Goal: Task Accomplishment & Management: Use online tool/utility

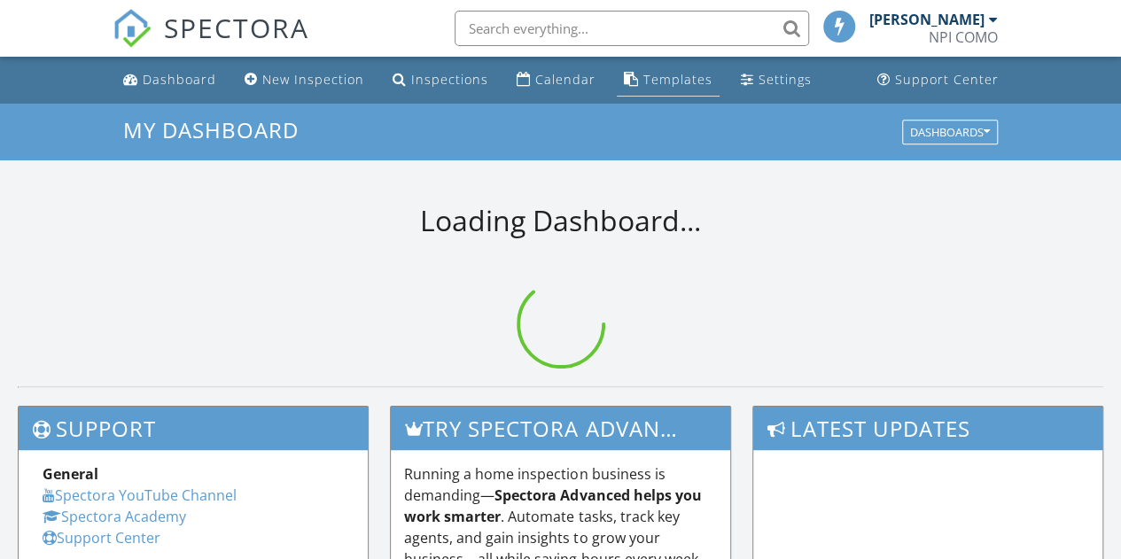
click at [673, 71] on div "Templates" at bounding box center [677, 79] width 69 height 17
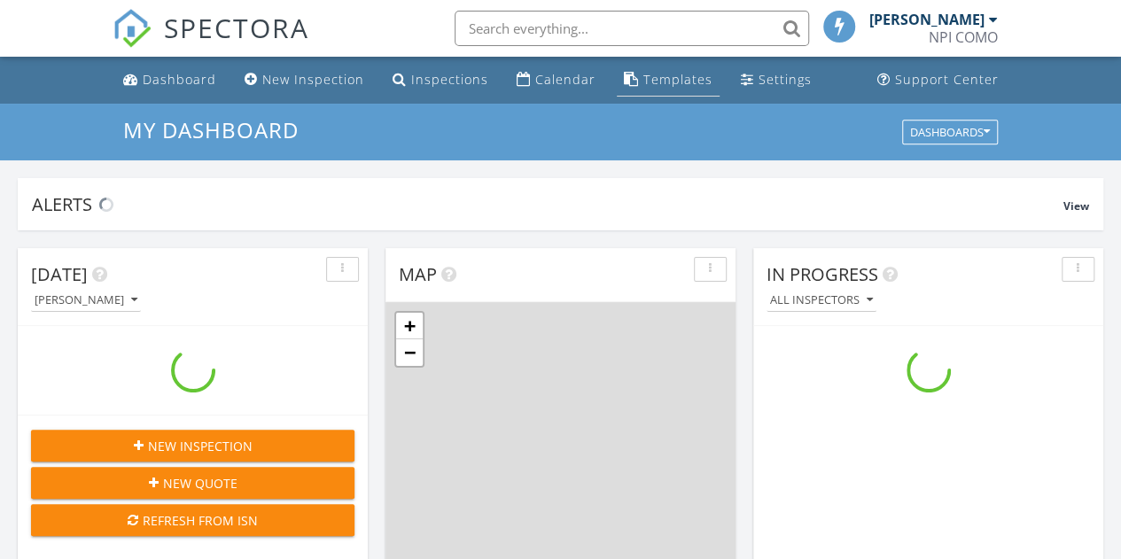
scroll to position [1639, 1147]
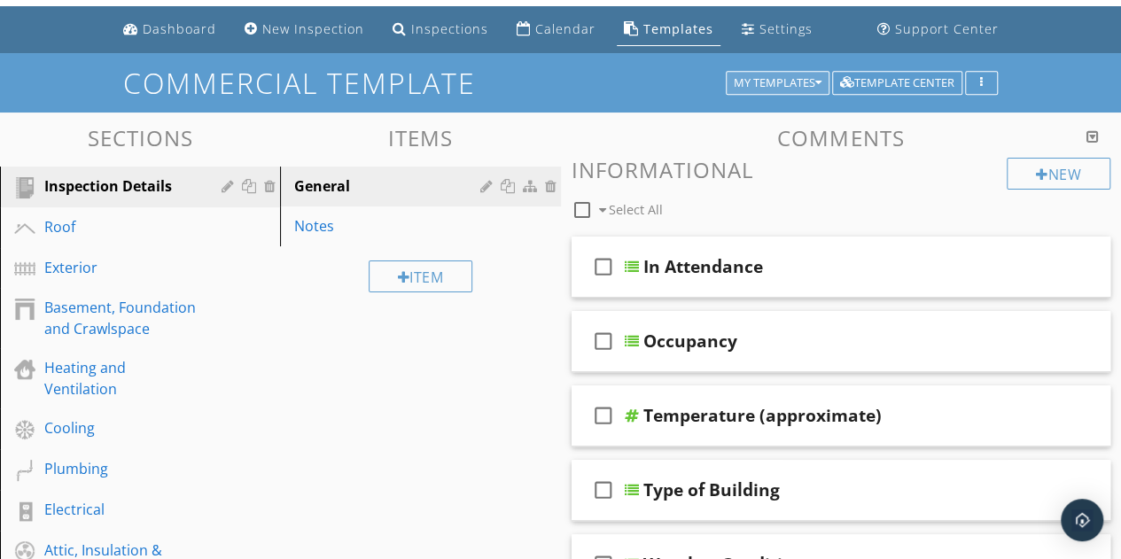
scroll to position [51, 0]
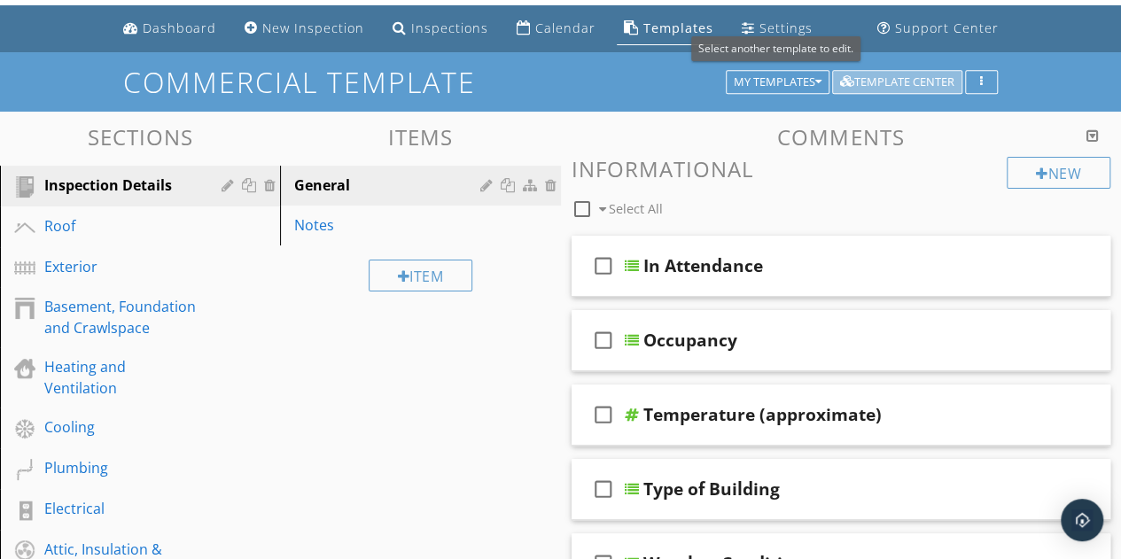
click at [875, 77] on div "Template Center" at bounding box center [897, 82] width 114 height 12
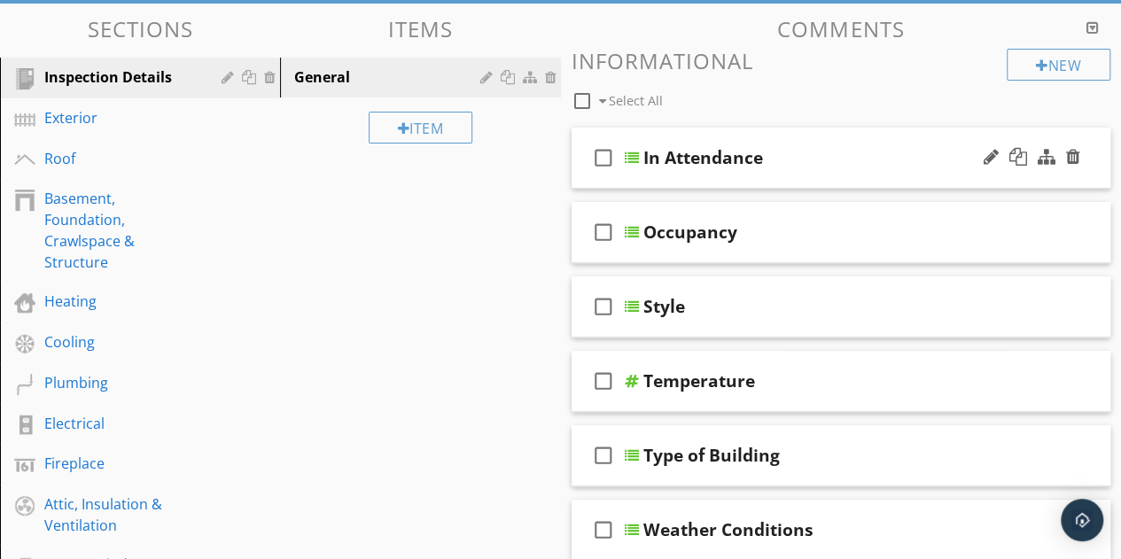
scroll to position [180, 0]
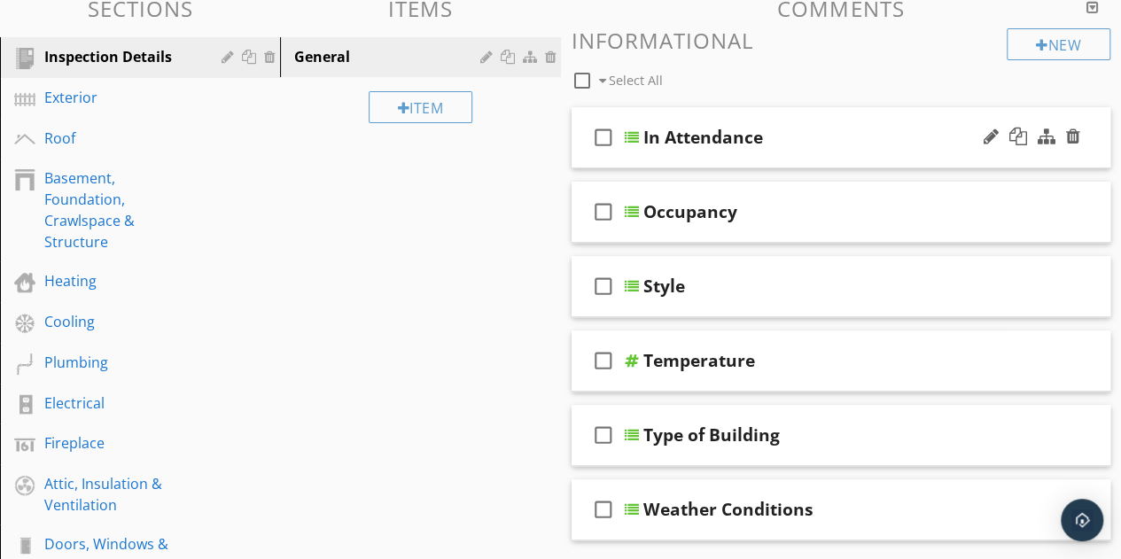
click at [761, 155] on div "check_box_outline_blank In Attendance" at bounding box center [842, 137] width 540 height 61
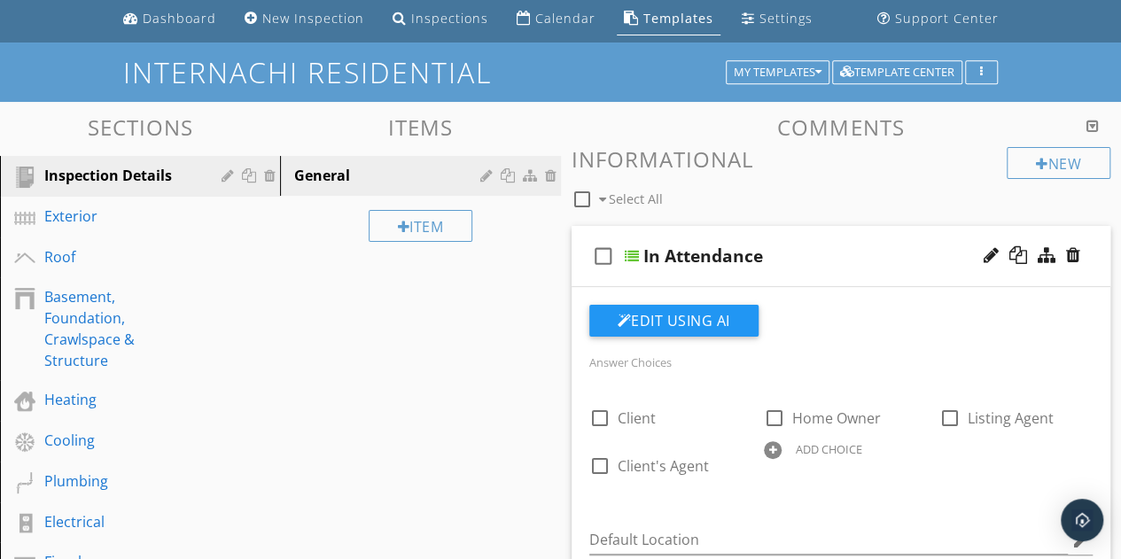
scroll to position [36, 0]
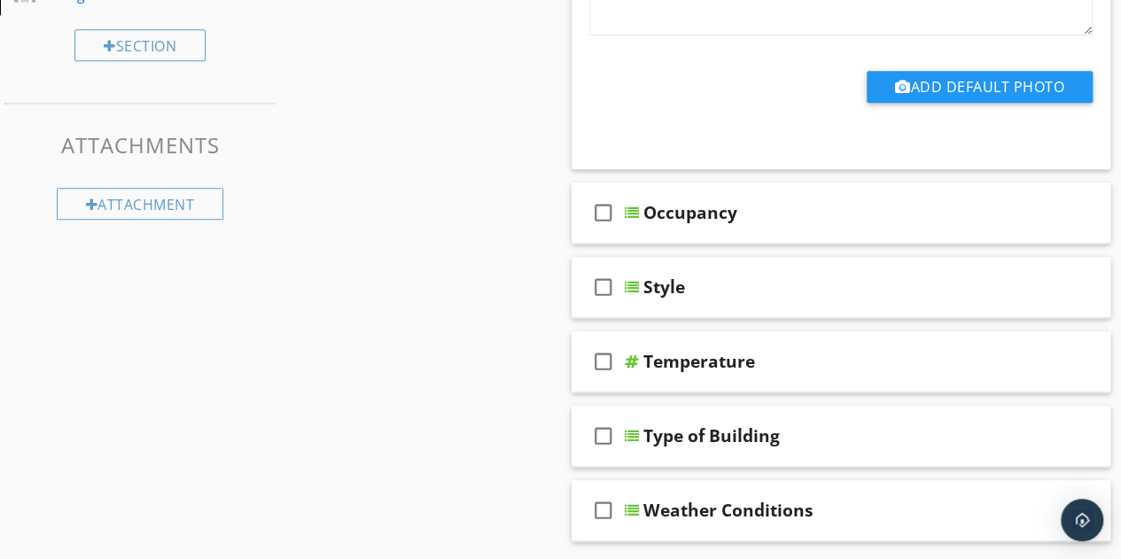
scroll to position [836, 0]
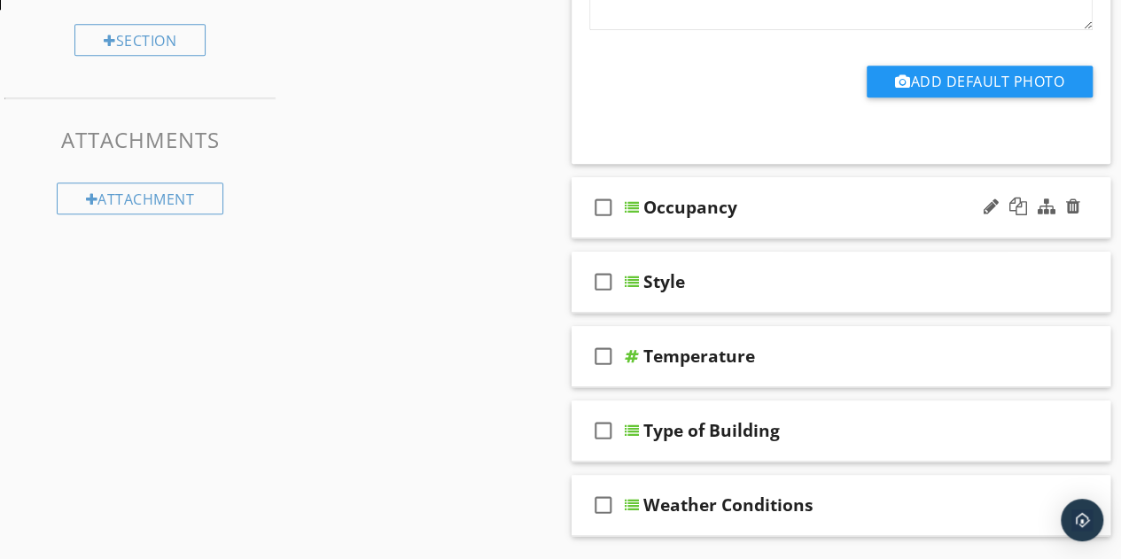
click at [803, 203] on div "Occupancy" at bounding box center [831, 207] width 377 height 21
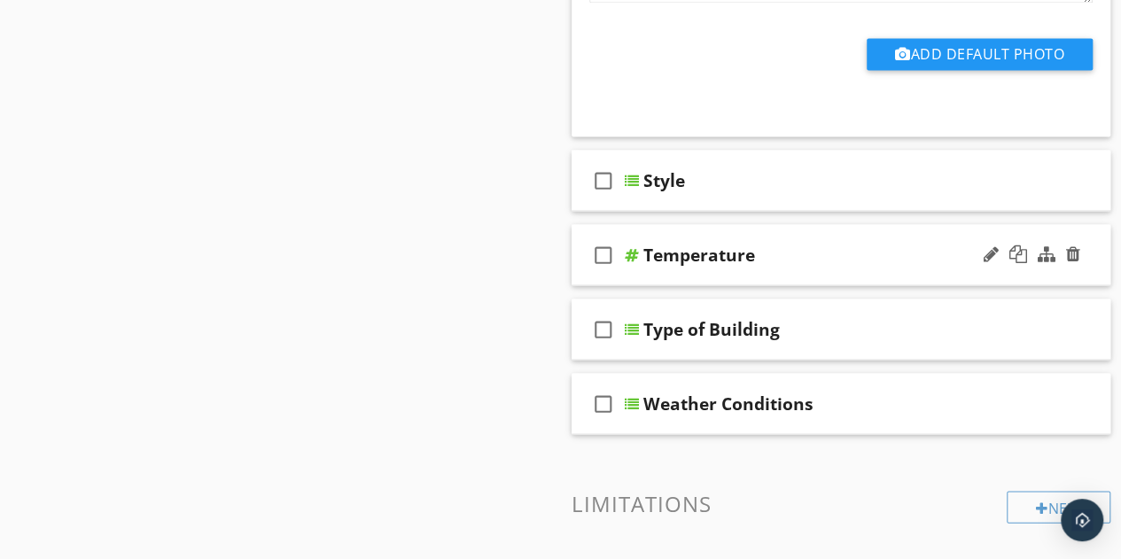
scroll to position [1588, 0]
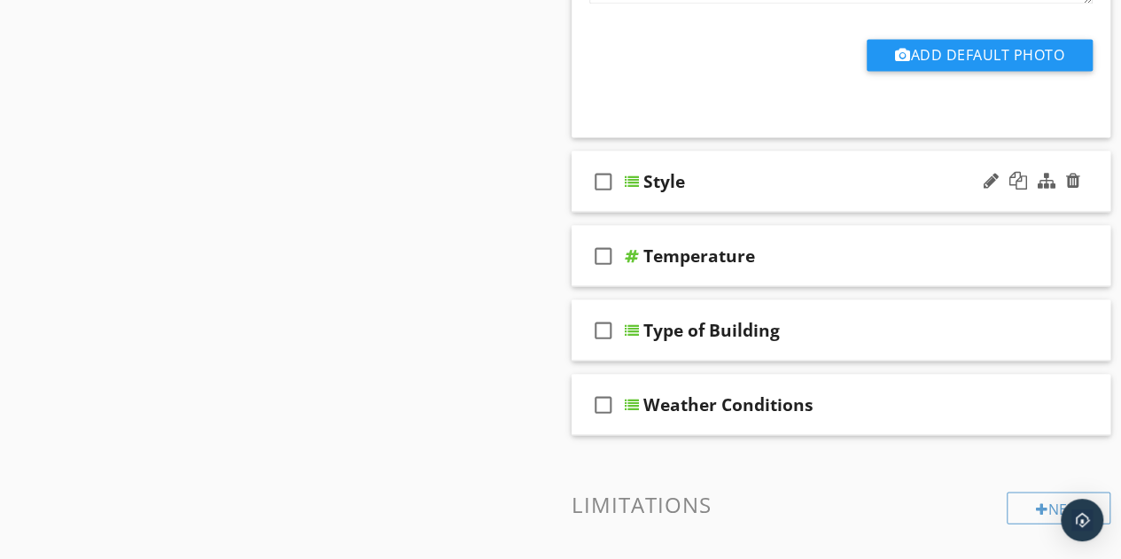
click at [762, 175] on div "Style" at bounding box center [831, 180] width 377 height 21
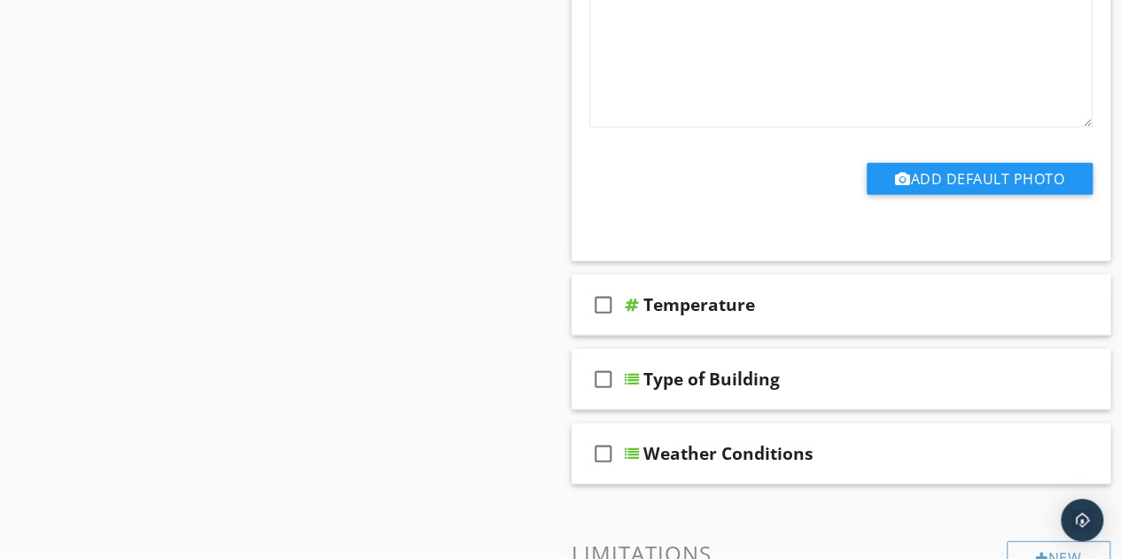
scroll to position [2288, 0]
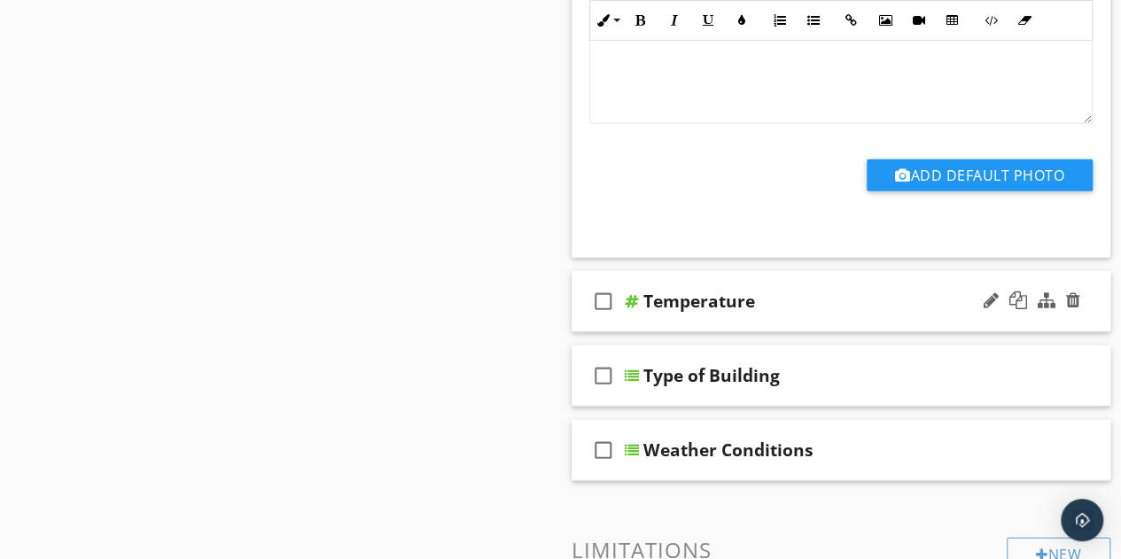
click at [764, 292] on div "Temperature" at bounding box center [831, 301] width 377 height 21
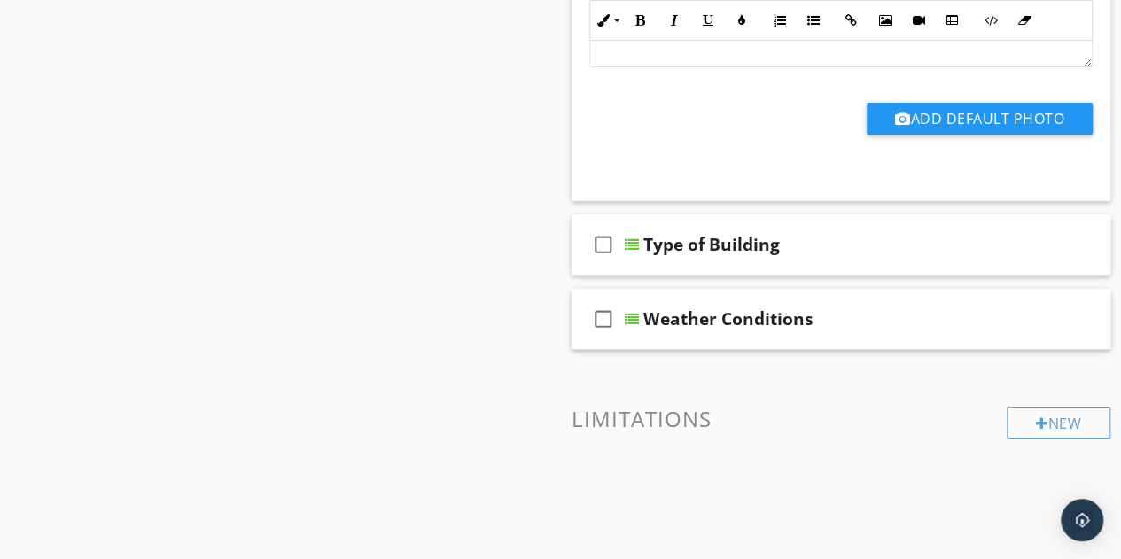
scroll to position [3085, 0]
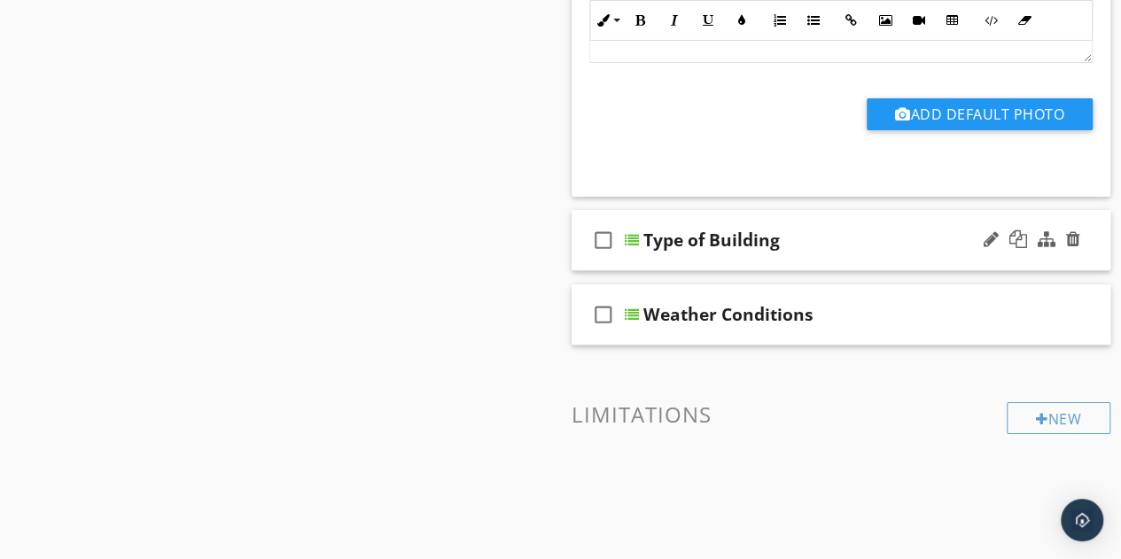
click at [907, 218] on div "check_box_outline_blank Type of Building" at bounding box center [842, 240] width 540 height 61
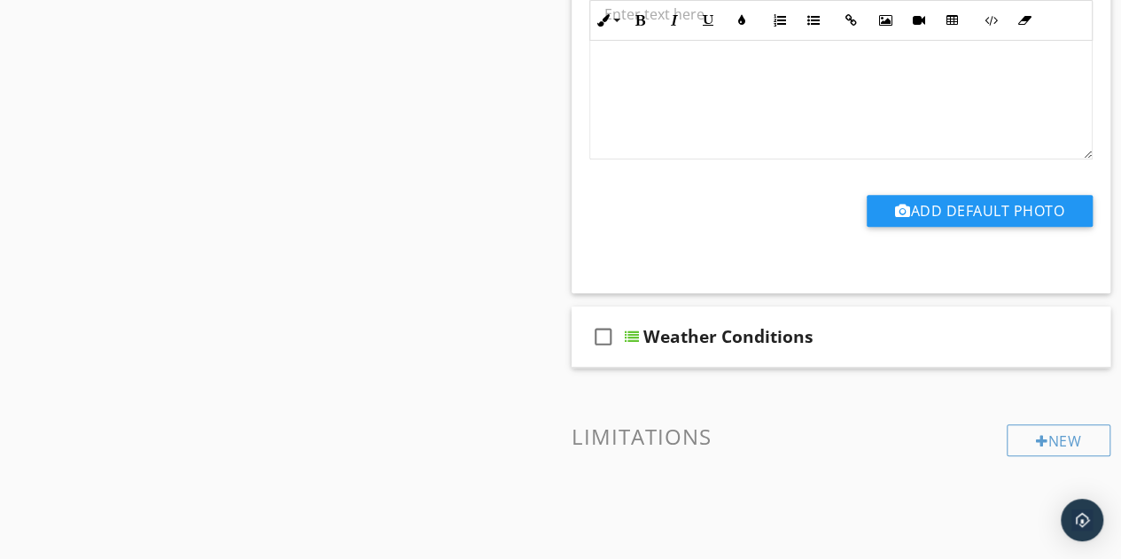
scroll to position [3731, 0]
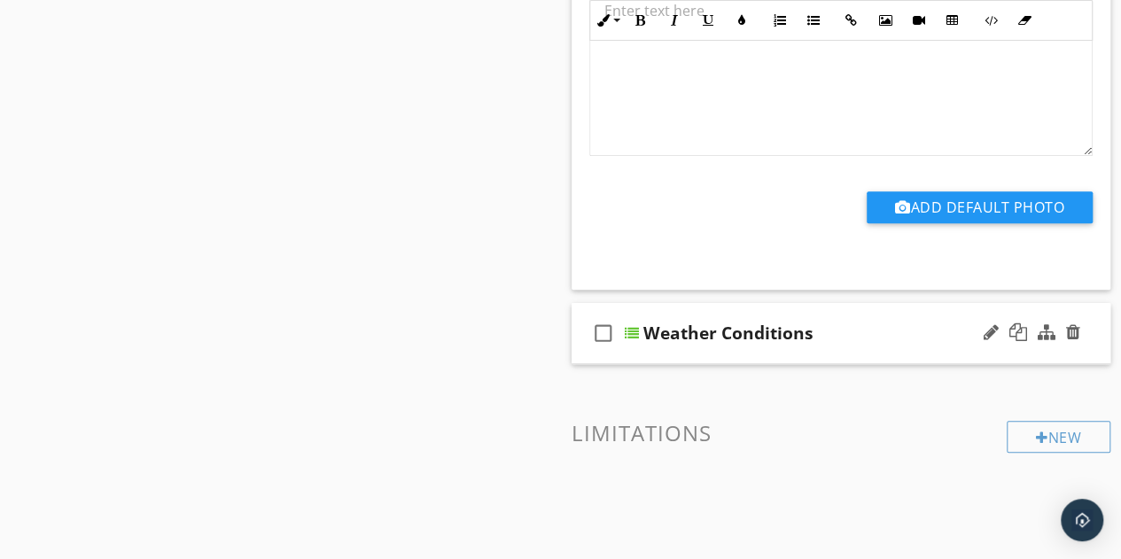
click at [827, 335] on div "Weather Conditions" at bounding box center [831, 333] width 377 height 21
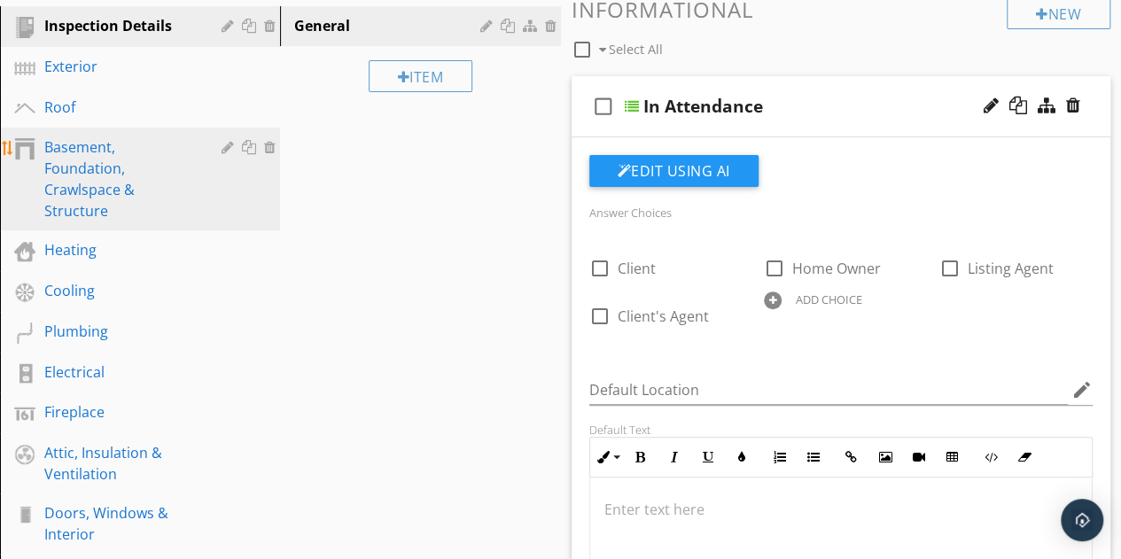
scroll to position [210, 0]
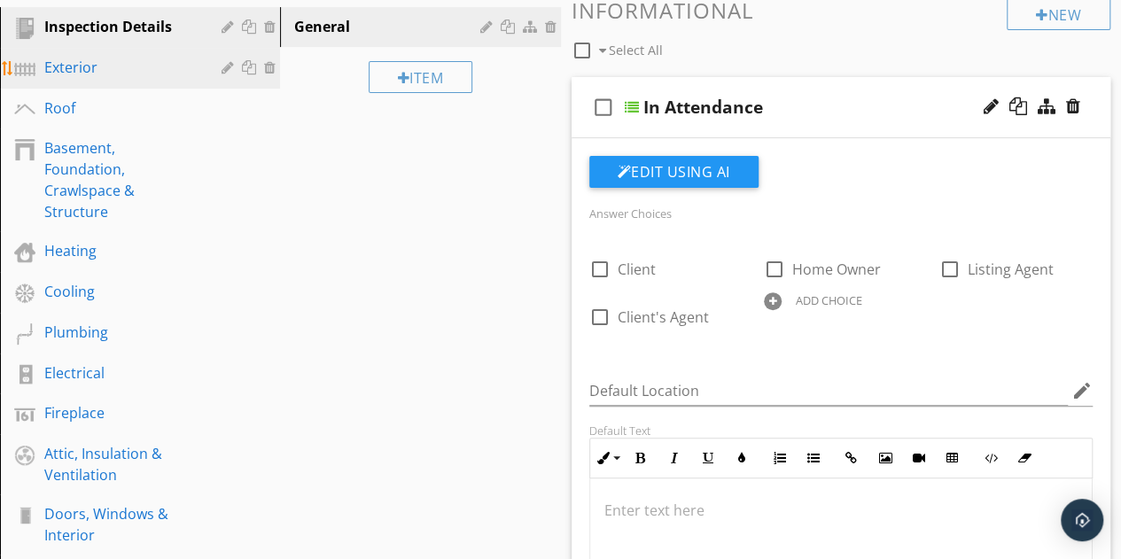
click at [89, 75] on div "Exterior" at bounding box center [120, 67] width 152 height 21
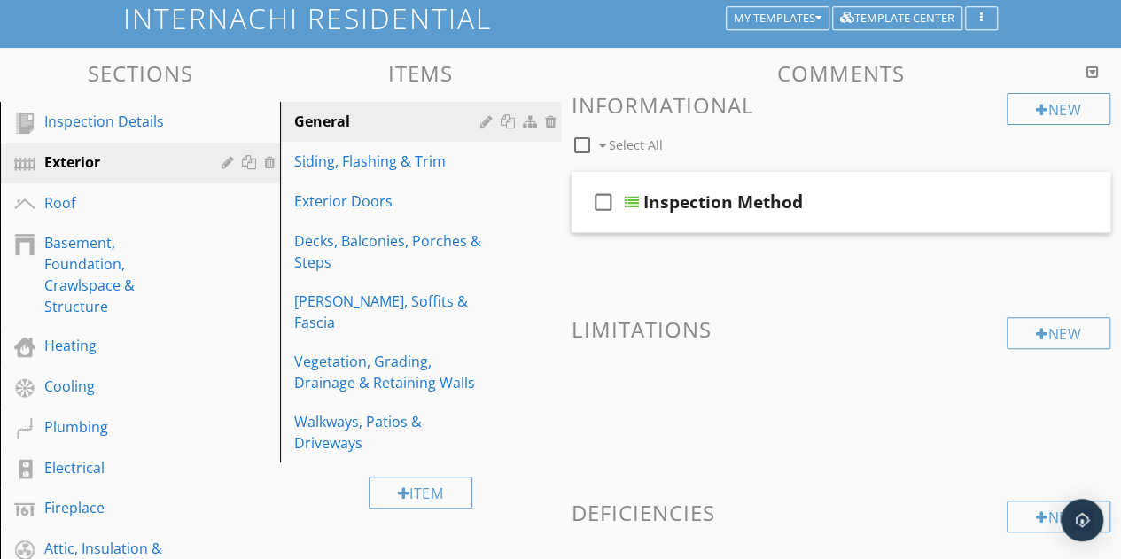
scroll to position [114, 0]
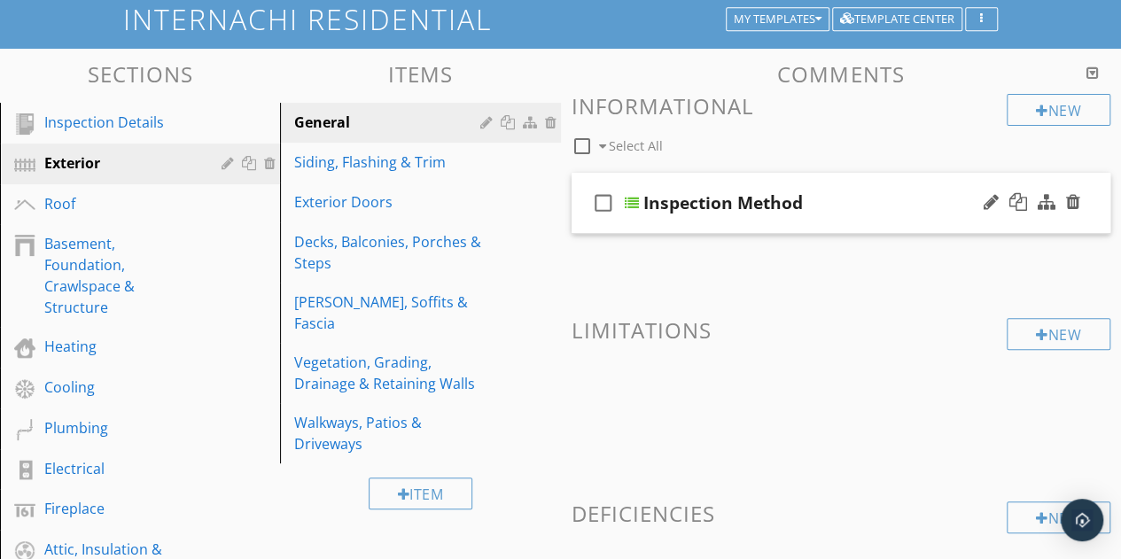
click at [872, 192] on div "Inspection Method" at bounding box center [831, 202] width 377 height 21
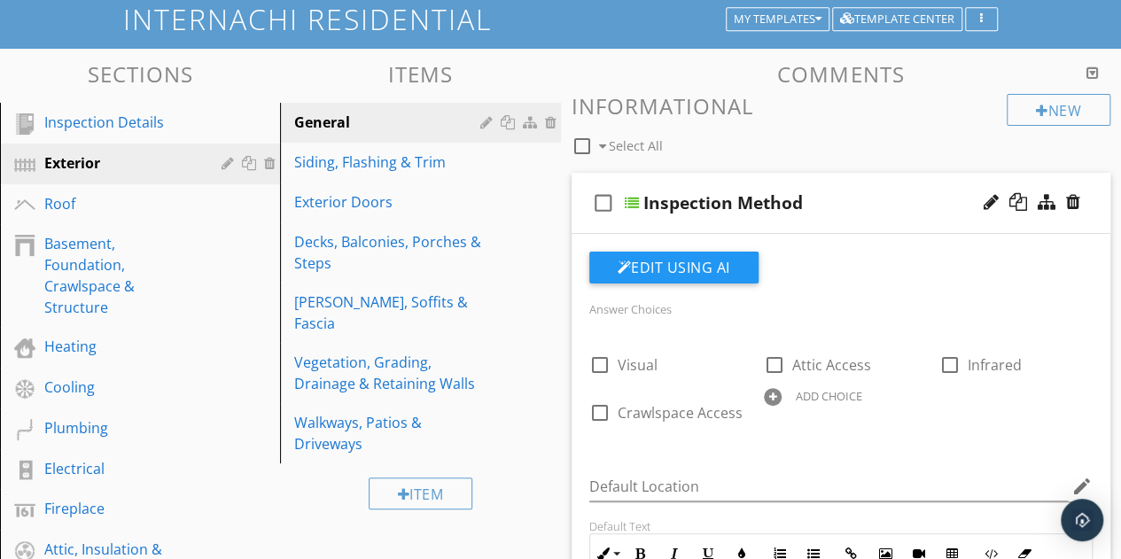
click at [875, 193] on div "Inspection Method" at bounding box center [831, 202] width 377 height 21
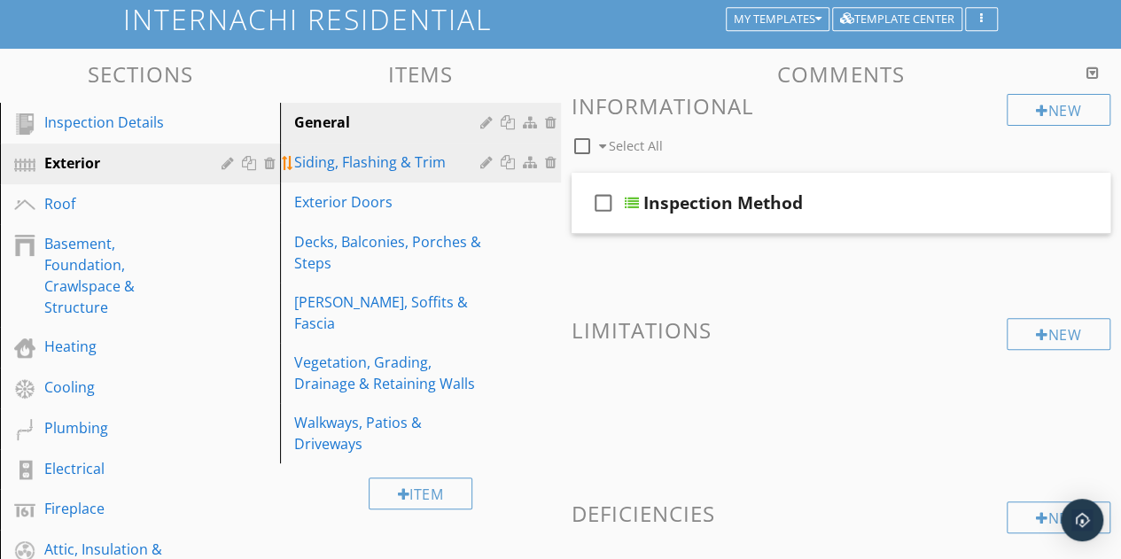
click at [373, 163] on div "Siding, Flashing & Trim" at bounding box center [389, 162] width 191 height 21
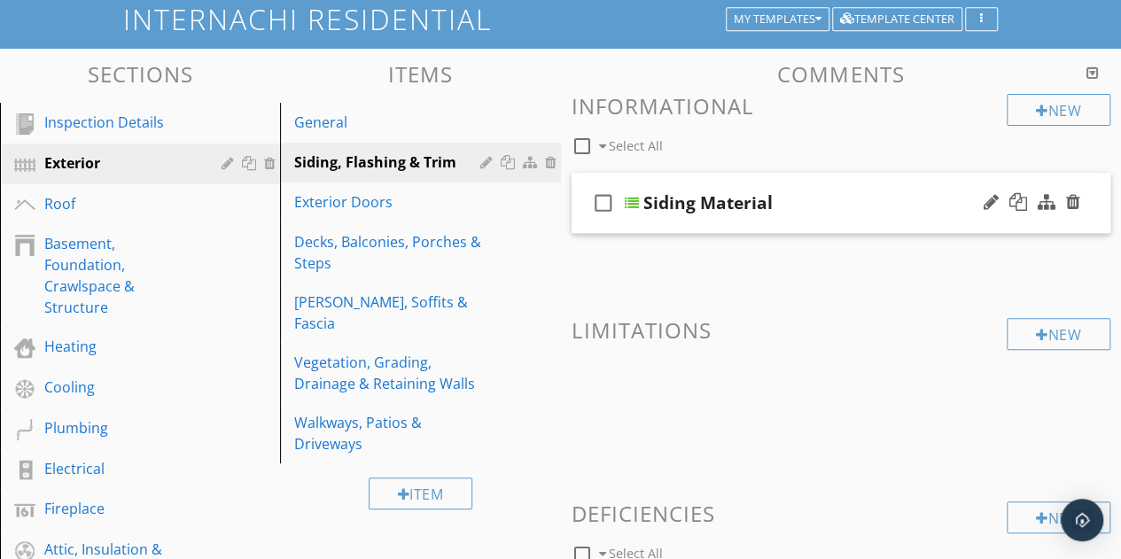
click at [868, 191] on div "check_box_outline_blank Siding Material" at bounding box center [842, 203] width 540 height 61
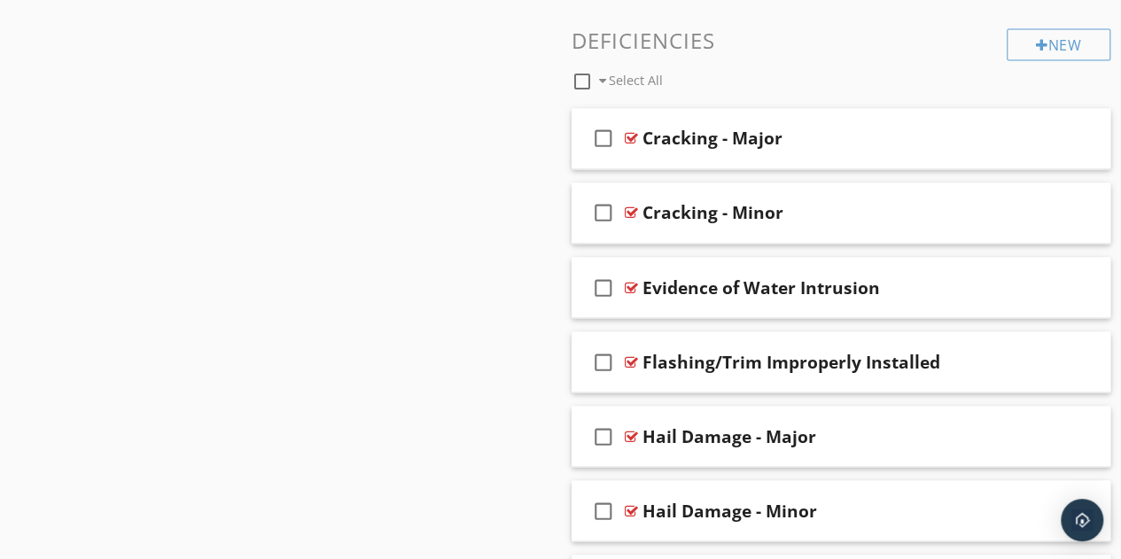
scroll to position [1401, 0]
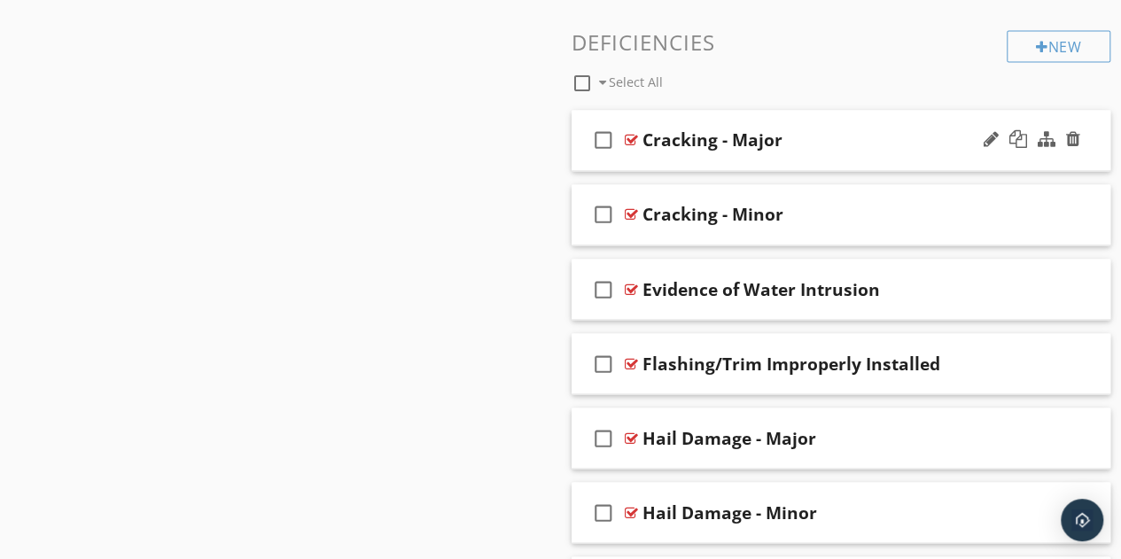
click at [827, 146] on div "Cracking - Major" at bounding box center [830, 139] width 377 height 21
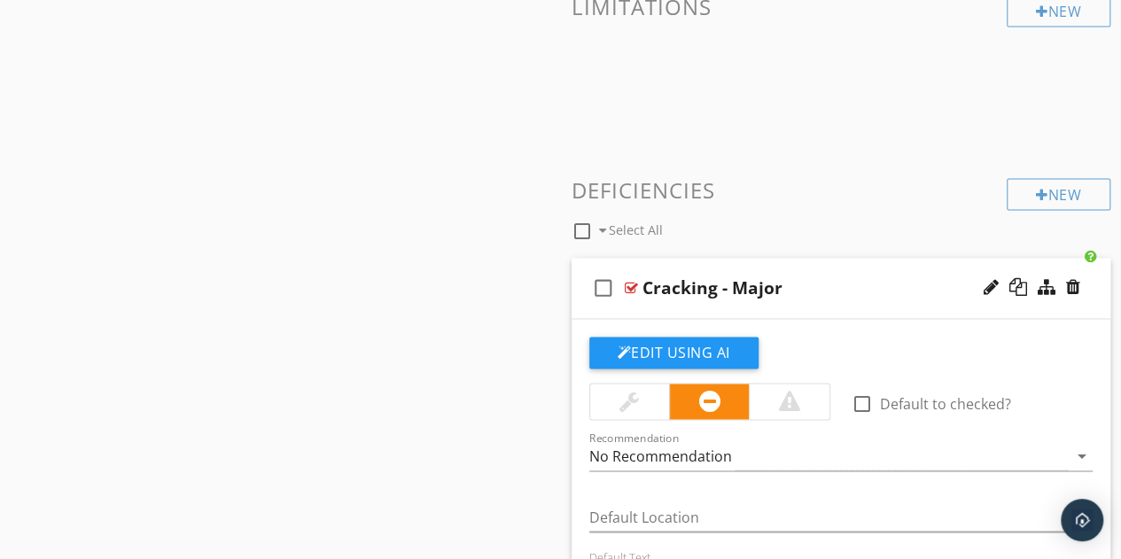
scroll to position [1252, 0]
click at [867, 286] on div "Cracking - Major" at bounding box center [830, 288] width 377 height 21
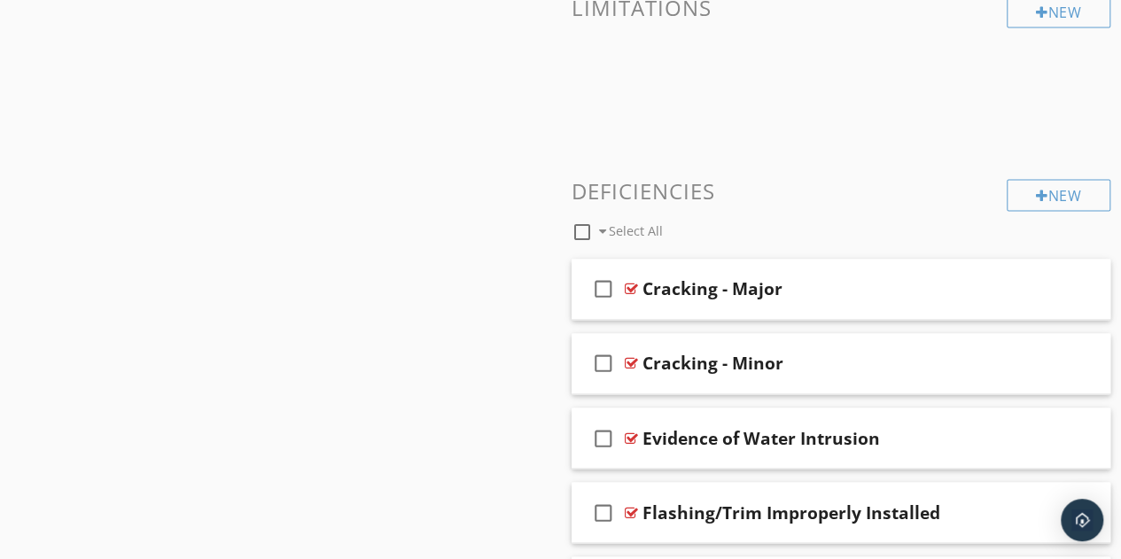
click at [858, 194] on h3 "Deficiencies" at bounding box center [842, 191] width 540 height 24
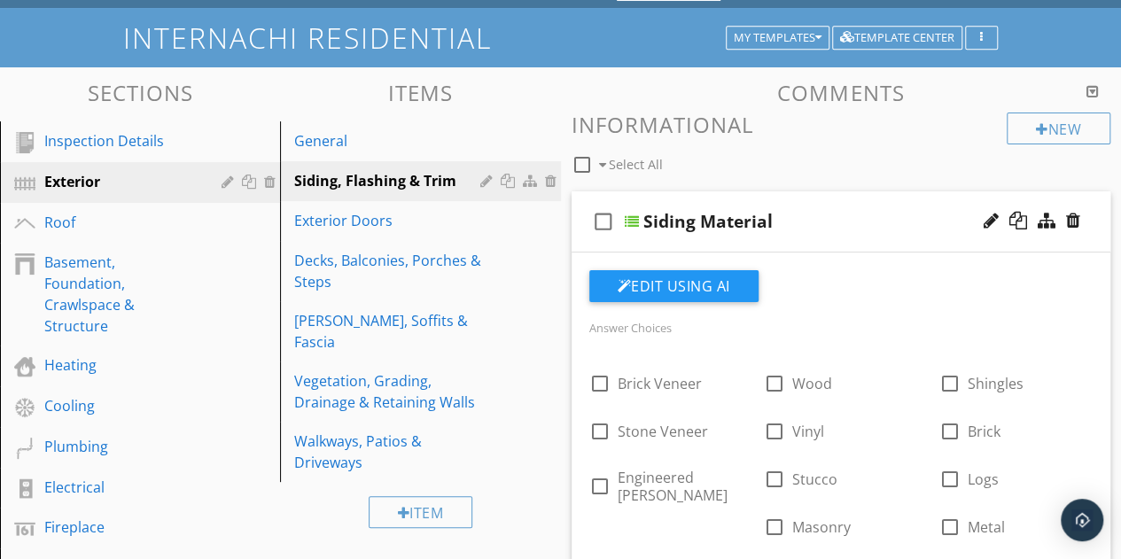
scroll to position [81, 0]
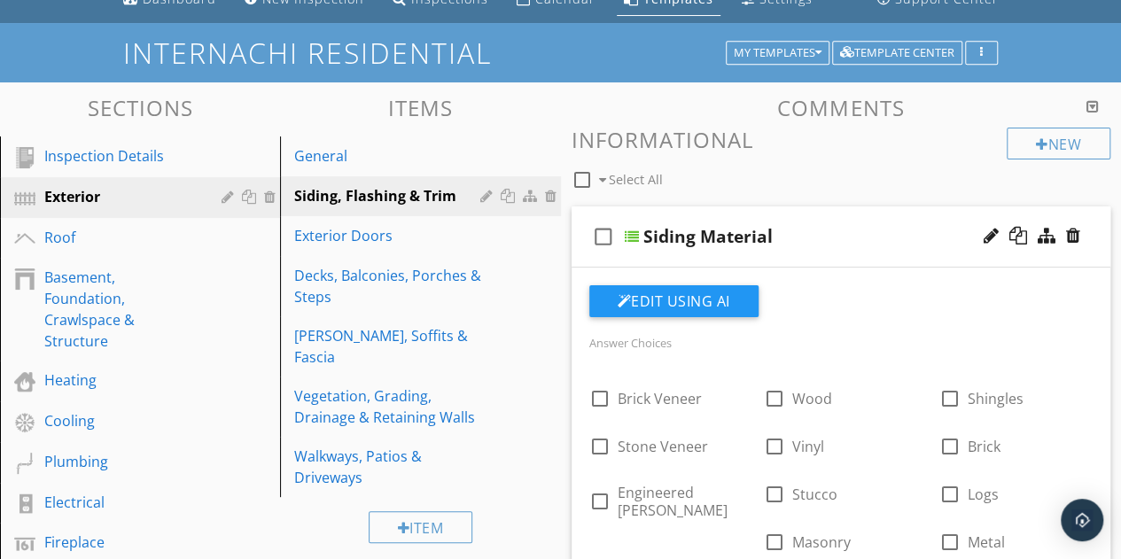
click at [828, 219] on div "check_box_outline_blank Siding Material" at bounding box center [842, 236] width 540 height 61
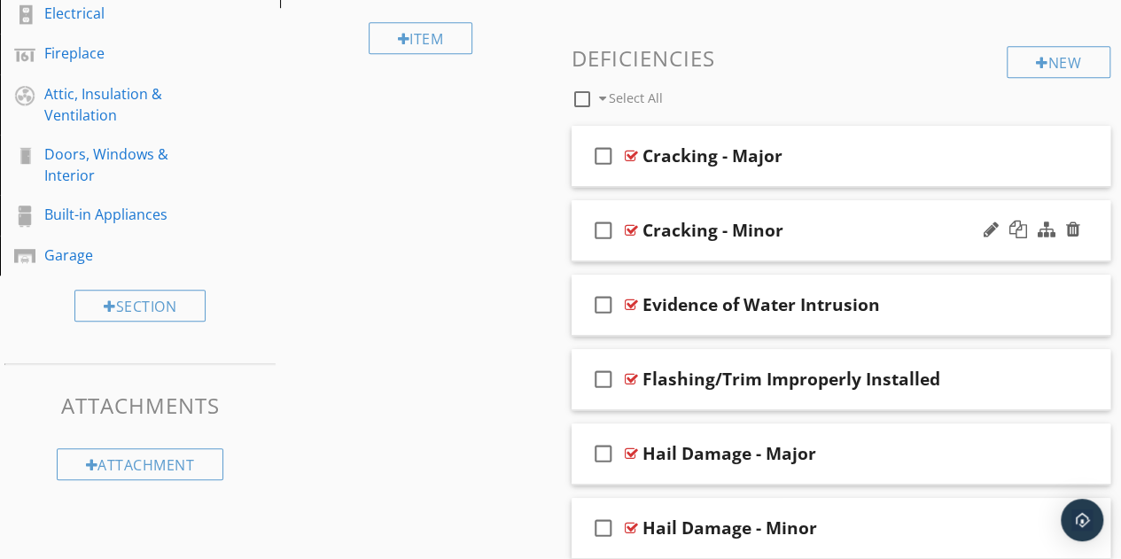
scroll to position [571, 0]
click at [836, 166] on div "check_box_outline_blank Cracking - Major" at bounding box center [842, 155] width 540 height 61
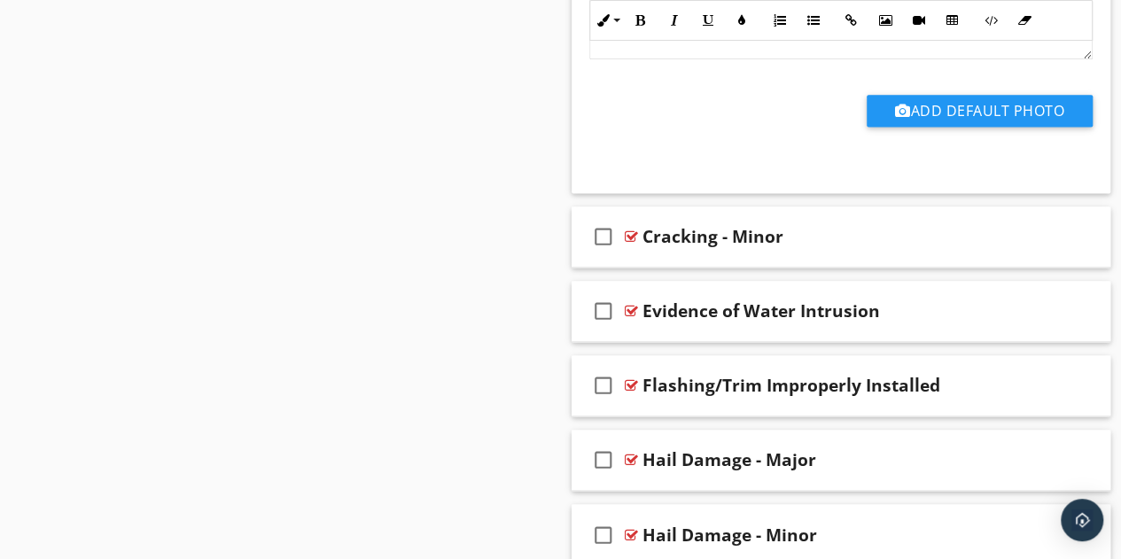
scroll to position [1160, 0]
click at [867, 242] on div "Cracking - Minor" at bounding box center [830, 235] width 377 height 21
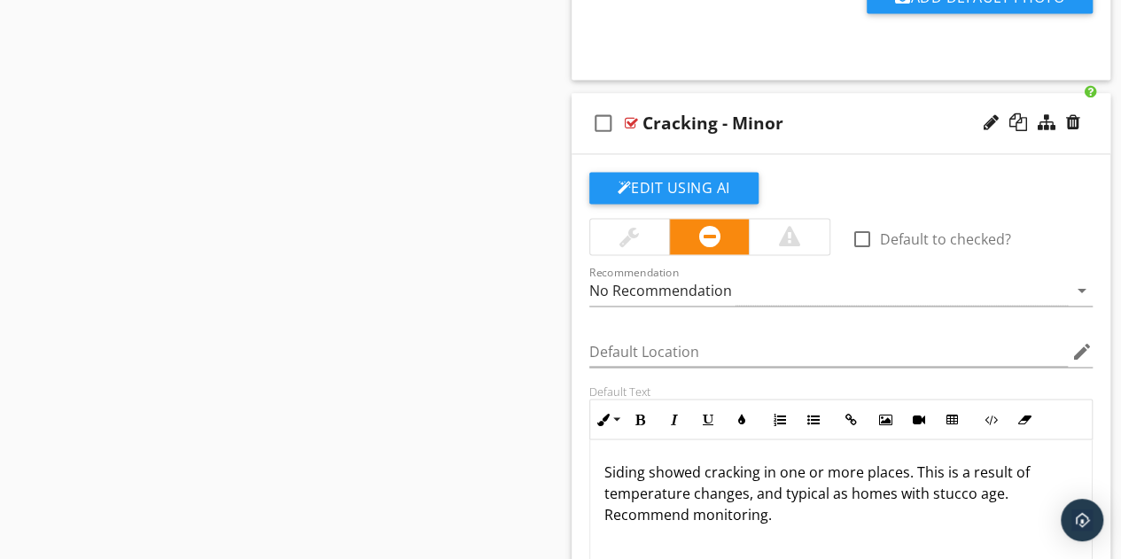
scroll to position [1221, 0]
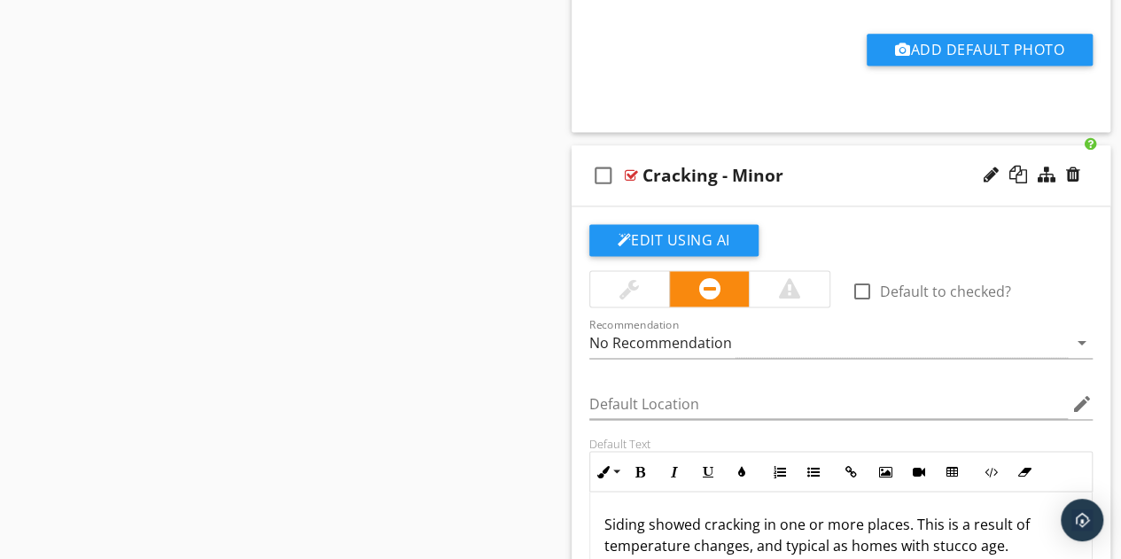
click at [861, 173] on div "Cracking - Minor" at bounding box center [830, 175] width 377 height 21
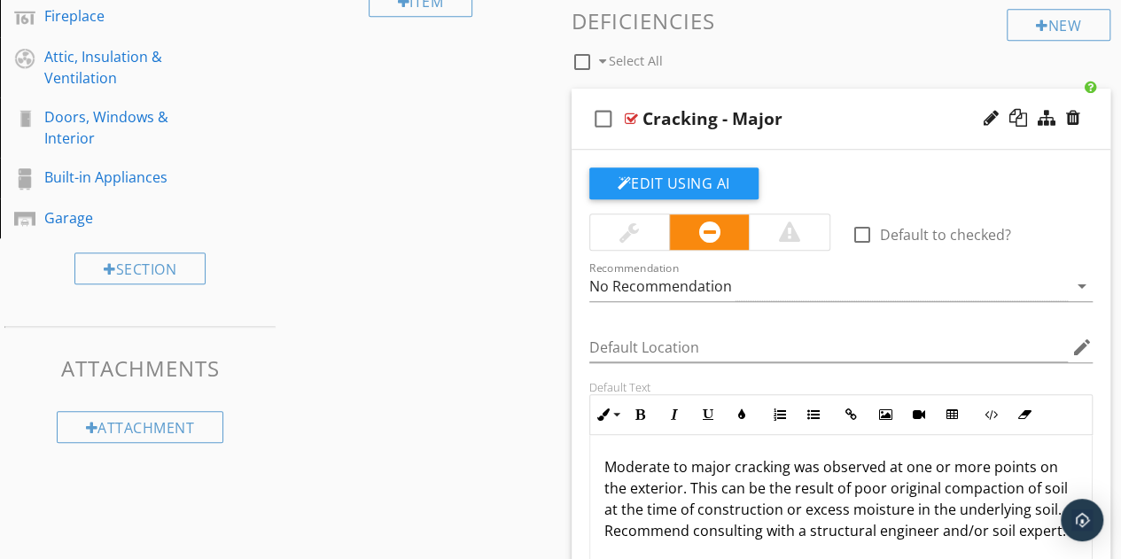
scroll to position [606, 0]
click at [867, 110] on div "Cracking - Major" at bounding box center [830, 119] width 377 height 21
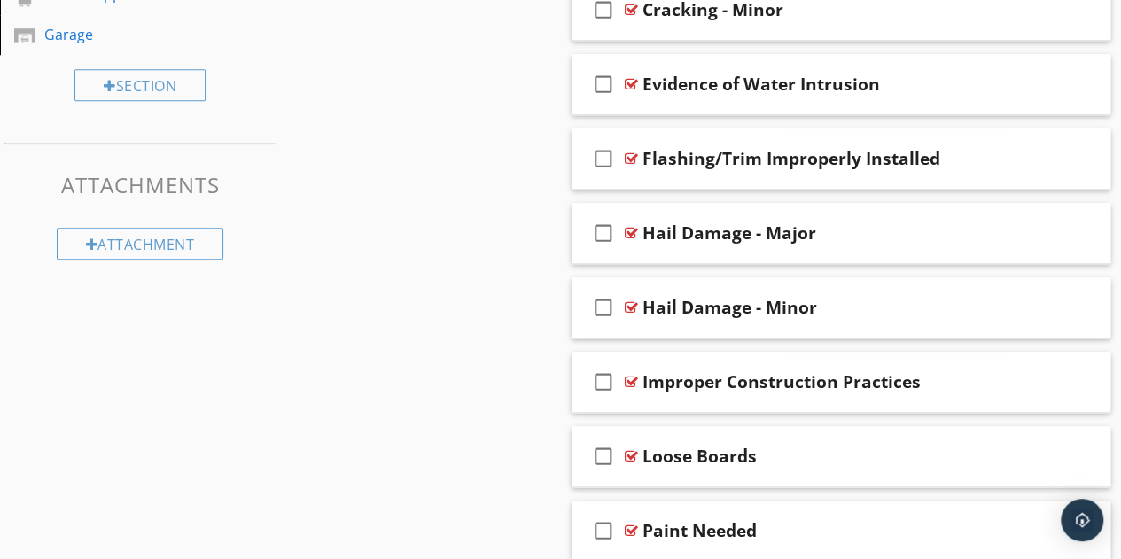
scroll to position [791, 0]
click at [932, 175] on div "check_box_outline_blank Flashing/Trim Improperly Installed" at bounding box center [842, 158] width 540 height 61
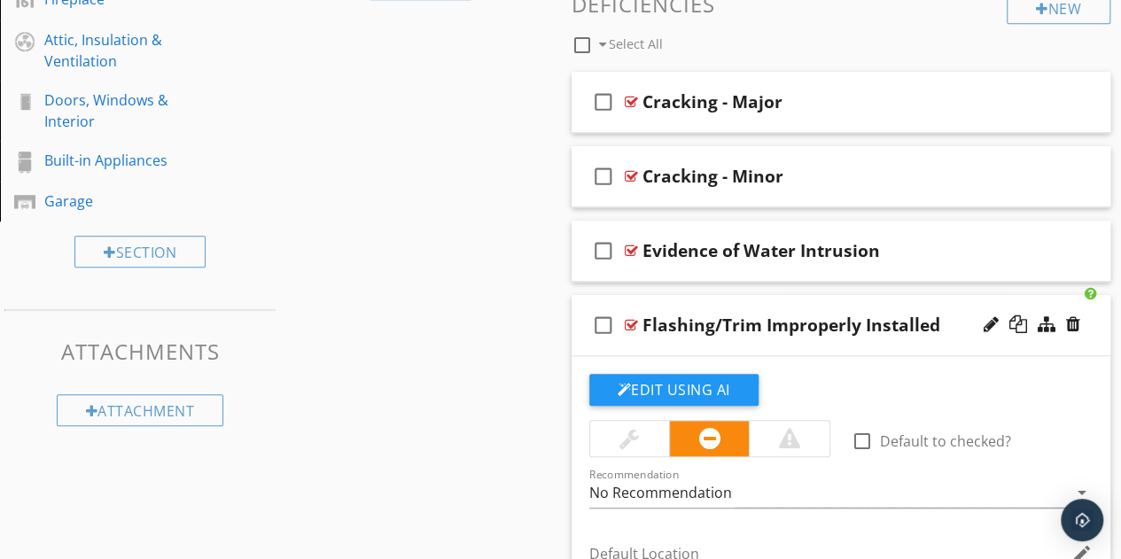
scroll to position [623, 0]
click at [857, 324] on div "Flashing/Trim Improperly Installed" at bounding box center [791, 325] width 298 height 21
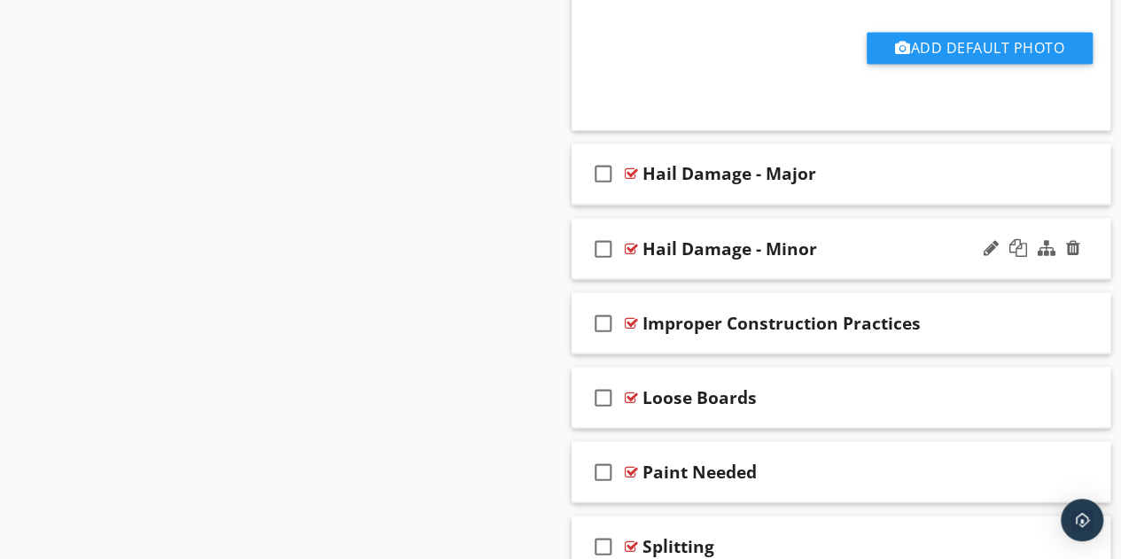
scroll to position [1449, 0]
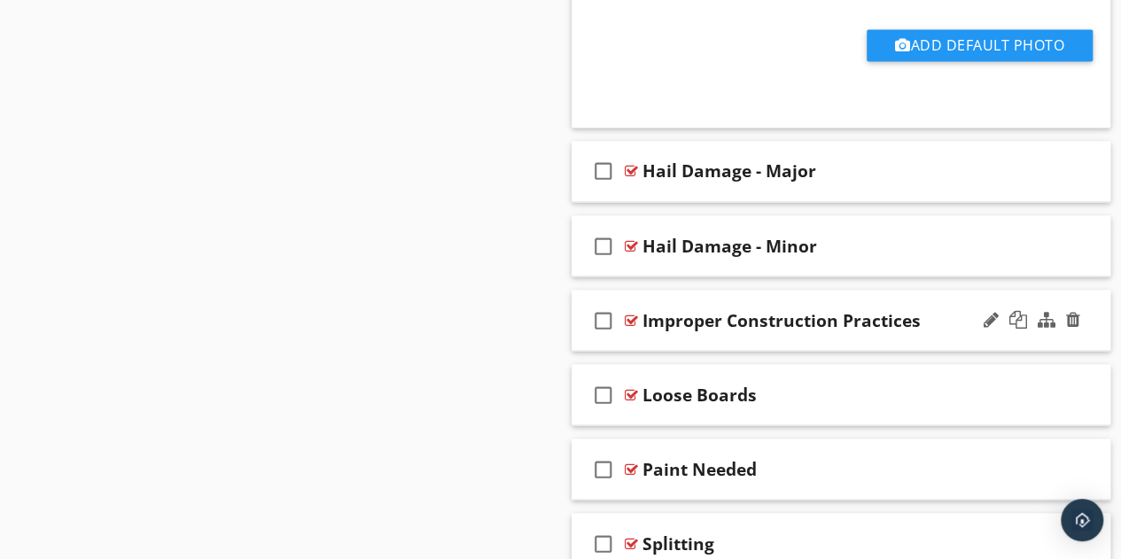
click at [944, 327] on div "check_box_outline_blank Improper Construction Practices" at bounding box center [842, 320] width 540 height 61
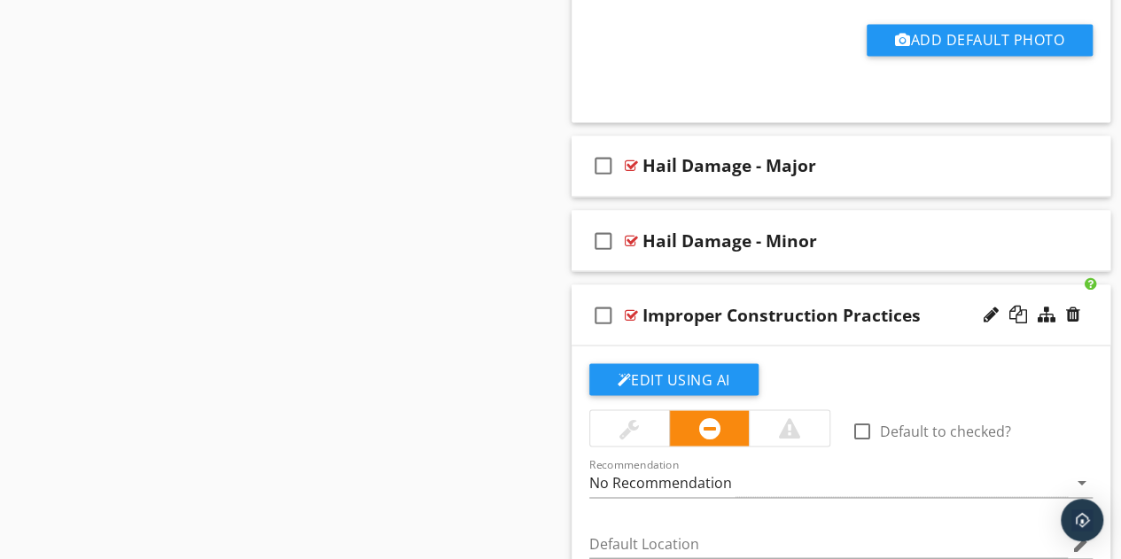
scroll to position [1451, 0]
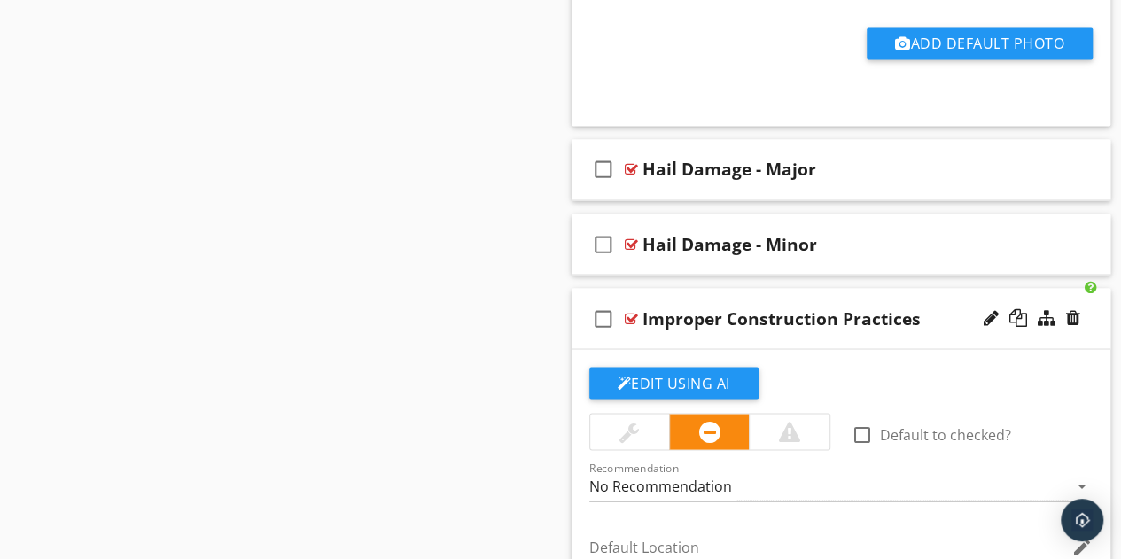
click at [952, 332] on div "check_box_outline_blank Improper Construction Practices" at bounding box center [842, 318] width 540 height 61
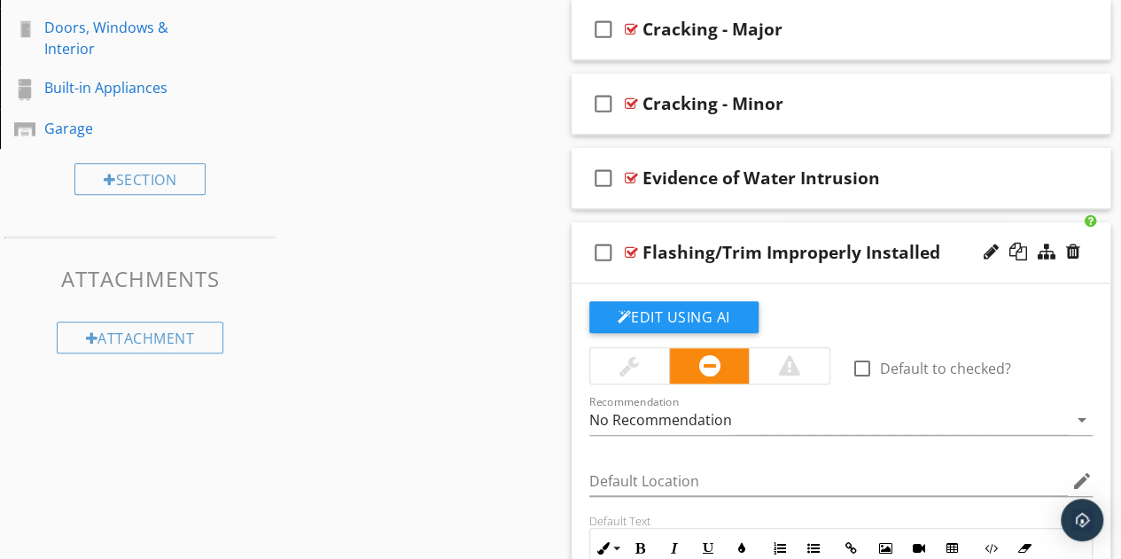
scroll to position [624, 0]
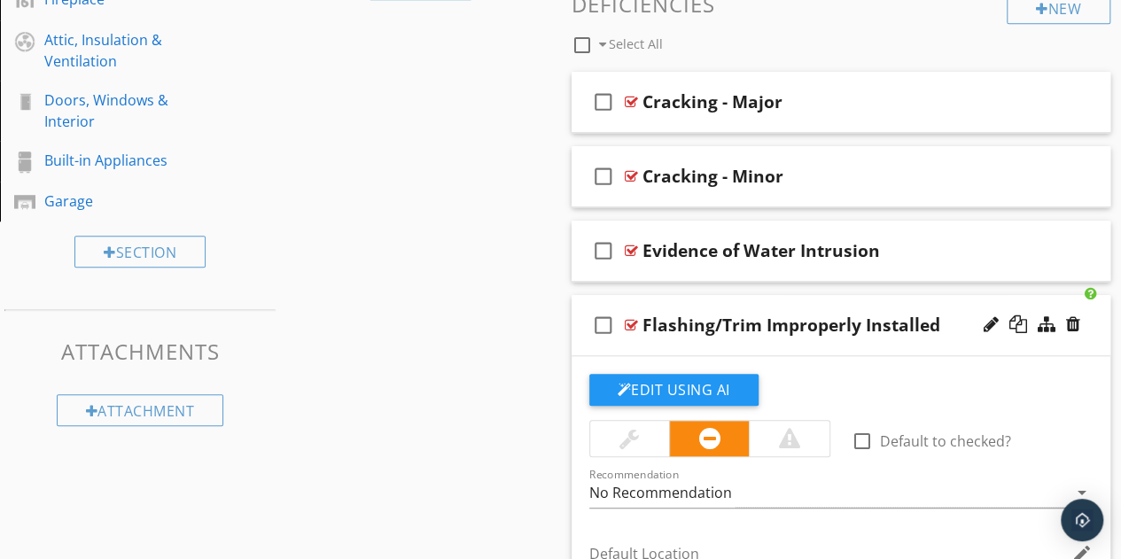
click at [955, 318] on div "Flashing/Trim Improperly Installed" at bounding box center [830, 325] width 377 height 21
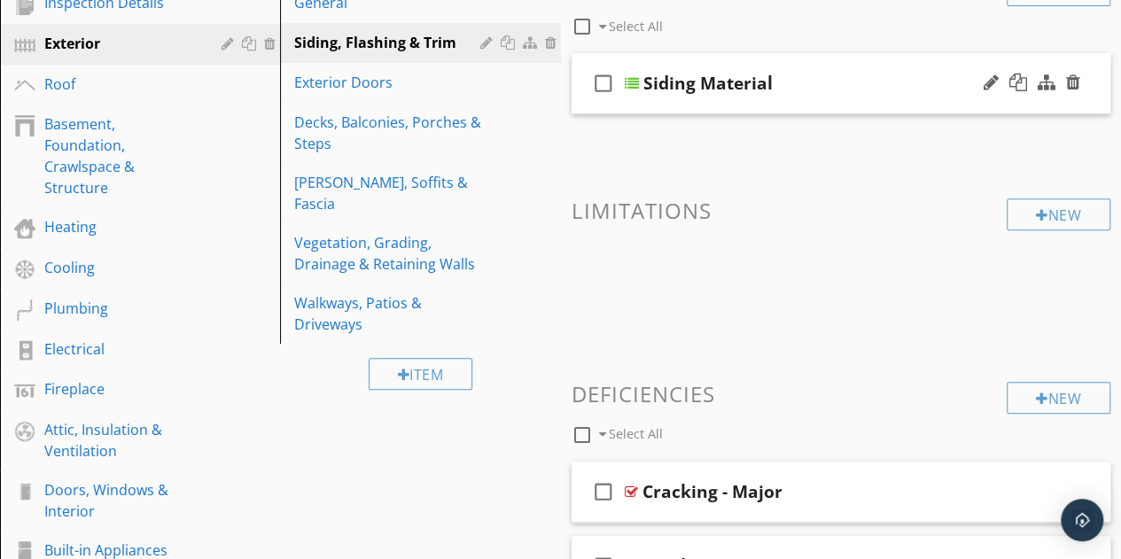
scroll to position [232, 0]
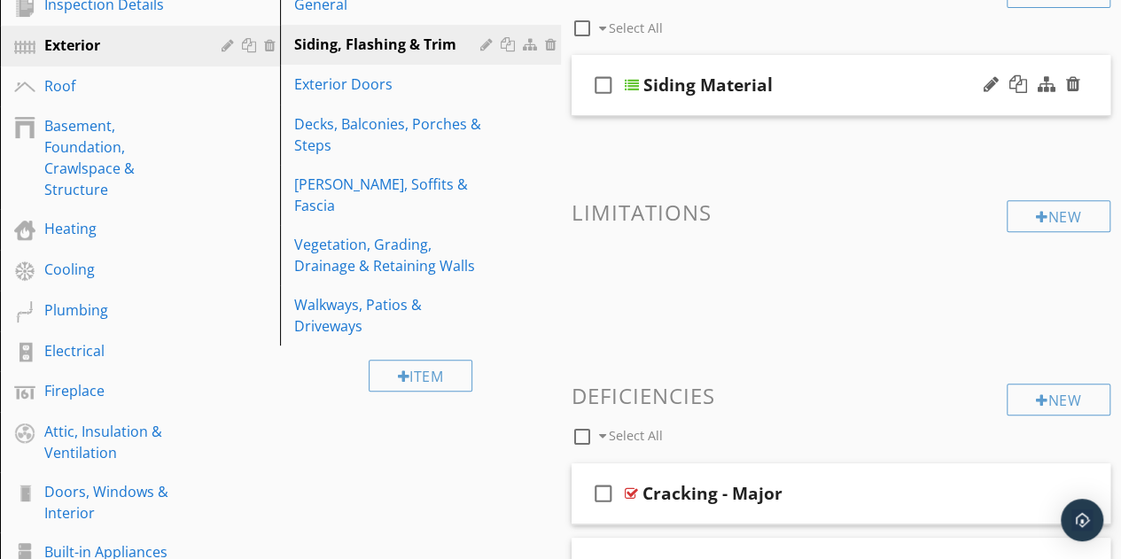
click at [841, 87] on div "Siding Material" at bounding box center [831, 84] width 377 height 21
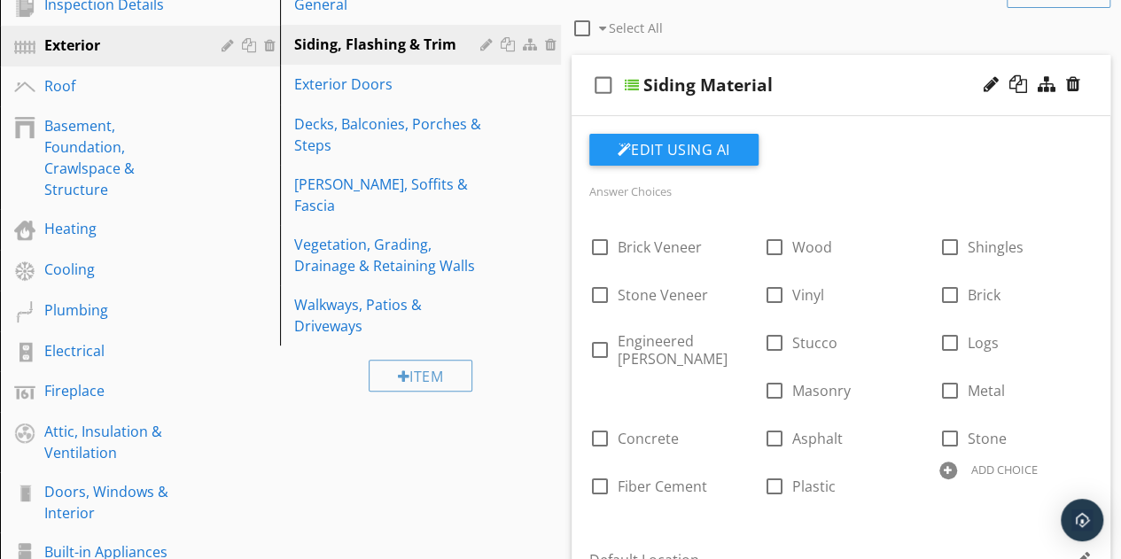
click at [840, 68] on div "check_box_outline_blank Siding Material" at bounding box center [842, 85] width 540 height 61
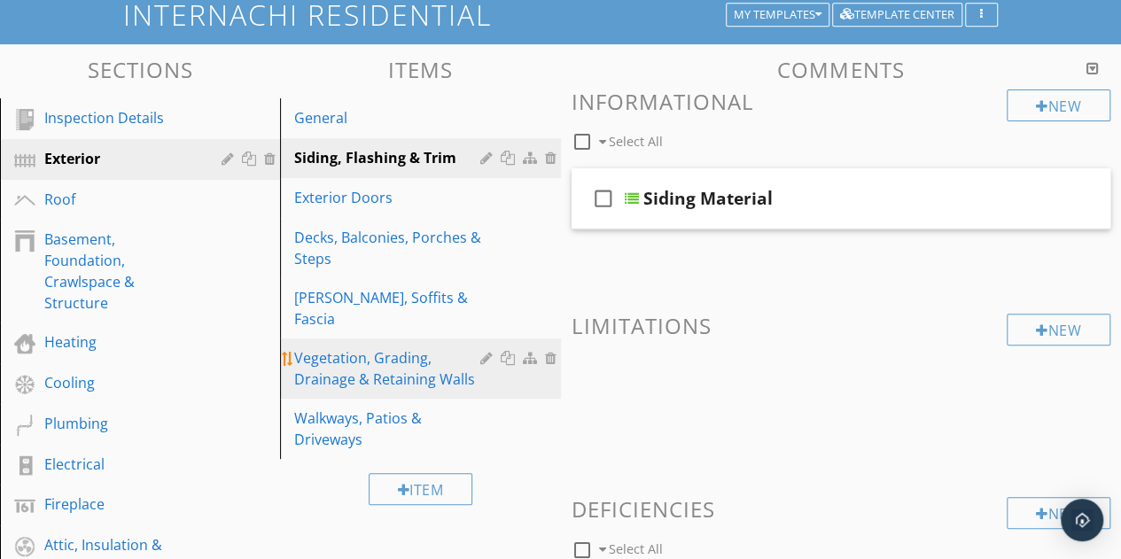
scroll to position [122, 0]
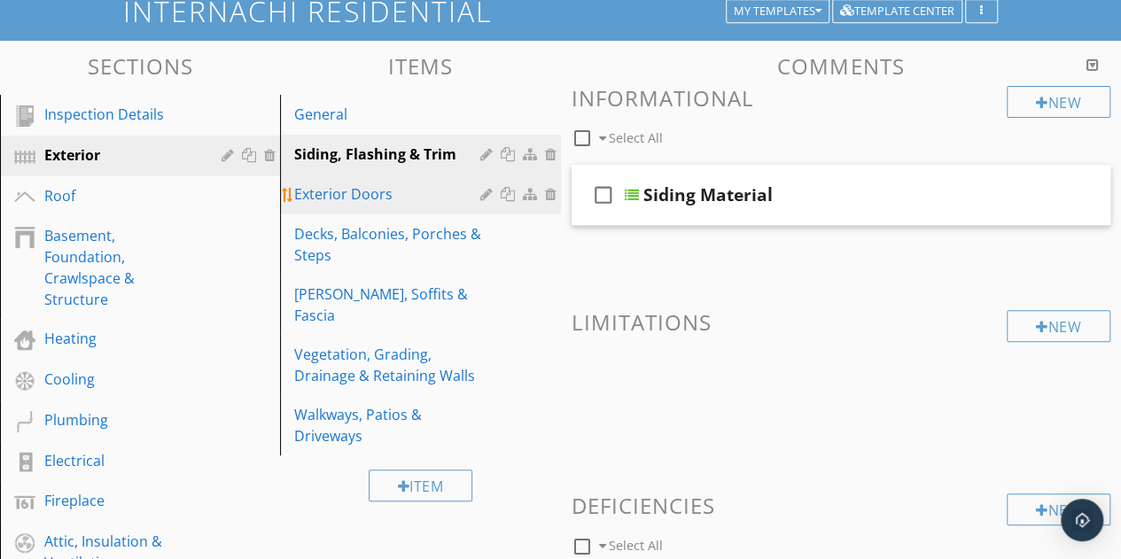
click at [353, 199] on div "Exterior Doors" at bounding box center [389, 193] width 191 height 21
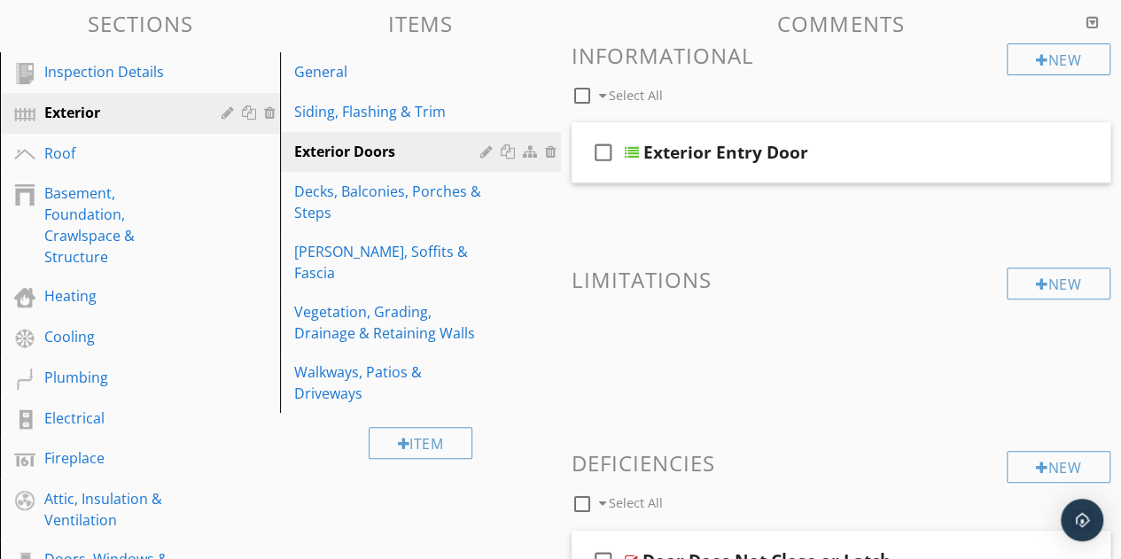
scroll to position [163, 0]
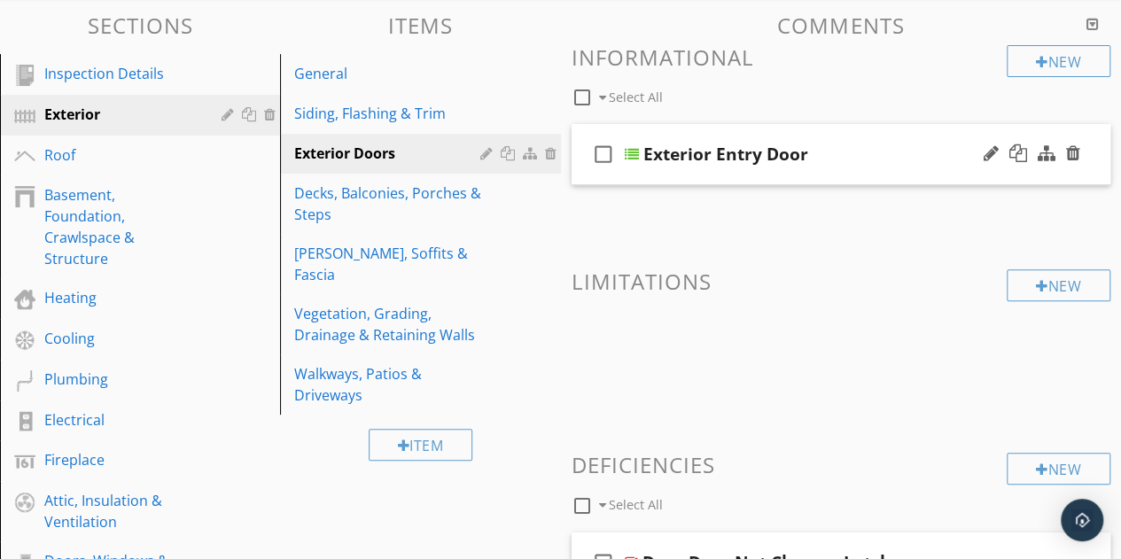
click at [842, 176] on div "check_box_outline_blank Exterior Entry Door" at bounding box center [842, 154] width 540 height 61
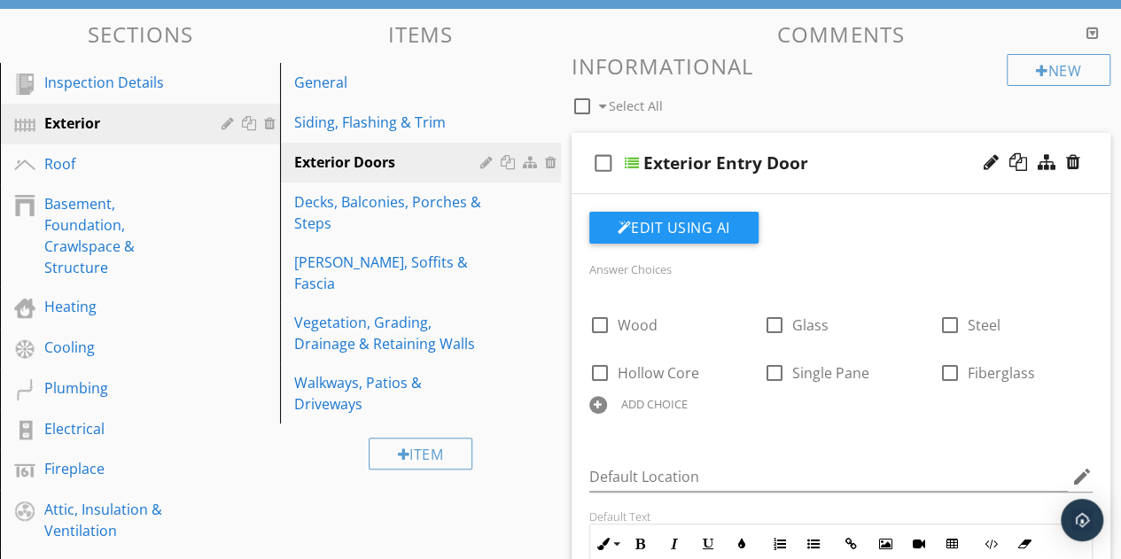
scroll to position [147, 0]
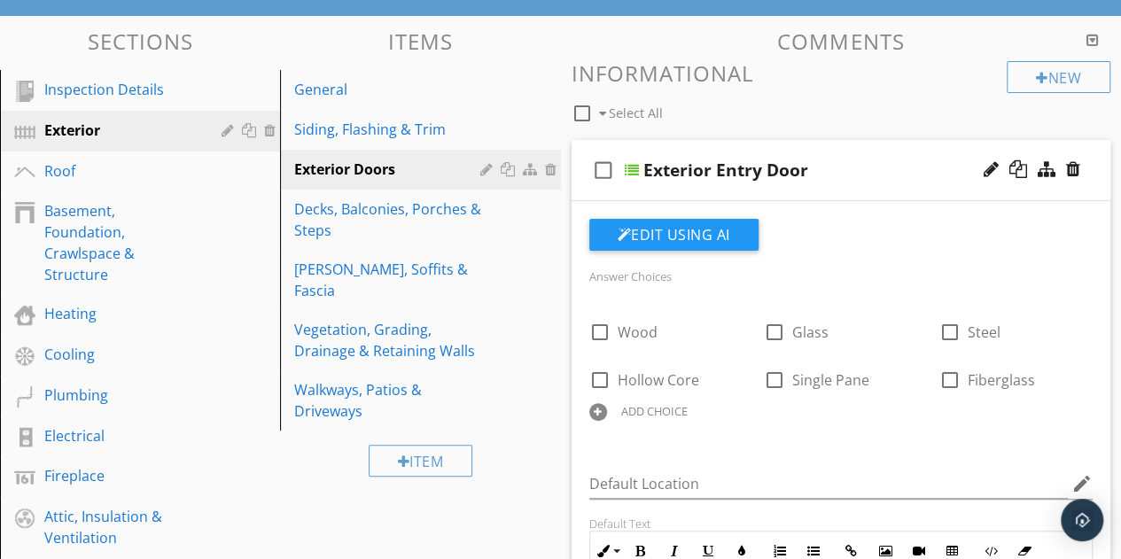
click at [899, 194] on div "check_box_outline_blank Exterior Entry Door" at bounding box center [842, 170] width 540 height 61
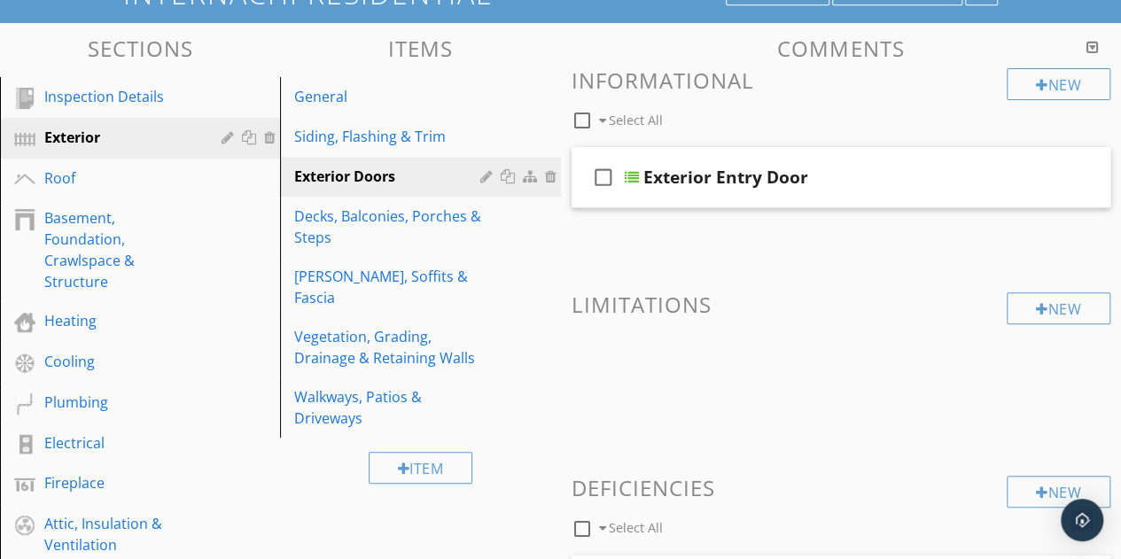
scroll to position [144, 0]
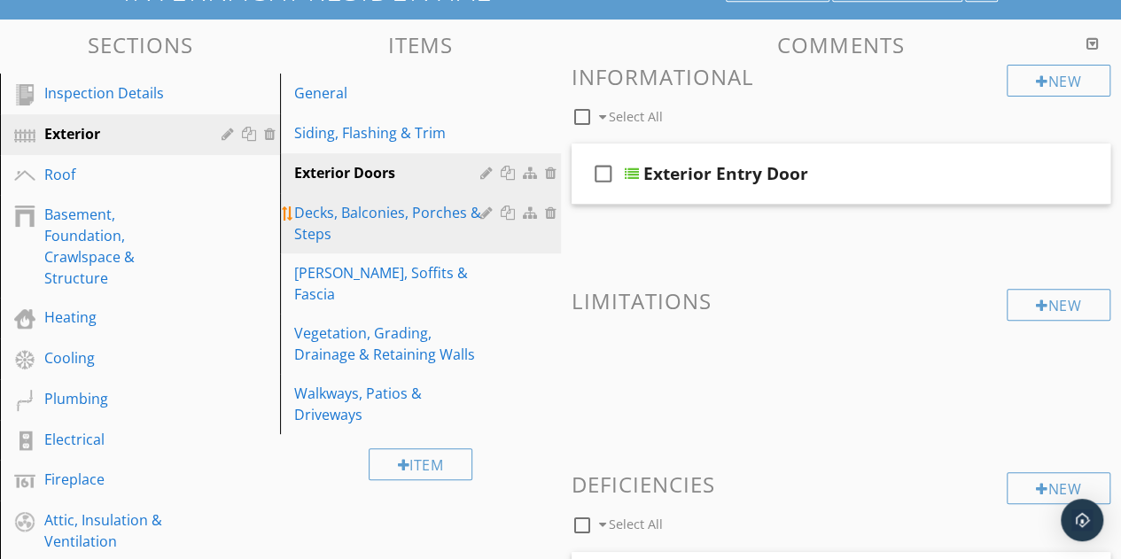
click at [367, 217] on div "Decks, Balconies, Porches & Steps" at bounding box center [389, 223] width 191 height 43
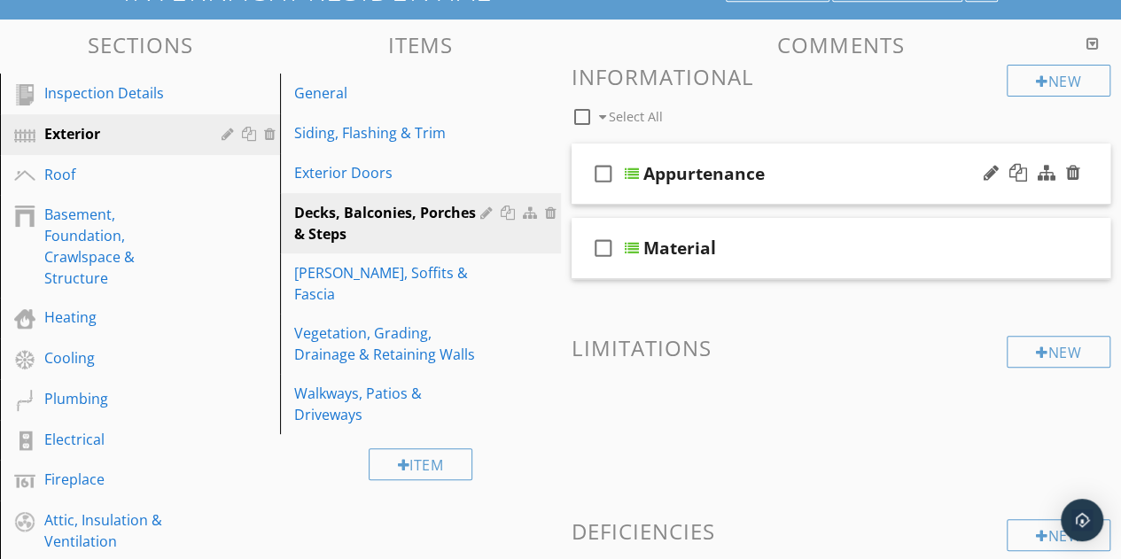
click at [868, 172] on div "Appurtenance" at bounding box center [831, 173] width 377 height 21
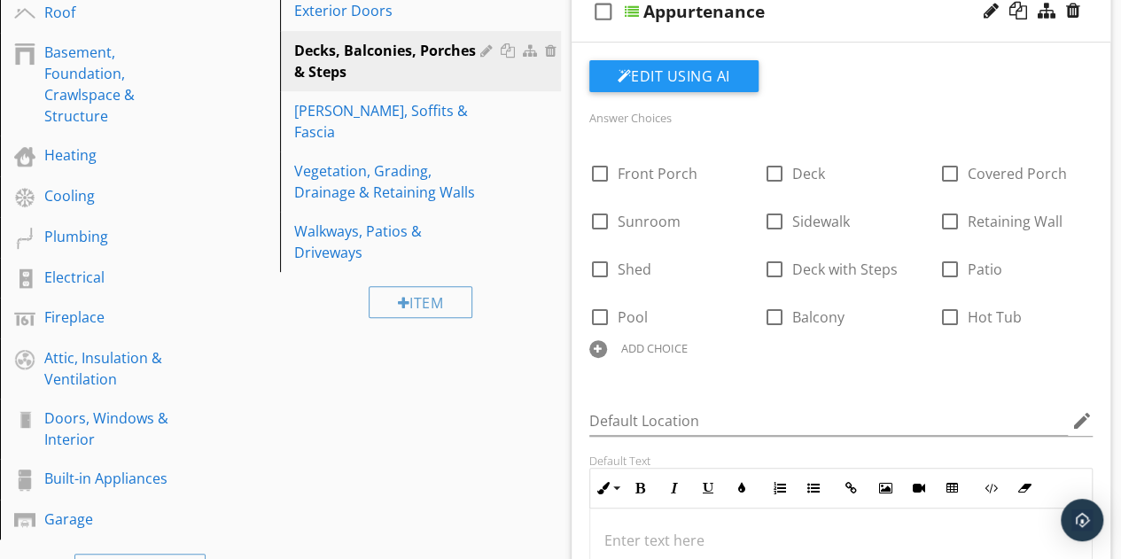
scroll to position [0, 0]
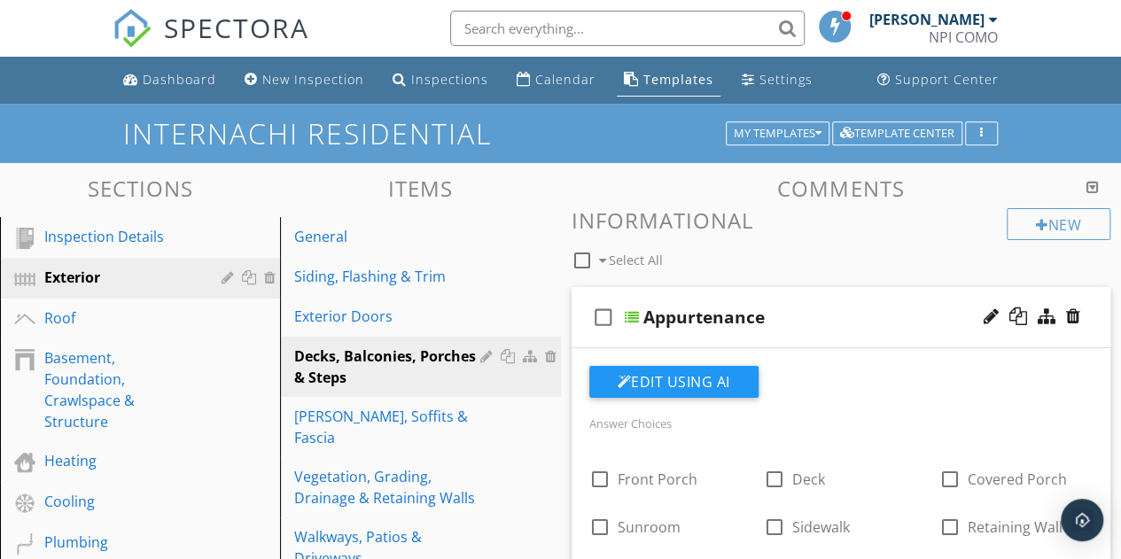
click at [893, 302] on div "check_box_outline_blank Appurtenance" at bounding box center [842, 317] width 540 height 61
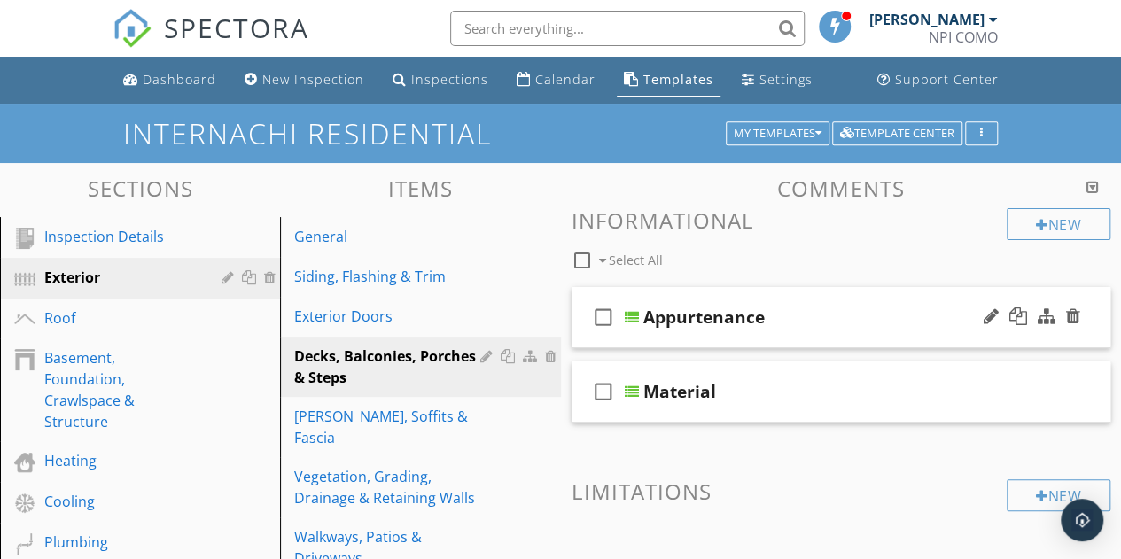
scroll to position [156, 0]
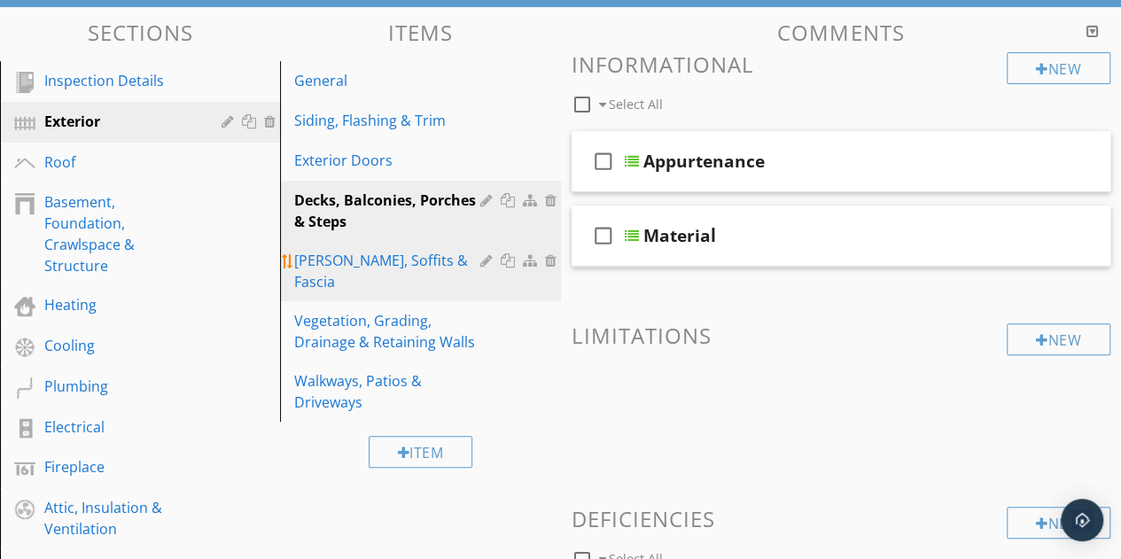
click at [355, 263] on div "Eaves, Soffits & Fascia" at bounding box center [389, 271] width 191 height 43
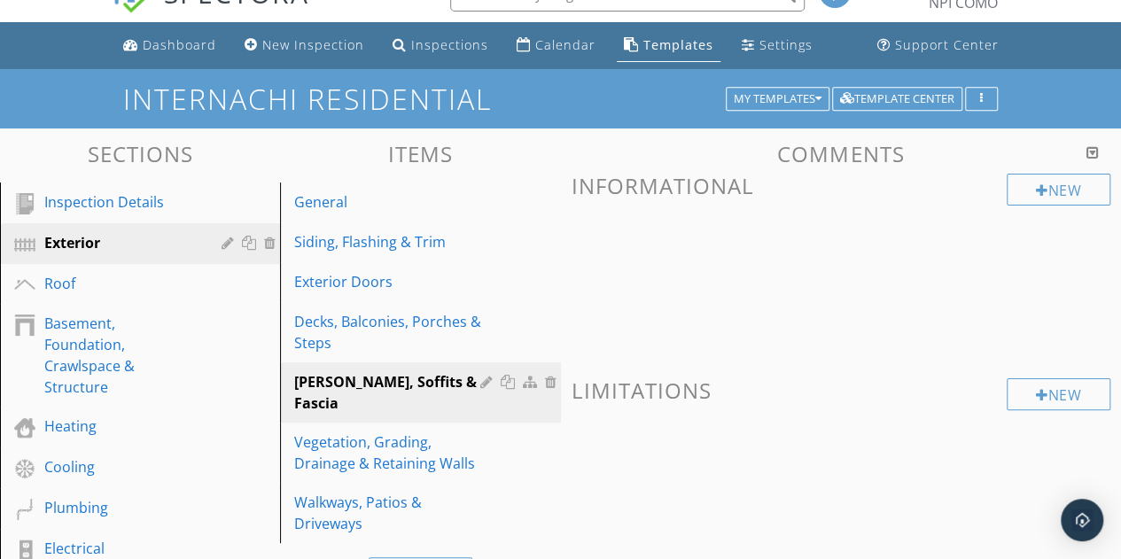
scroll to position [0, 0]
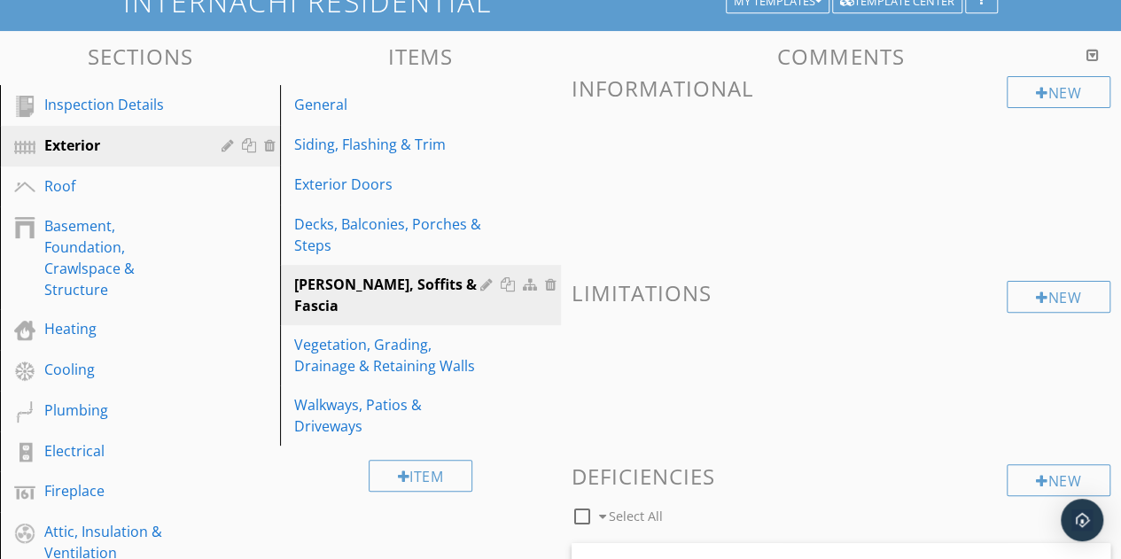
scroll to position [115, 0]
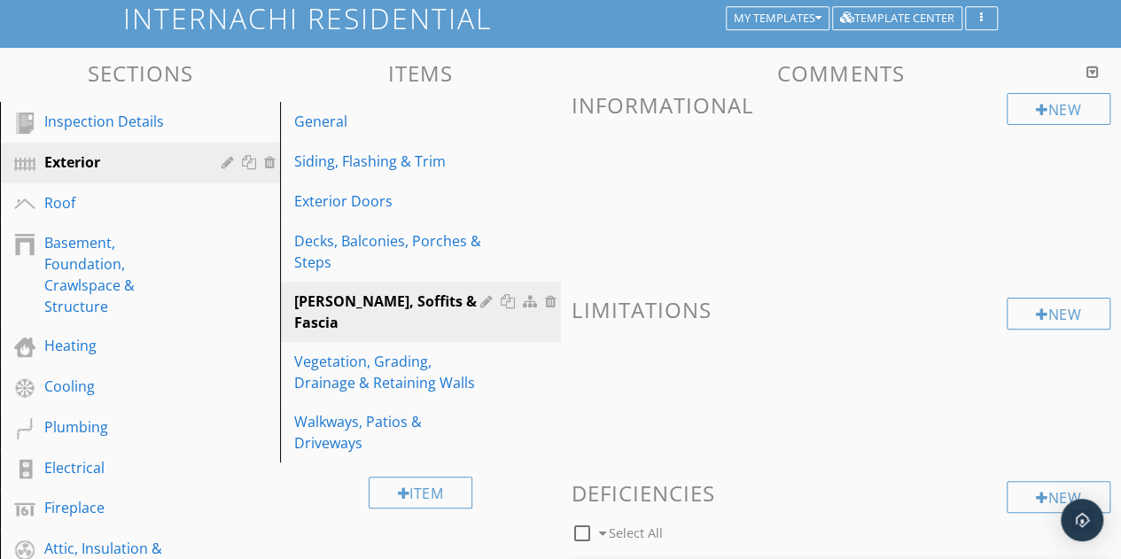
click at [671, 217] on span at bounding box center [842, 196] width 540 height 89
click at [705, 196] on span at bounding box center [842, 196] width 540 height 89
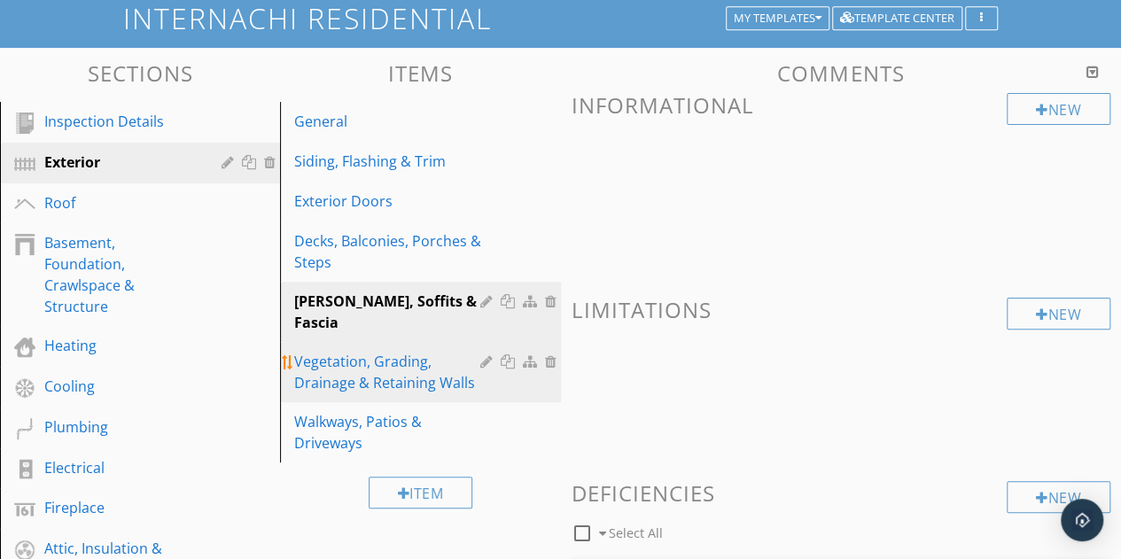
click at [344, 355] on div "Vegetation, Grading, Drainage & Retaining Walls" at bounding box center [389, 372] width 191 height 43
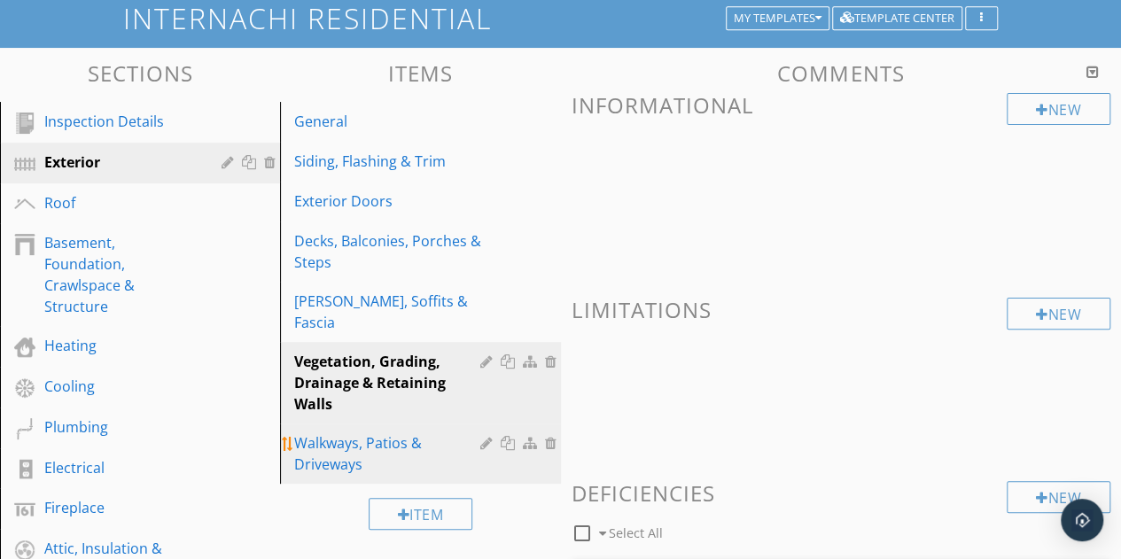
click at [332, 447] on div "Walkways, Patios & Driveways" at bounding box center [389, 453] width 191 height 43
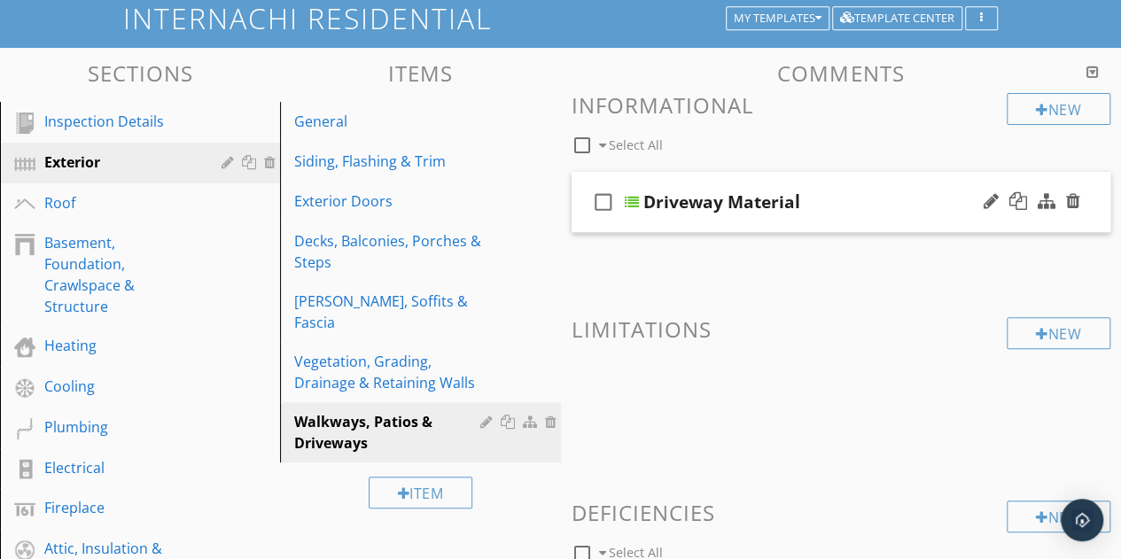
click at [691, 211] on div "Driveway Material" at bounding box center [721, 201] width 157 height 21
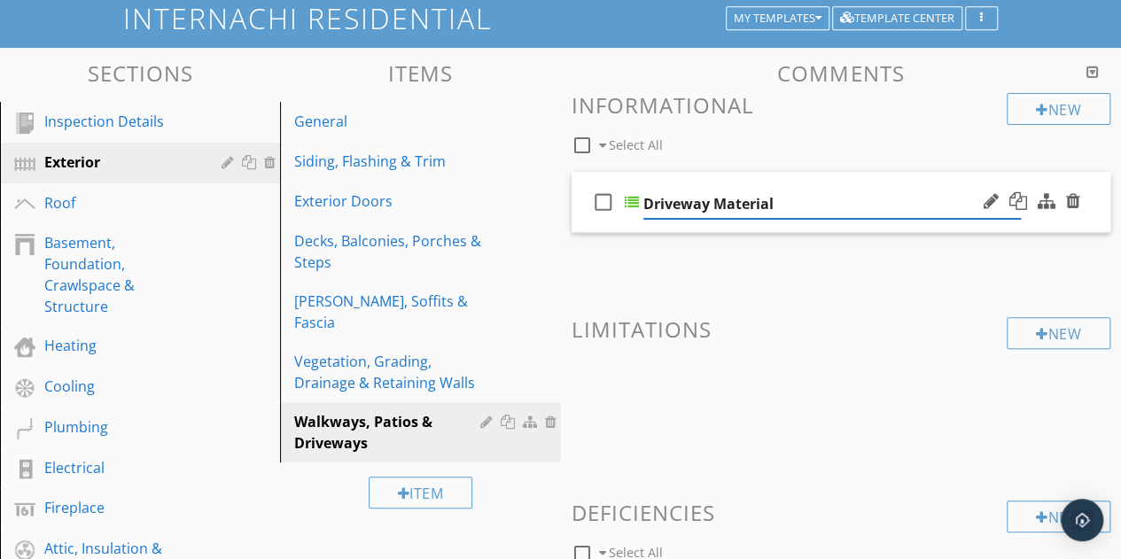
click at [980, 221] on div at bounding box center [1032, 202] width 104 height 43
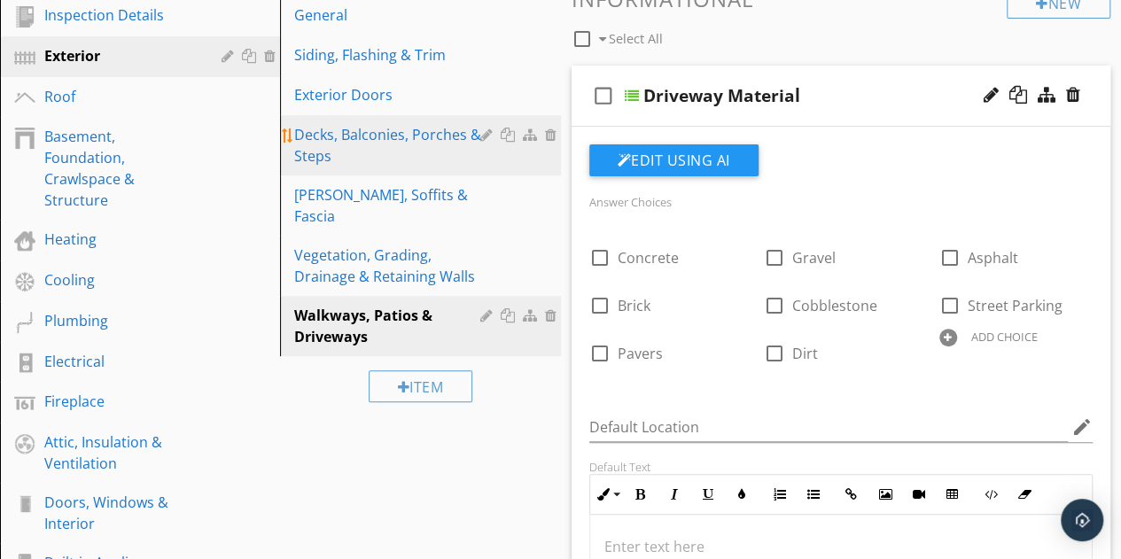
scroll to position [230, 0]
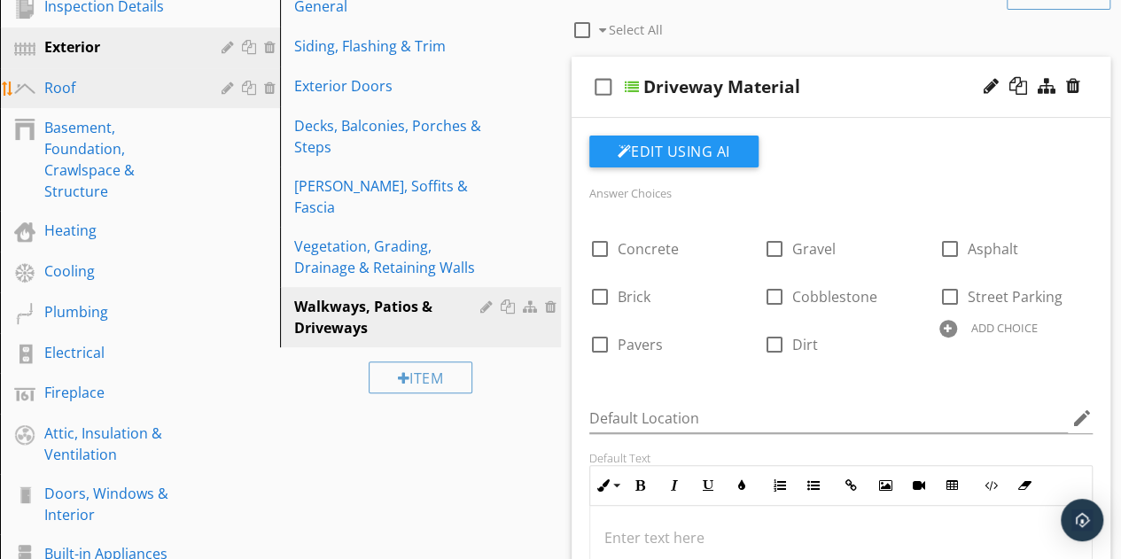
click at [82, 97] on div "Roof" at bounding box center [120, 87] width 152 height 21
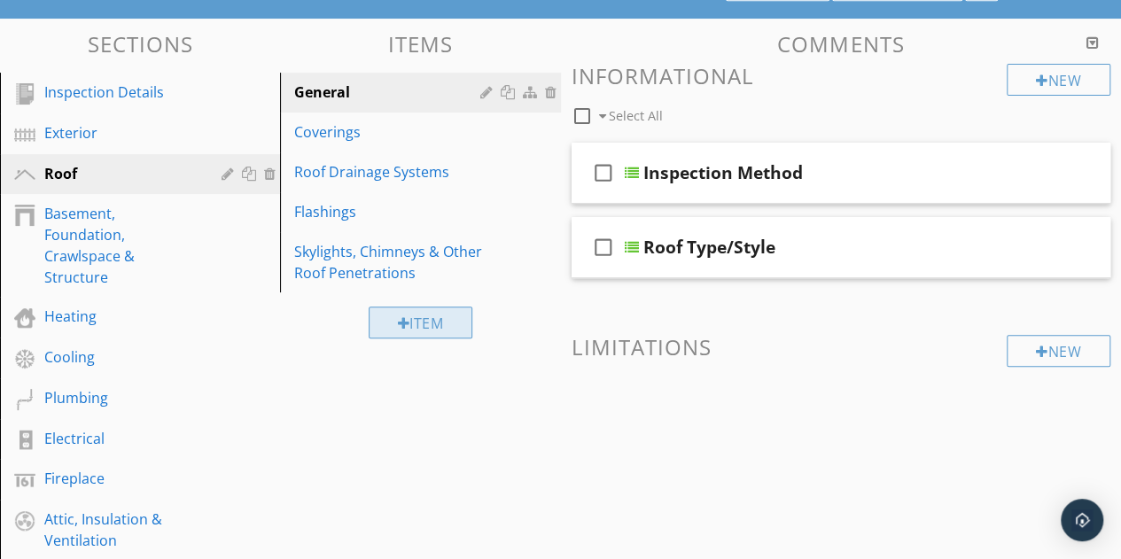
scroll to position [144, 0]
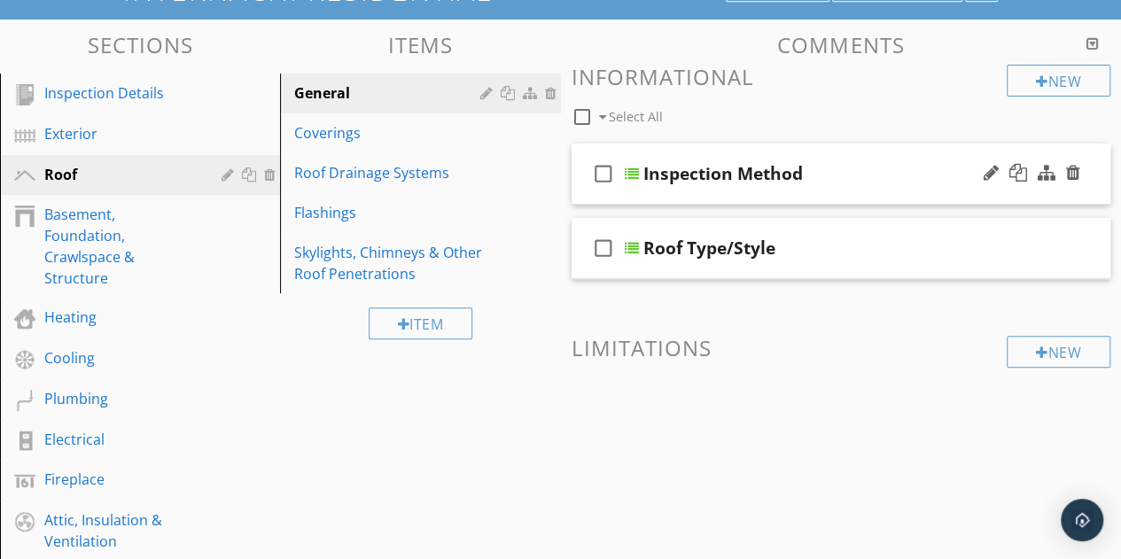
click at [850, 173] on div "Inspection Method" at bounding box center [831, 173] width 377 height 21
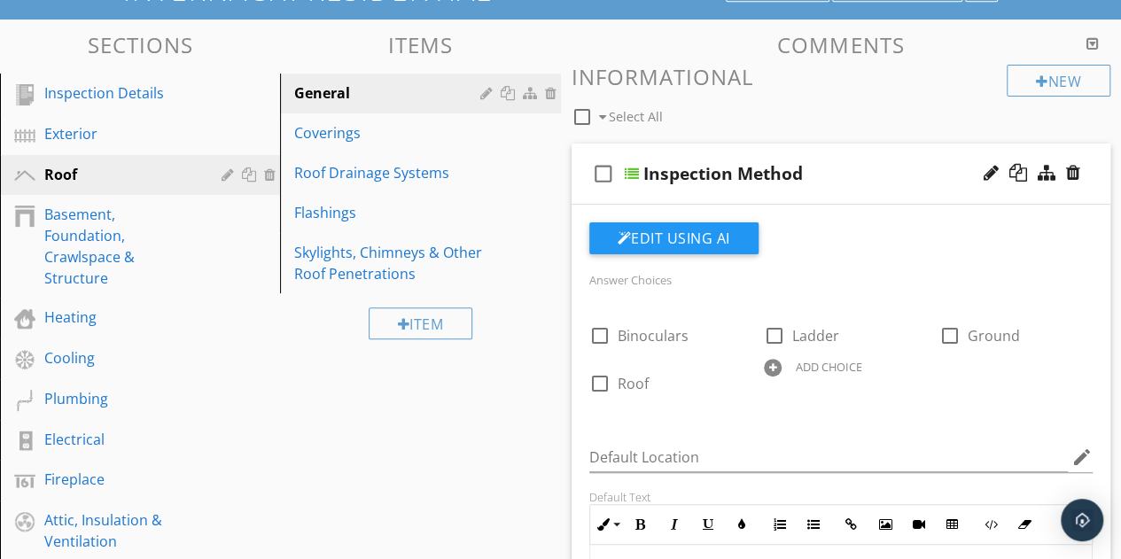
click at [856, 176] on div "Inspection Method" at bounding box center [831, 173] width 377 height 21
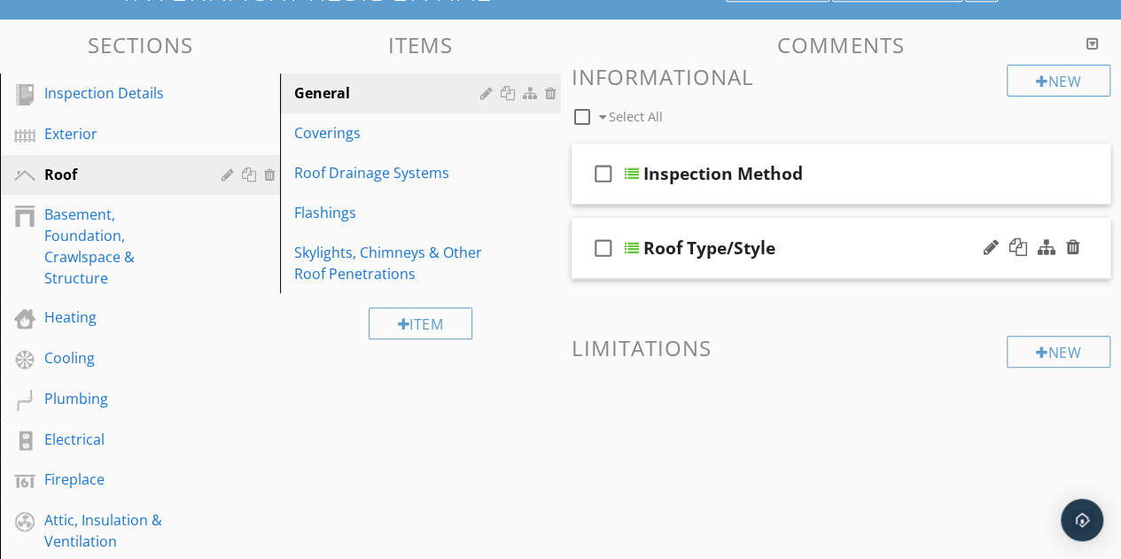
click at [889, 245] on div "Roof Type/Style" at bounding box center [831, 247] width 377 height 21
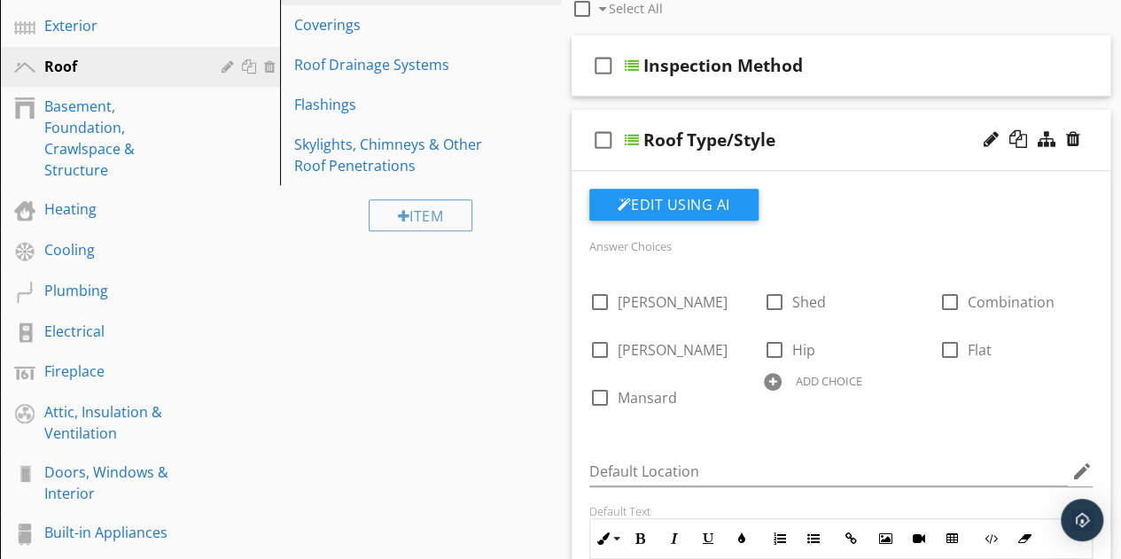
scroll to position [257, 0]
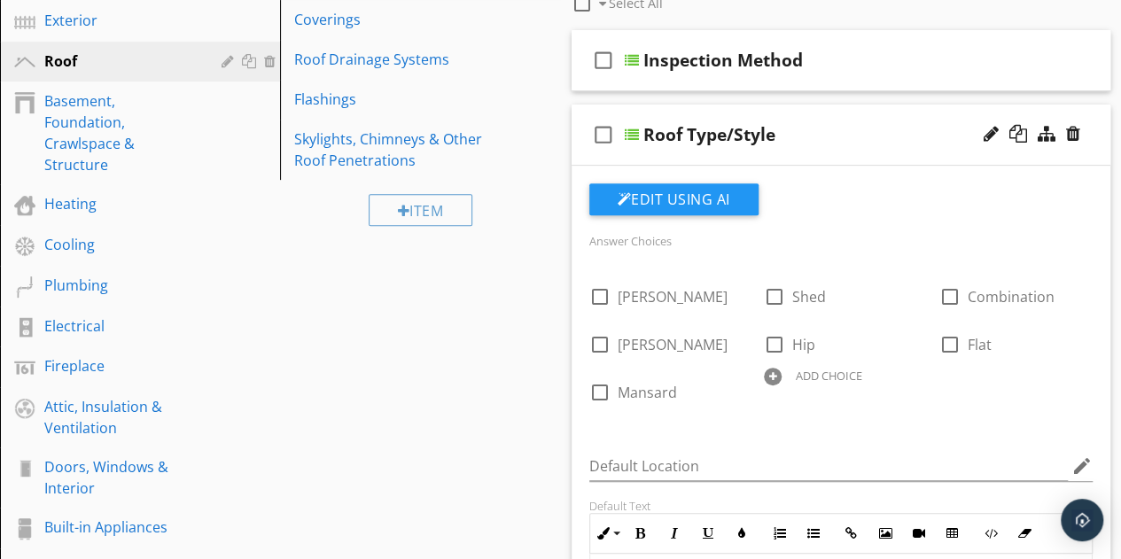
click at [884, 132] on div "Roof Type/Style" at bounding box center [831, 134] width 377 height 21
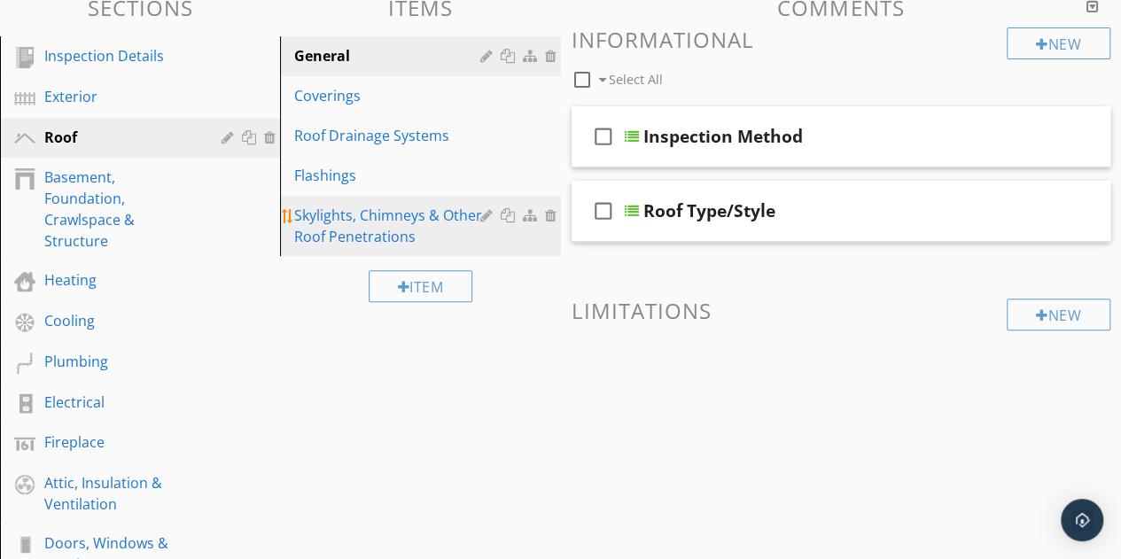
scroll to position [121, 0]
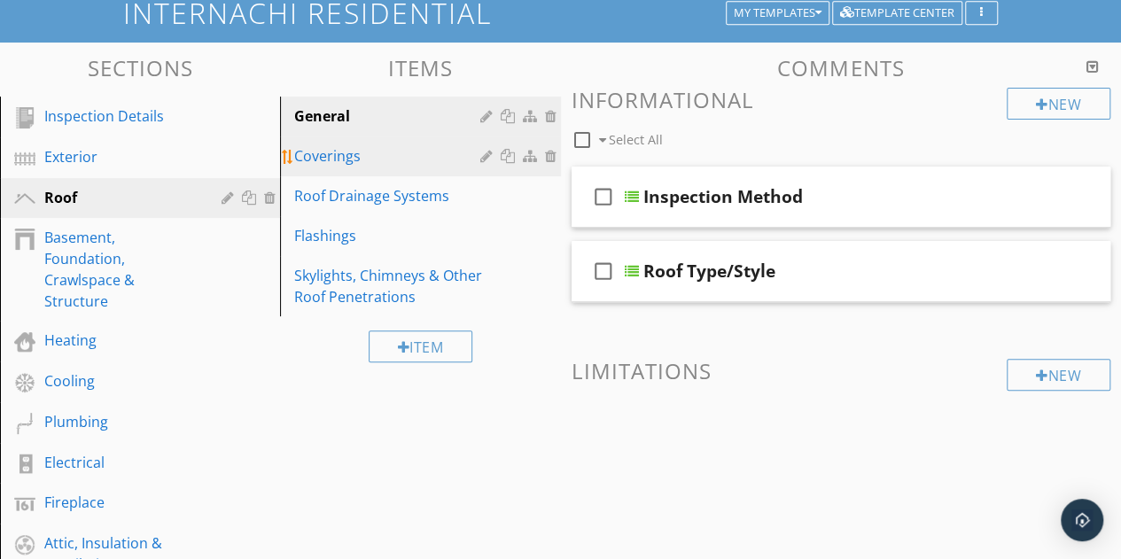
click at [364, 157] on div "Coverings" at bounding box center [389, 155] width 191 height 21
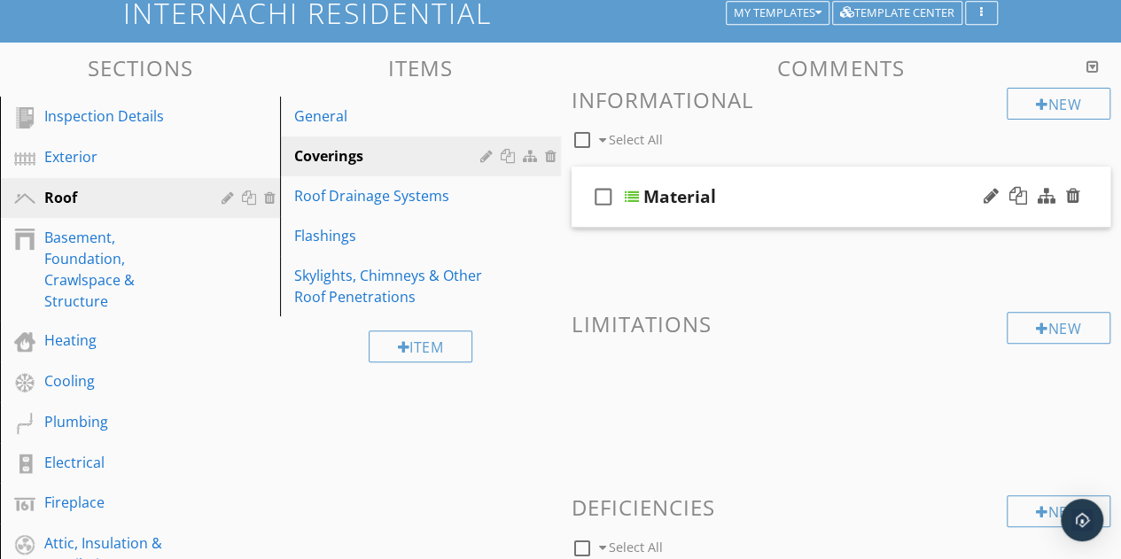
click at [863, 196] on div "Material" at bounding box center [831, 196] width 377 height 21
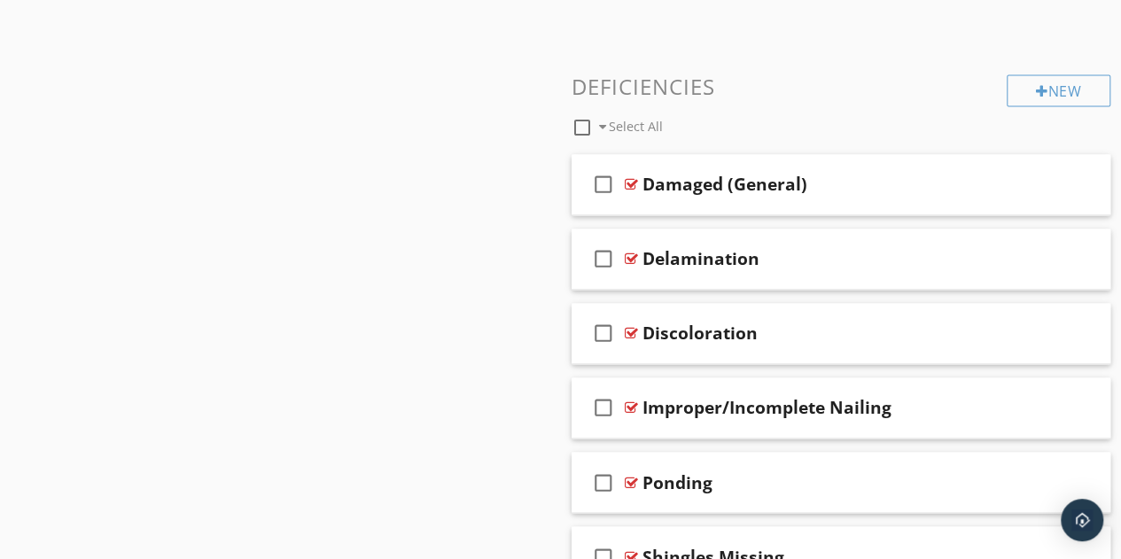
scroll to position [1264, 0]
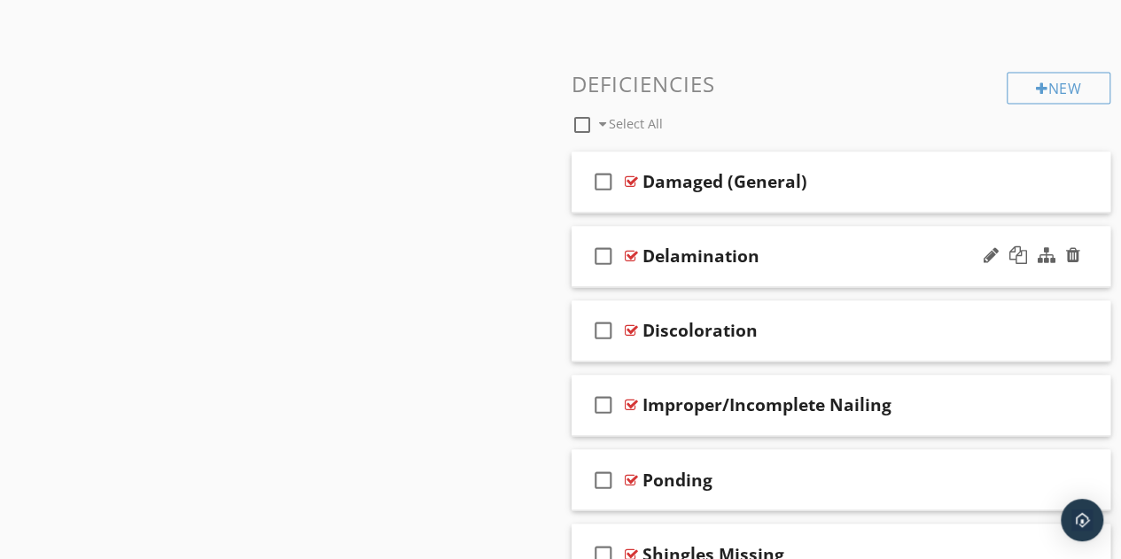
click at [839, 242] on div "check_box_outline_blank Delamination" at bounding box center [842, 256] width 540 height 61
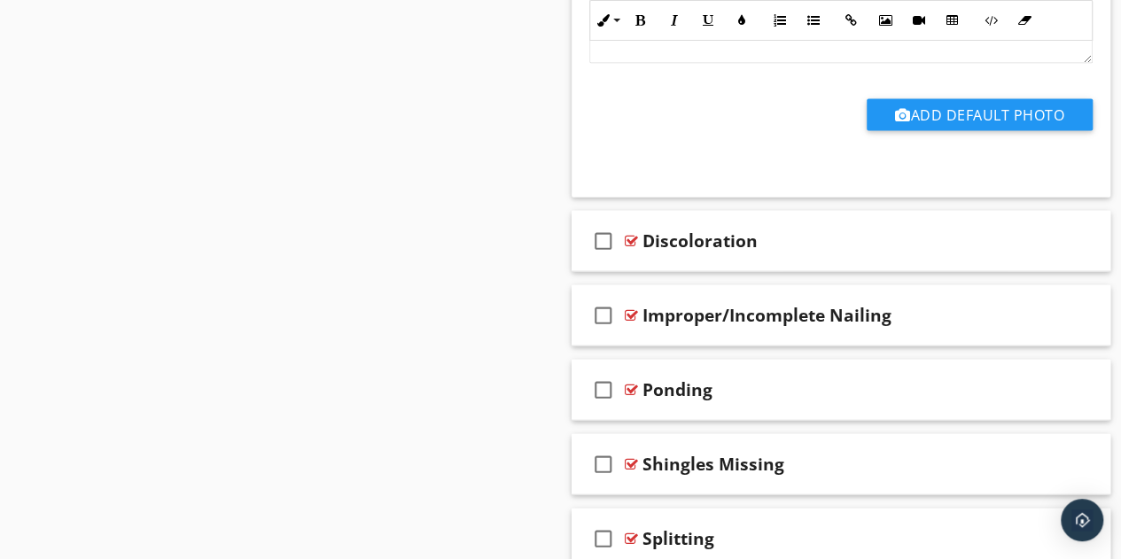
scroll to position [1957, 0]
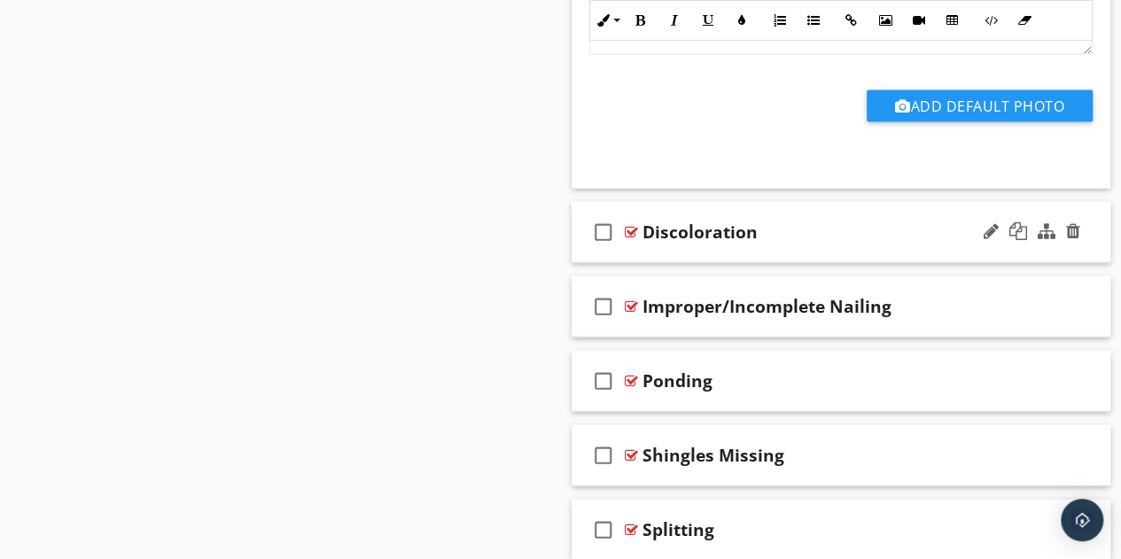
click at [860, 254] on div "check_box_outline_blank Discoloration" at bounding box center [842, 232] width 540 height 61
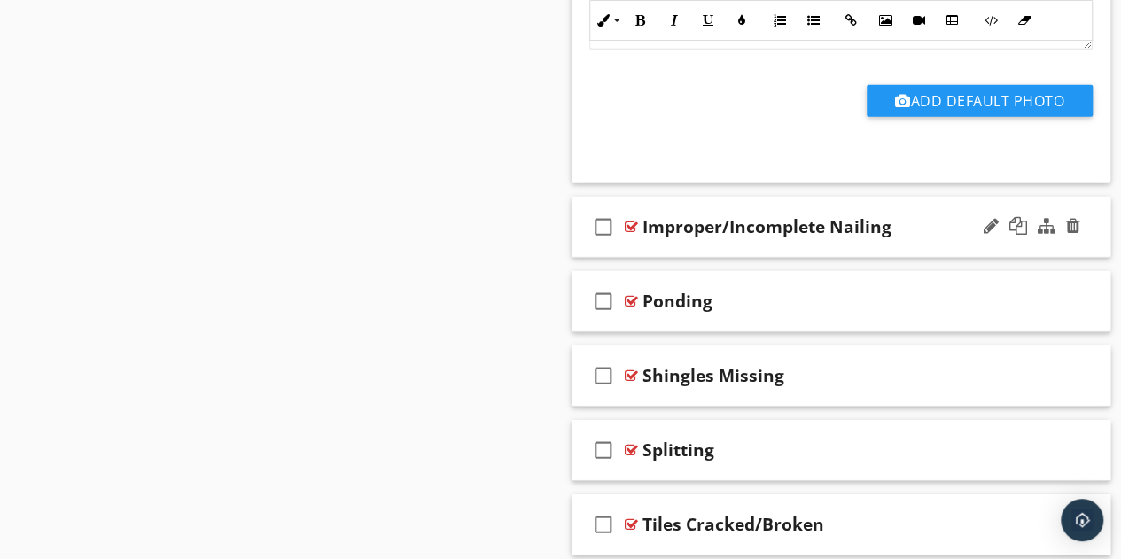
scroll to position [2634, 0]
click at [903, 222] on div "Improper/Incomplete Nailing" at bounding box center [830, 225] width 377 height 21
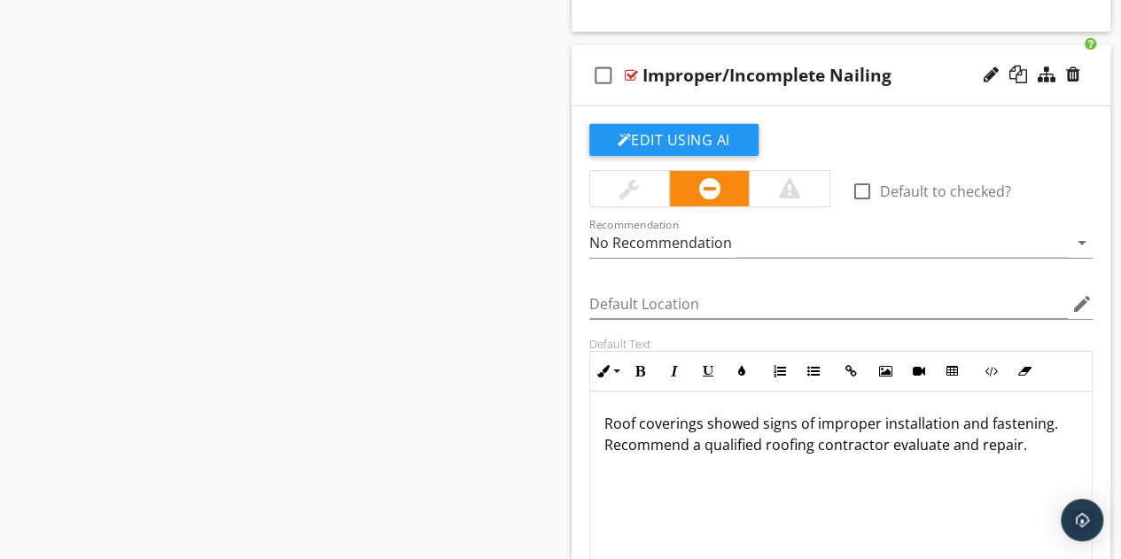
scroll to position [2784, 0]
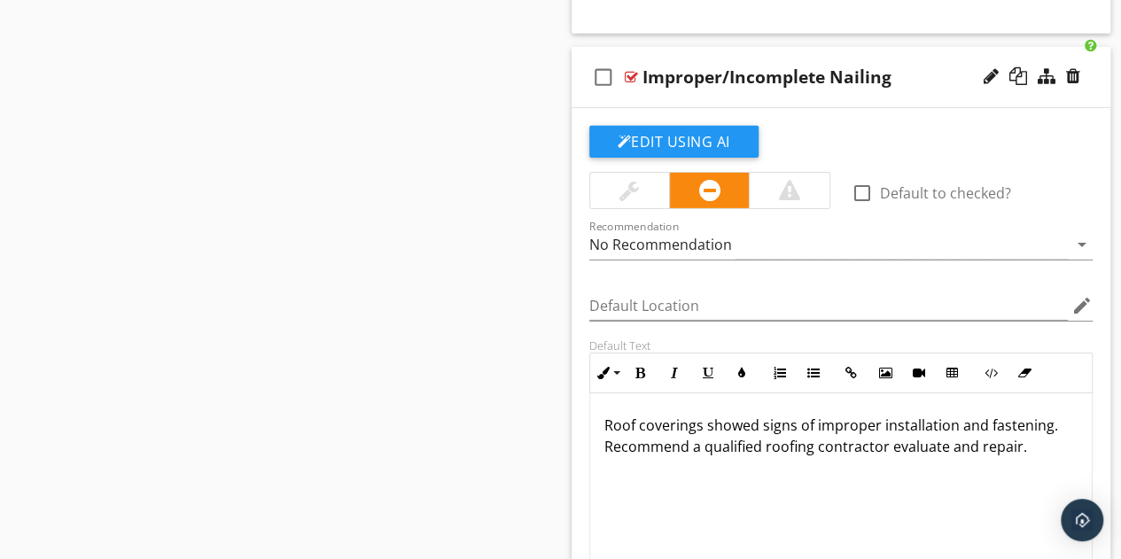
click at [918, 66] on div "Improper/Incomplete Nailing" at bounding box center [830, 76] width 377 height 21
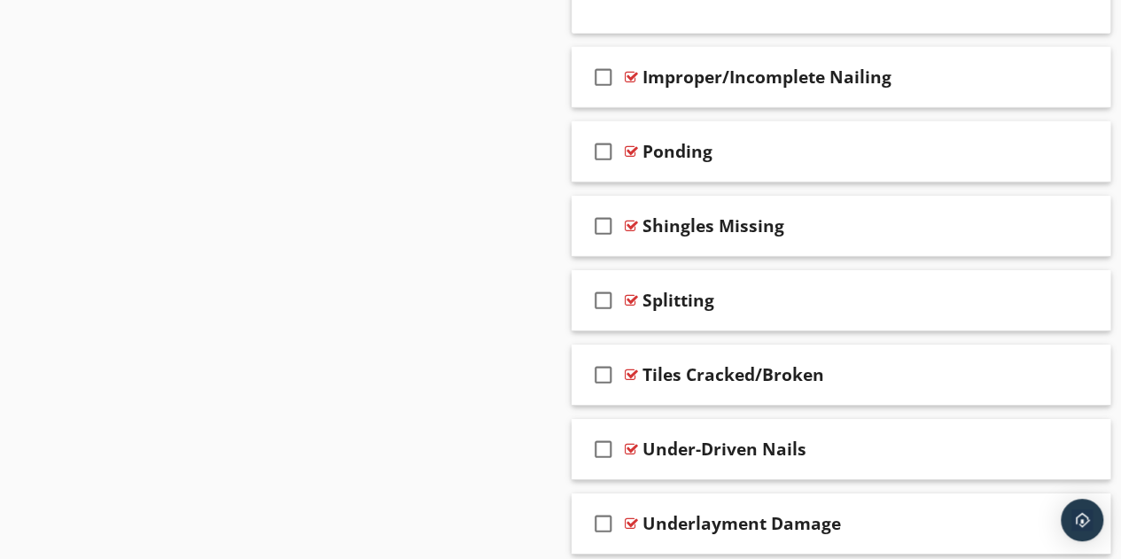
scroll to position [2845, 0]
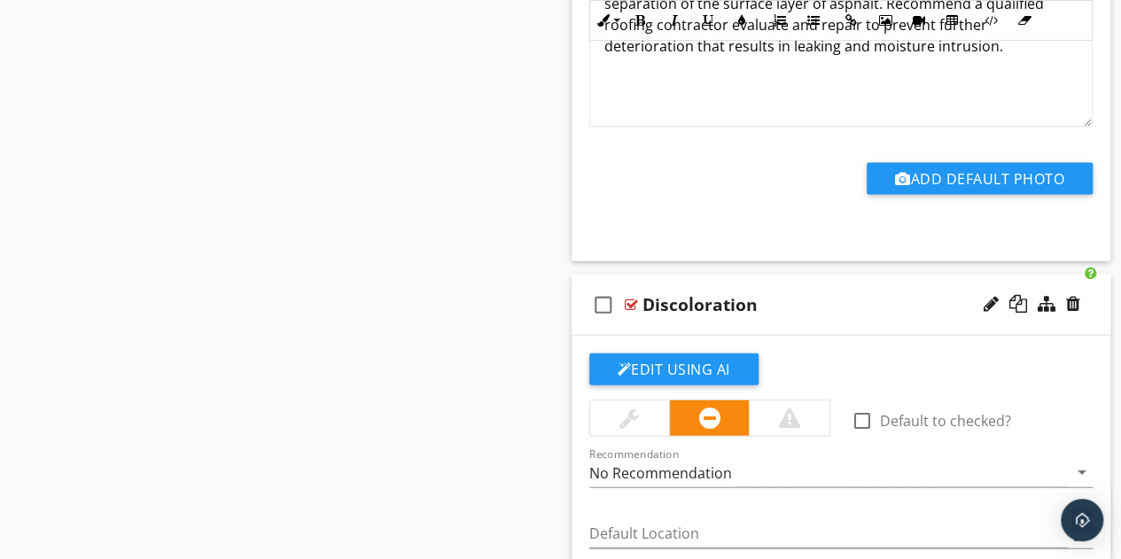
click at [826, 306] on div "Discoloration" at bounding box center [830, 304] width 377 height 21
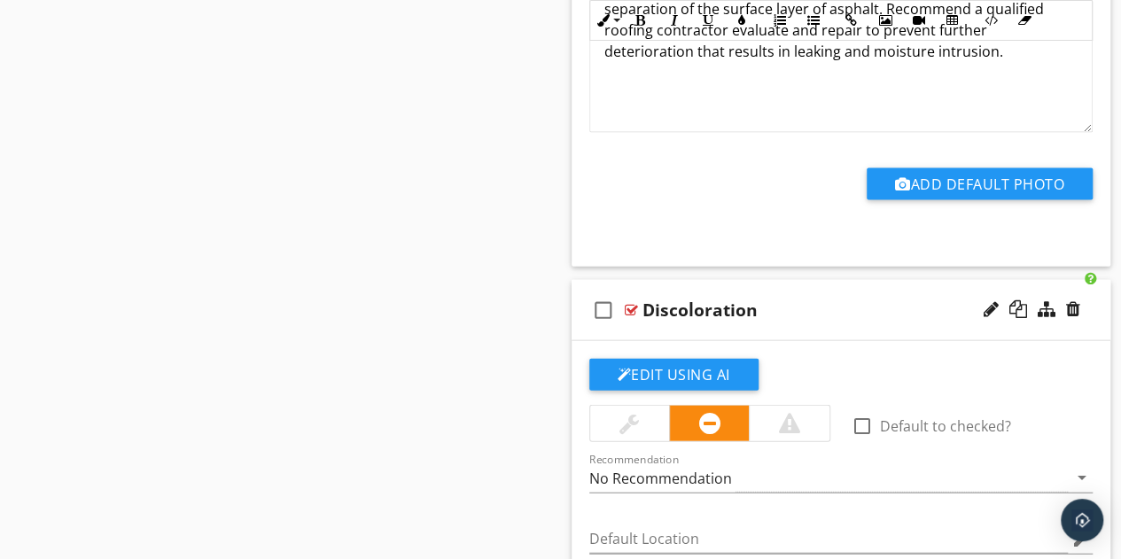
type textarea "<p>Roof shingles were discolored, which can be caused by moisture, rust or soot…"
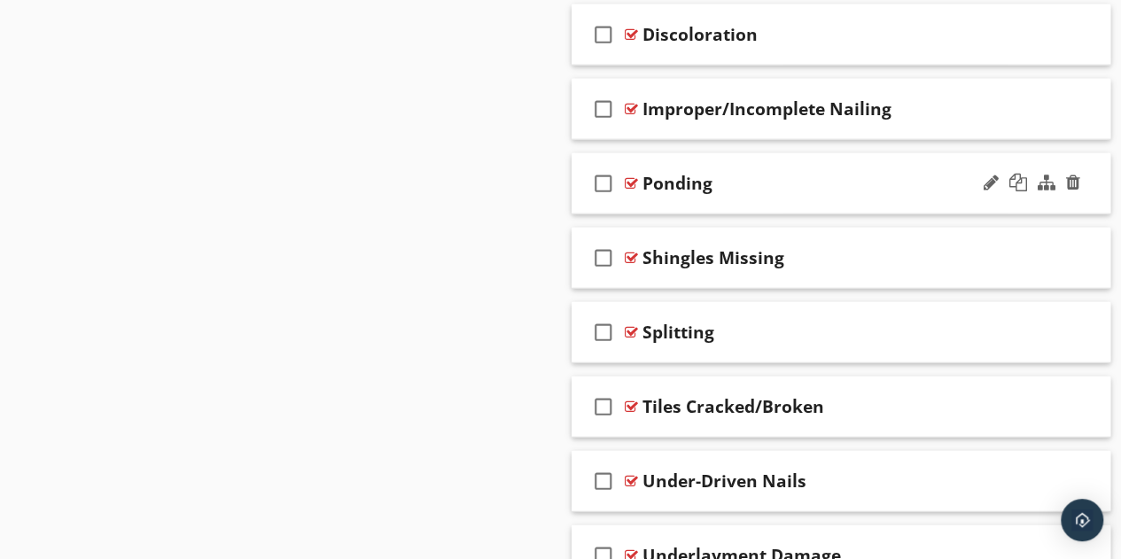
scroll to position [2155, 0]
click at [786, 174] on div "Ponding" at bounding box center [830, 184] width 377 height 21
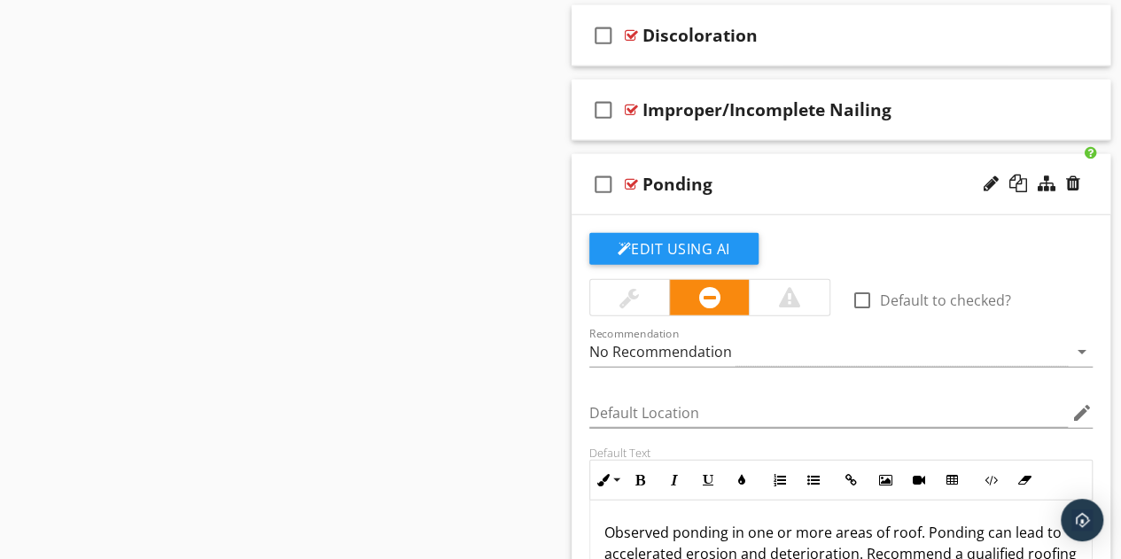
click at [881, 185] on div "Ponding" at bounding box center [830, 184] width 377 height 21
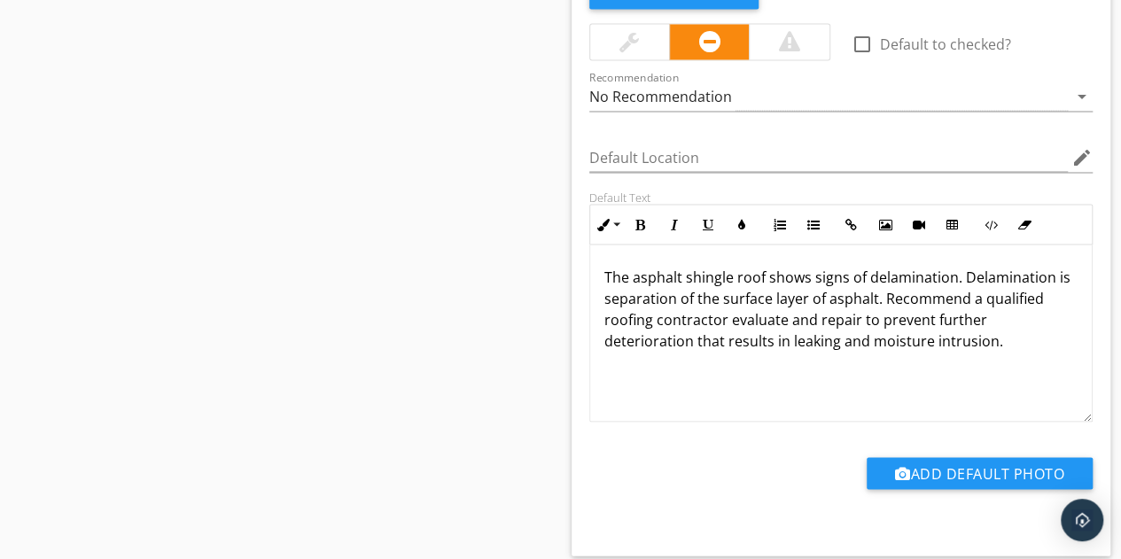
scroll to position [1132, 0]
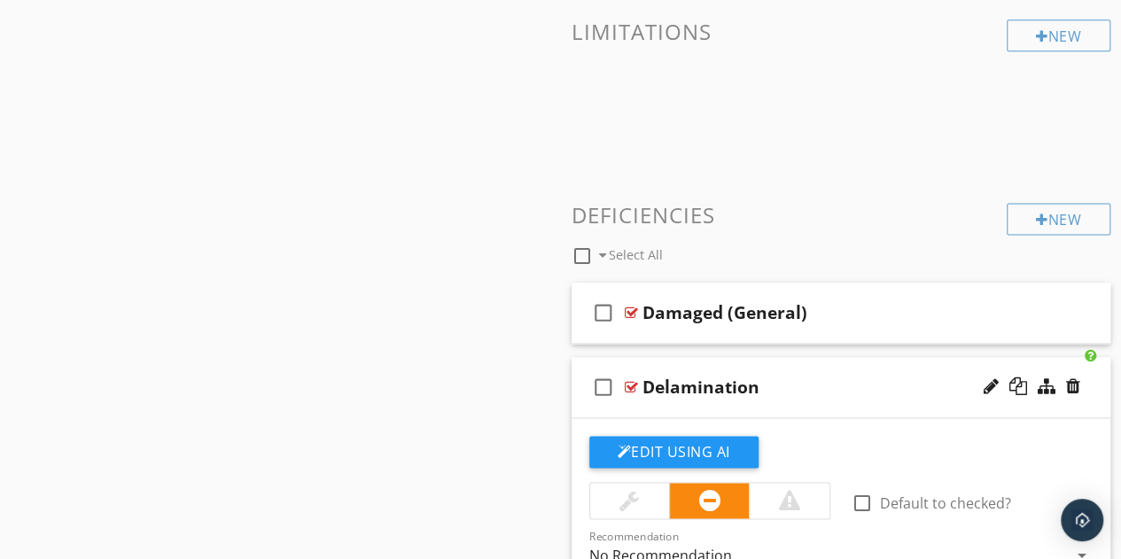
click at [844, 377] on div "Delamination" at bounding box center [830, 387] width 377 height 21
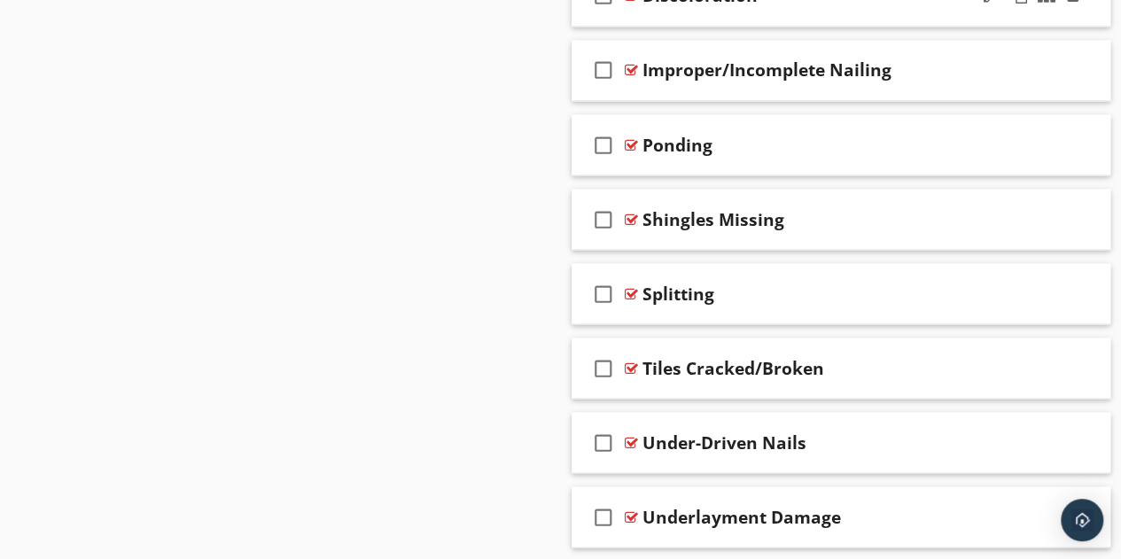
scroll to position [1600, 0]
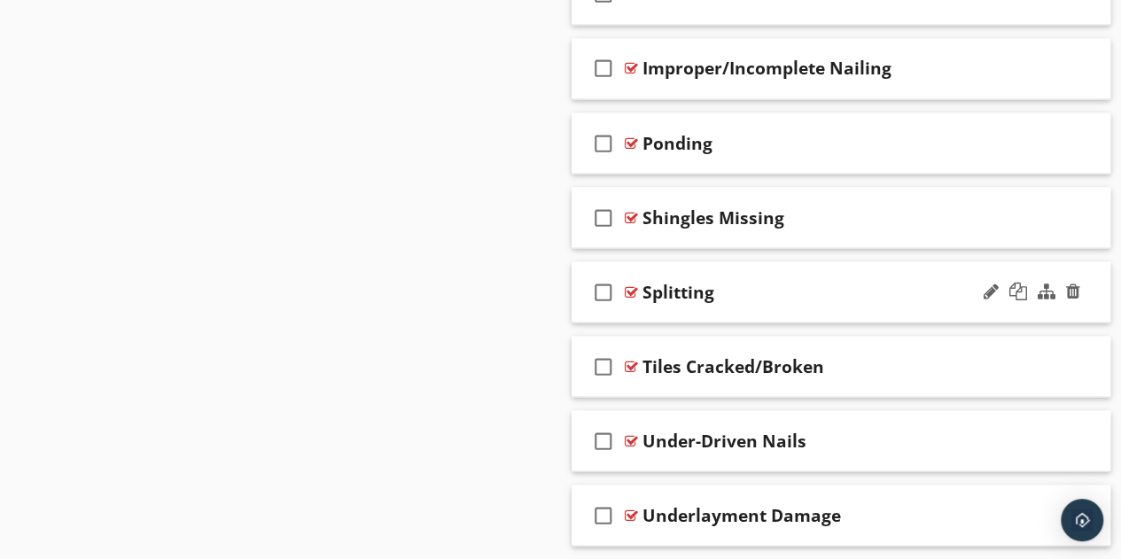
click at [880, 291] on div "Splitting" at bounding box center [830, 291] width 377 height 21
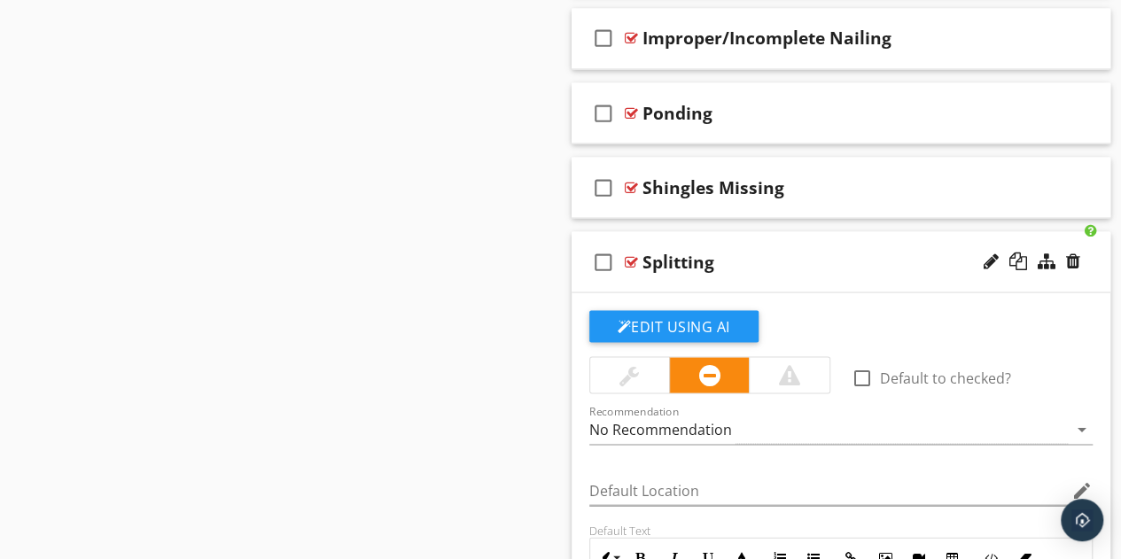
scroll to position [1627, 0]
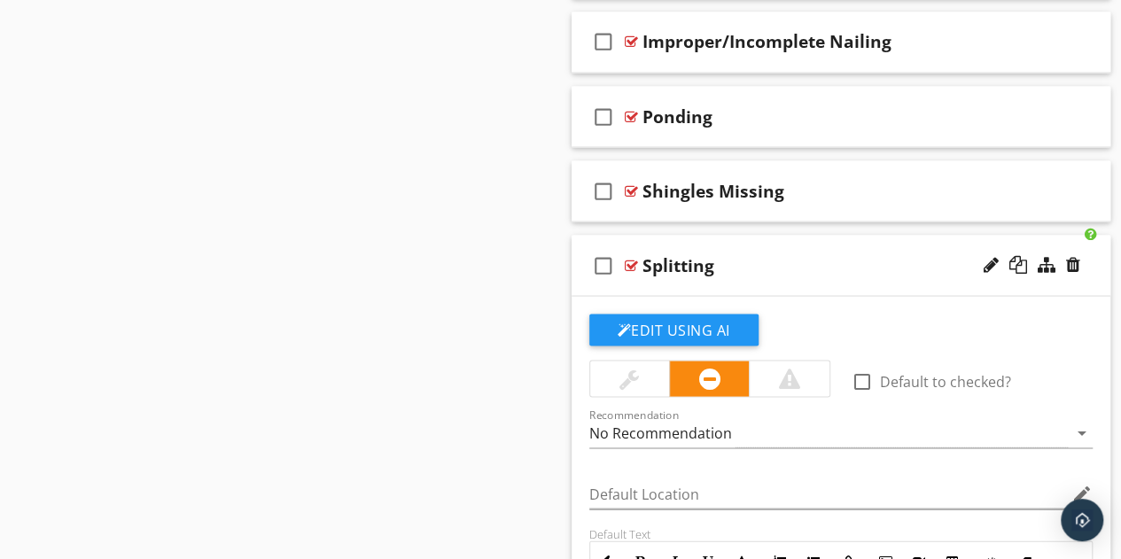
click at [849, 271] on div "Splitting" at bounding box center [830, 264] width 377 height 21
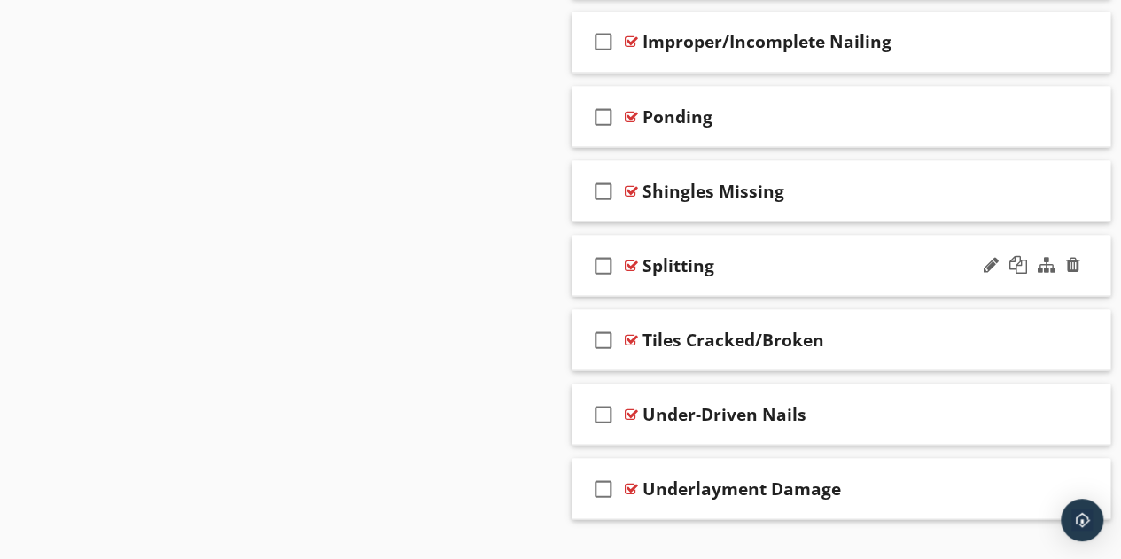
scroll to position [1656, 0]
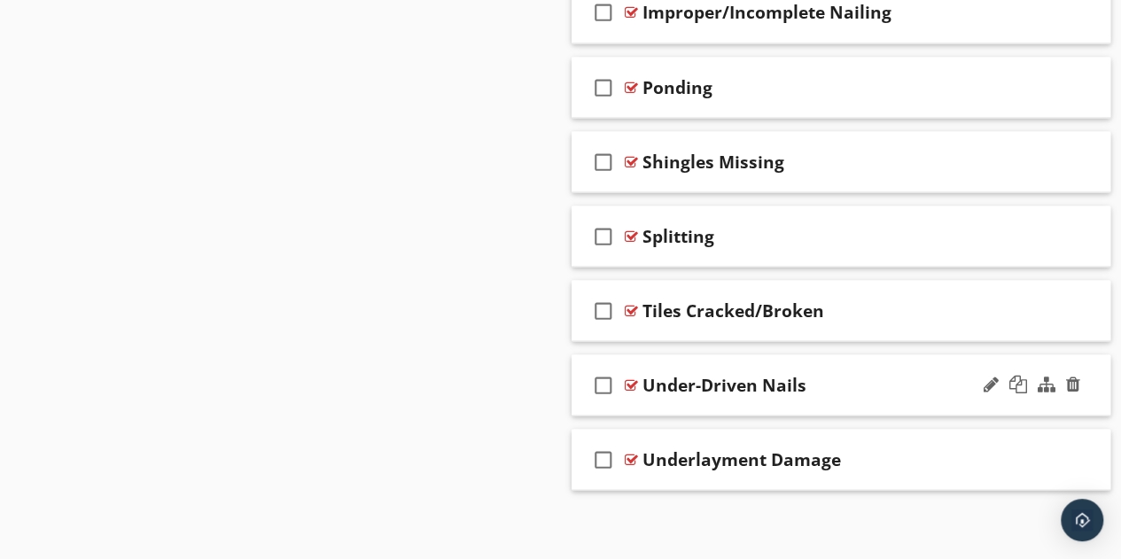
click at [854, 376] on div "Under-Driven Nails" at bounding box center [830, 384] width 377 height 21
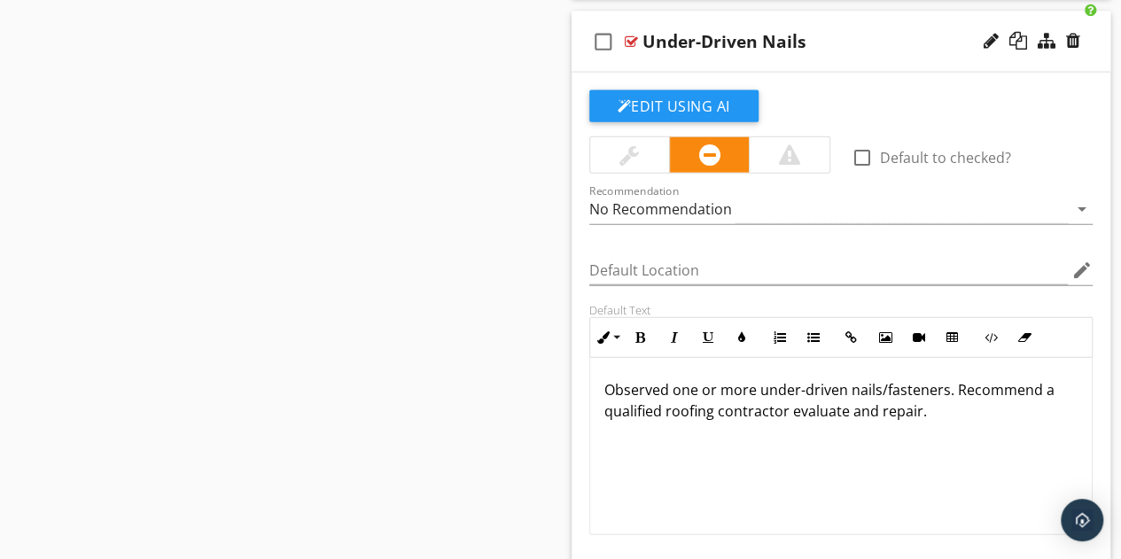
scroll to position [2000, 0]
click at [870, 31] on div "Under-Driven Nails" at bounding box center [830, 40] width 377 height 21
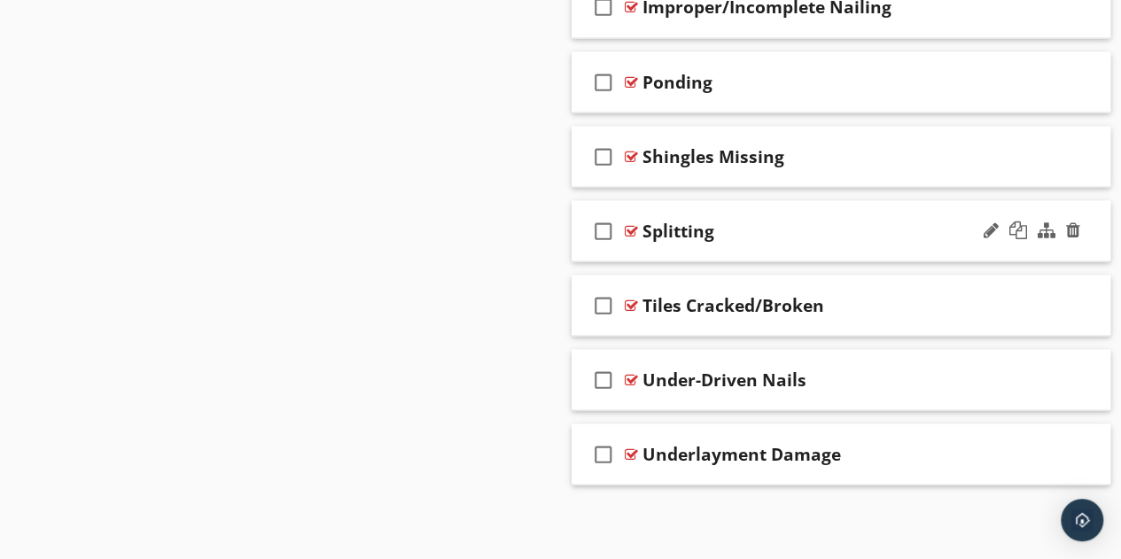
scroll to position [1656, 0]
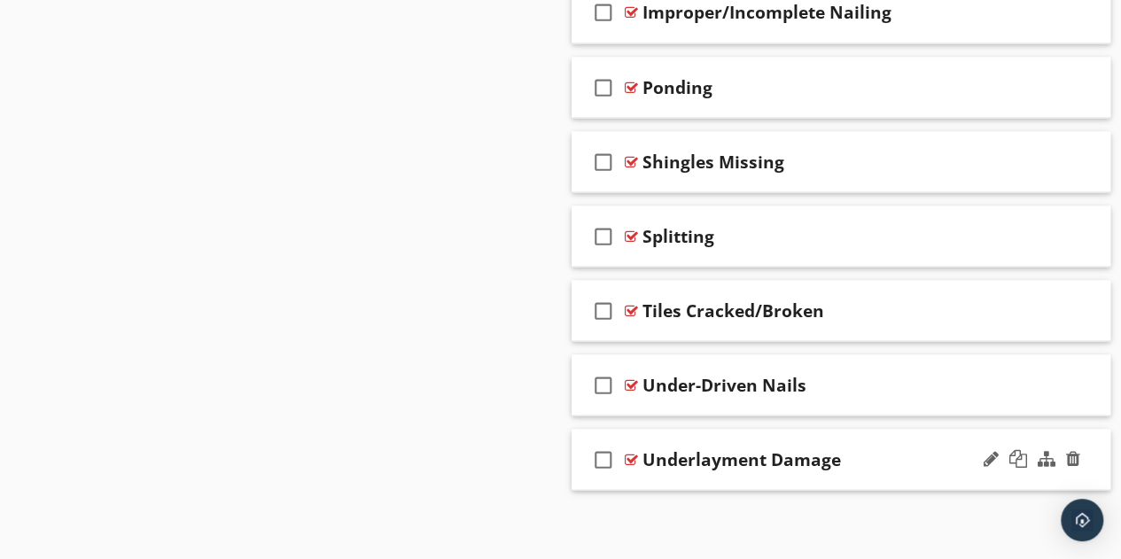
click at [868, 450] on div "Underlayment Damage" at bounding box center [830, 458] width 377 height 21
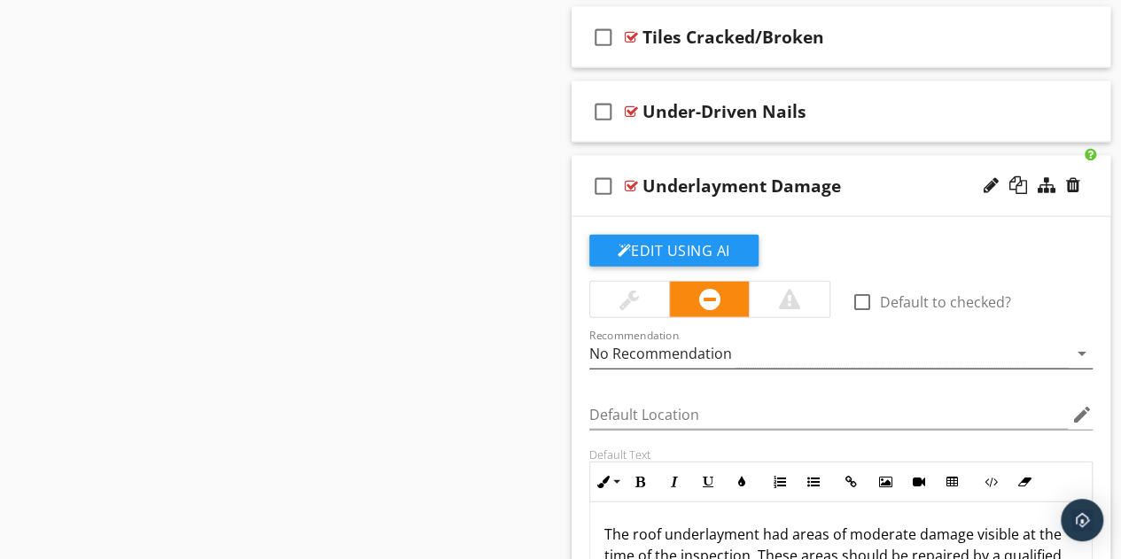
scroll to position [1894, 0]
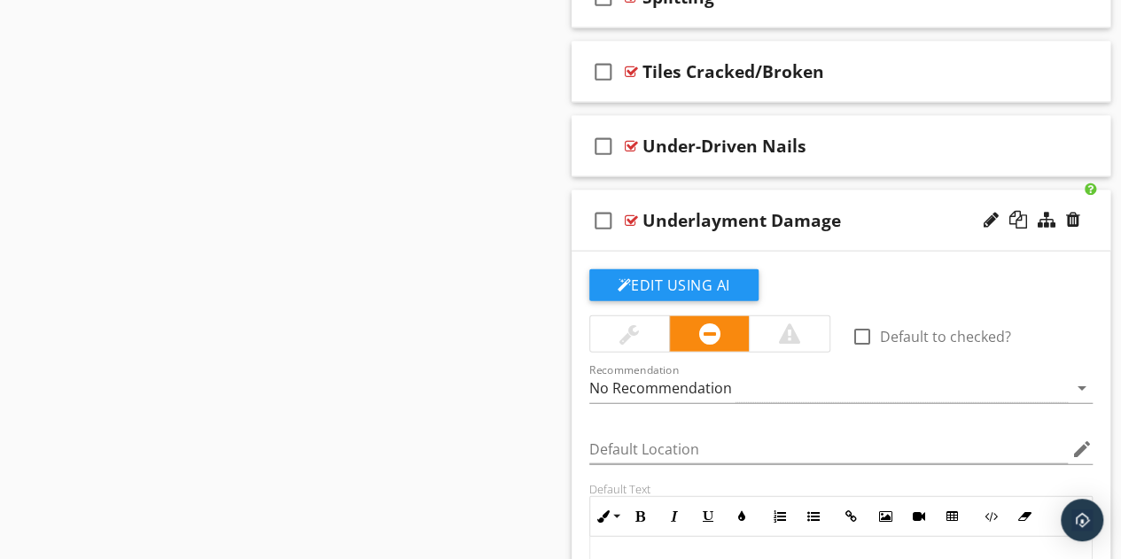
click at [891, 228] on div "check_box_outline_blank Underlayment Damage" at bounding box center [842, 221] width 540 height 61
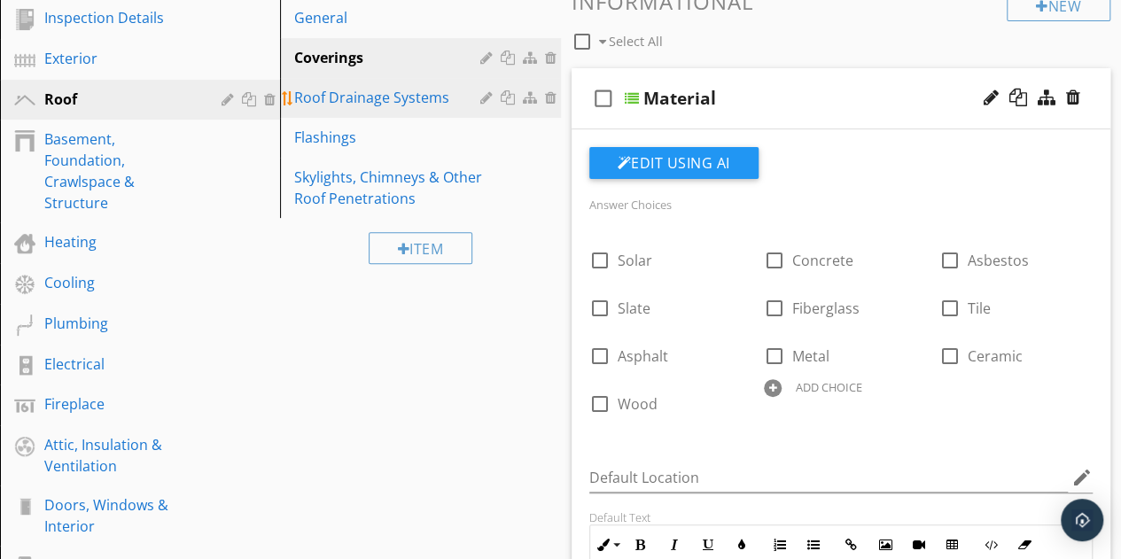
scroll to position [224, 0]
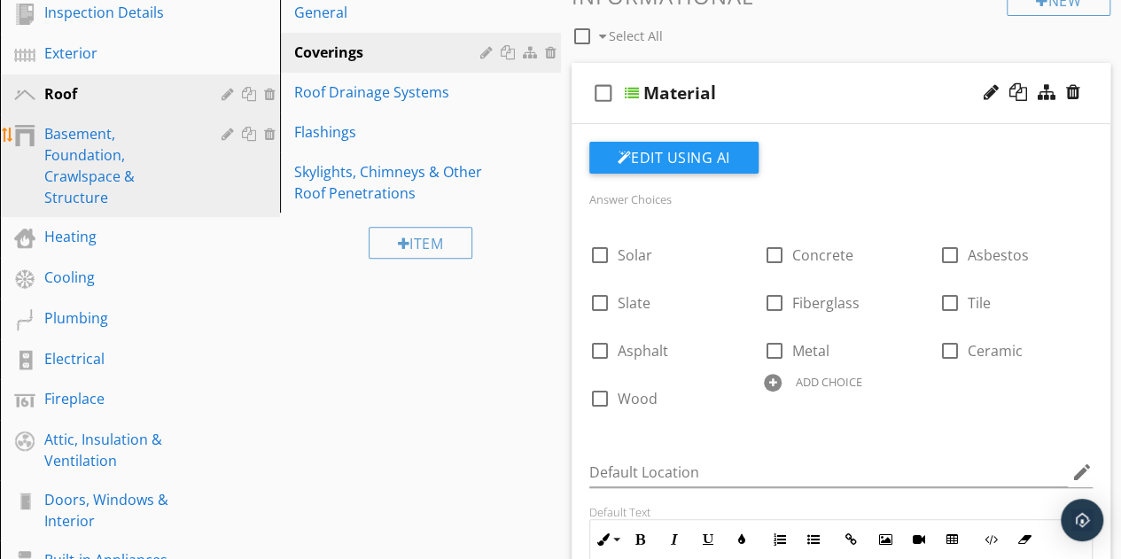
click at [97, 170] on div "Basement, Foundation, Crawlspace & Structure" at bounding box center [120, 165] width 152 height 85
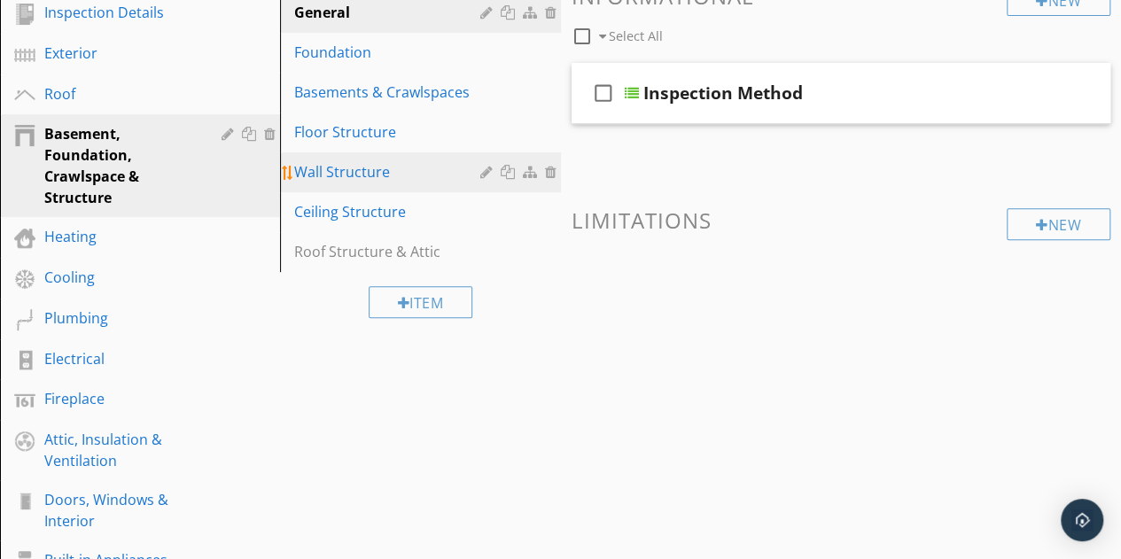
scroll to position [113, 0]
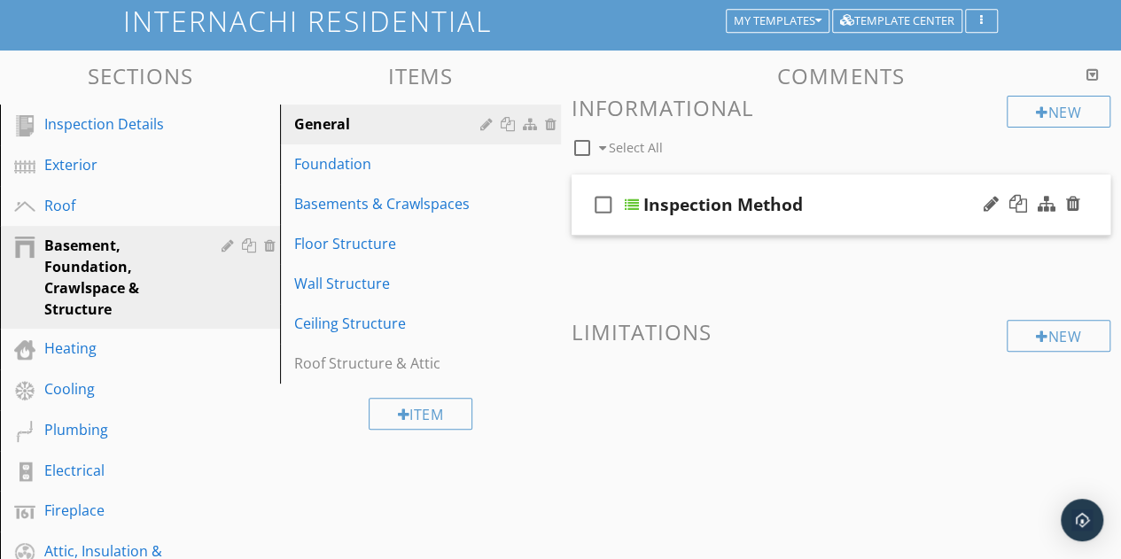
click at [824, 209] on div "Inspection Method" at bounding box center [831, 204] width 377 height 21
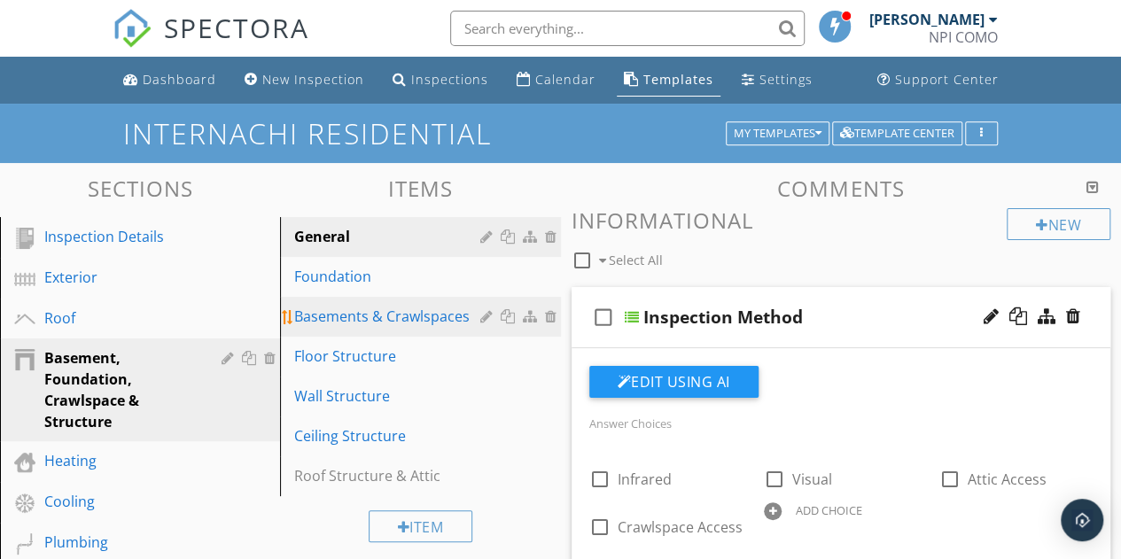
scroll to position [1, 0]
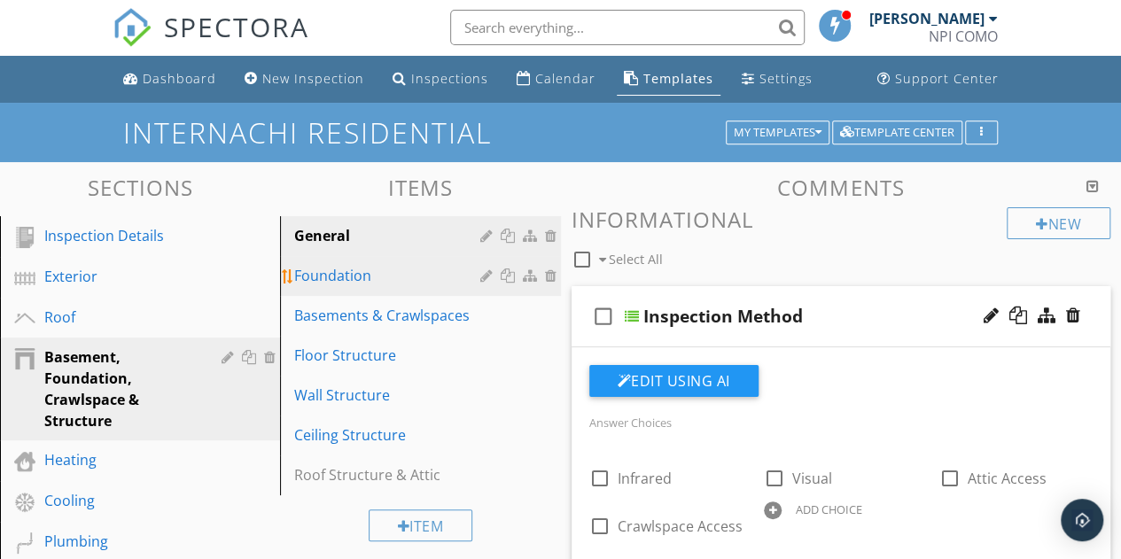
click at [335, 272] on div "Foundation" at bounding box center [389, 275] width 191 height 21
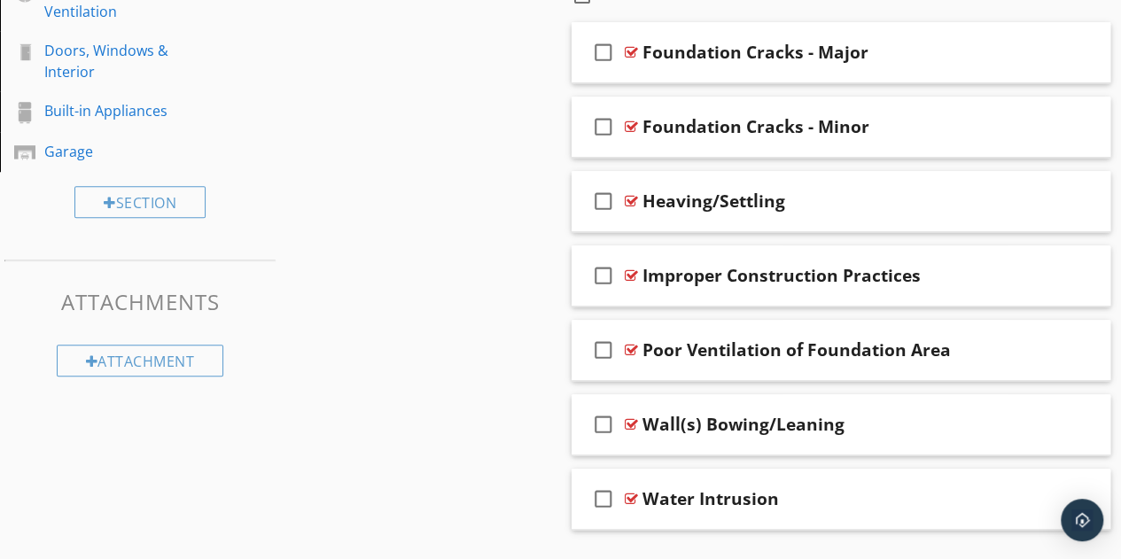
scroll to position [674, 0]
click at [919, 123] on div "Foundation Cracks - Minor" at bounding box center [830, 125] width 377 height 21
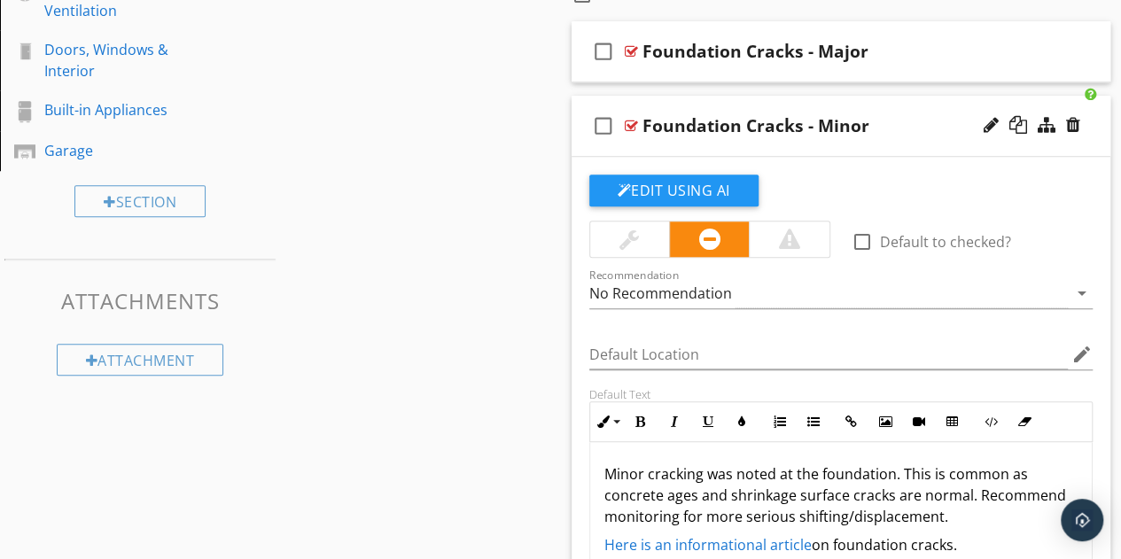
scroll to position [859, 0]
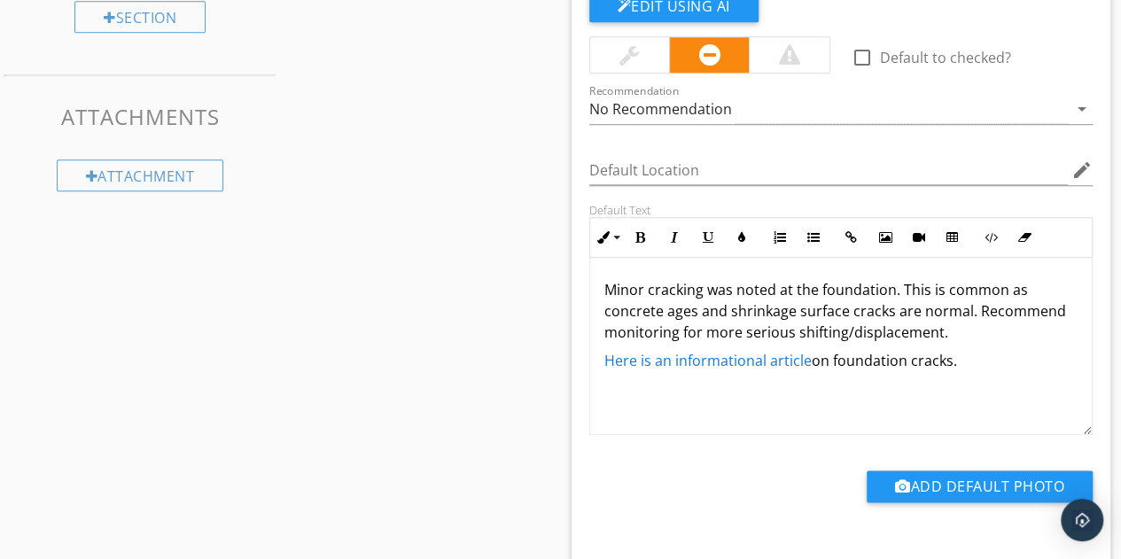
click at [749, 359] on link "Here is an informational article" at bounding box center [707, 360] width 207 height 19
click at [694, 356] on link "Here is an informational article" at bounding box center [707, 360] width 207 height 19
click at [542, 361] on div "Sections Inspection Details Exterior Roof Basement, Foundation, Crawlspace & St…" at bounding box center [560, 150] width 1121 height 1693
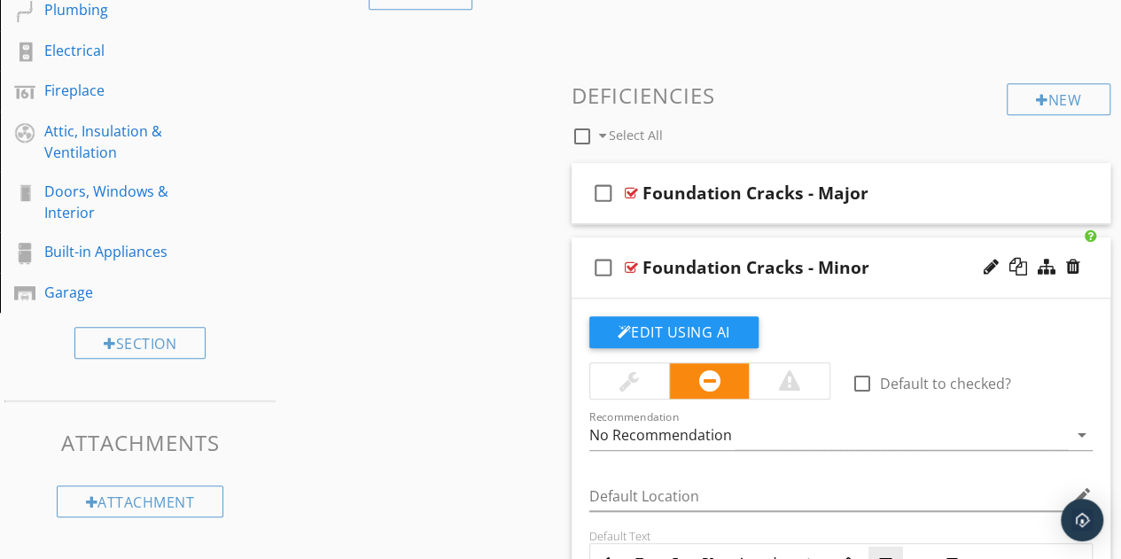
scroll to position [533, 0]
click at [914, 251] on div "check_box_outline_blank Foundation Cracks - Minor" at bounding box center [842, 267] width 540 height 61
type textarea "<p>Minor cracking was noted at the foundation. This is common as concrete ages …"
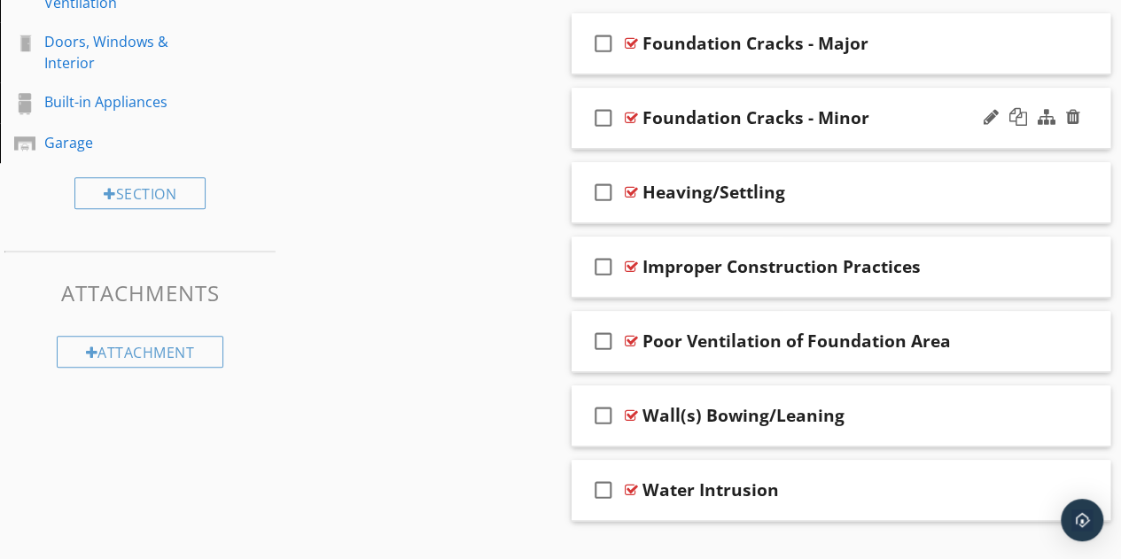
scroll to position [716, 0]
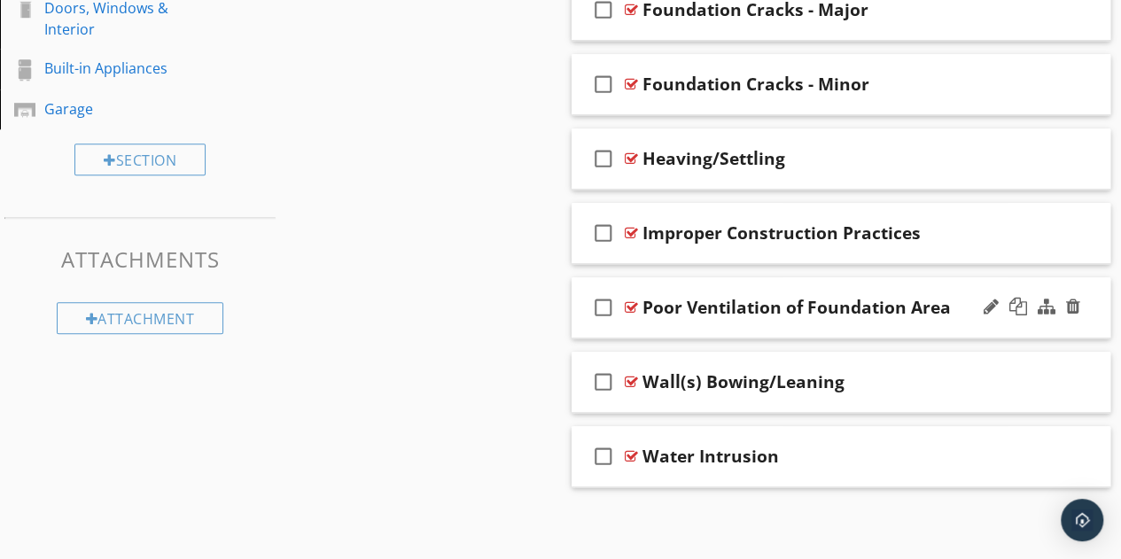
click at [877, 322] on div "check_box_outline_blank Poor Ventilation of Foundation Area" at bounding box center [842, 307] width 540 height 61
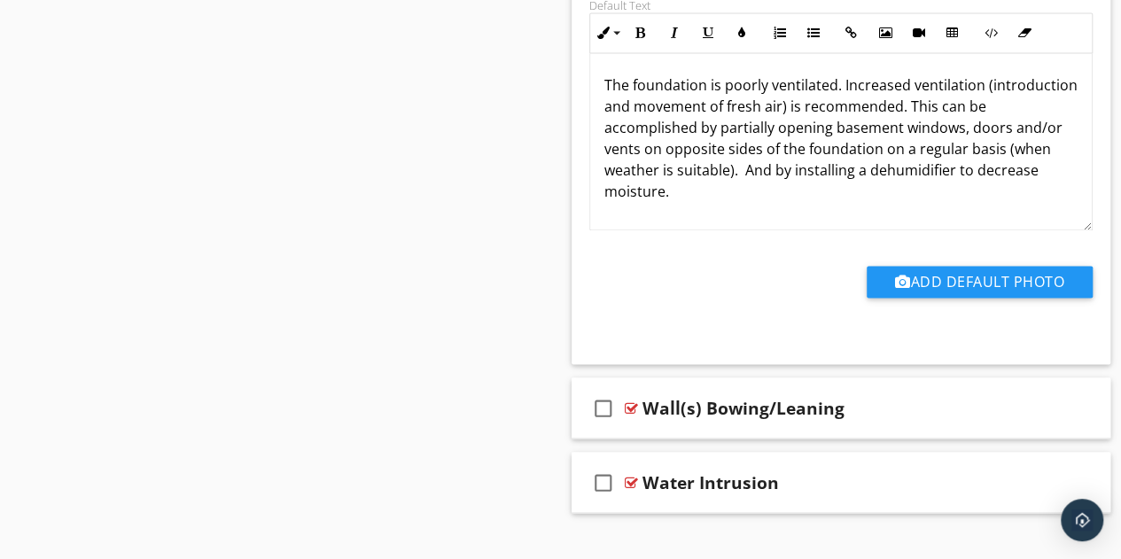
scroll to position [1310, 0]
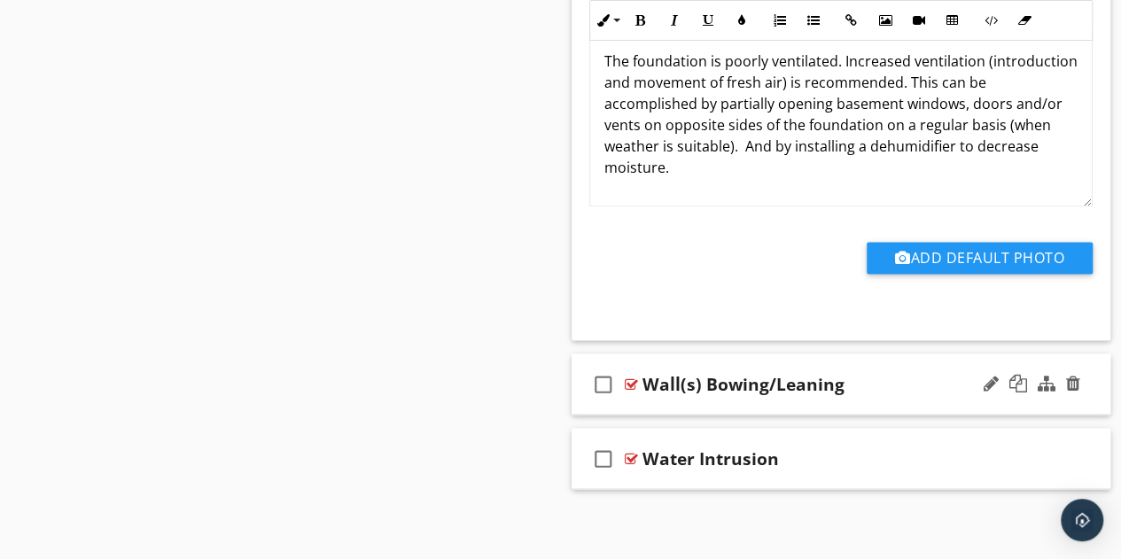
click at [936, 376] on div "Wall(s) Bowing/Leaning" at bounding box center [830, 383] width 377 height 21
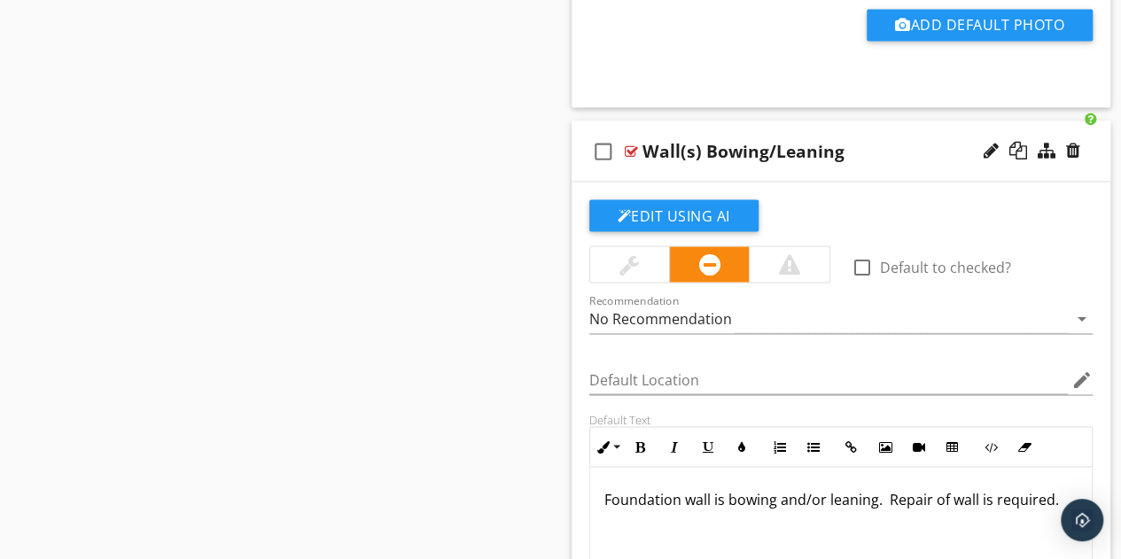
scroll to position [1542, 0]
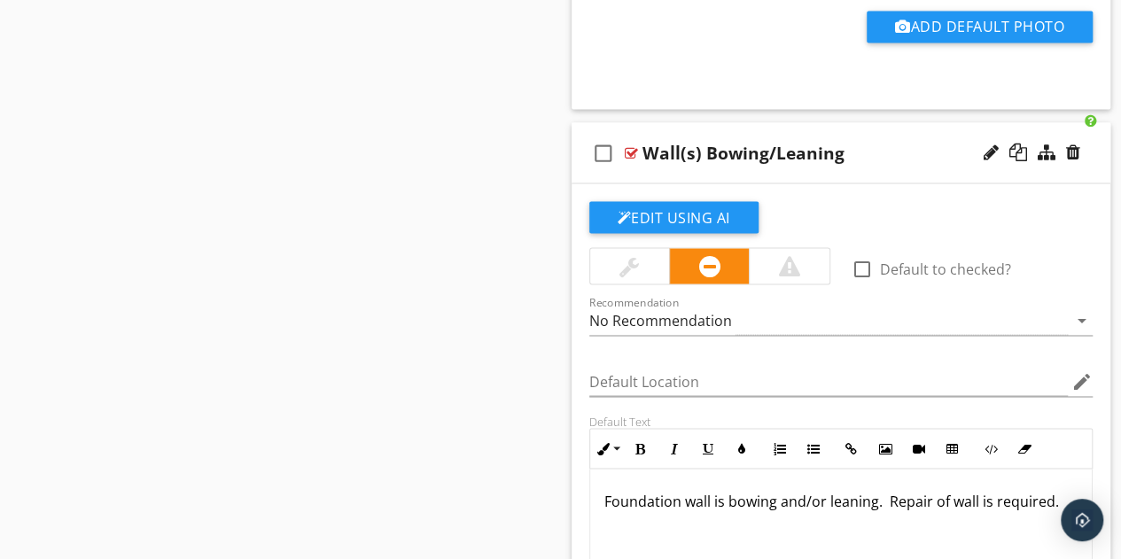
click at [887, 155] on div "Wall(s) Bowing/Leaning" at bounding box center [830, 152] width 377 height 21
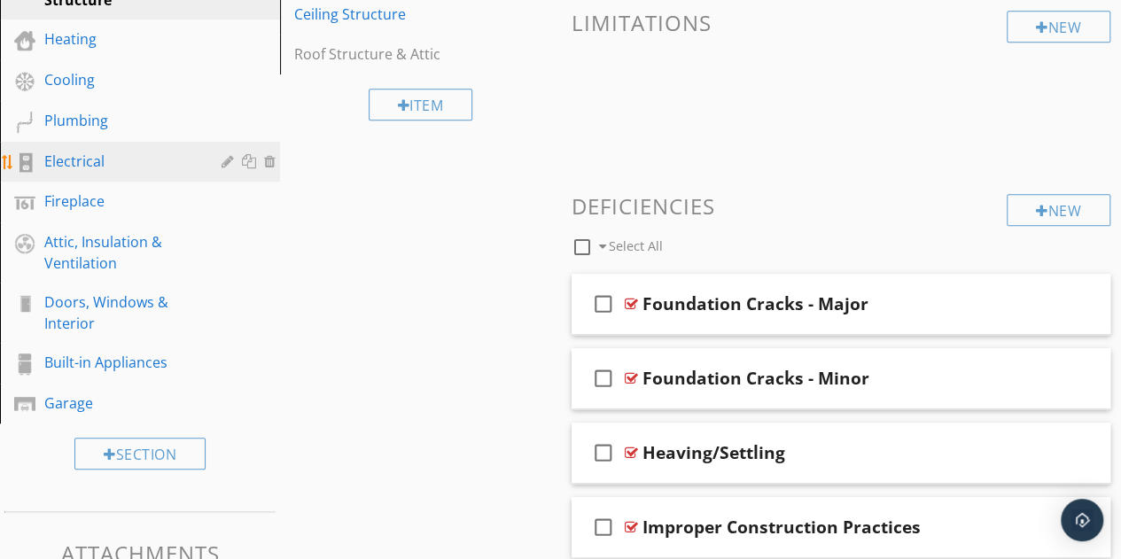
scroll to position [367, 0]
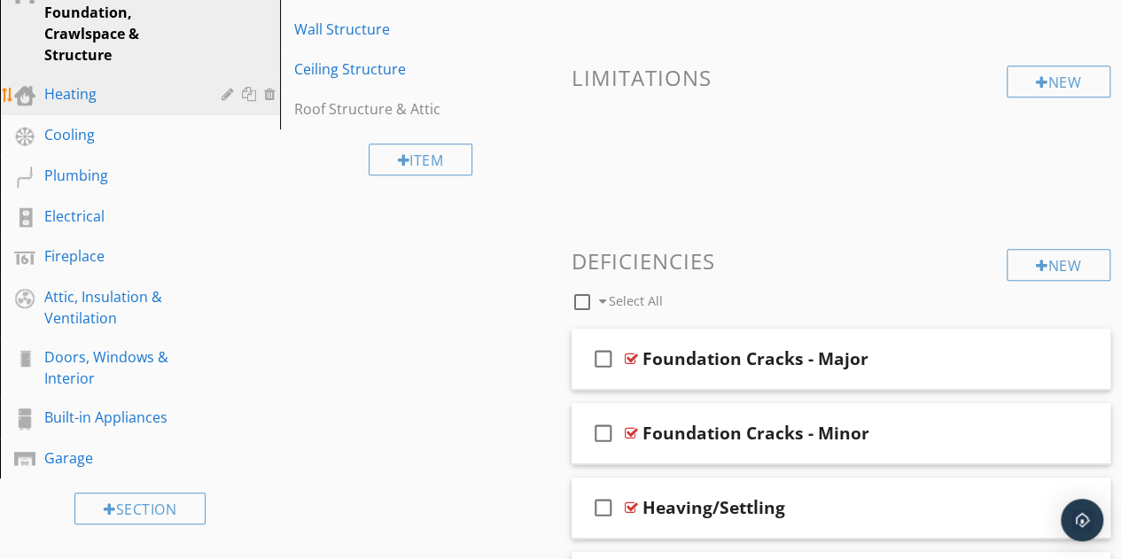
click at [74, 92] on div "Heating" at bounding box center [120, 93] width 152 height 21
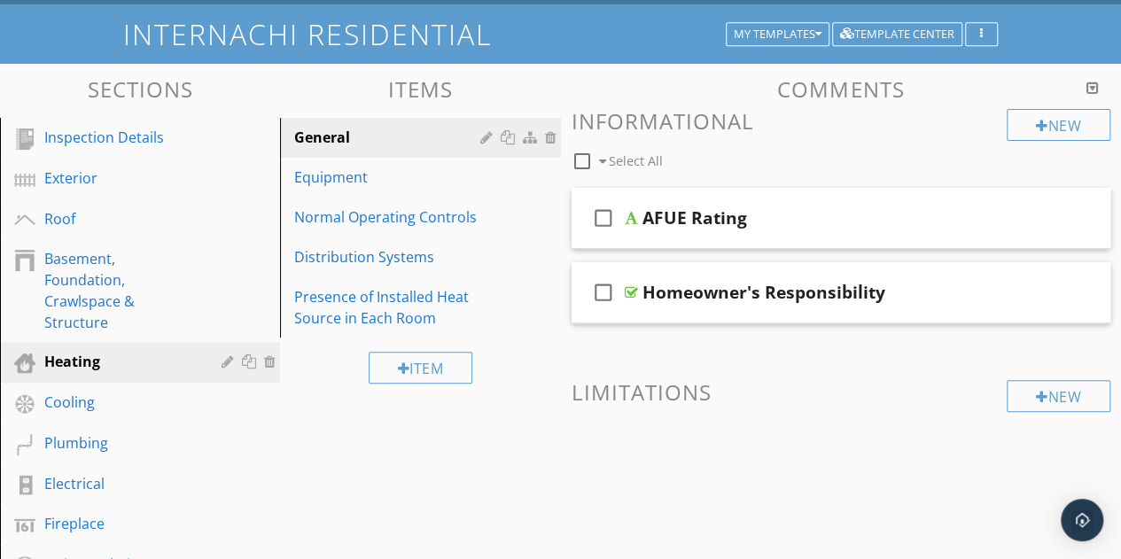
scroll to position [99, 0]
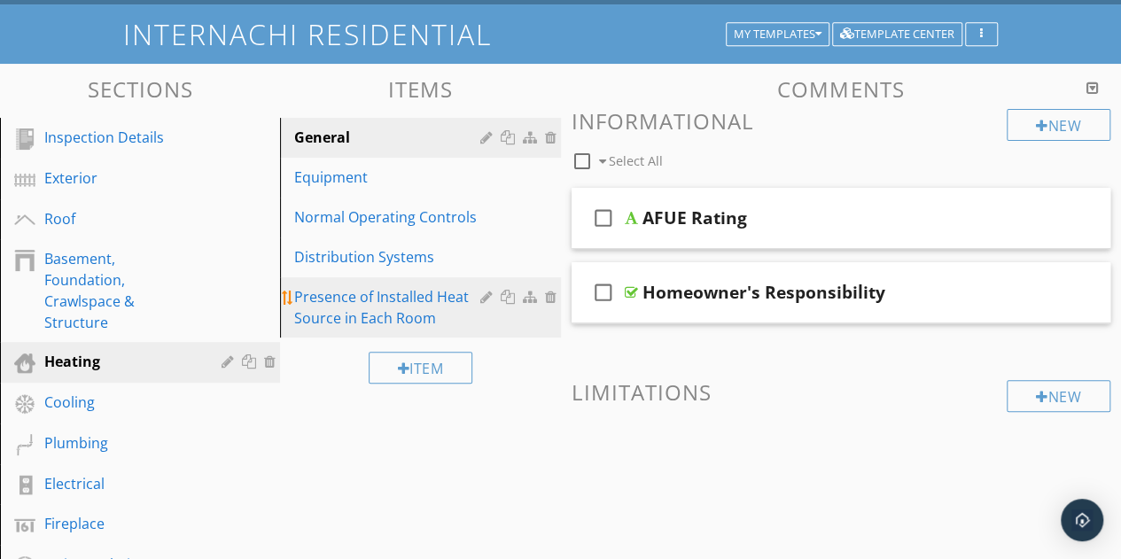
click at [402, 309] on div "Presence of Installed Heat Source in Each Room" at bounding box center [389, 307] width 191 height 43
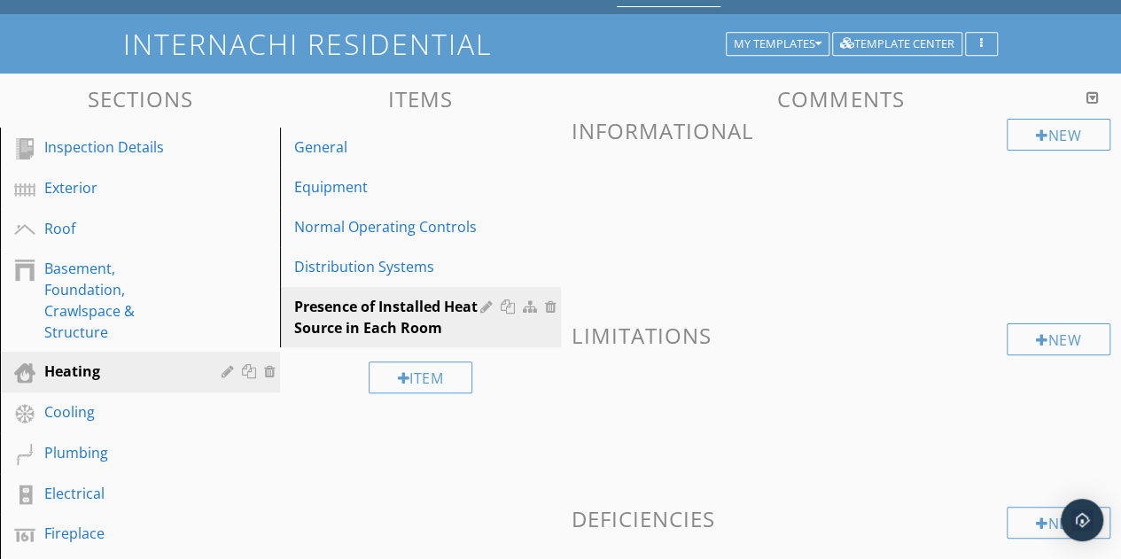
scroll to position [64, 0]
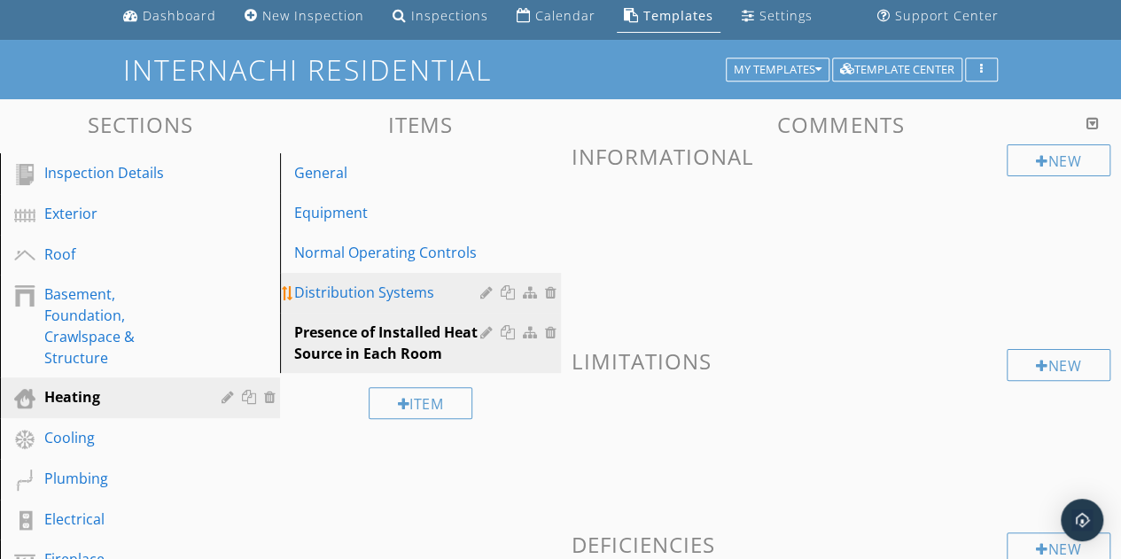
click at [320, 303] on link "Distribution Systems" at bounding box center [422, 292] width 275 height 39
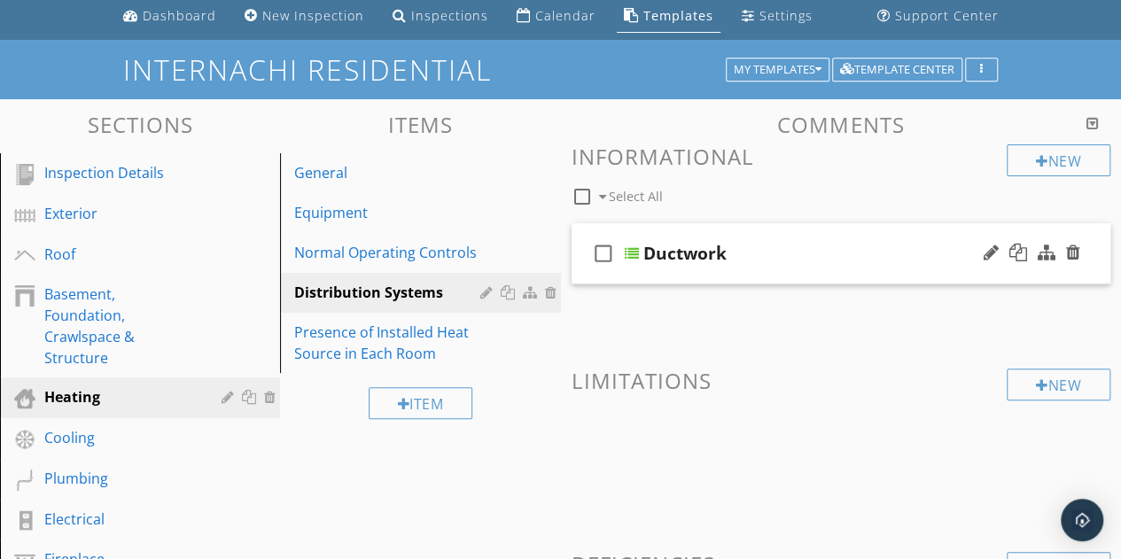
click at [803, 244] on div "Ductwork" at bounding box center [831, 253] width 377 height 21
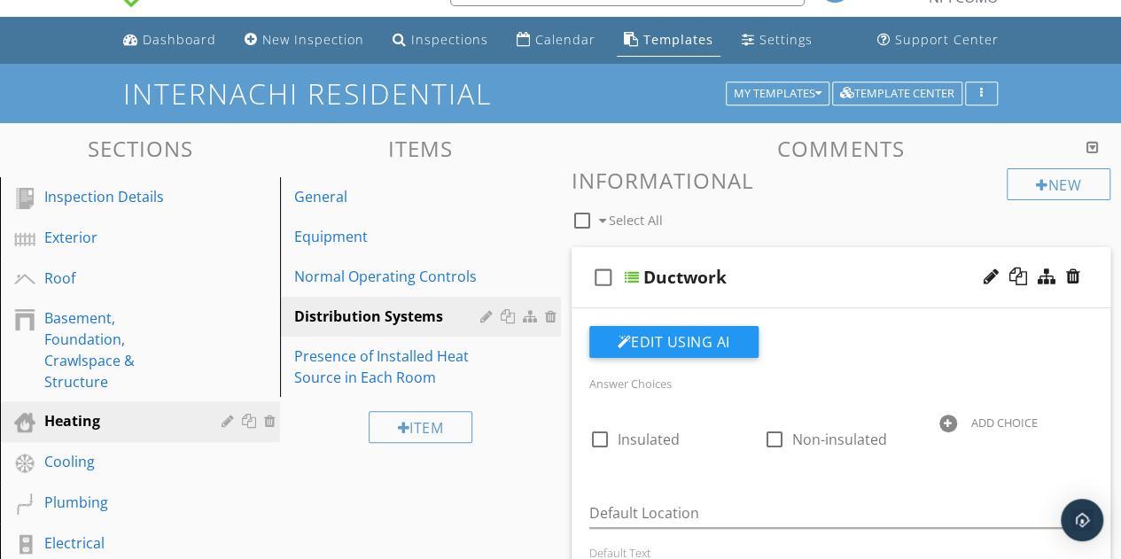
scroll to position [0, 0]
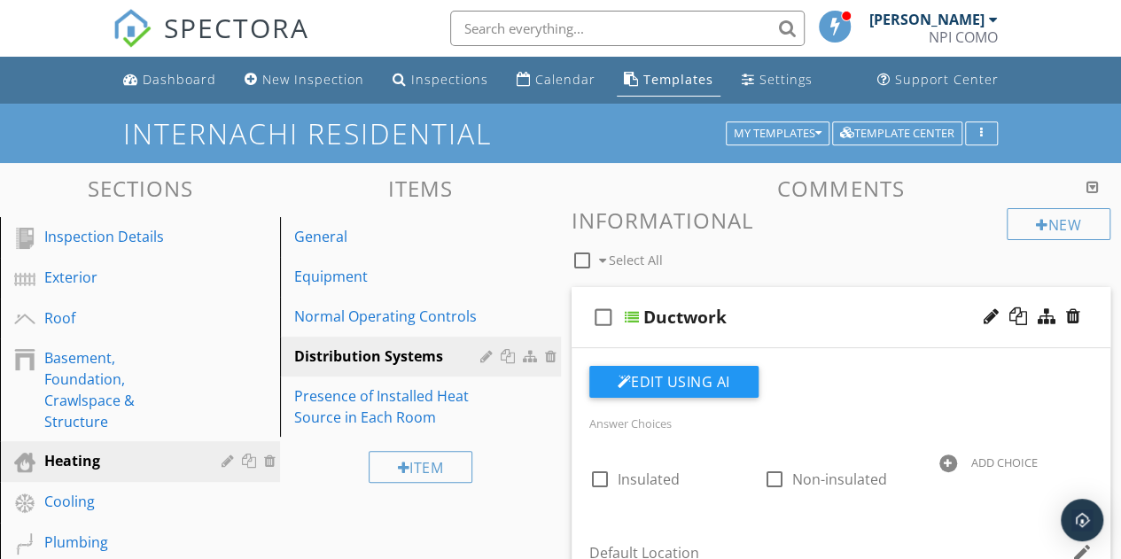
click at [831, 325] on div "Ductwork" at bounding box center [831, 317] width 377 height 21
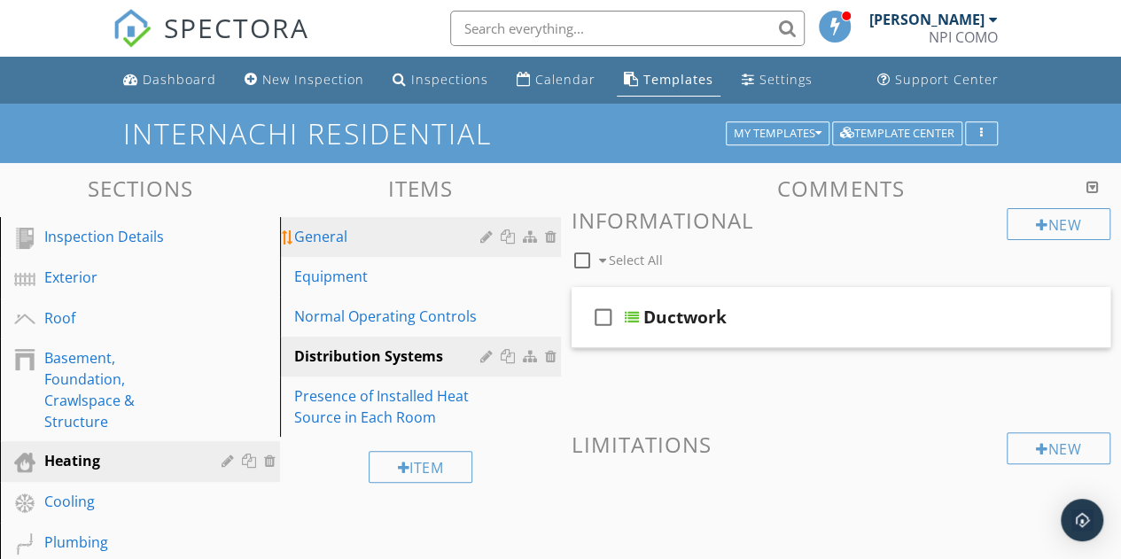
click at [354, 245] on div "General" at bounding box center [389, 236] width 191 height 21
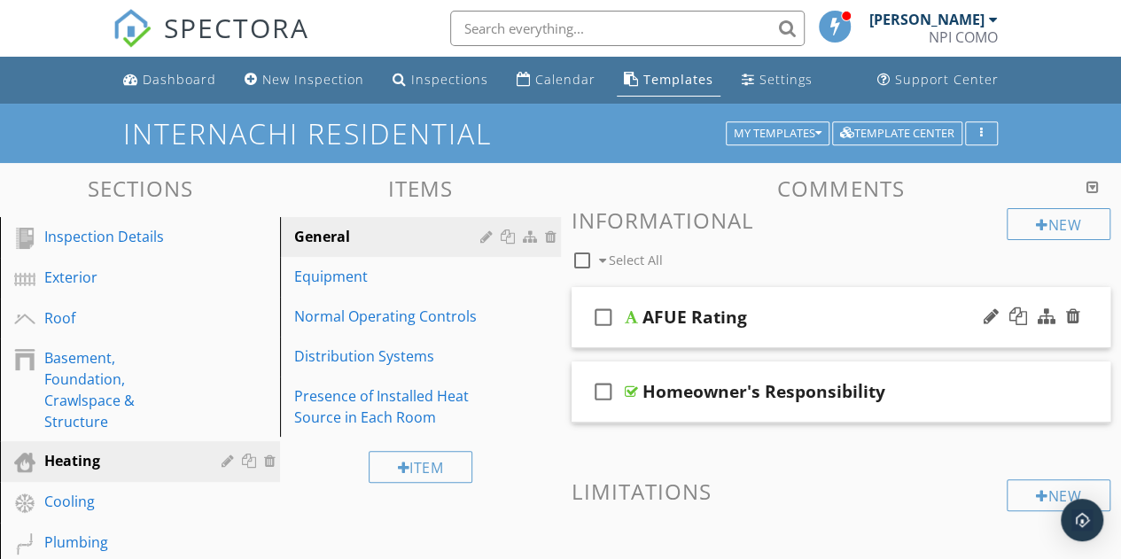
click at [848, 314] on div "AFUE Rating" at bounding box center [830, 317] width 377 height 21
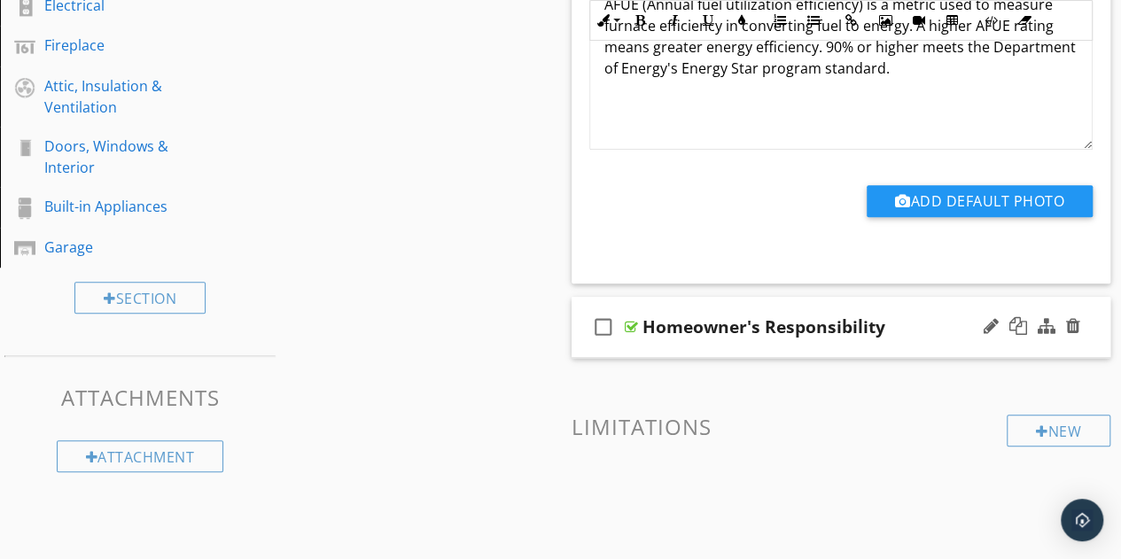
scroll to position [597, 0]
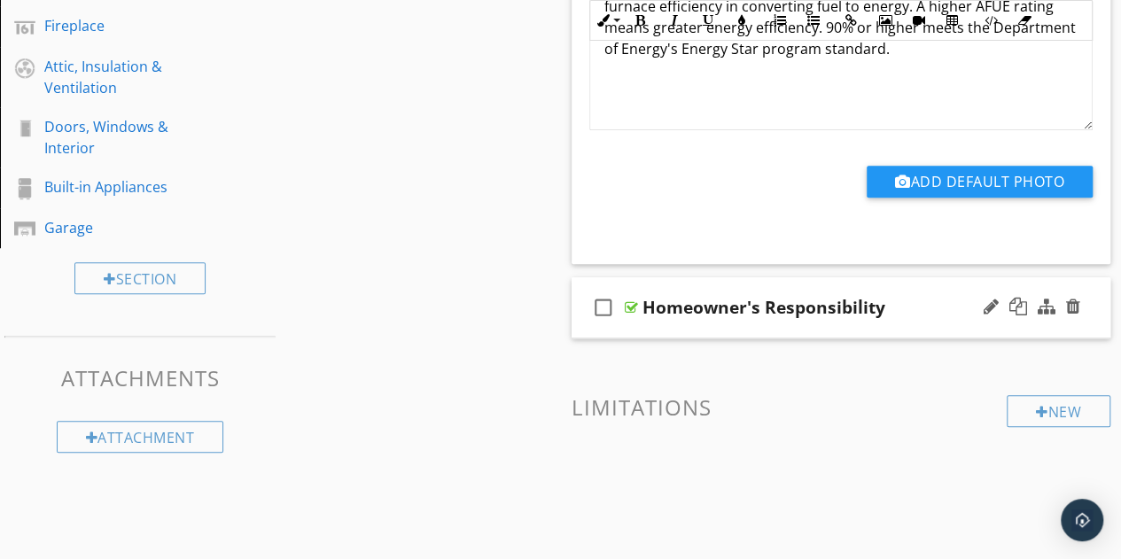
click at [915, 298] on div "Homeowner's Responsibility" at bounding box center [830, 307] width 377 height 21
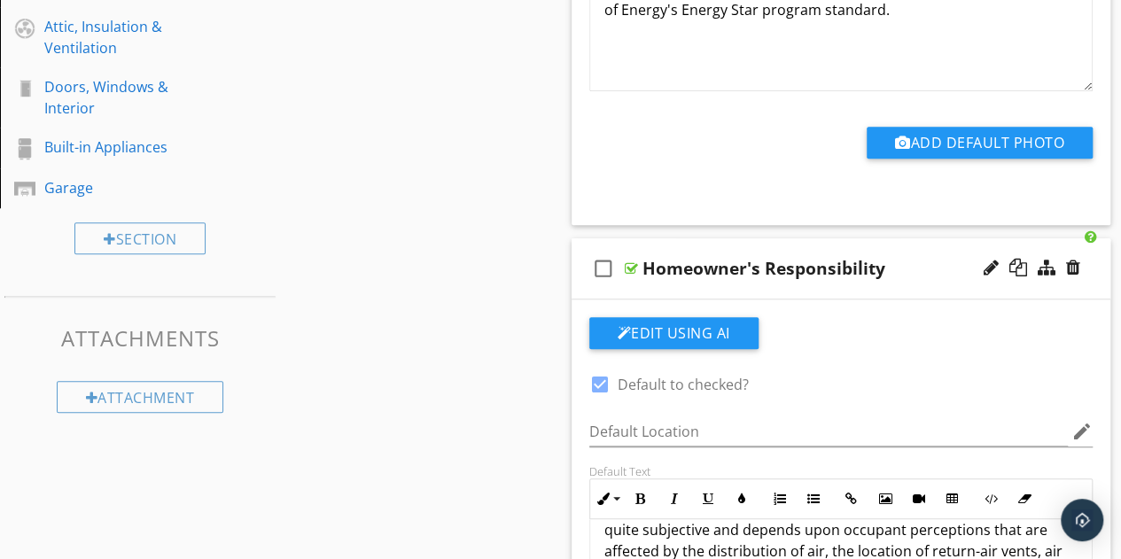
scroll to position [611, 0]
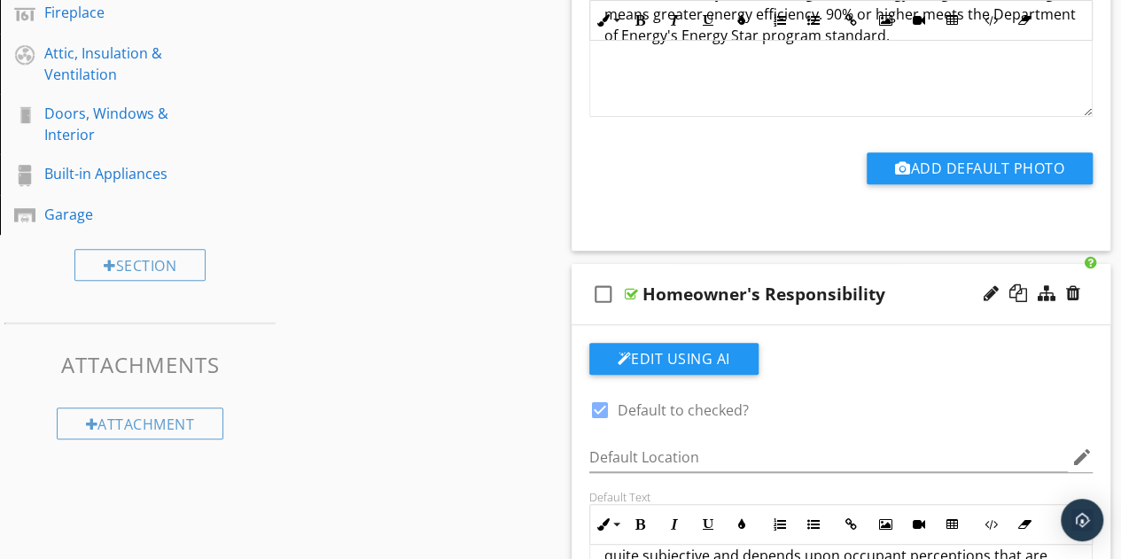
click at [925, 308] on div "check_box_outline_blank Homeowner's Responsibility" at bounding box center [842, 294] width 540 height 61
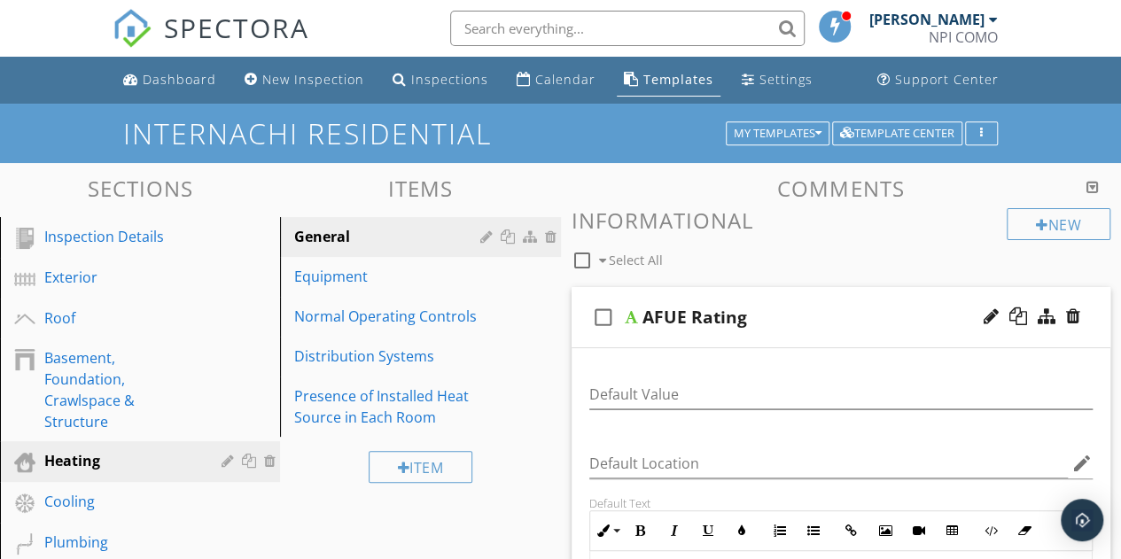
scroll to position [43, 0]
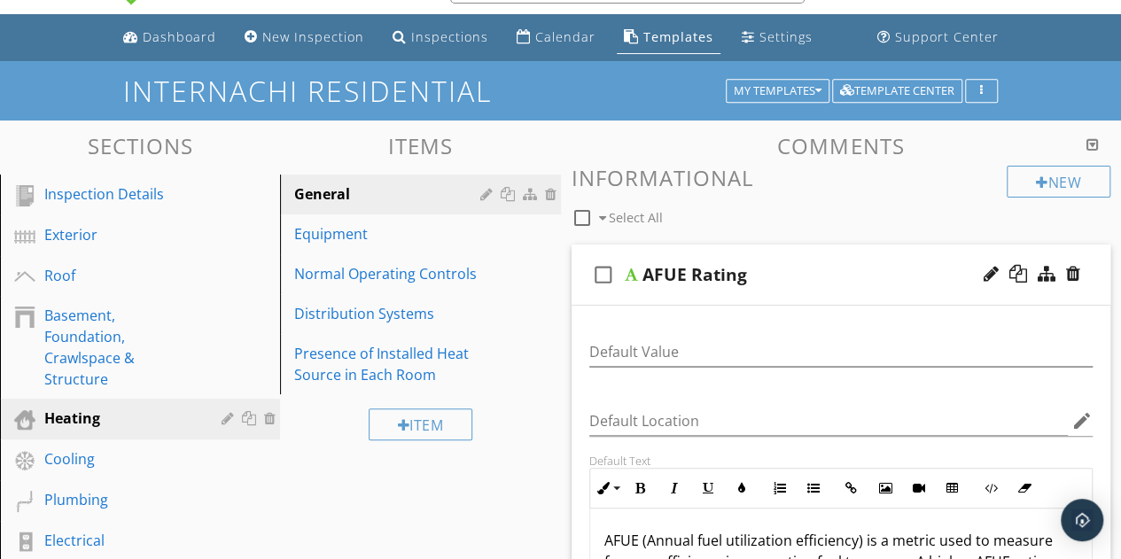
click at [883, 277] on div "AFUE Rating" at bounding box center [830, 274] width 377 height 21
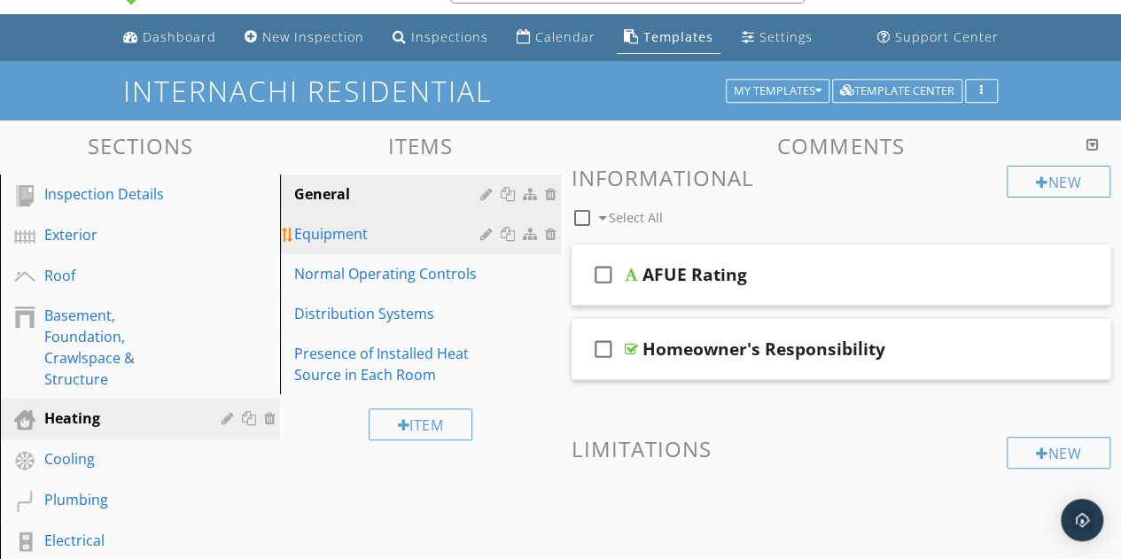
click at [379, 249] on link "Equipment" at bounding box center [422, 233] width 275 height 39
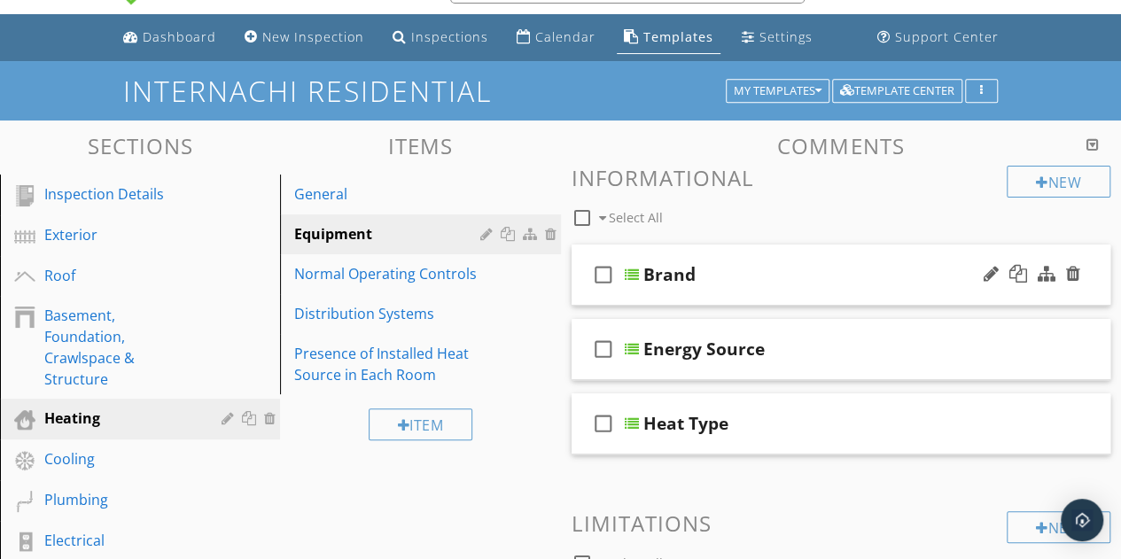
click at [873, 272] on div "Brand" at bounding box center [831, 274] width 377 height 21
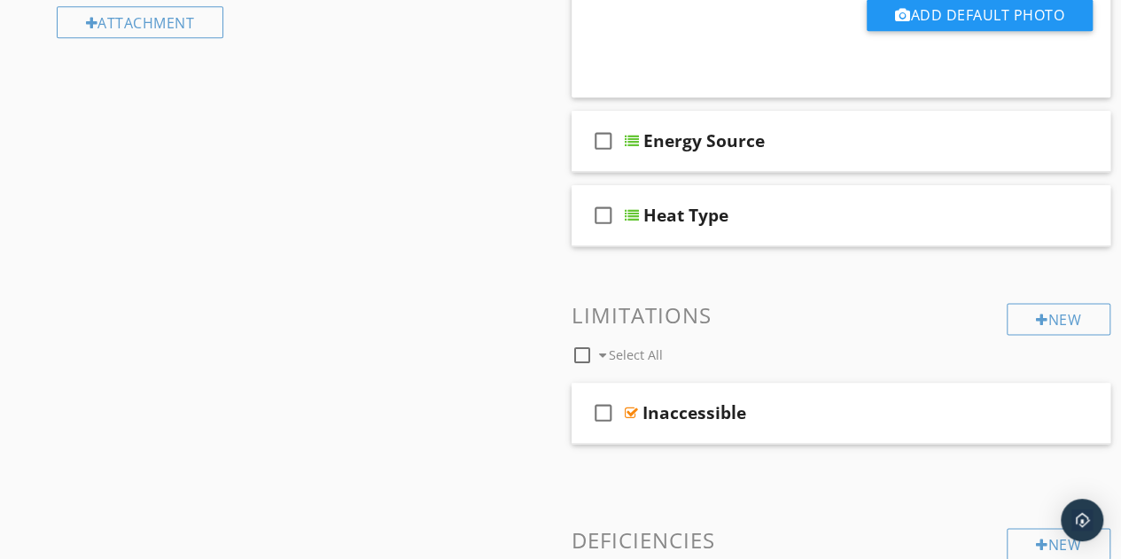
scroll to position [1013, 0]
click at [833, 158] on div "check_box_outline_blank Energy Source" at bounding box center [842, 140] width 540 height 61
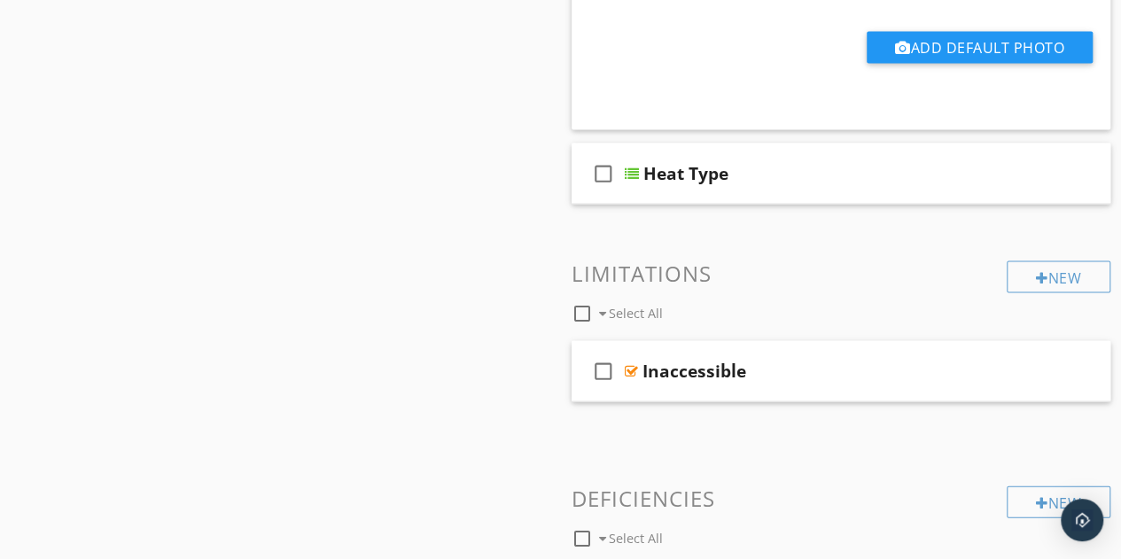
scroll to position [1832, 0]
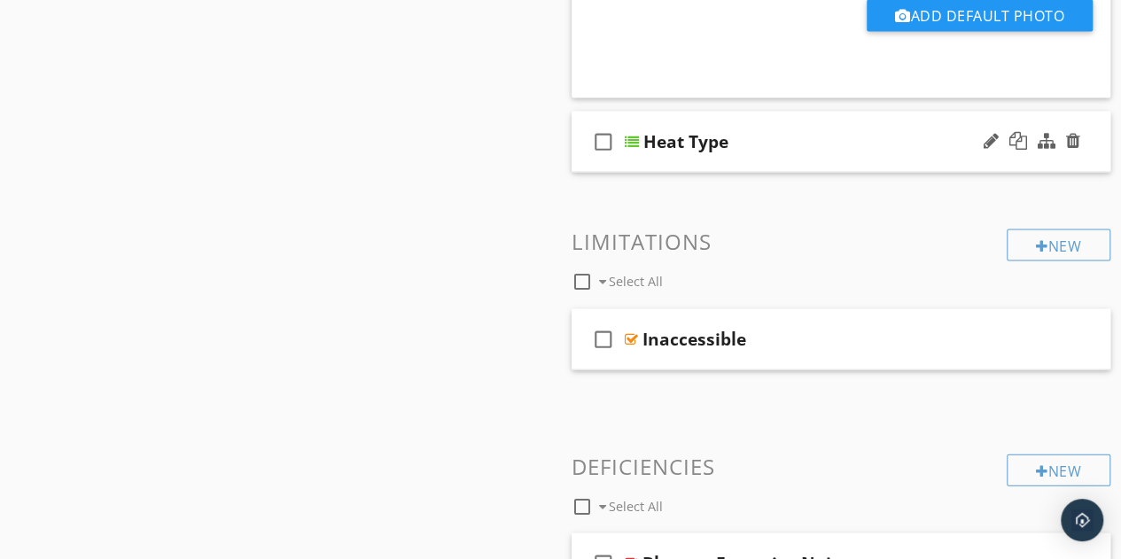
click at [869, 144] on div "Heat Type" at bounding box center [831, 141] width 377 height 21
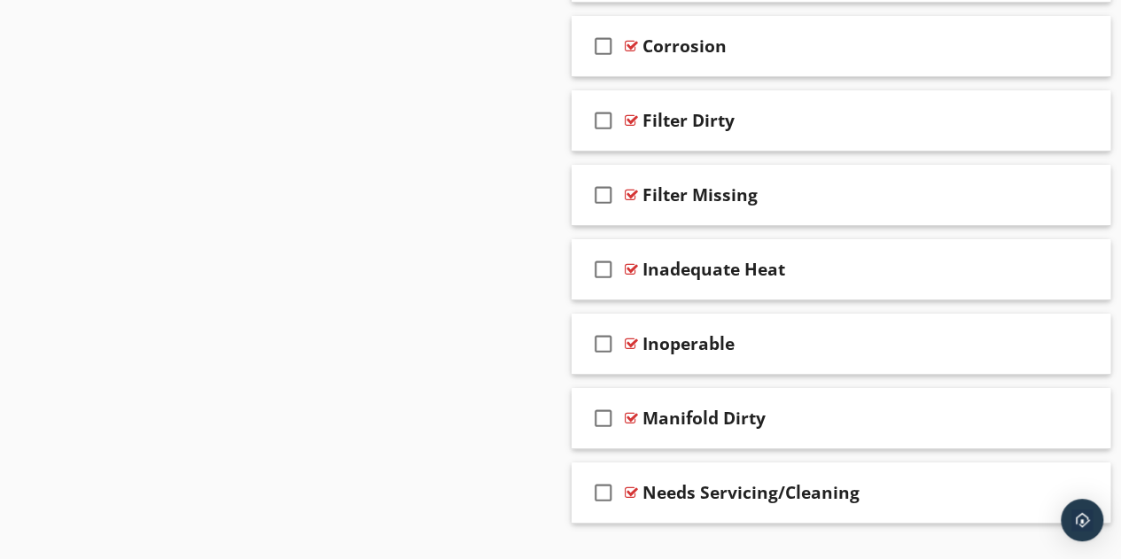
scroll to position [3204, 0]
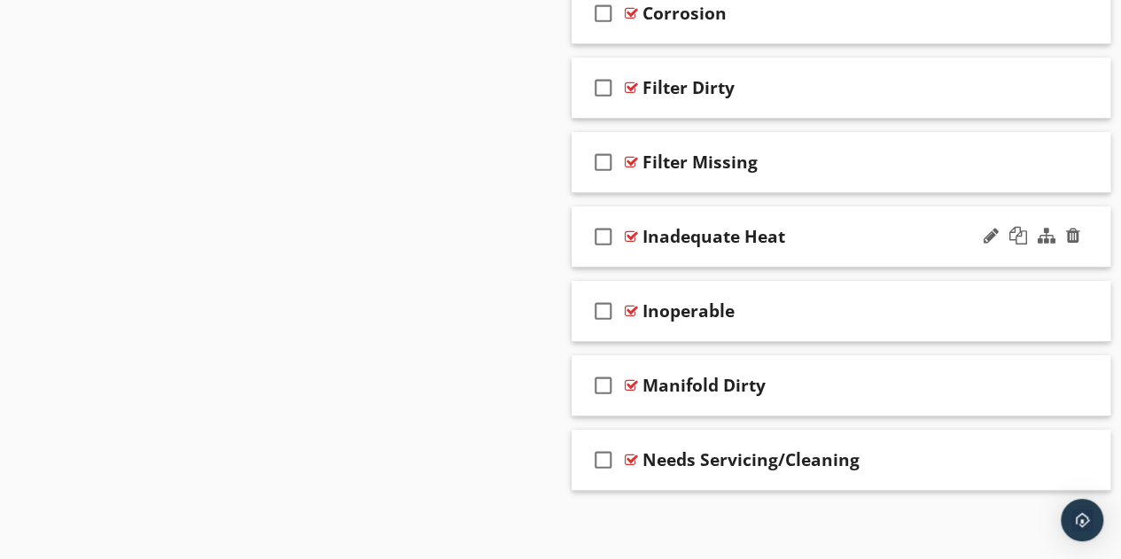
click at [864, 244] on div "check_box_outline_blank Inadequate Heat" at bounding box center [842, 236] width 540 height 61
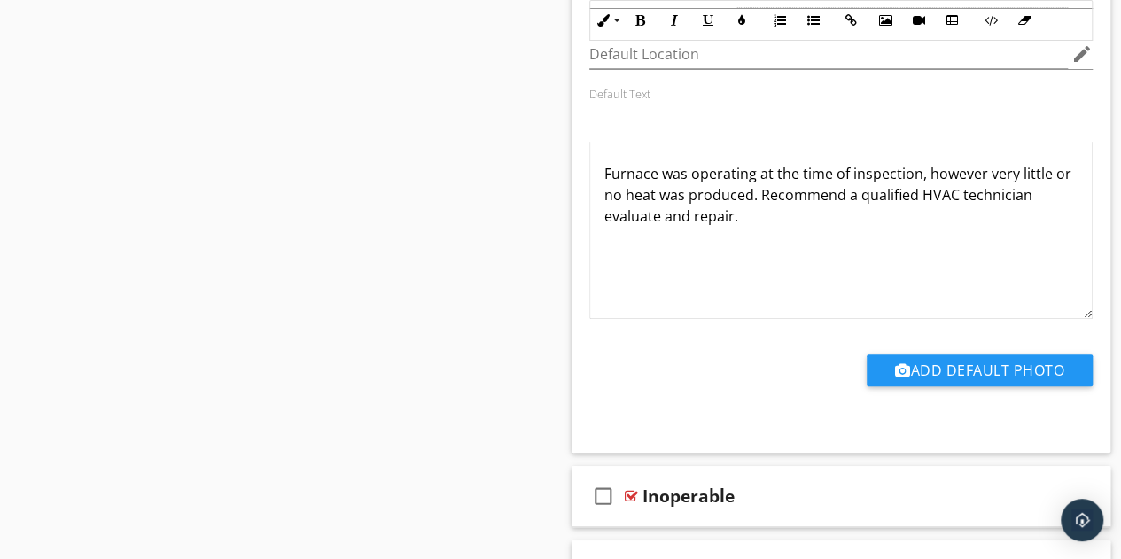
scroll to position [3798, 0]
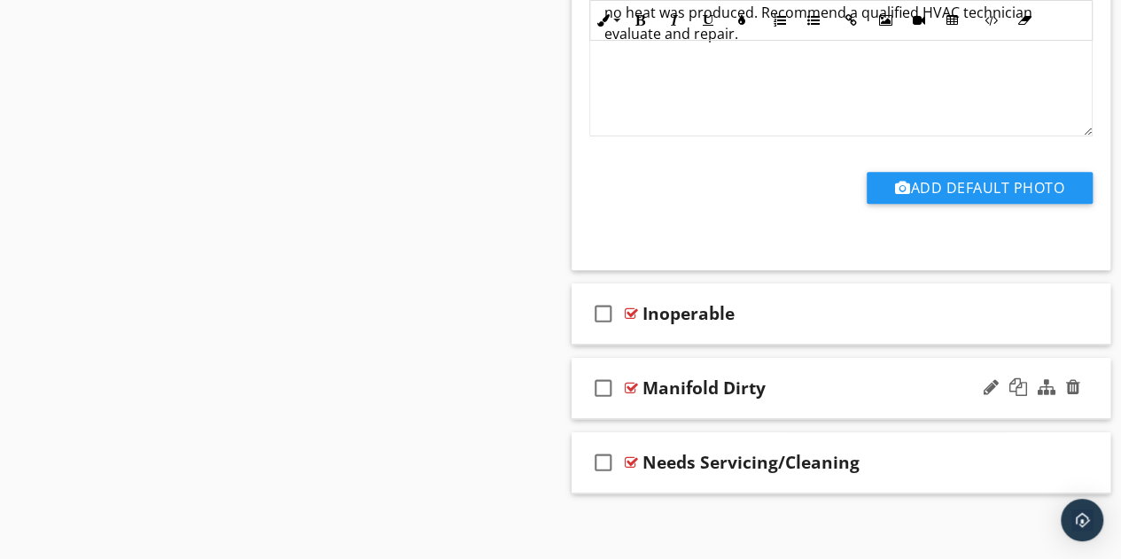
click at [831, 387] on div "Manifold Dirty" at bounding box center [830, 387] width 377 height 21
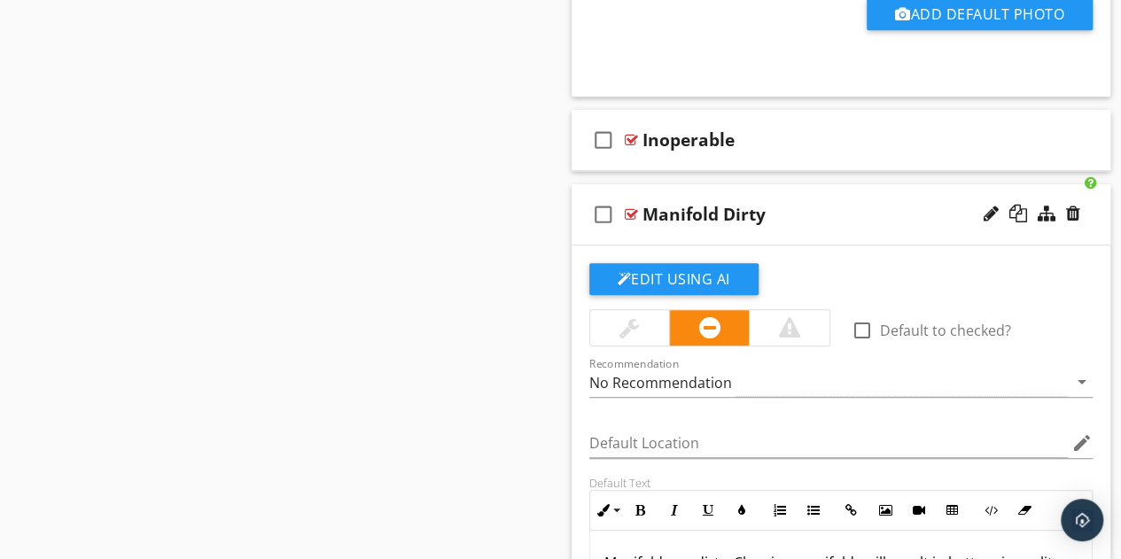
scroll to position [3964, 0]
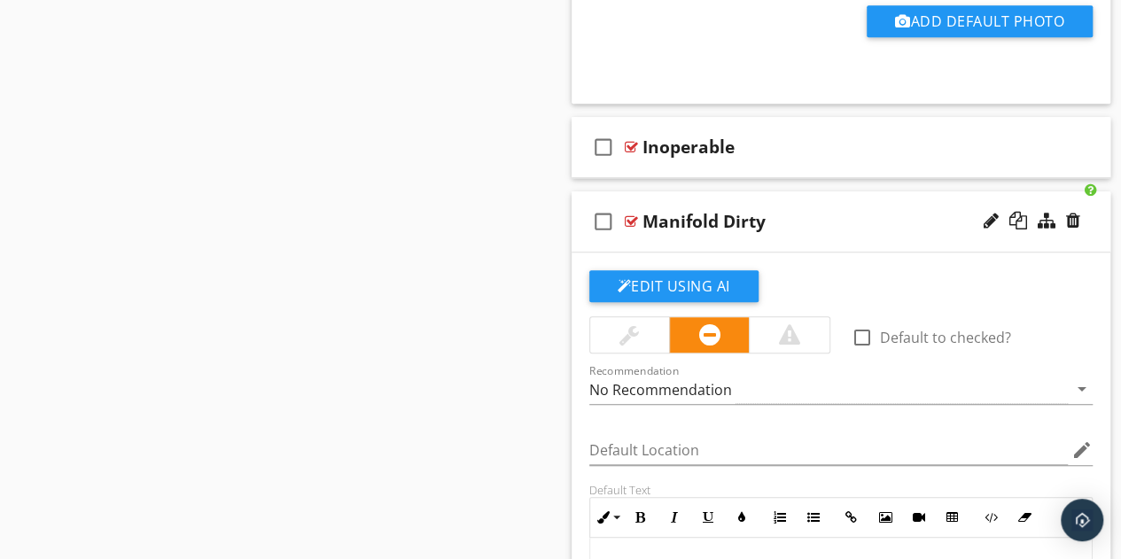
click at [875, 222] on div "Manifold Dirty" at bounding box center [830, 221] width 377 height 21
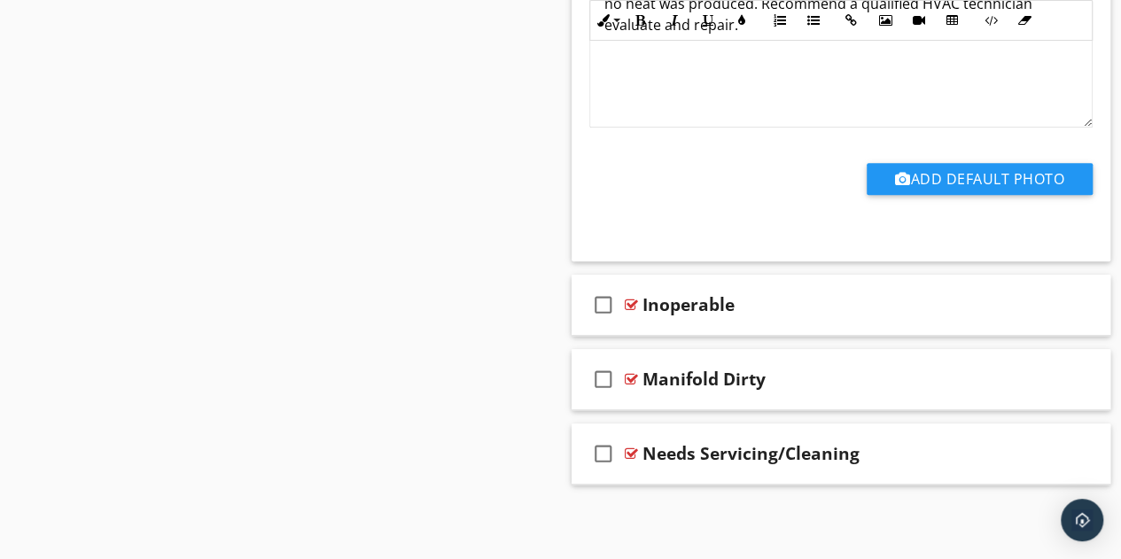
scroll to position [3798, 0]
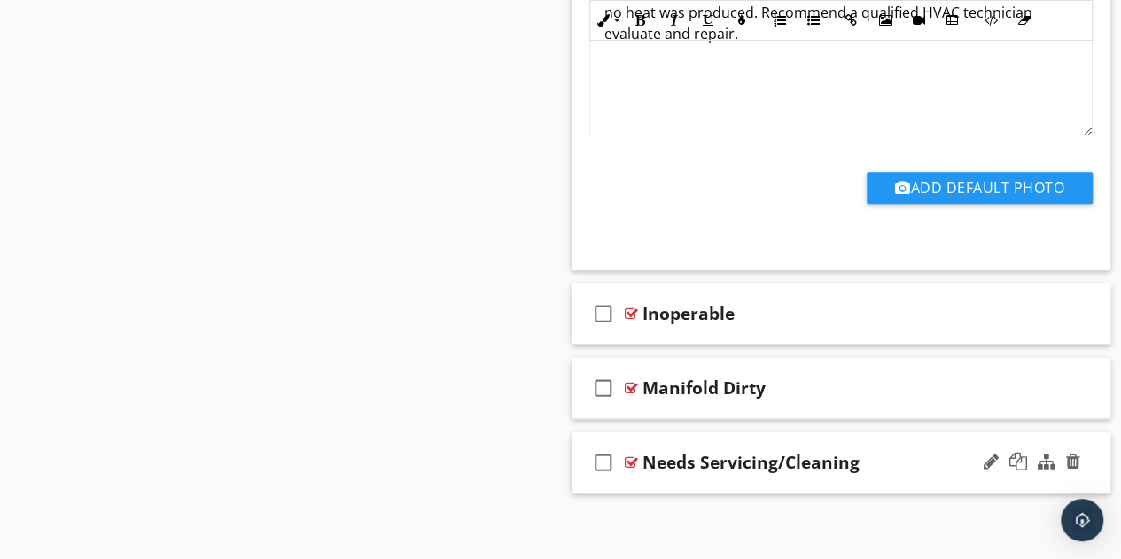
click at [949, 475] on div "check_box_outline_blank Needs Servicing/Cleaning" at bounding box center [842, 462] width 540 height 61
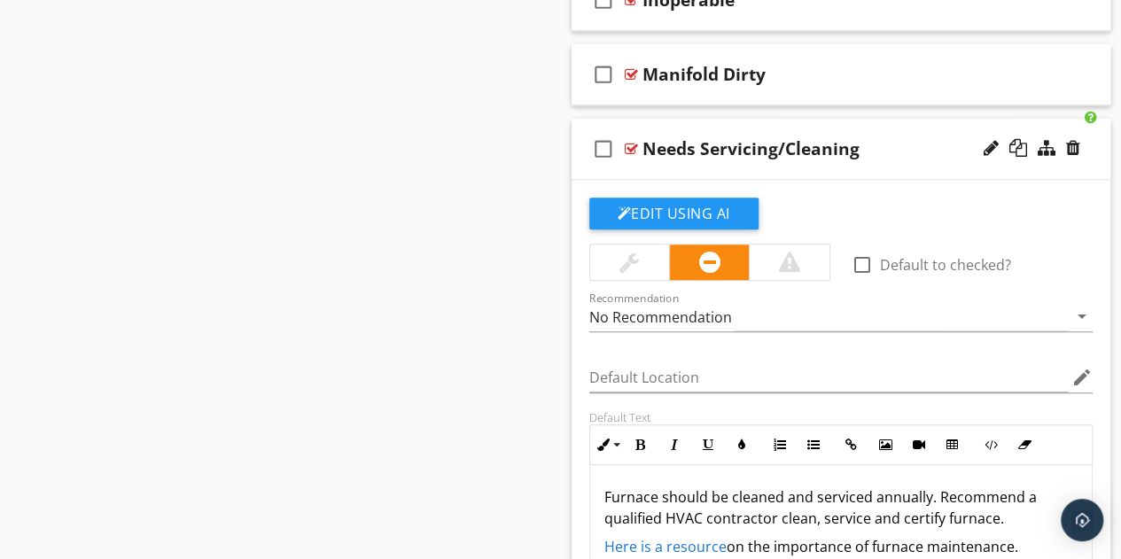
scroll to position [4069, 0]
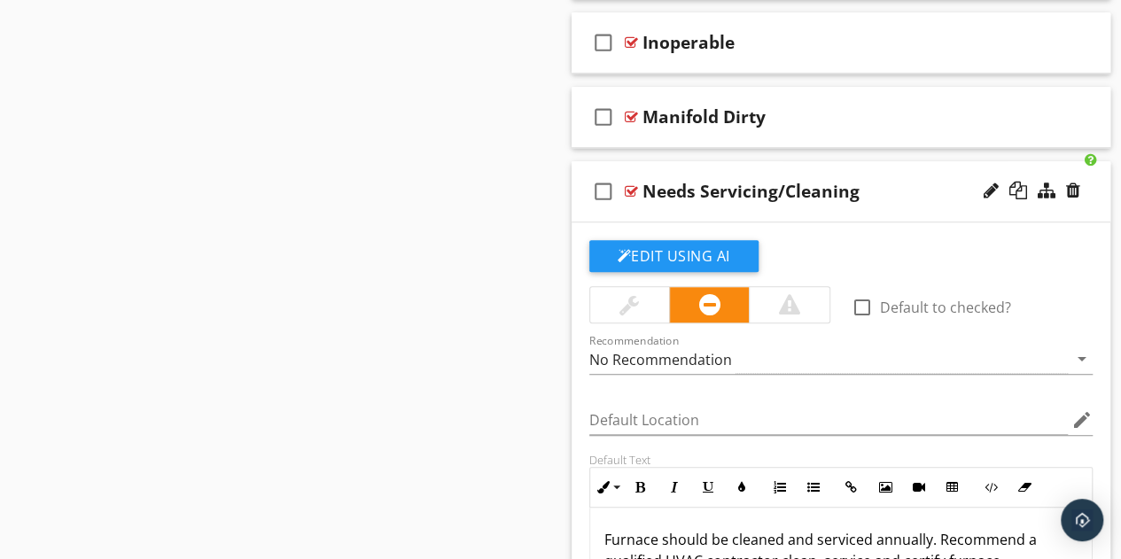
click at [906, 181] on div "Needs Servicing/Cleaning" at bounding box center [830, 191] width 377 height 21
type textarea "<p>Furnace should be cleaned and serviced annually. Recommend a qualified HVAC …"
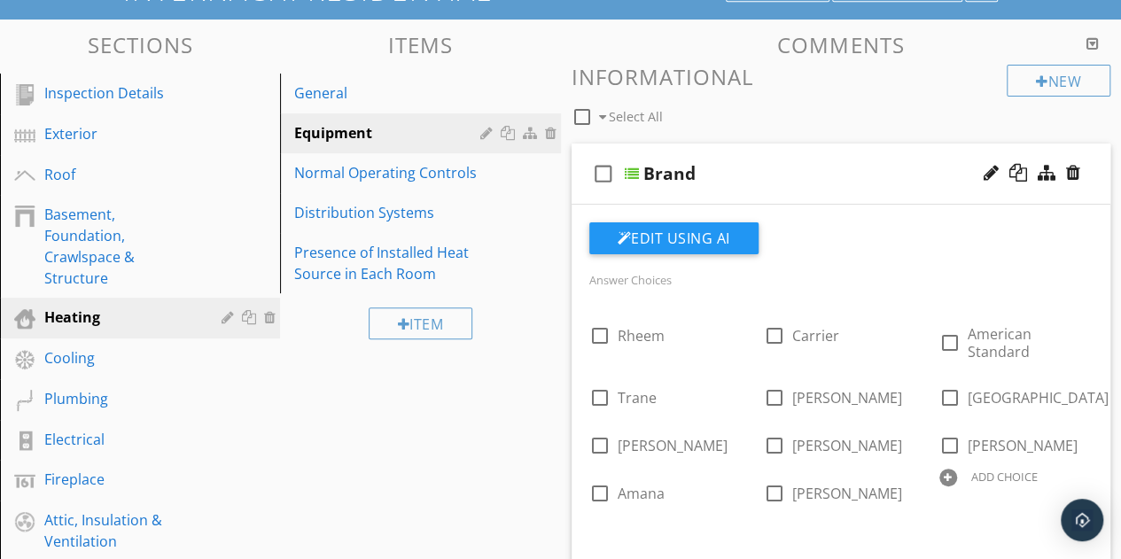
scroll to position [142, 0]
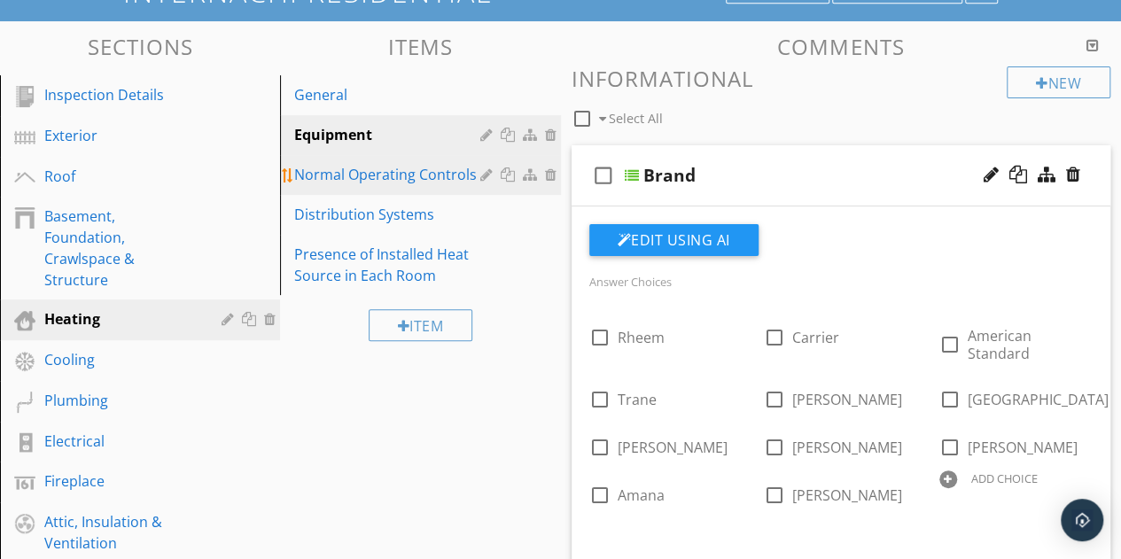
click at [346, 188] on link "Normal Operating Controls" at bounding box center [422, 174] width 275 height 39
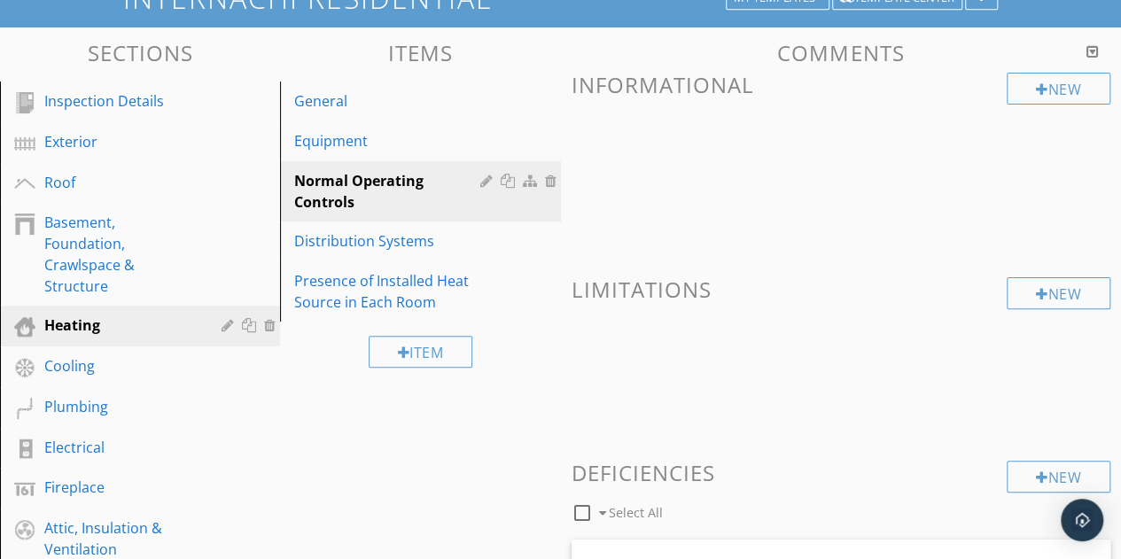
scroll to position [138, 0]
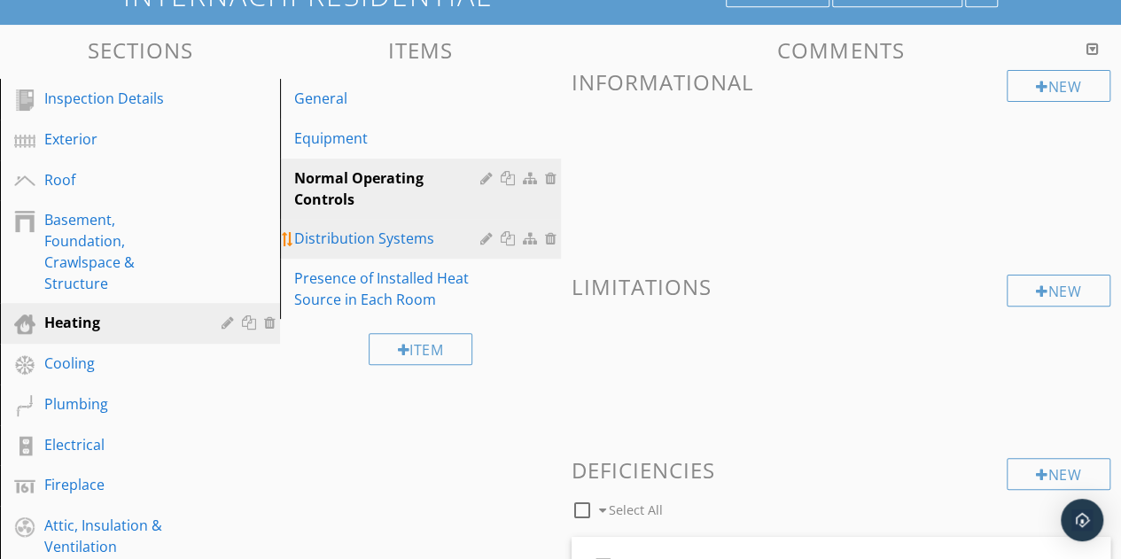
click at [378, 237] on div "Distribution Systems" at bounding box center [389, 238] width 191 height 21
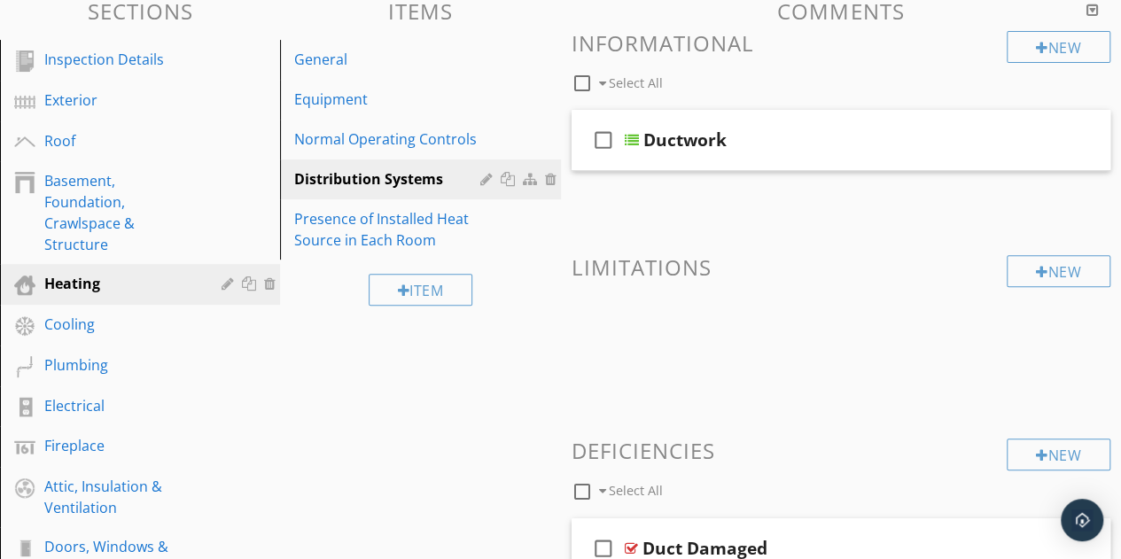
scroll to position [175, 0]
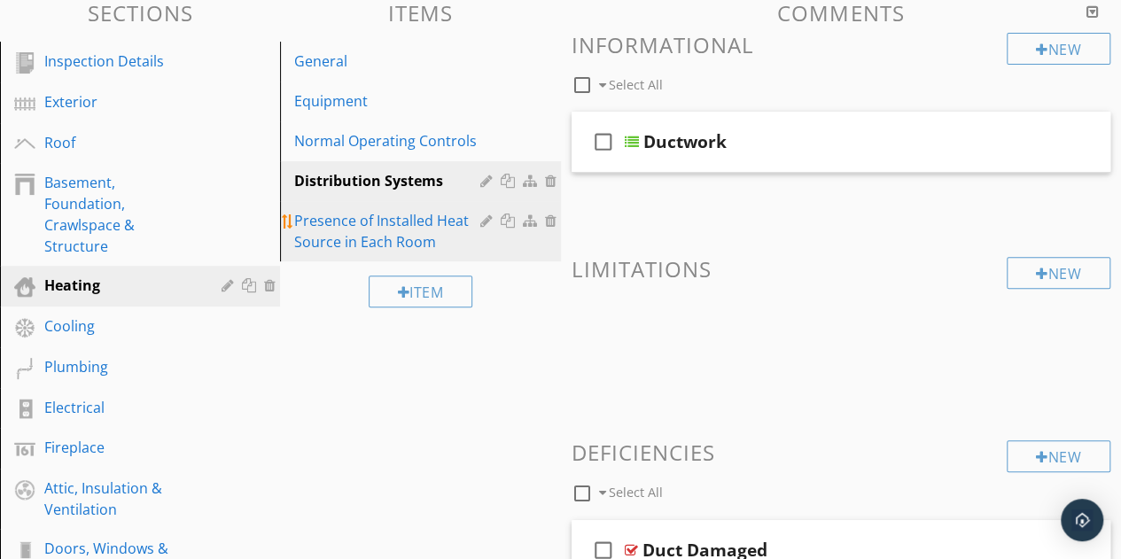
click at [385, 214] on div "Presence of Installed Heat Source in Each Room" at bounding box center [389, 231] width 191 height 43
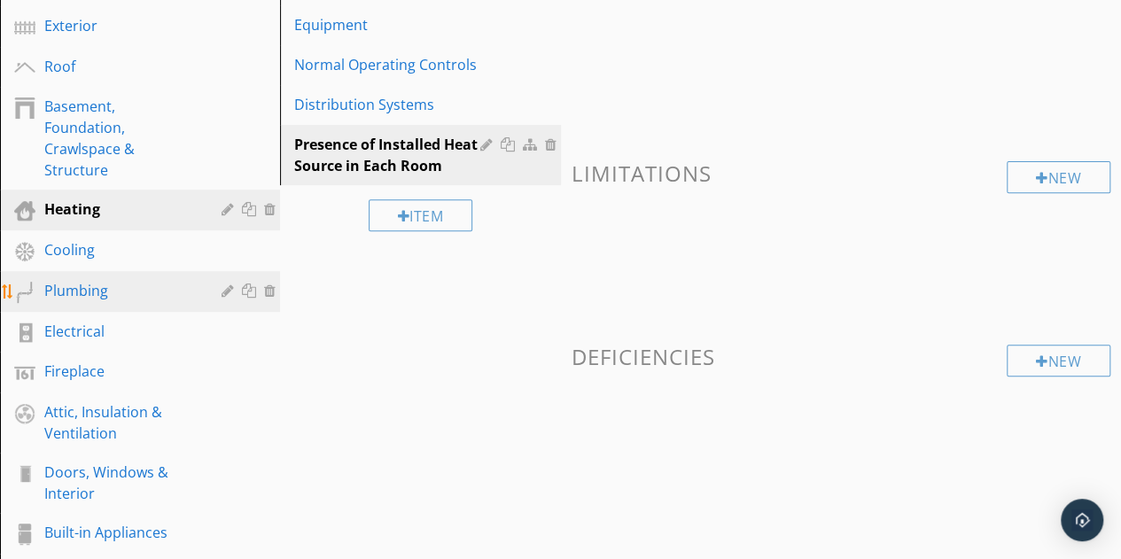
scroll to position [253, 0]
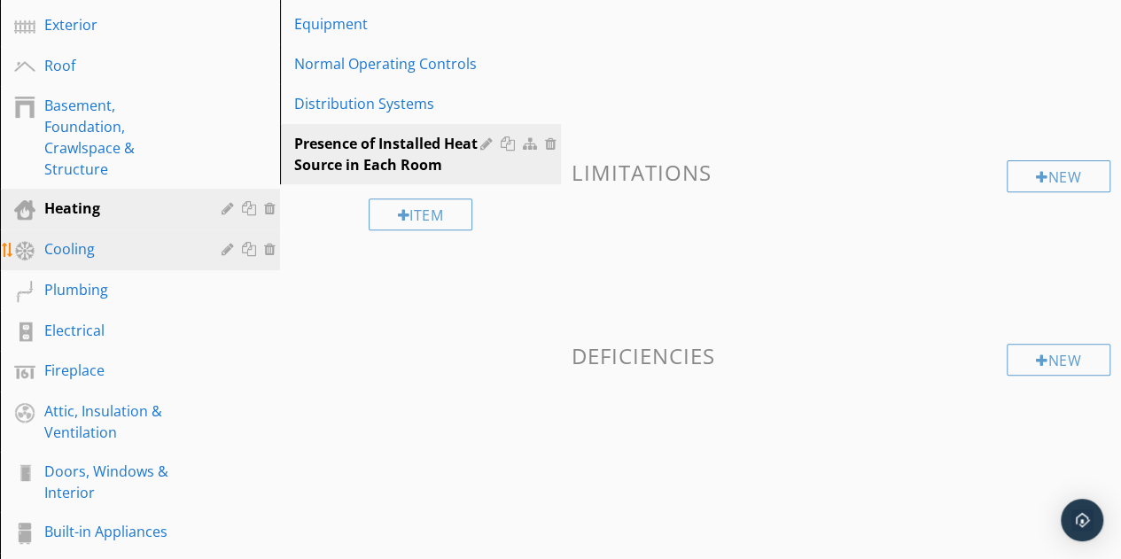
click at [105, 261] on link "Cooling" at bounding box center [142, 249] width 275 height 41
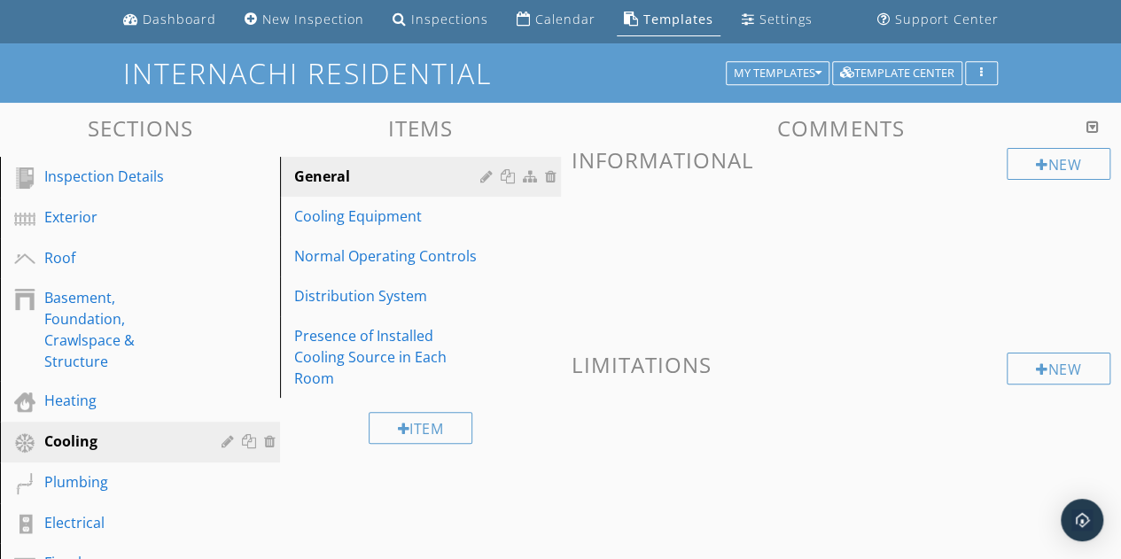
scroll to position [0, 0]
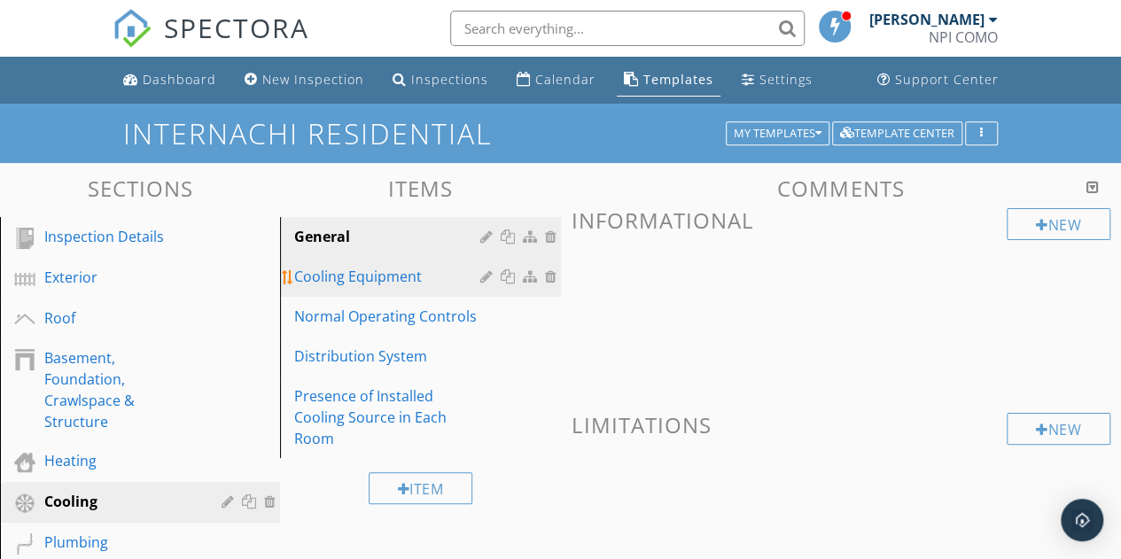
click at [300, 281] on div "Cooling Equipment" at bounding box center [389, 276] width 191 height 21
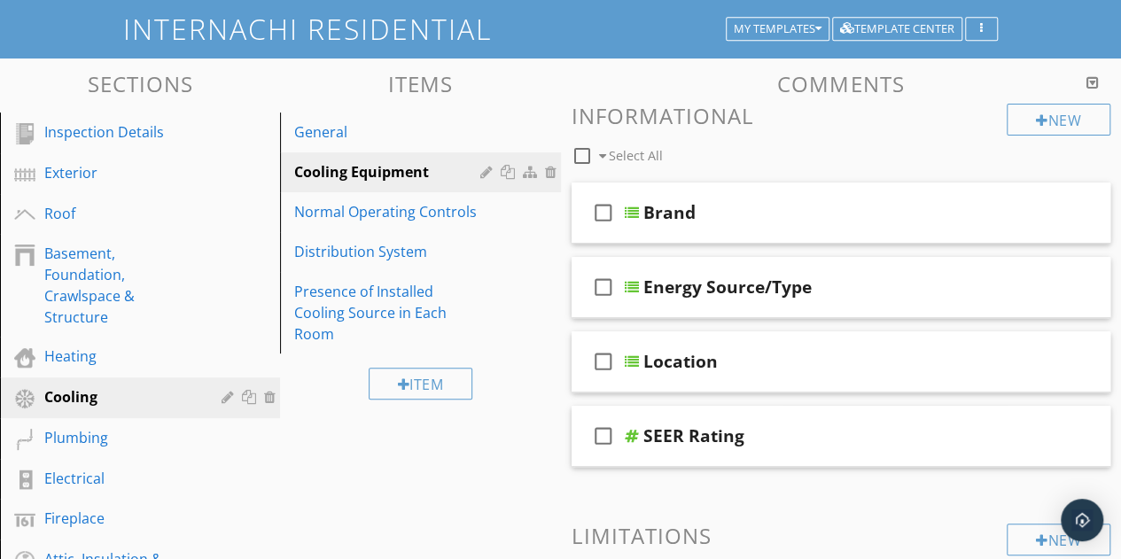
scroll to position [105, 0]
click at [796, 213] on div "Brand" at bounding box center [831, 211] width 377 height 21
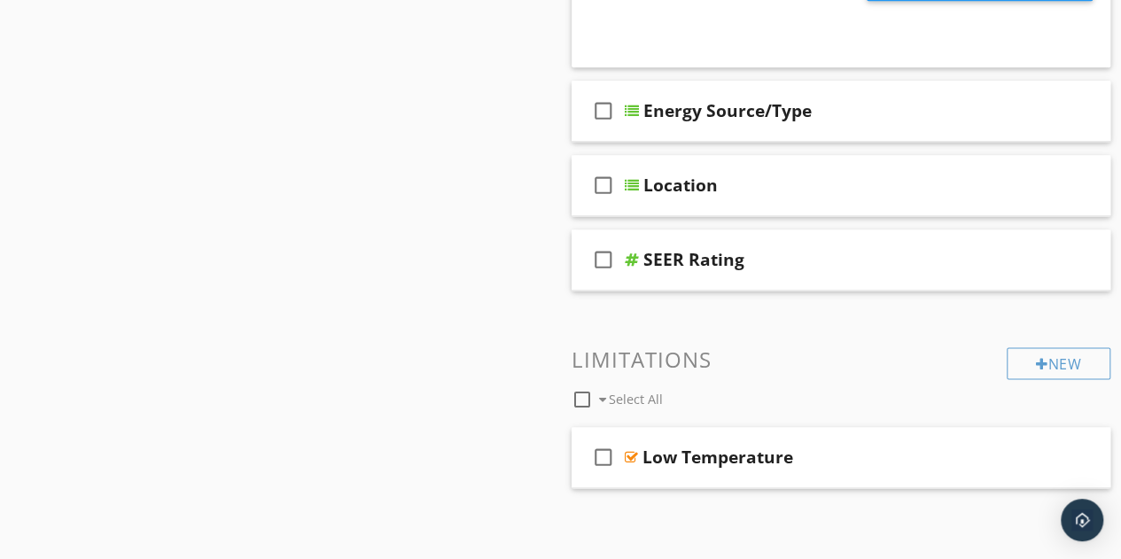
scroll to position [1107, 0]
click at [883, 105] on div "Energy Source/Type" at bounding box center [831, 109] width 377 height 21
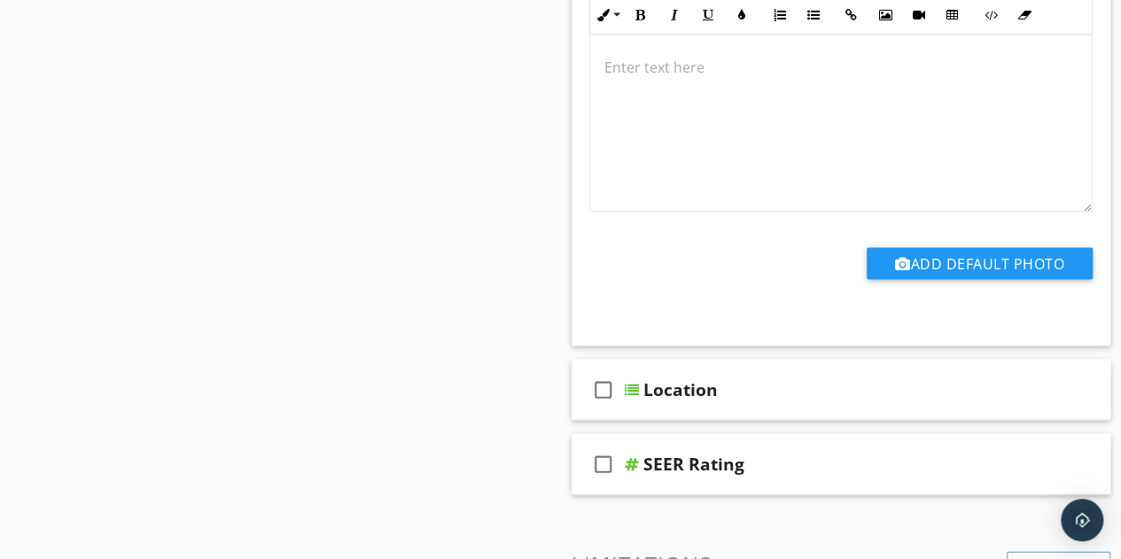
scroll to position [1947, 0]
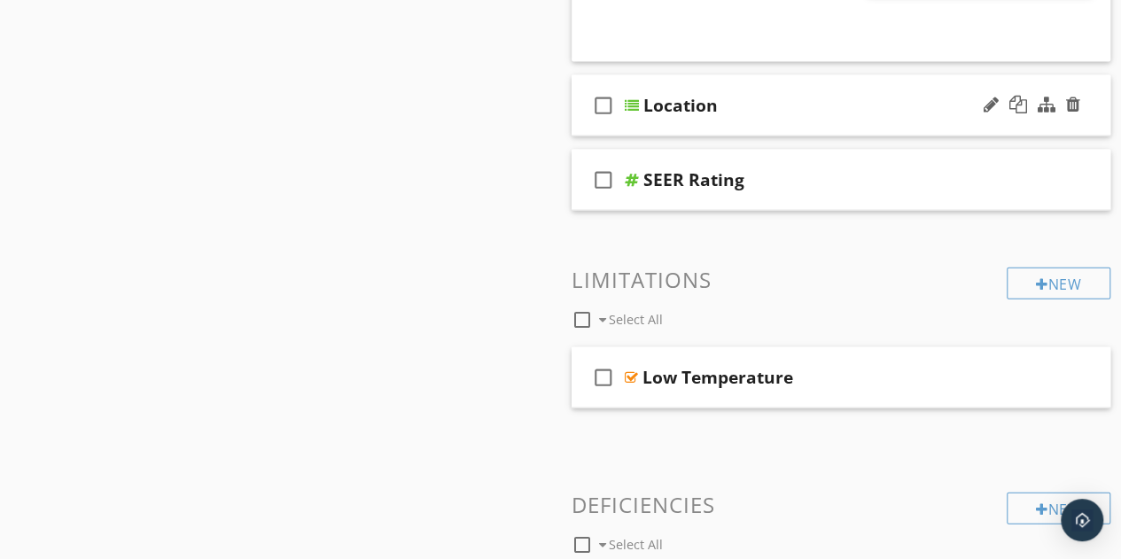
click at [782, 95] on div "Location" at bounding box center [831, 105] width 377 height 21
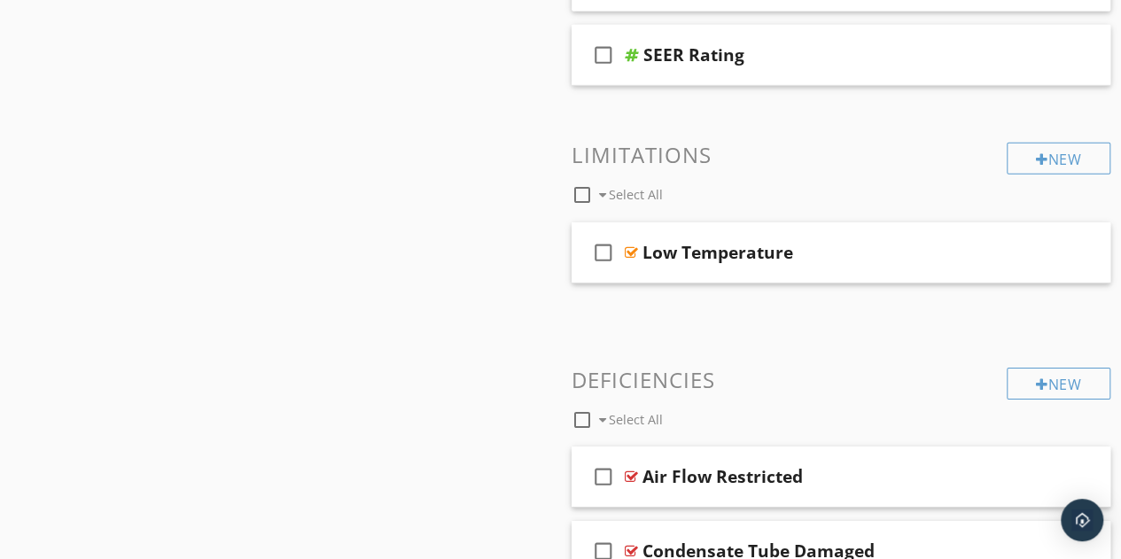
scroll to position [2757, 0]
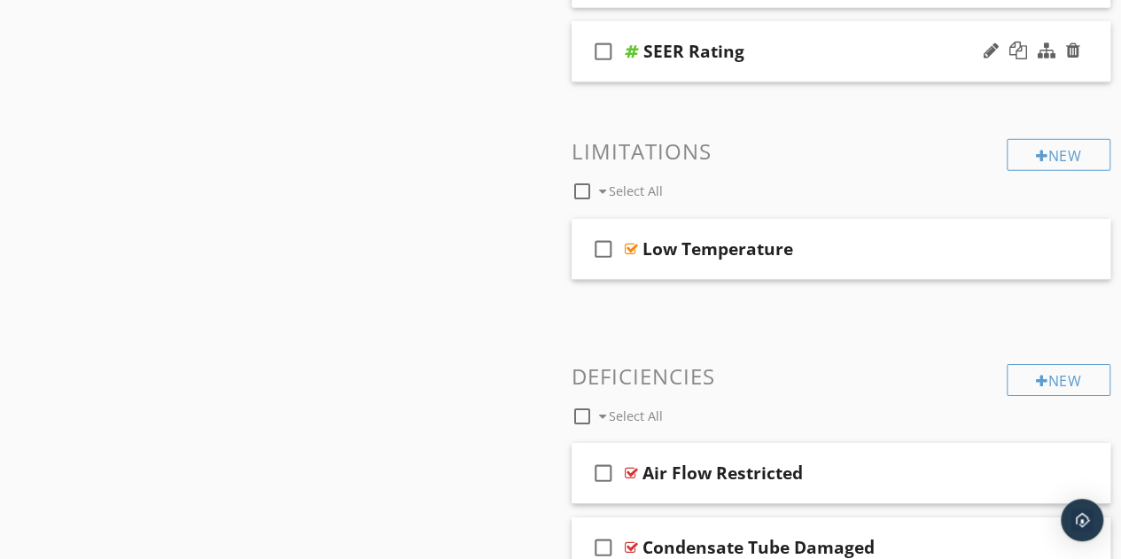
click at [822, 54] on div "SEER Rating" at bounding box center [831, 51] width 377 height 21
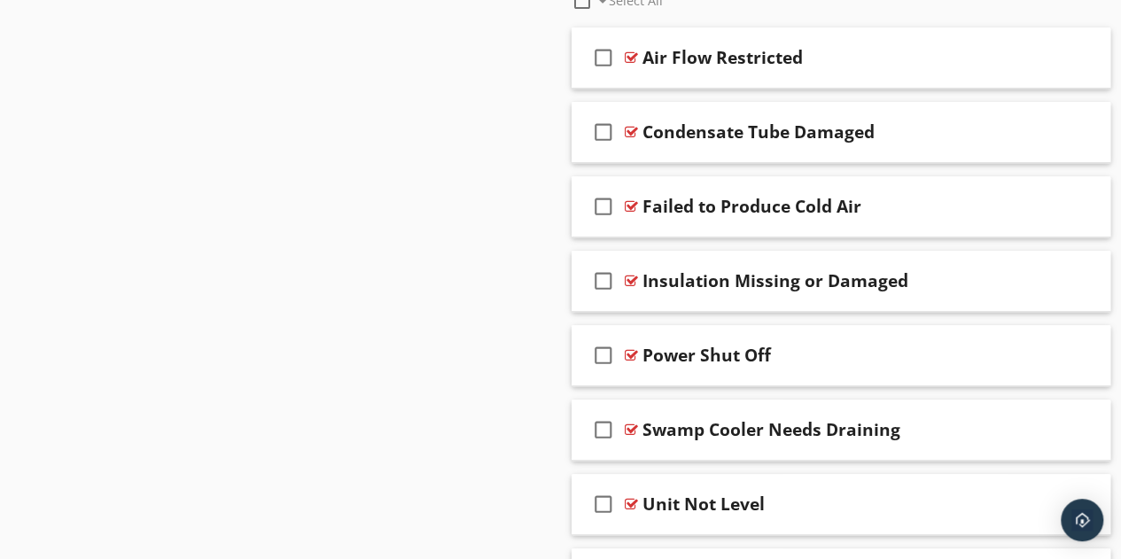
scroll to position [3836, 0]
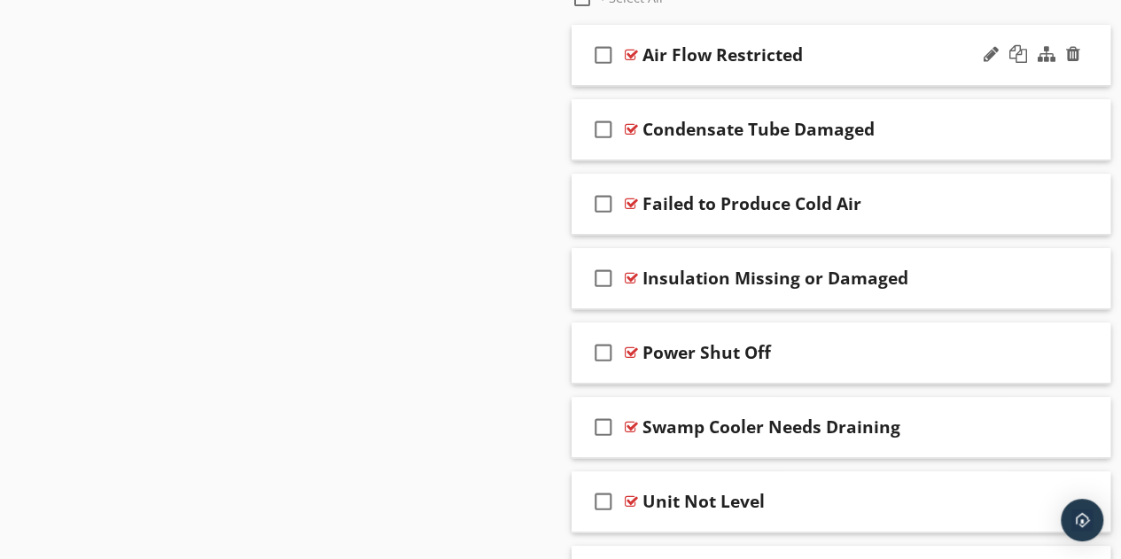
click at [888, 51] on div "Air Flow Restricted" at bounding box center [830, 54] width 377 height 21
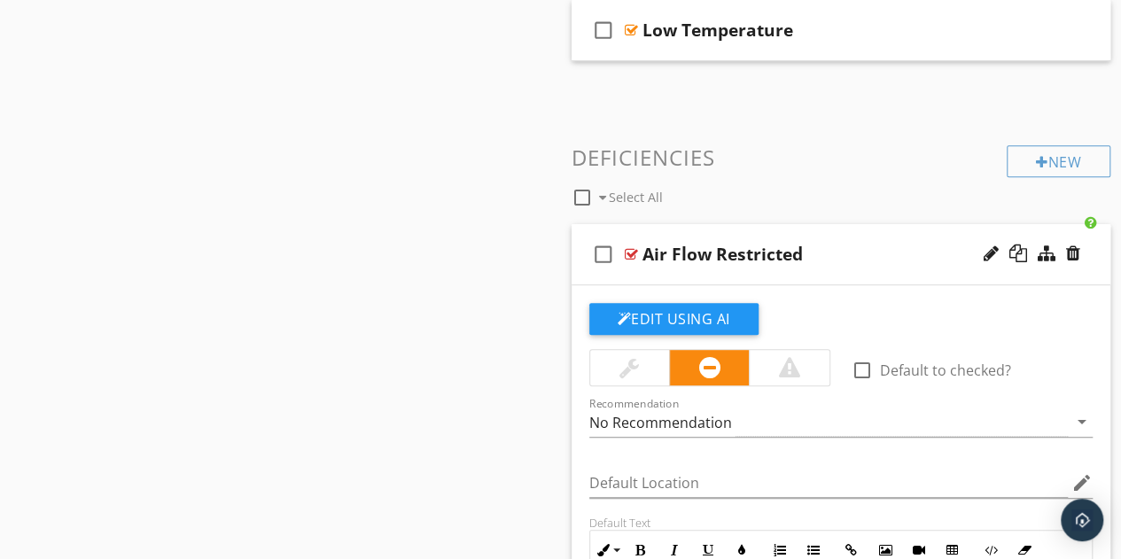
scroll to position [3689, 0]
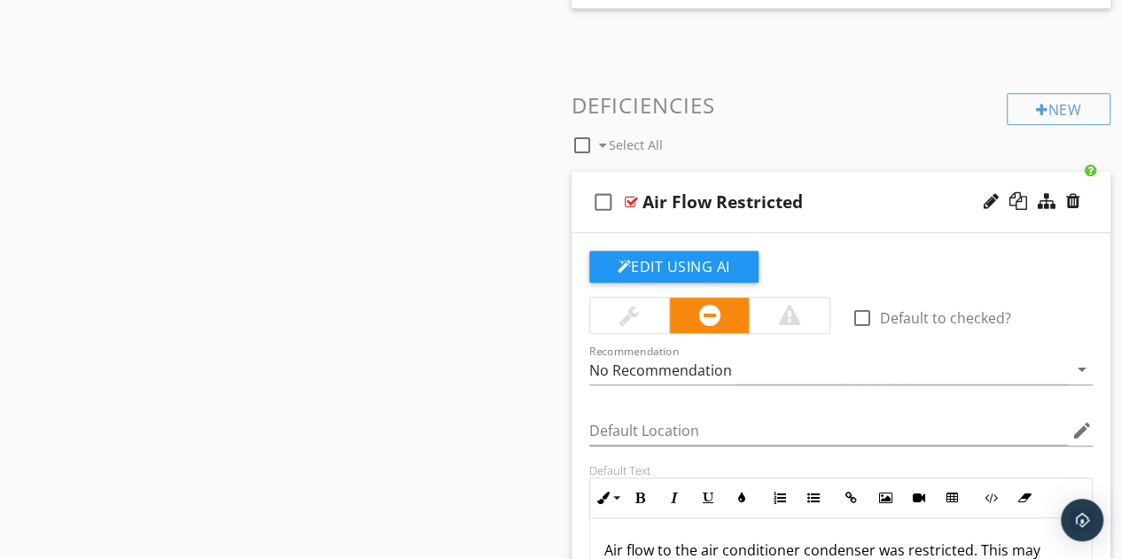
click at [874, 180] on div "check_box_outline_blank Air Flow Restricted" at bounding box center [842, 202] width 540 height 61
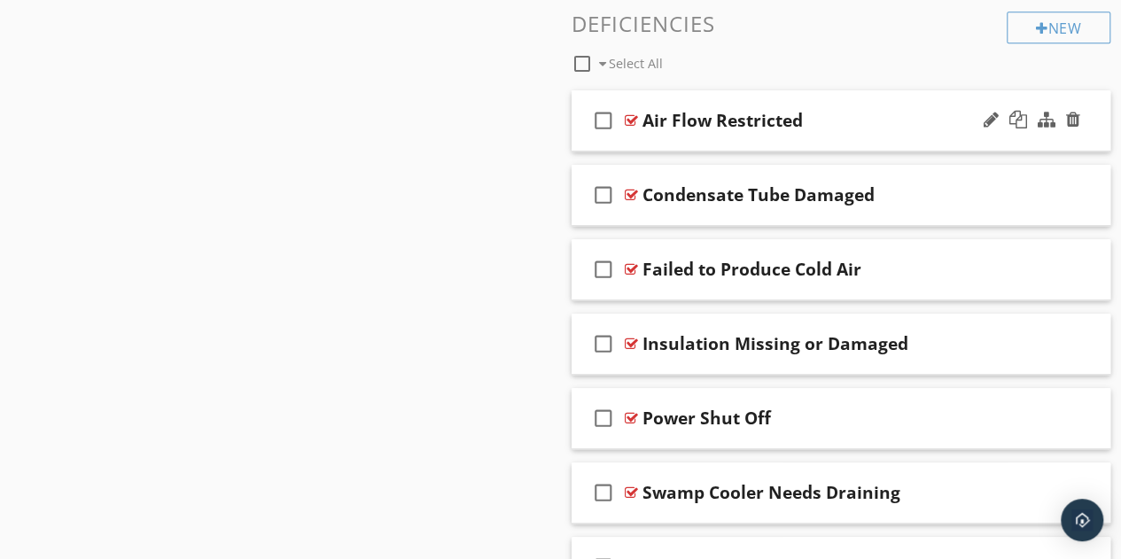
scroll to position [3777, 0]
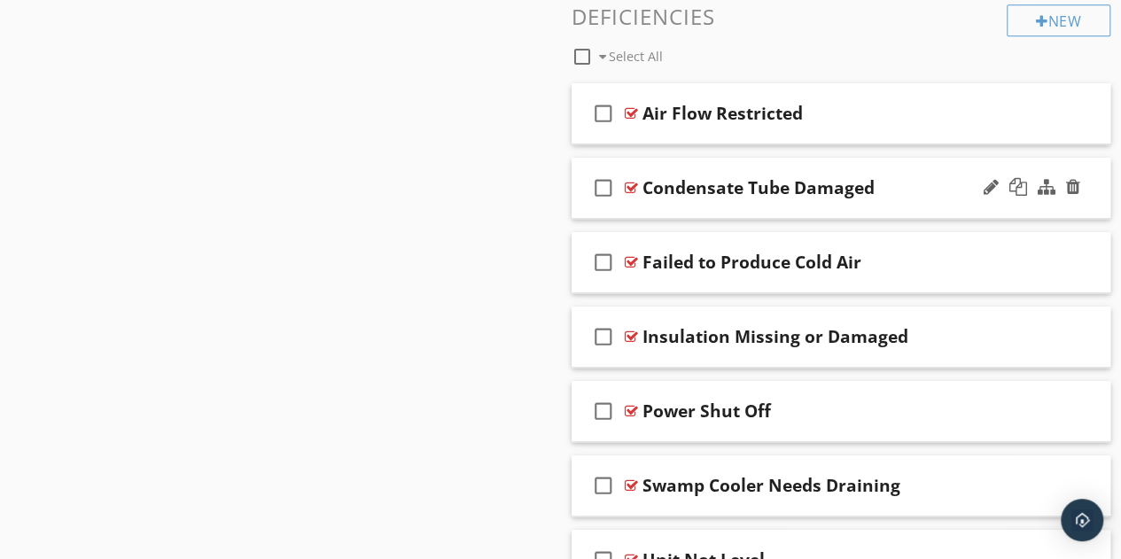
click at [935, 181] on div "Condensate Tube Damaged" at bounding box center [830, 187] width 377 height 21
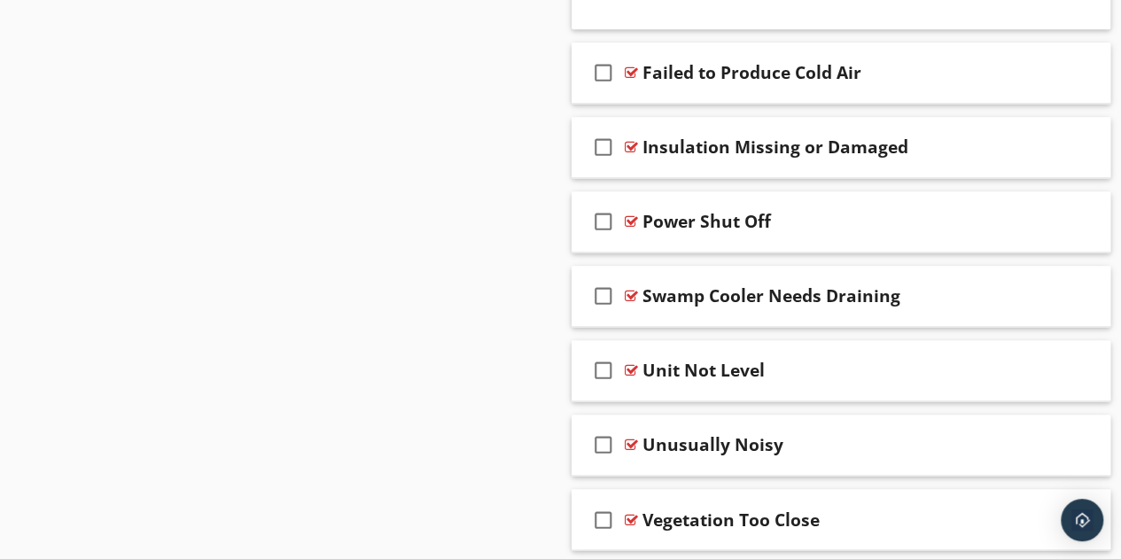
scroll to position [4609, 0]
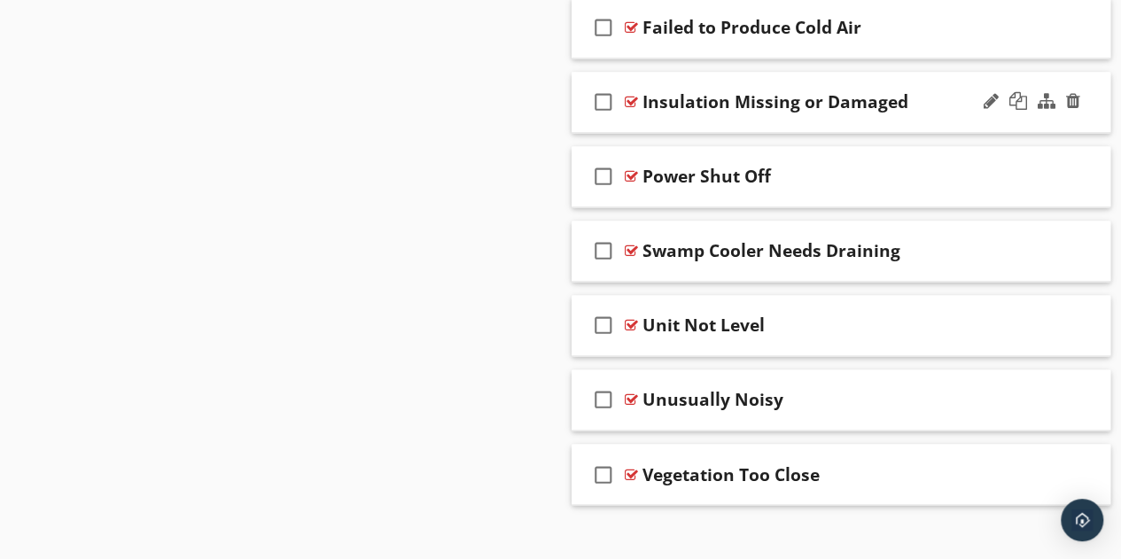
click at [909, 105] on div "check_box_outline_blank Insulation Missing or Damaged" at bounding box center [842, 102] width 540 height 61
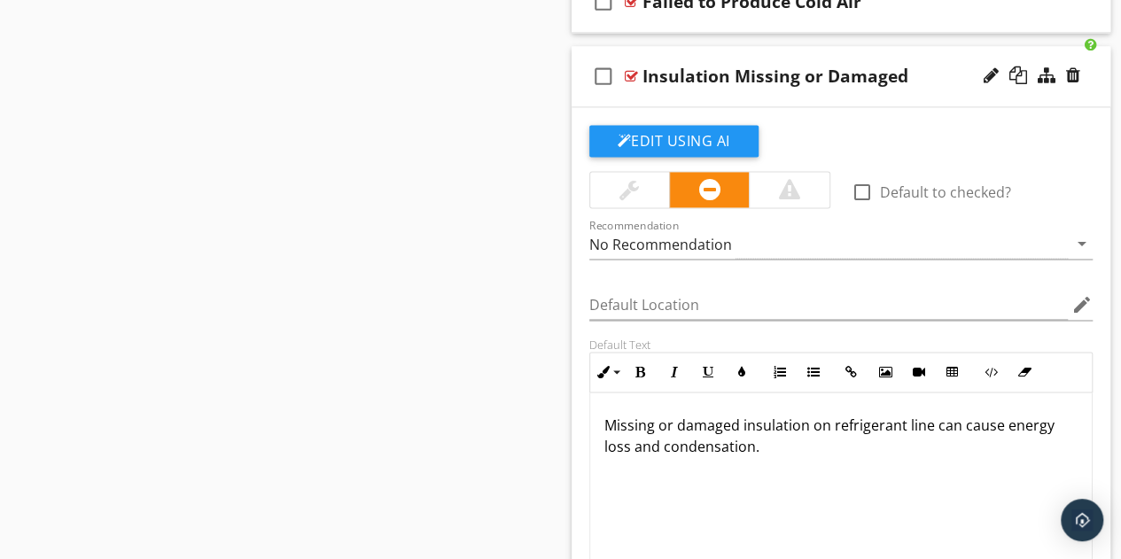
scroll to position [4516, 0]
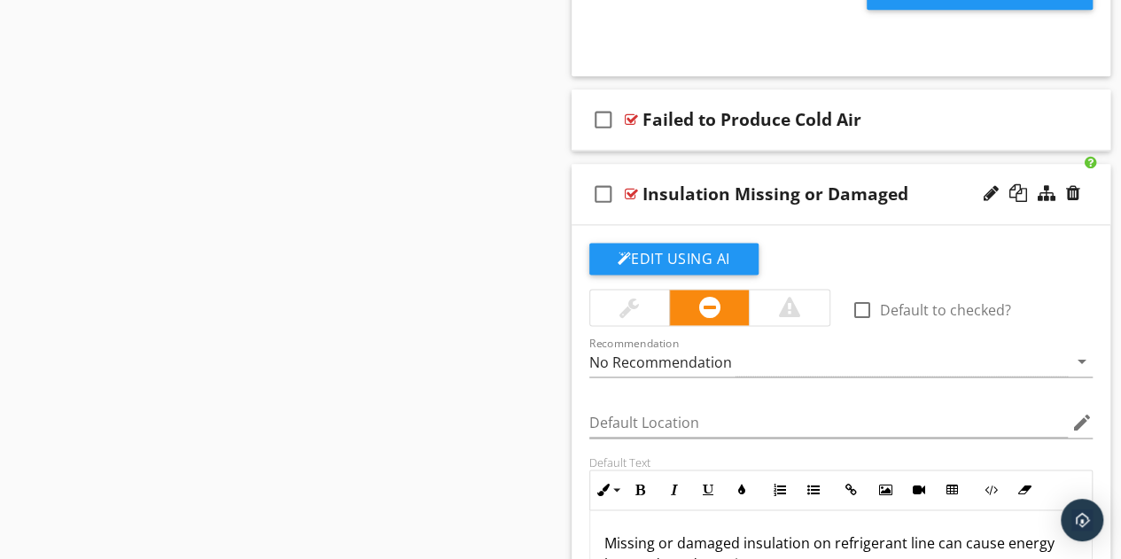
click at [920, 189] on div "Insulation Missing or Damaged" at bounding box center [830, 193] width 377 height 21
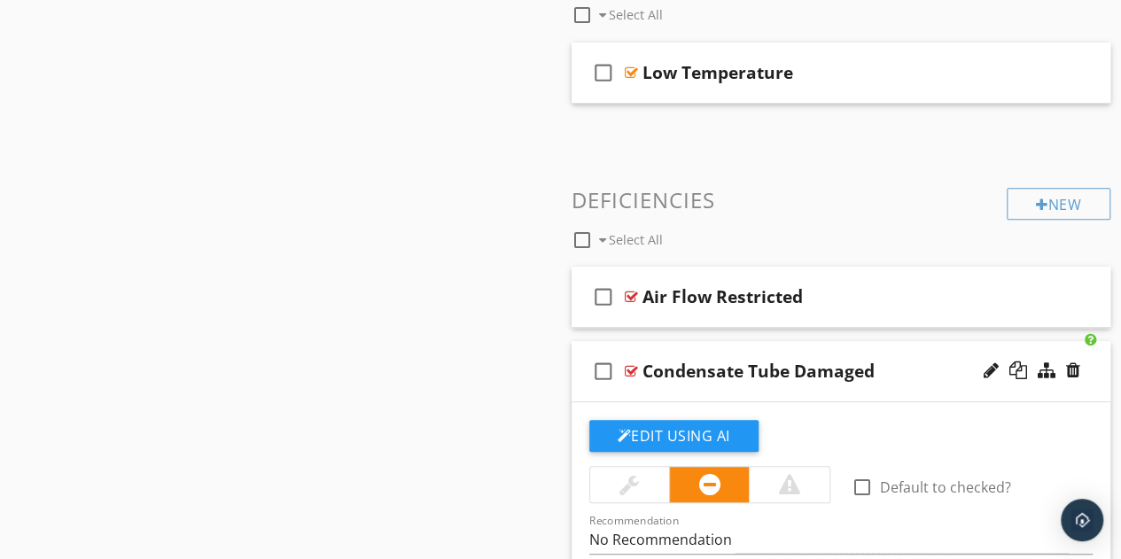
scroll to position [3590, 0]
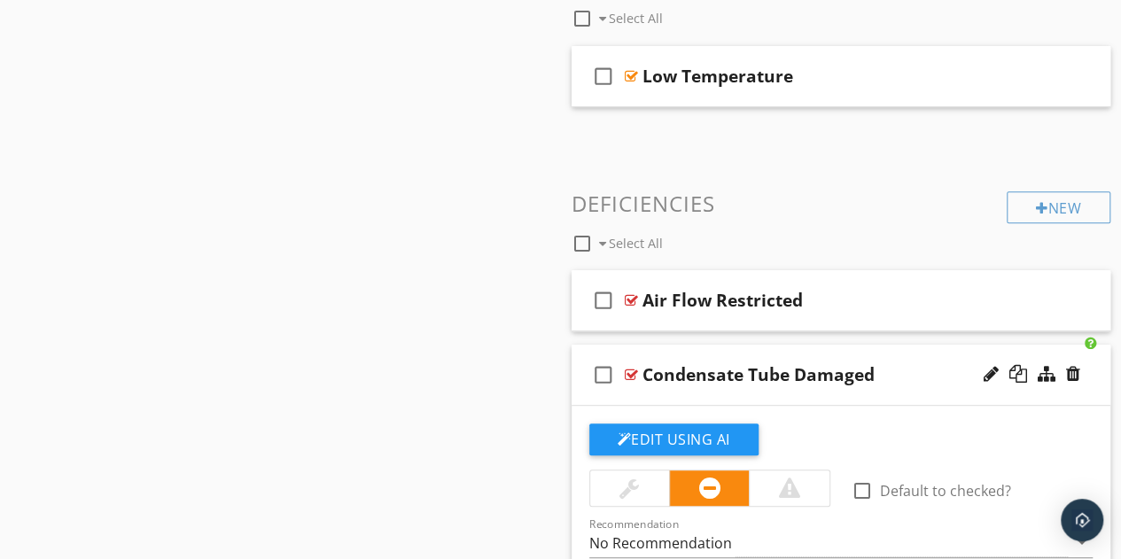
click at [892, 364] on div "Condensate Tube Damaged" at bounding box center [830, 374] width 377 height 21
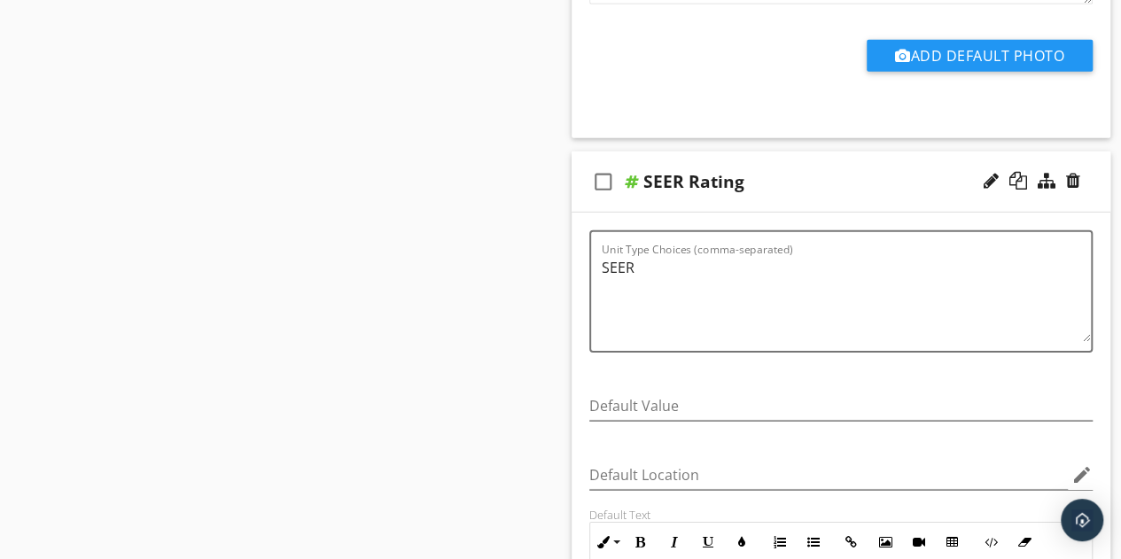
scroll to position [2625, 0]
click at [810, 173] on div "SEER Rating" at bounding box center [831, 183] width 377 height 21
type textarea "<p>Modern standards call for at least 13 SEER rating for new install.&nbsp;</p>…"
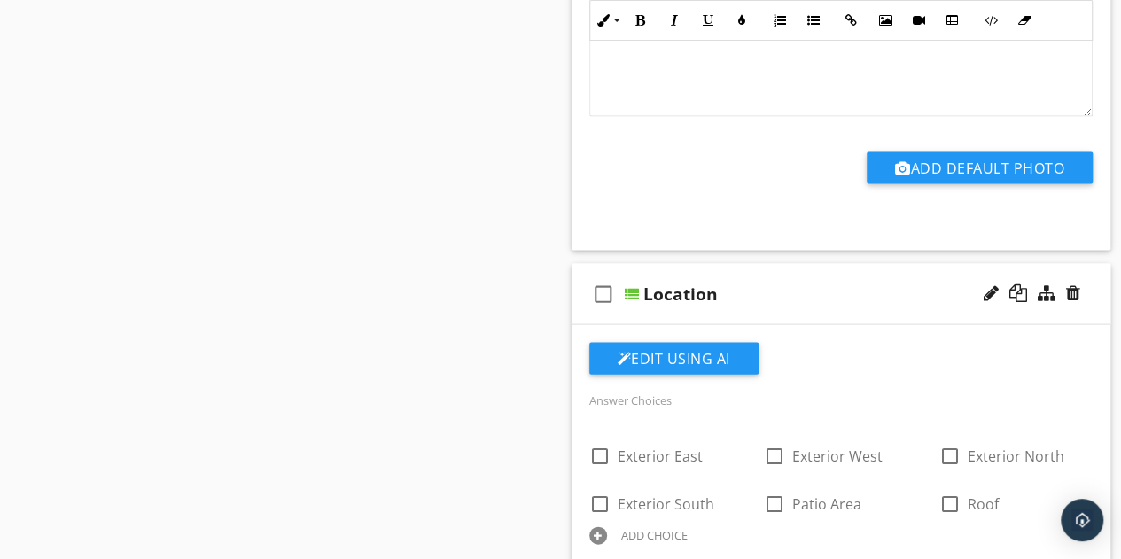
scroll to position [1743, 0]
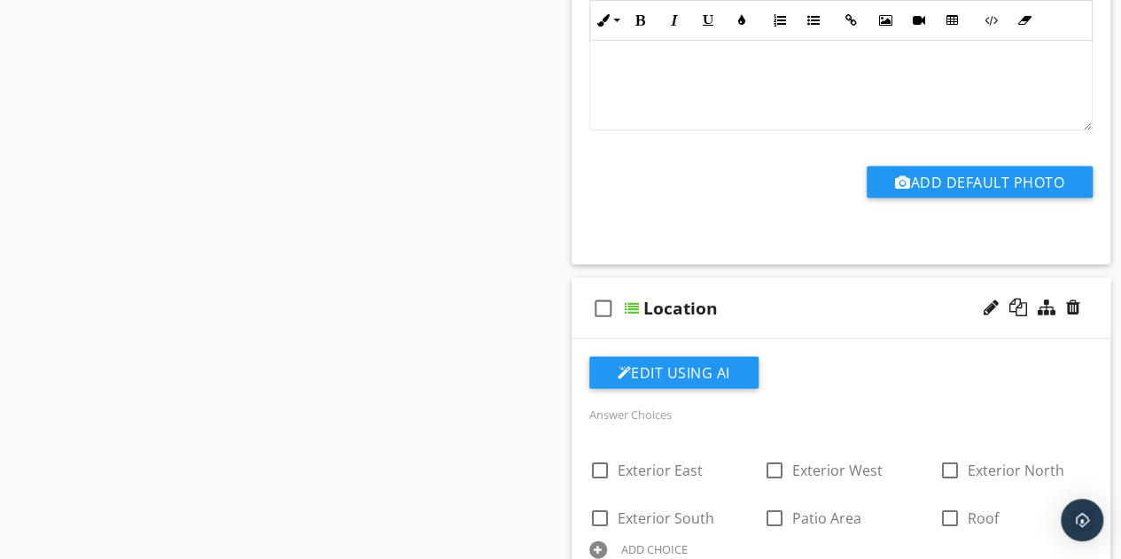
click at [861, 304] on div "Location" at bounding box center [831, 308] width 377 height 21
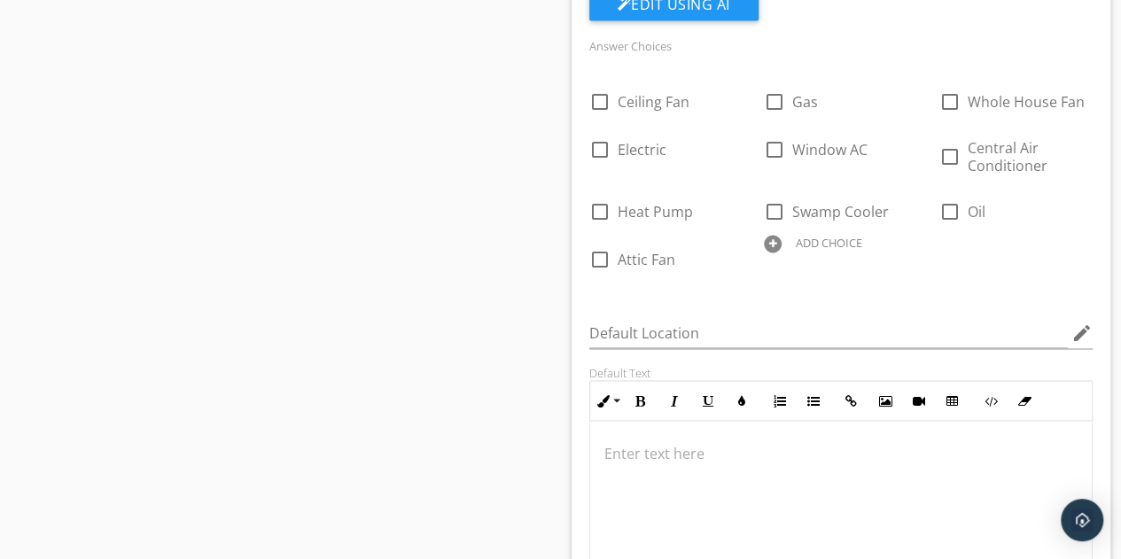
scroll to position [981, 0]
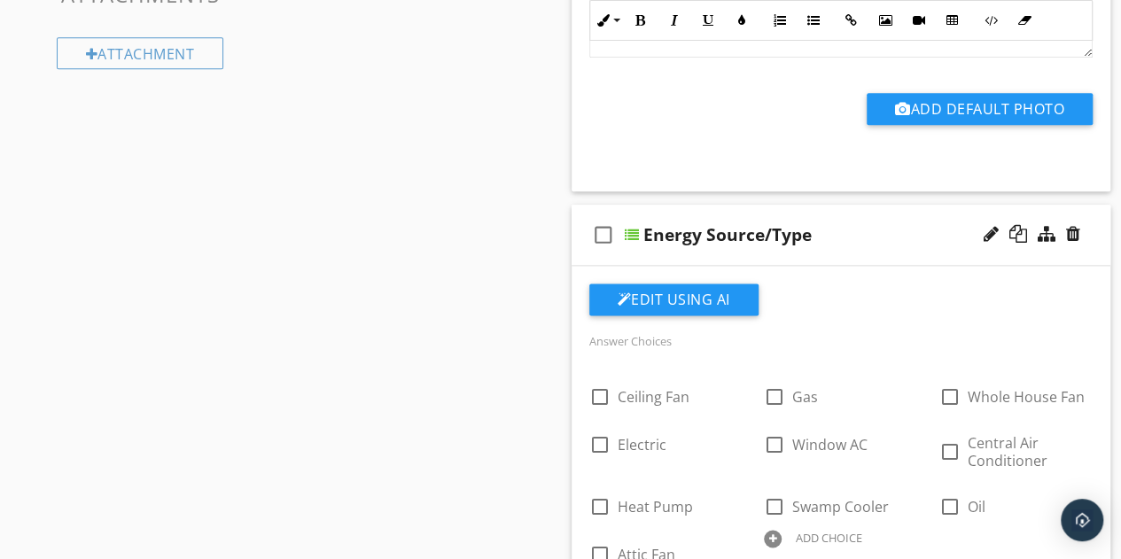
click at [857, 232] on div "Energy Source/Type" at bounding box center [831, 234] width 377 height 21
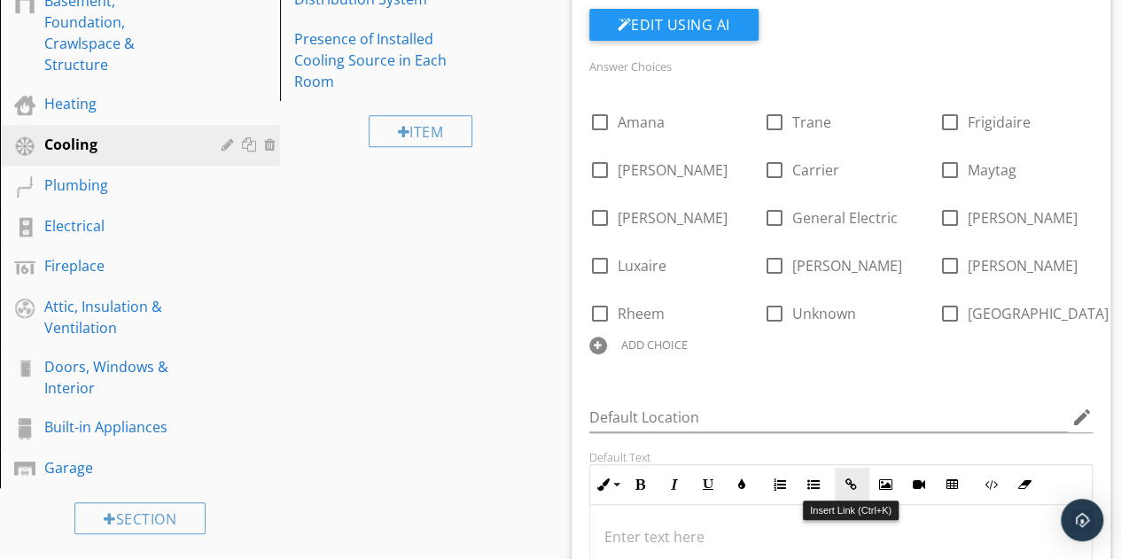
scroll to position [290, 0]
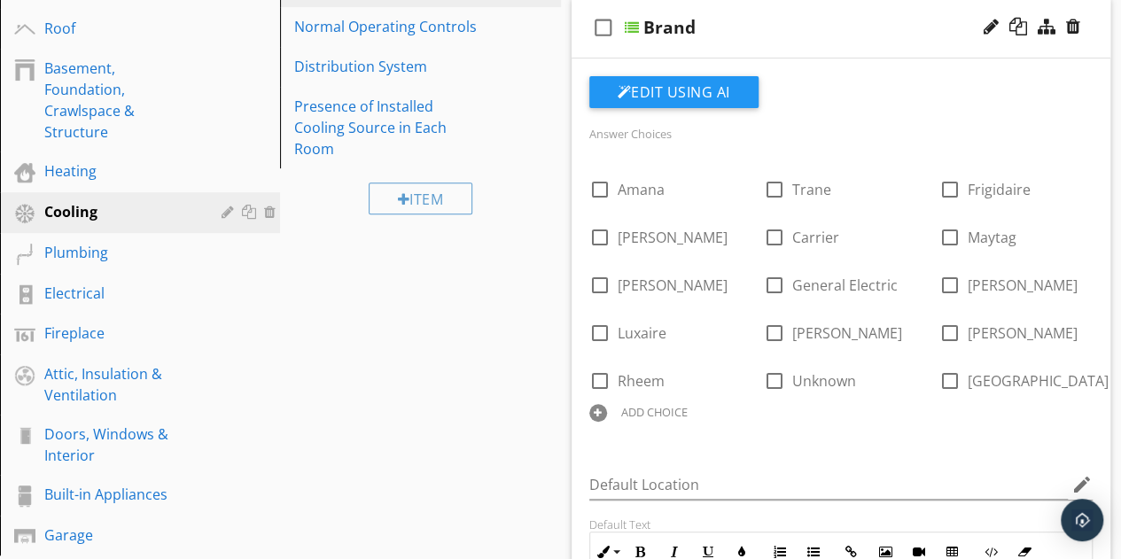
click at [855, 35] on div "Brand" at bounding box center [831, 27] width 377 height 21
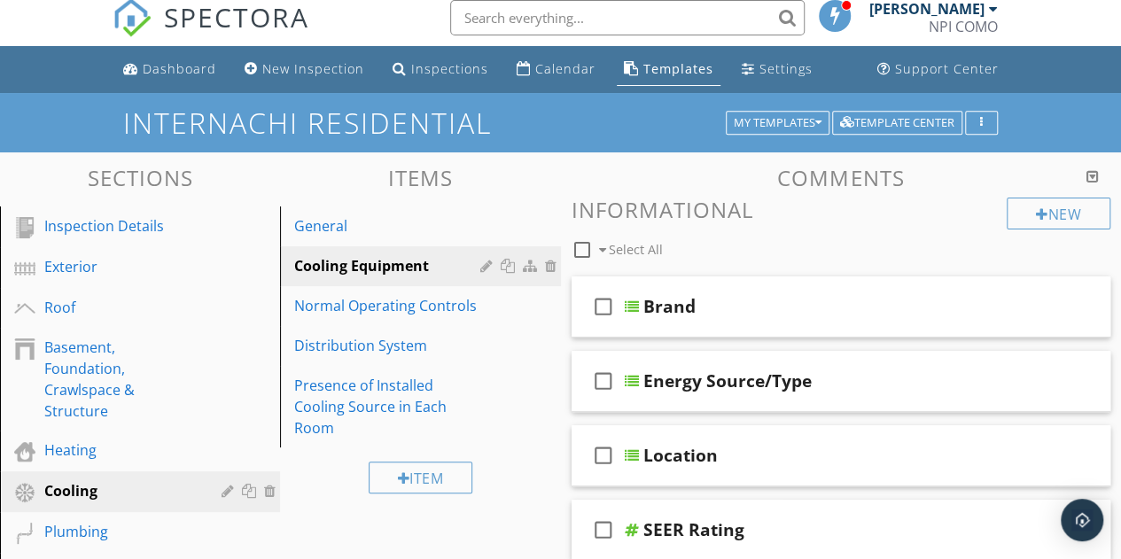
scroll to position [0, 0]
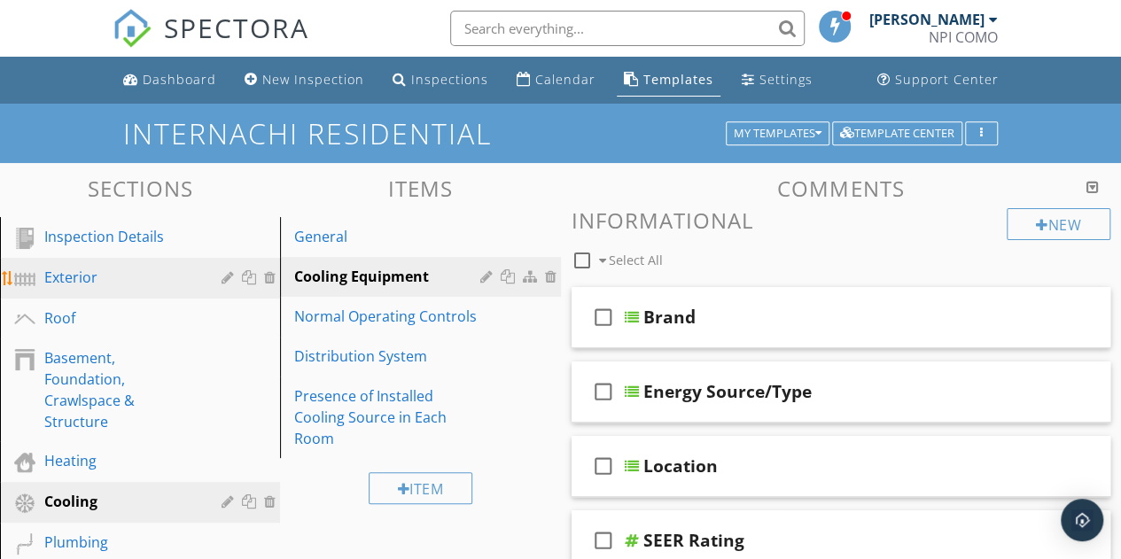
click at [85, 286] on div "Exterior" at bounding box center [120, 277] width 152 height 21
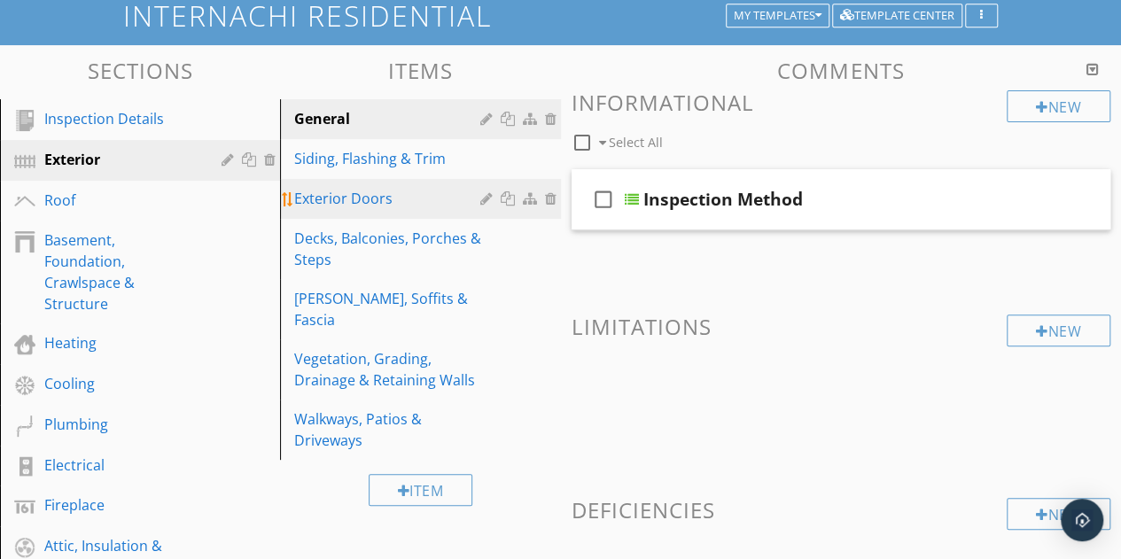
scroll to position [132, 0]
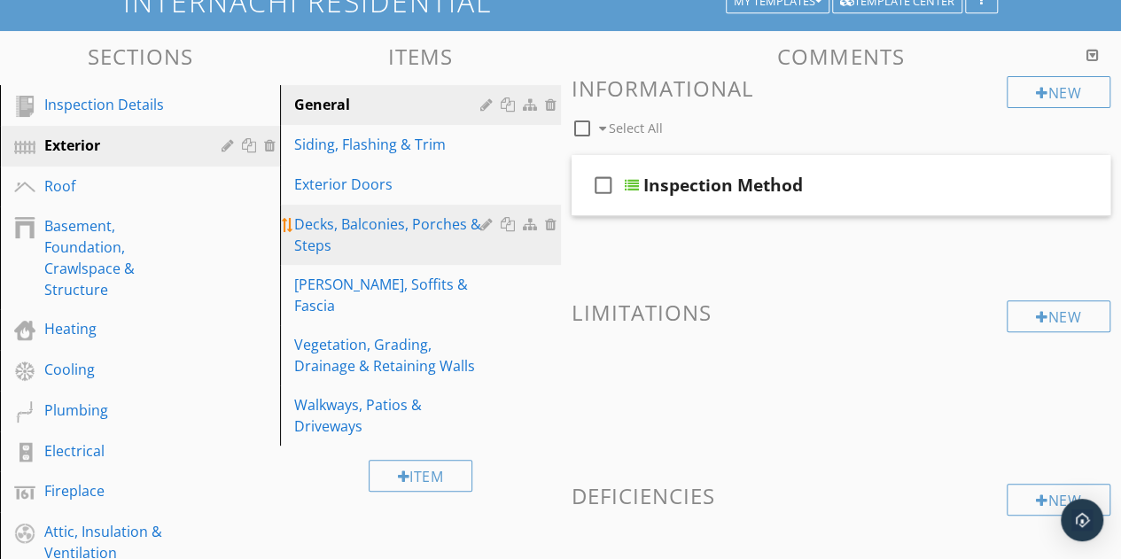
click at [340, 226] on div "Decks, Balconies, Porches & Steps" at bounding box center [389, 235] width 191 height 43
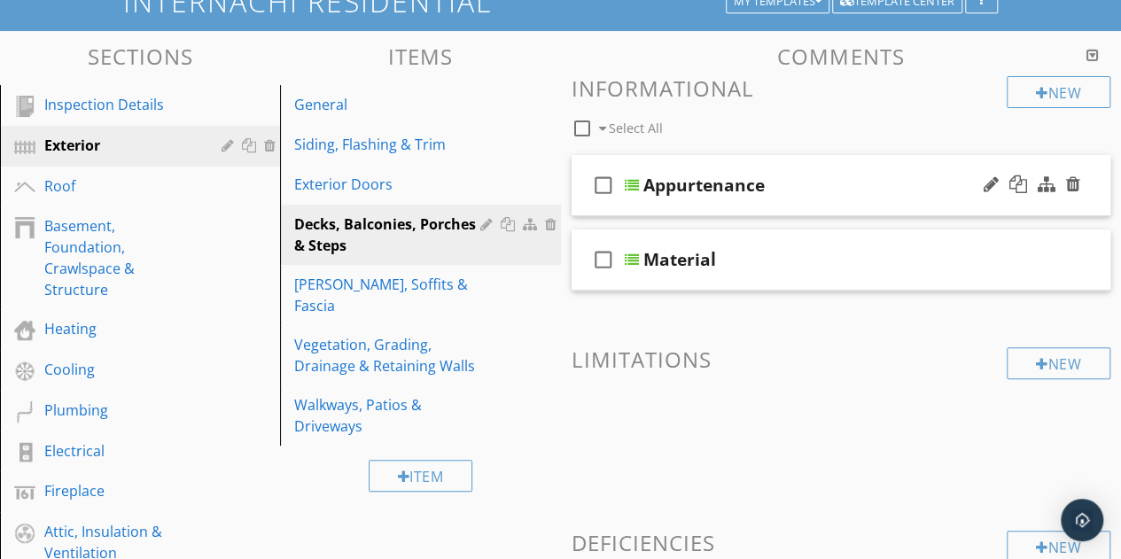
click at [821, 182] on div "Appurtenance" at bounding box center [831, 185] width 377 height 21
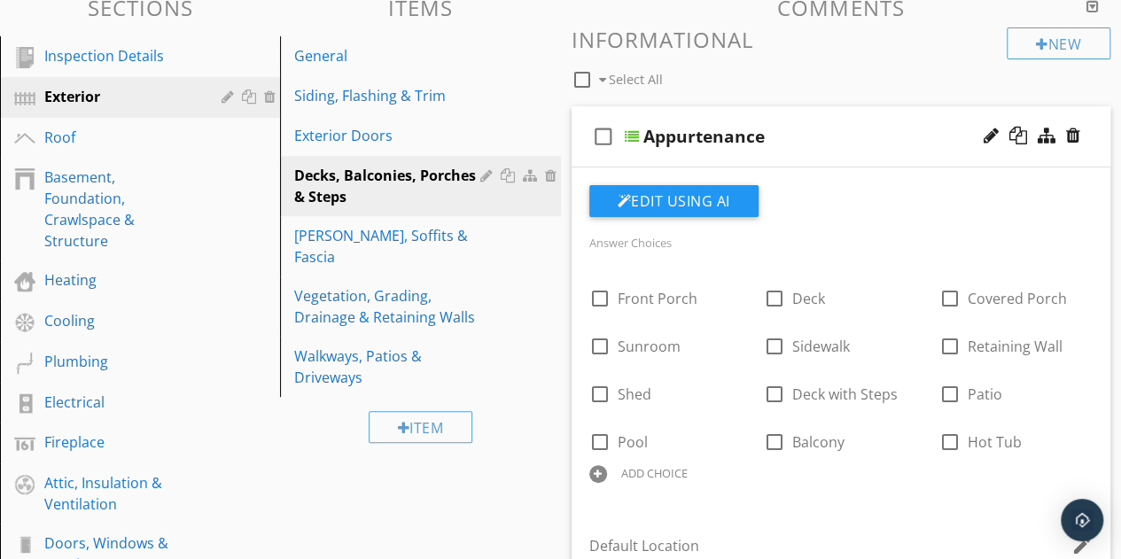
scroll to position [180, 0]
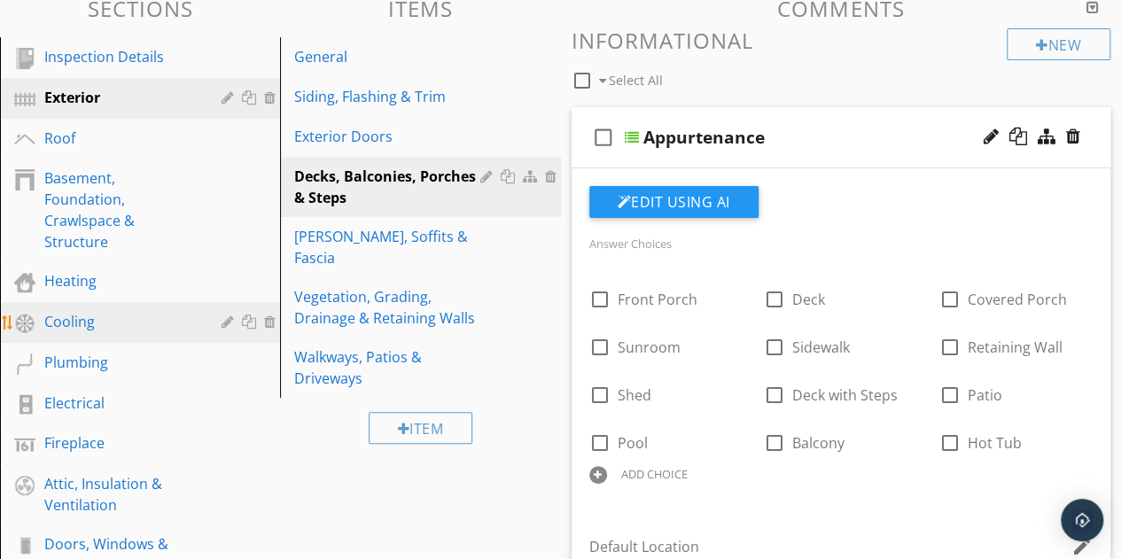
click at [85, 328] on div "Cooling" at bounding box center [120, 321] width 152 height 21
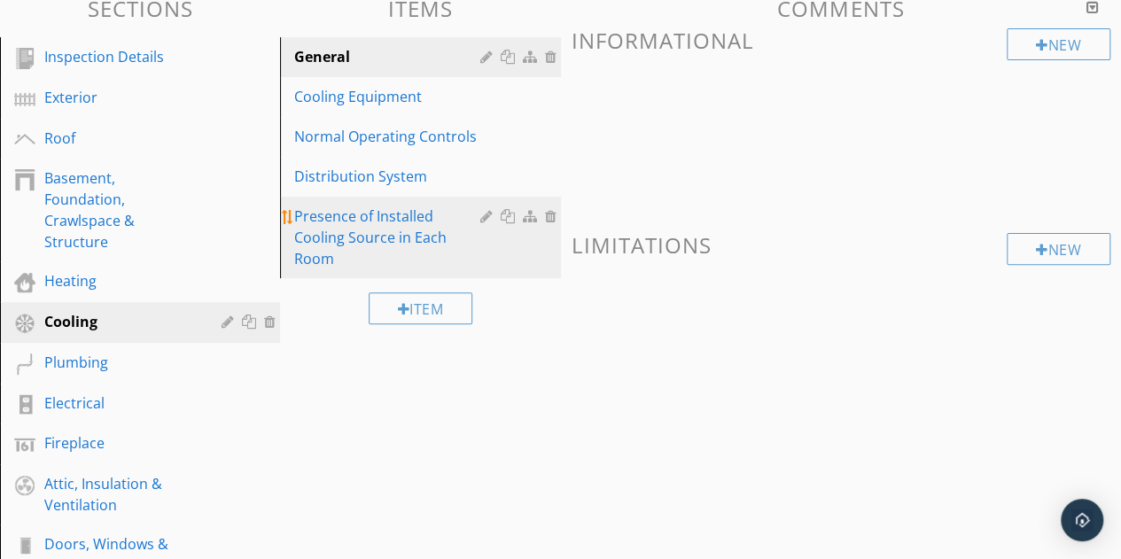
click at [398, 231] on div "Presence of Installed Cooling Source in Each Room" at bounding box center [389, 238] width 191 height 64
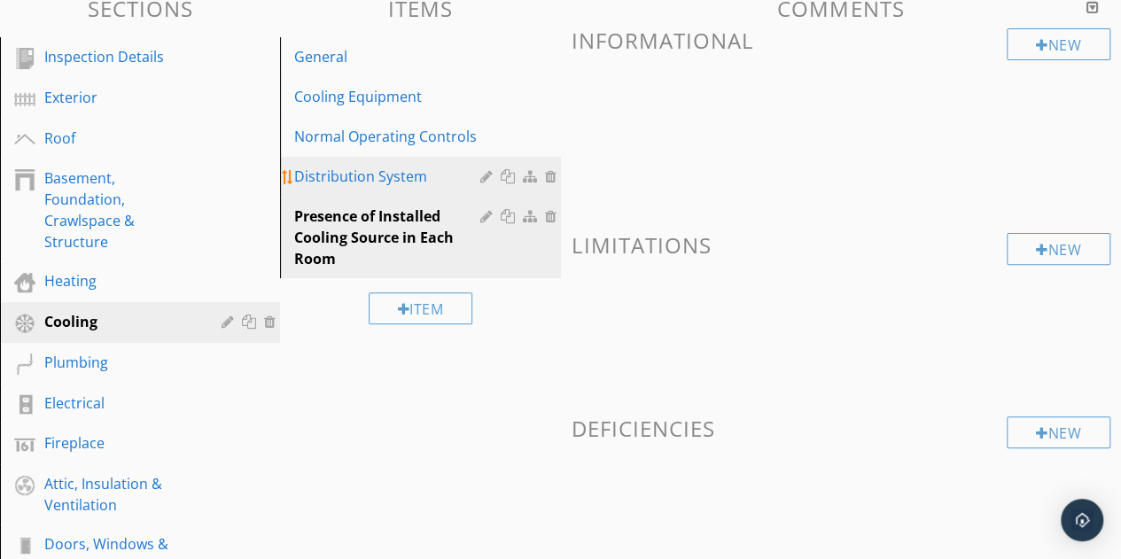
click at [370, 161] on link "Distribution System" at bounding box center [422, 176] width 275 height 39
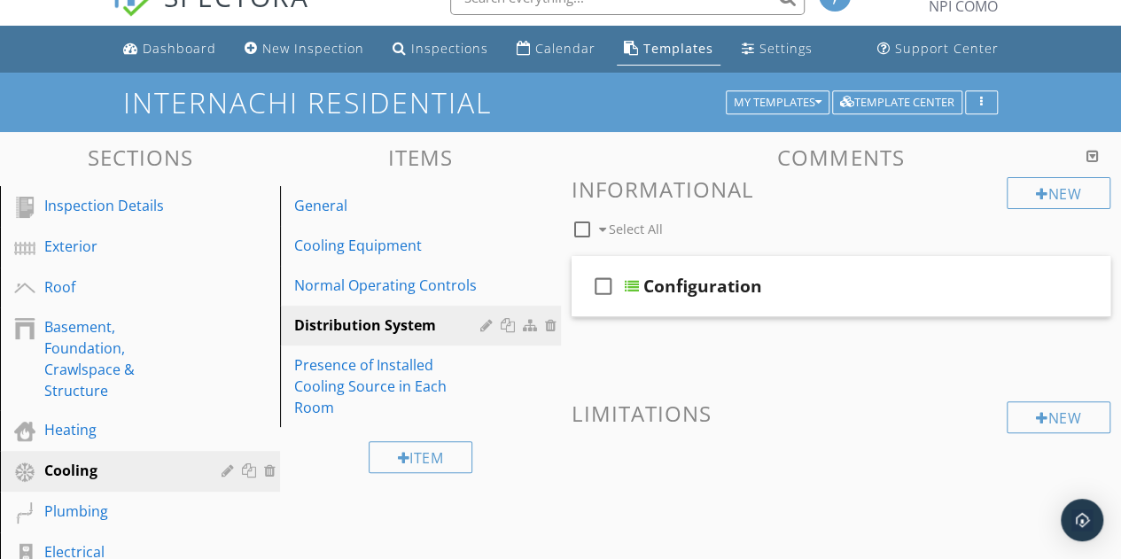
scroll to position [0, 0]
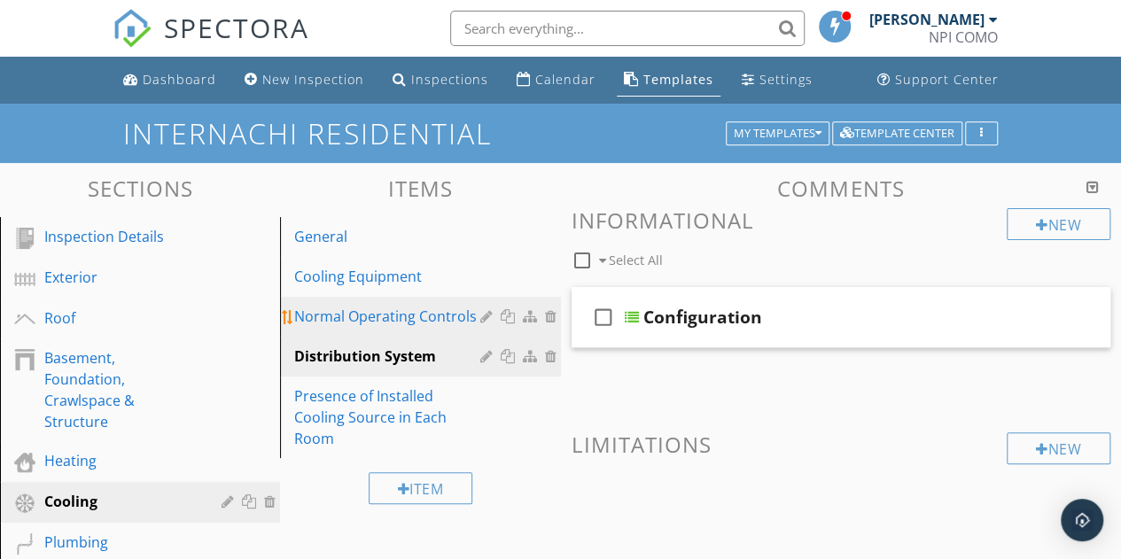
click at [424, 315] on div "Normal Operating Controls" at bounding box center [389, 316] width 191 height 21
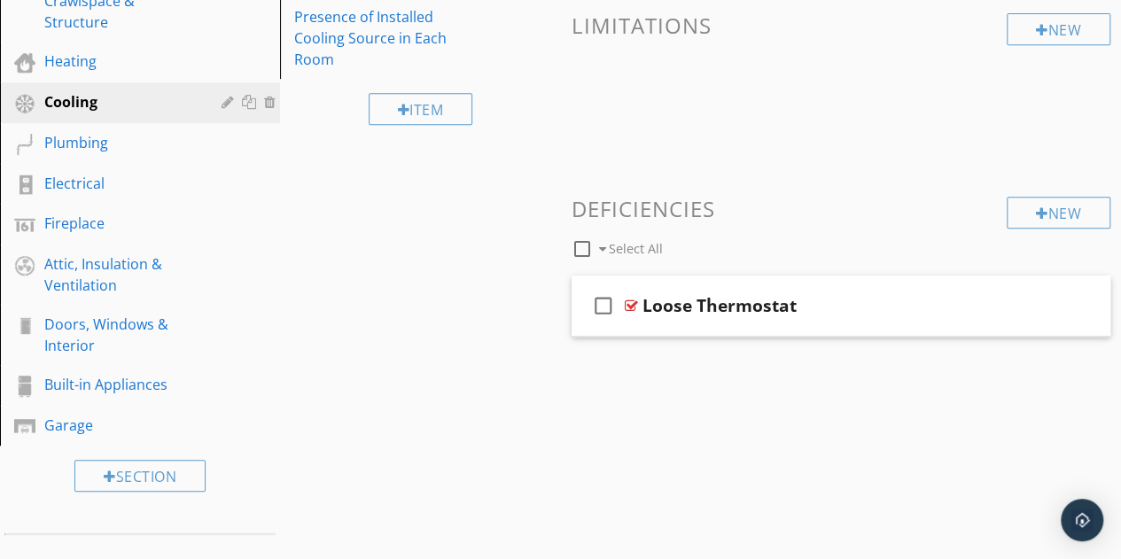
scroll to position [428, 0]
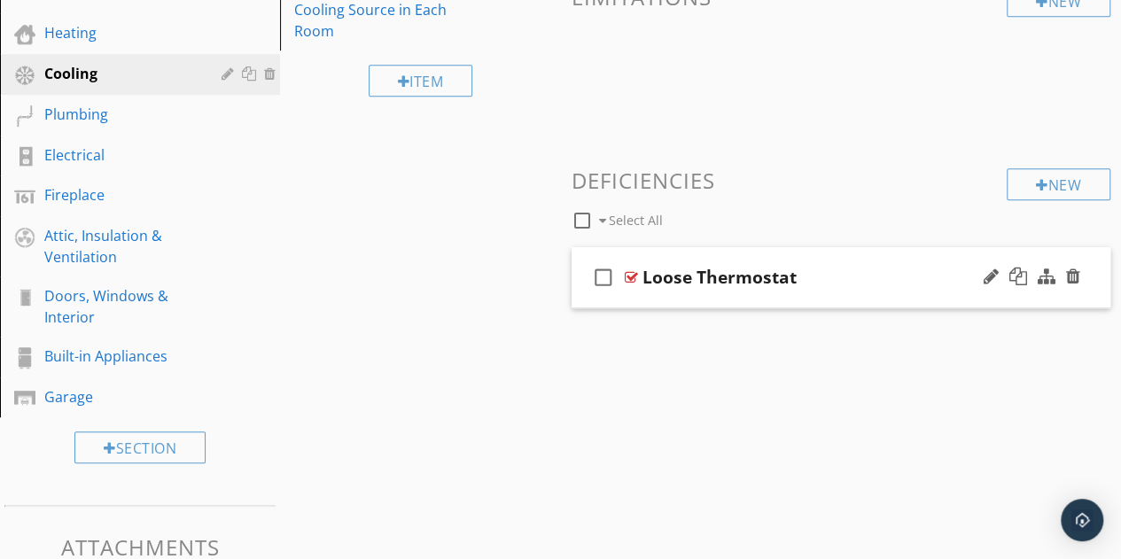
click at [808, 300] on div "check_box_outline_blank Loose Thermostat" at bounding box center [842, 277] width 540 height 61
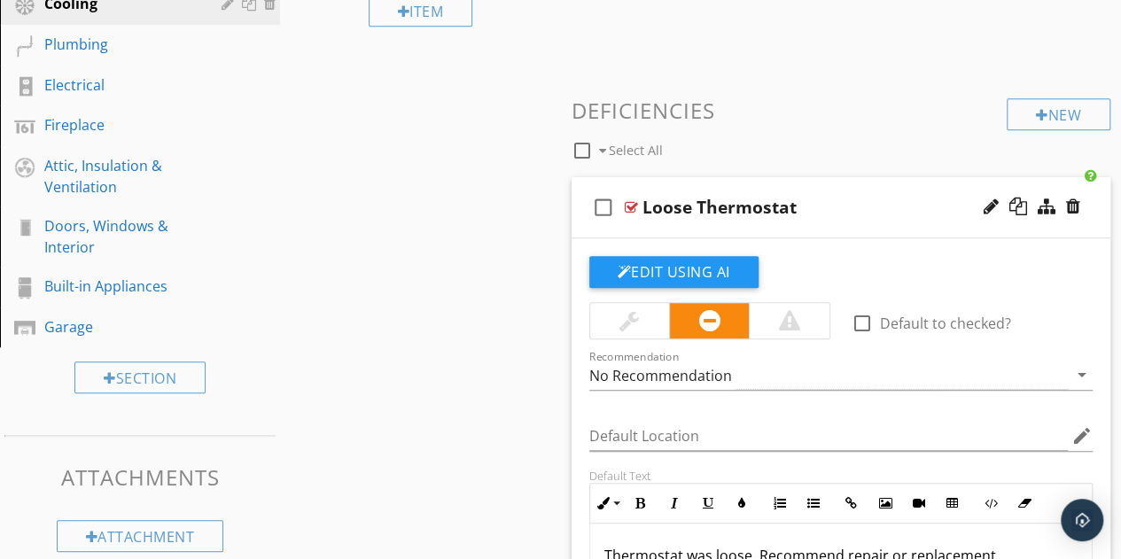
scroll to position [499, 0]
click at [883, 175] on div "New Informational New Limitations New Deficiencies check_box_outline_blank Sele…" at bounding box center [842, 271] width 540 height 1125
click at [887, 203] on div "Loose Thermostat" at bounding box center [830, 206] width 377 height 21
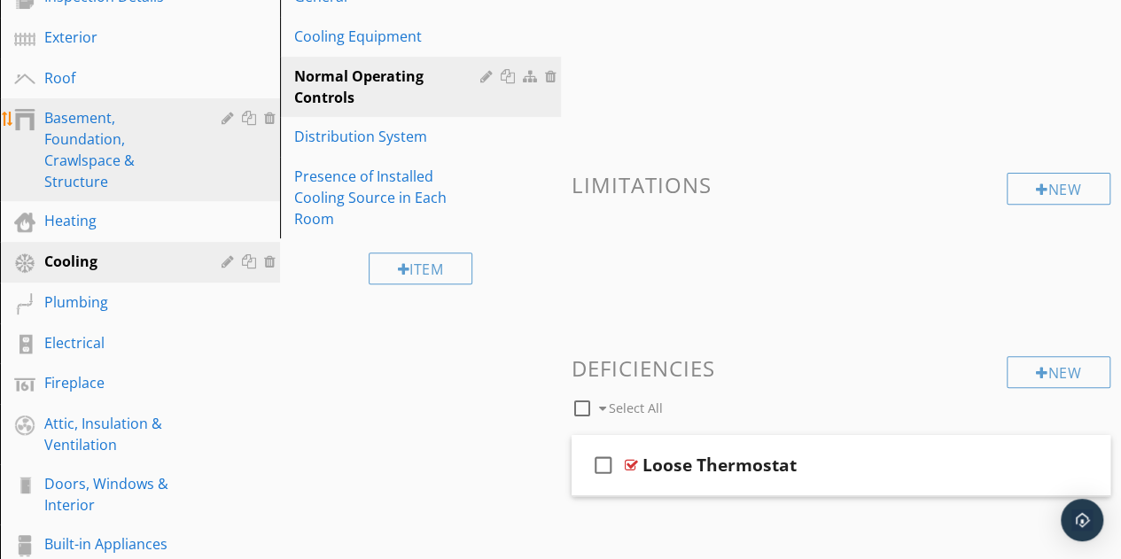
scroll to position [244, 0]
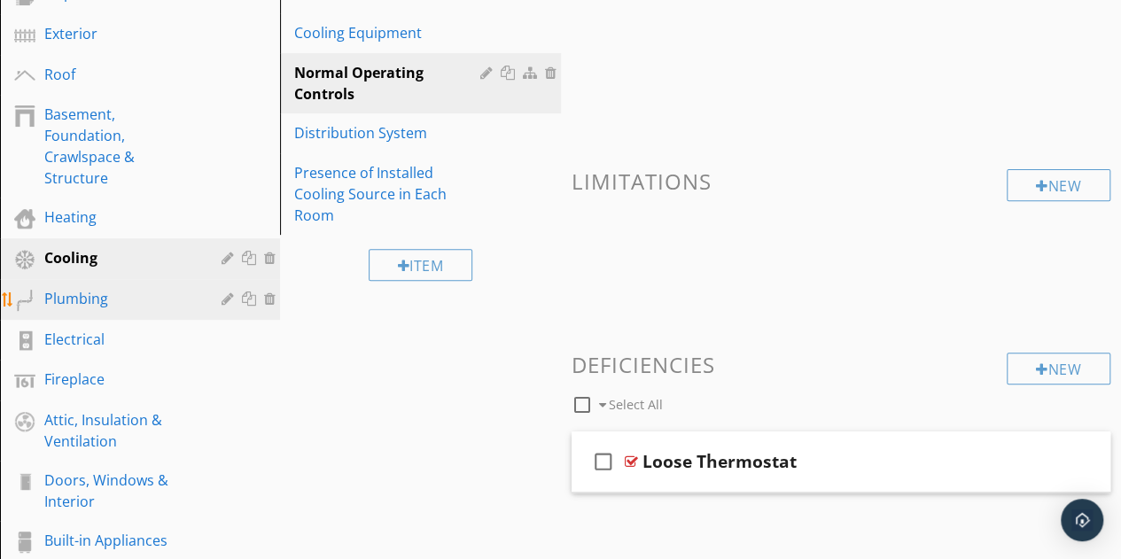
click at [83, 307] on div "Plumbing" at bounding box center [120, 298] width 152 height 21
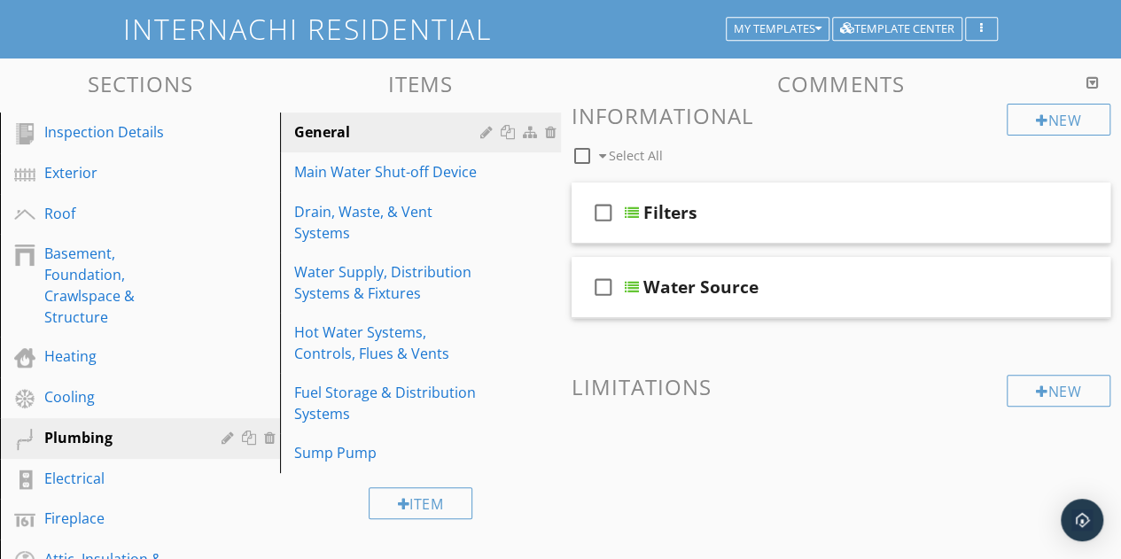
scroll to position [104, 0]
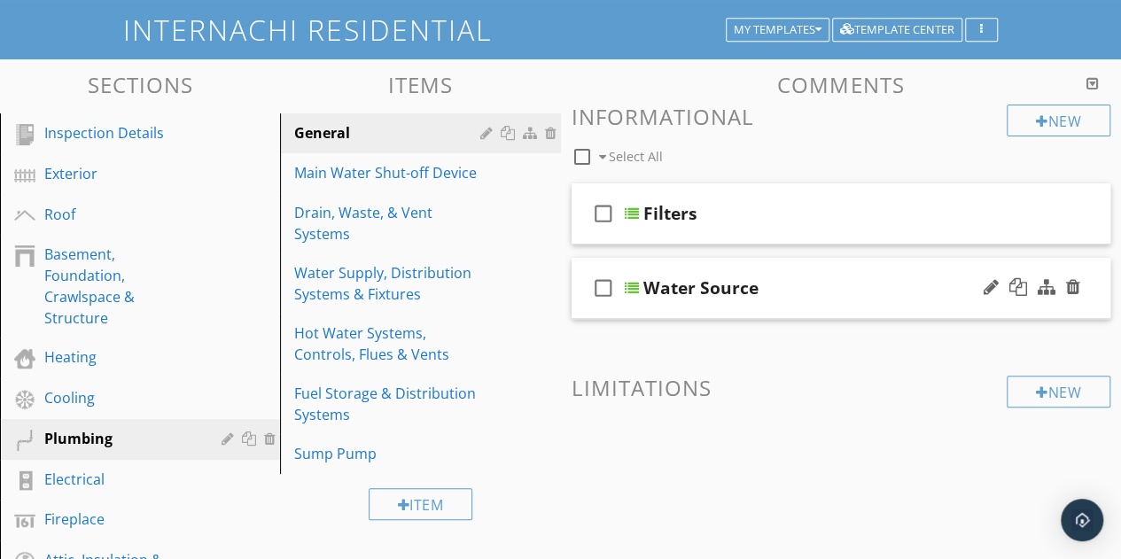
click at [836, 284] on div "Water Source" at bounding box center [831, 287] width 377 height 21
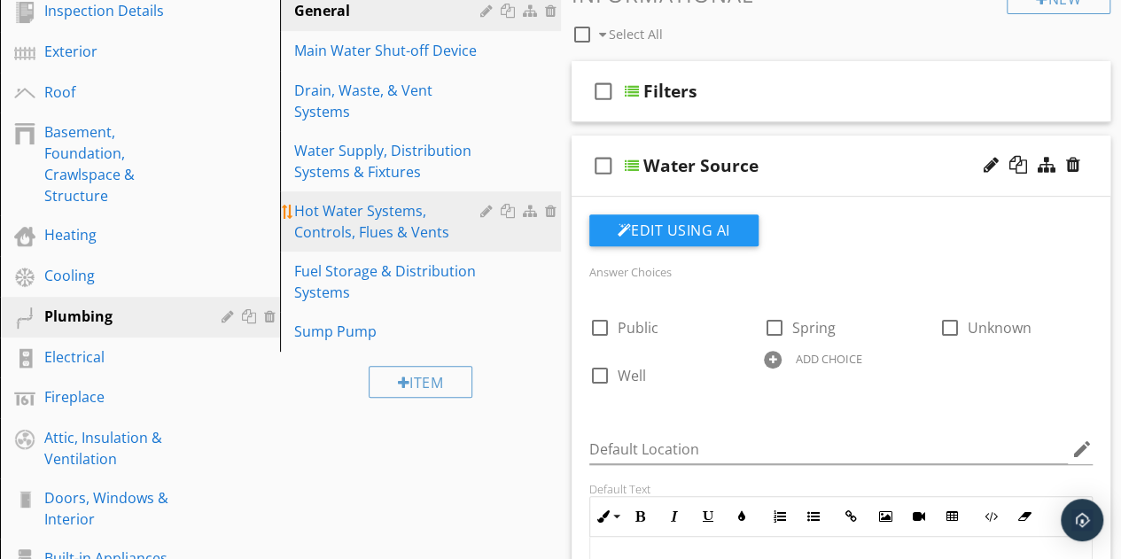
scroll to position [87, 0]
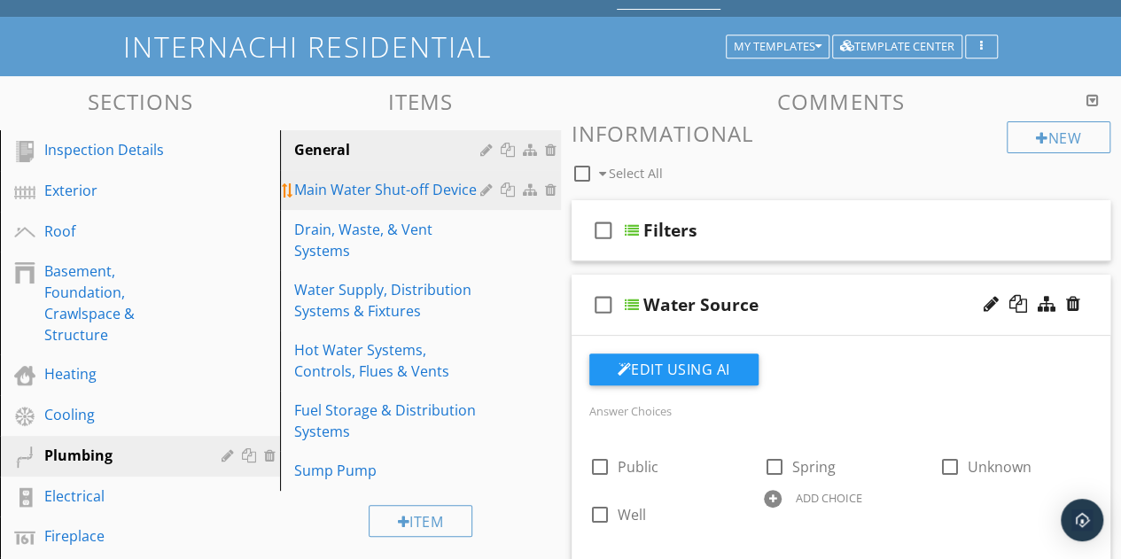
click at [373, 195] on div "Main Water Shut-off Device" at bounding box center [389, 189] width 191 height 21
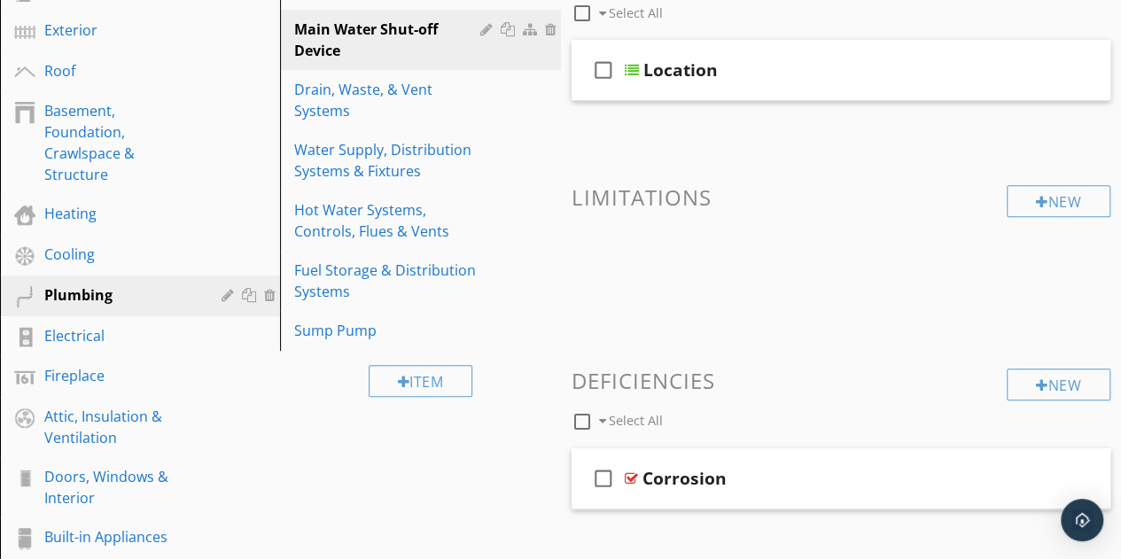
scroll to position [246, 0]
click at [782, 63] on div "Location" at bounding box center [831, 70] width 377 height 21
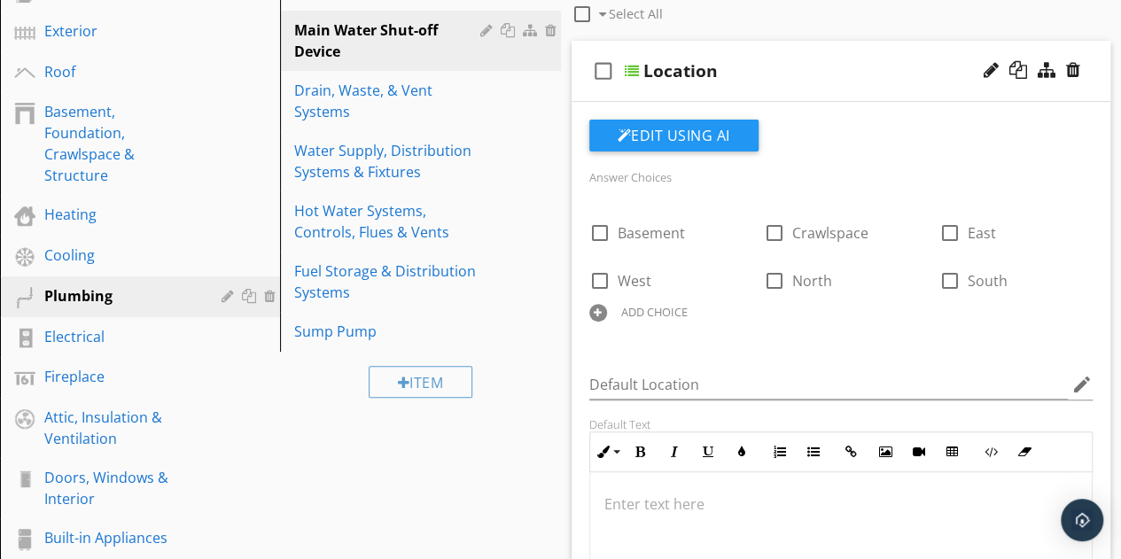
click at [857, 74] on div "Location" at bounding box center [831, 70] width 377 height 21
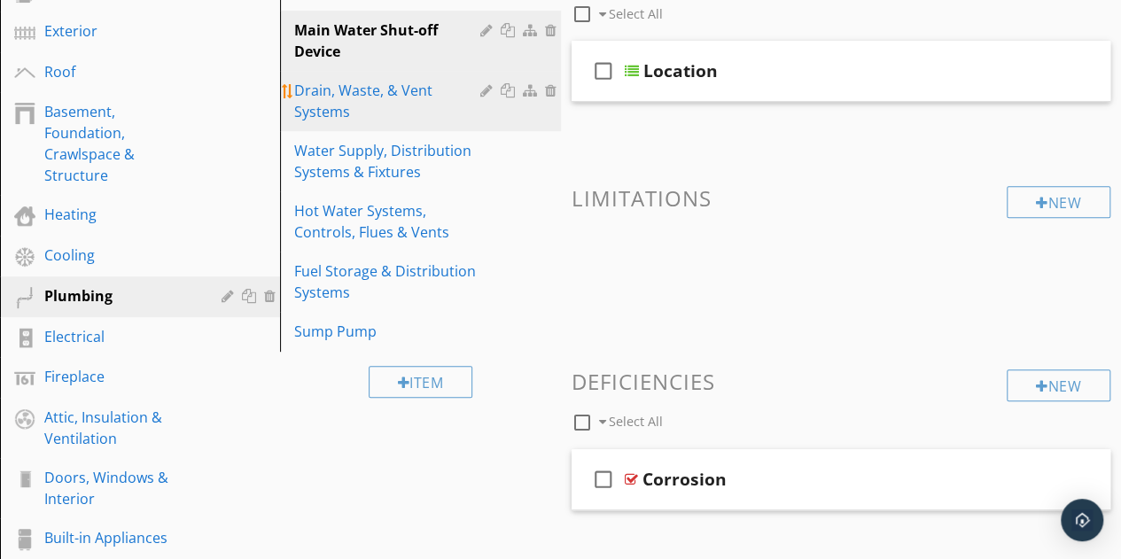
click at [373, 108] on div "Drain, Waste, & Vent Systems" at bounding box center [389, 101] width 191 height 43
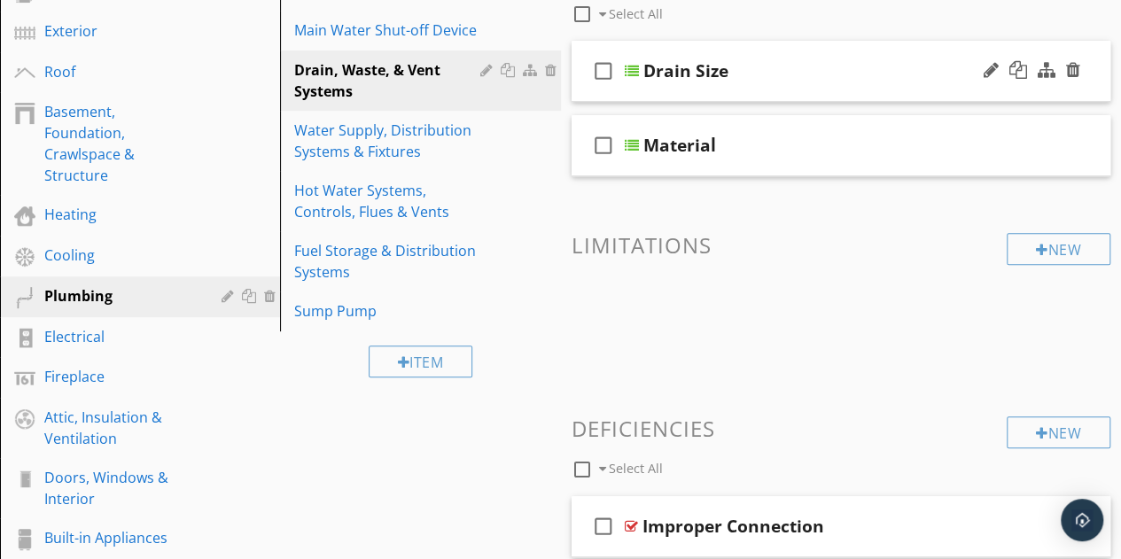
click at [828, 62] on div "Drain Size" at bounding box center [831, 70] width 377 height 21
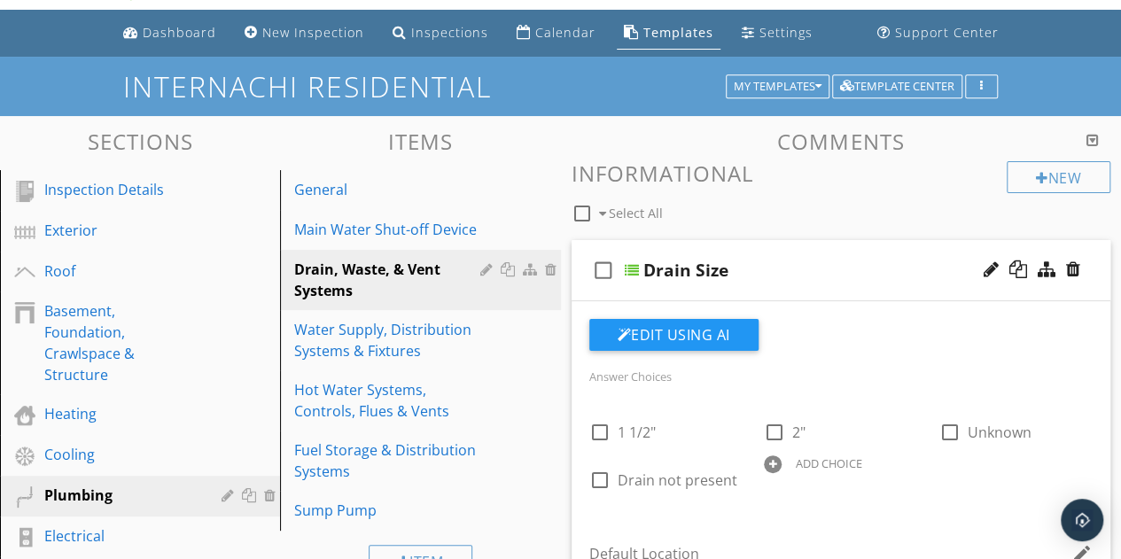
scroll to position [43, 0]
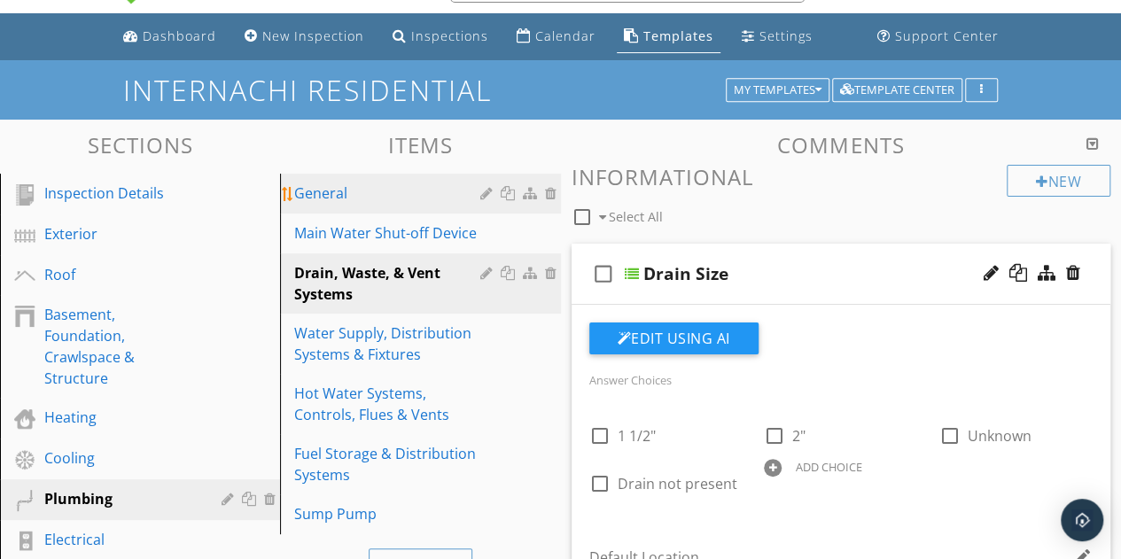
click at [342, 185] on div "General" at bounding box center [389, 193] width 191 height 21
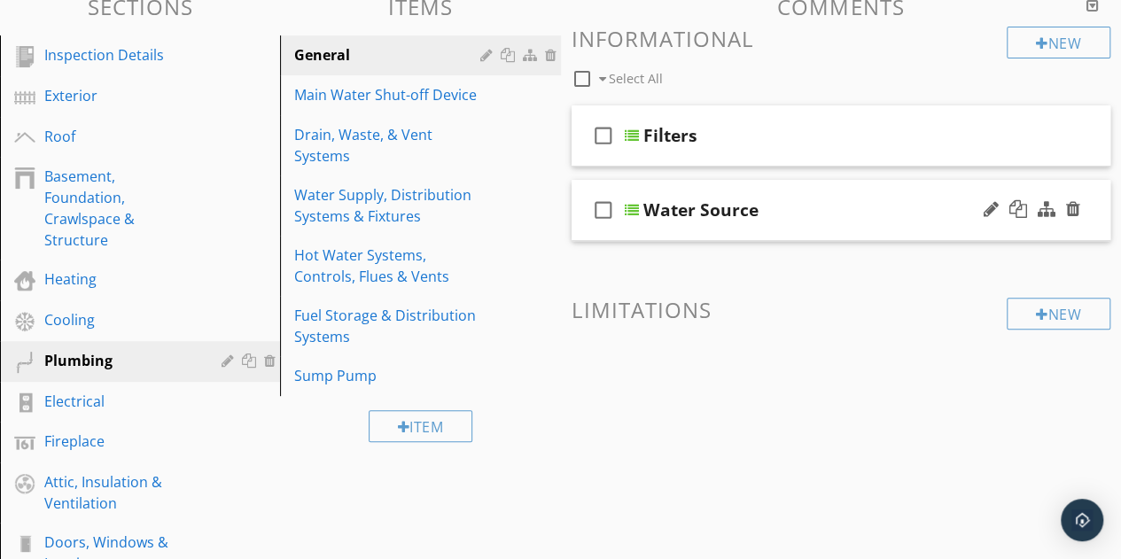
scroll to position [178, 0]
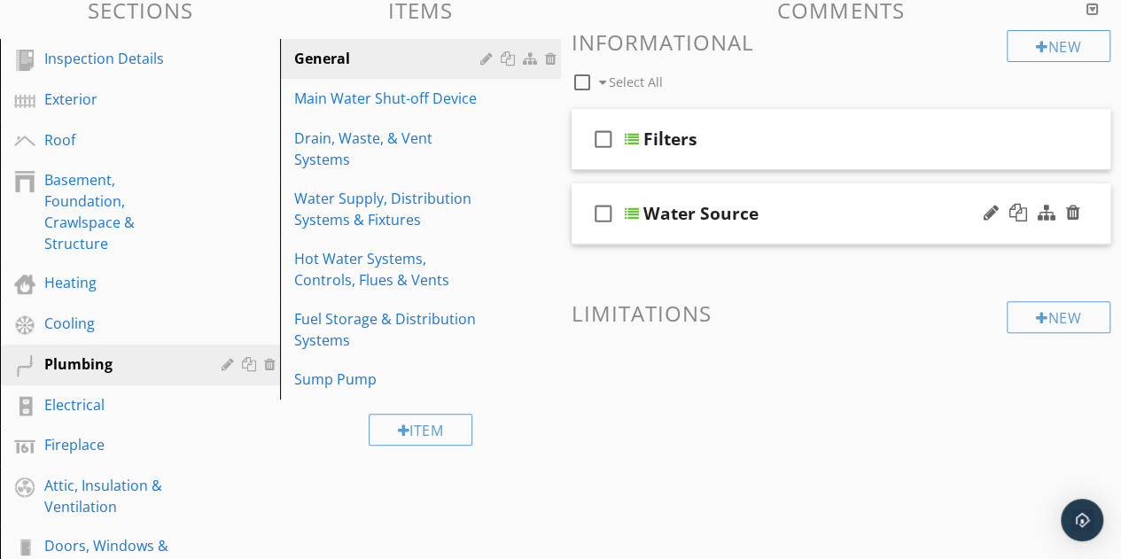
click at [867, 212] on div "Water Source" at bounding box center [831, 213] width 377 height 21
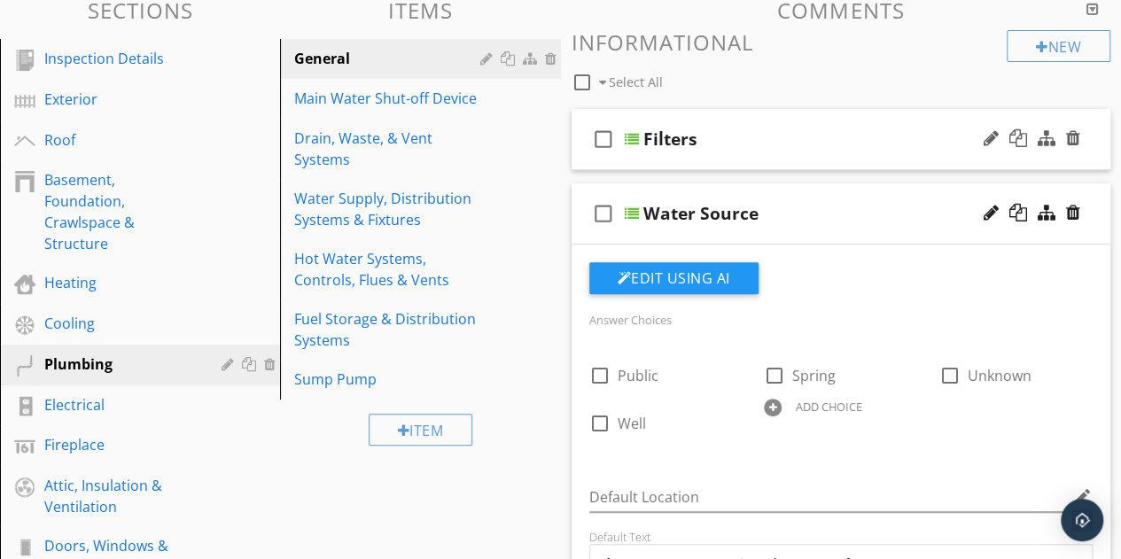
click at [821, 134] on div "Filters" at bounding box center [831, 138] width 377 height 21
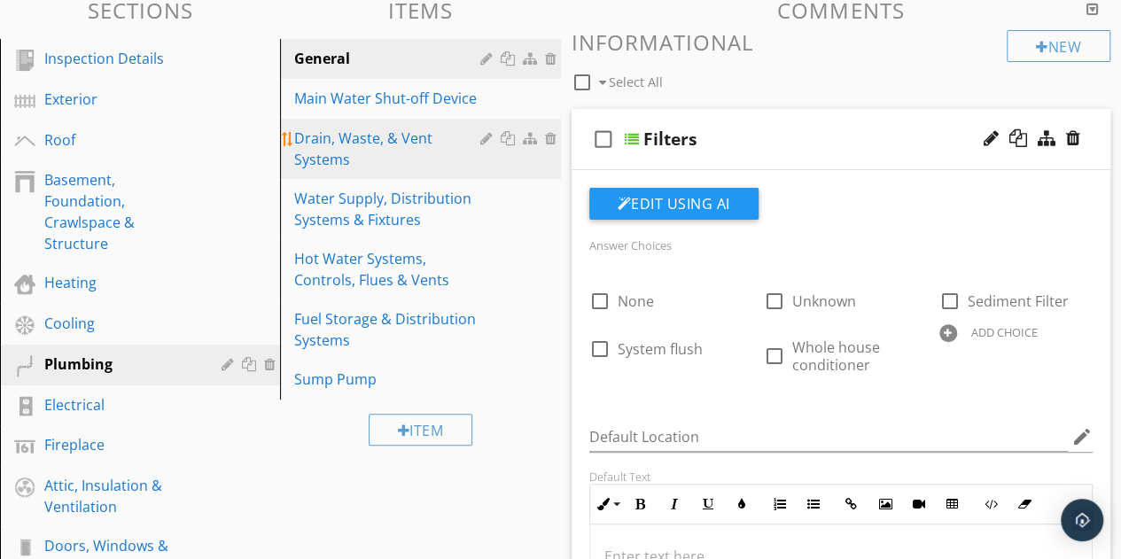
click at [400, 153] on div "Drain, Waste, & Vent Systems" at bounding box center [389, 149] width 191 height 43
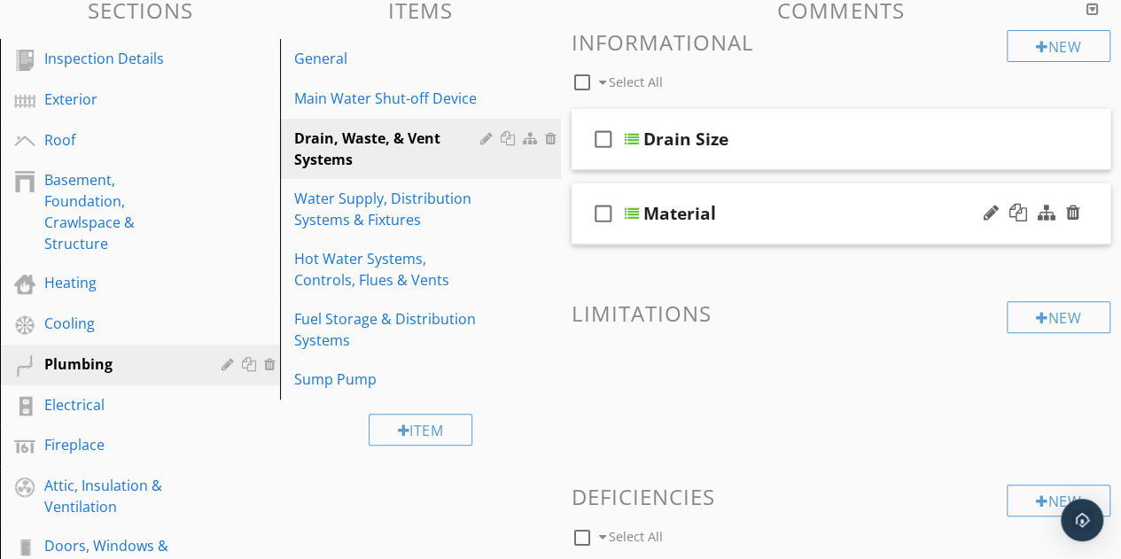
click at [847, 205] on div "Material" at bounding box center [831, 213] width 377 height 21
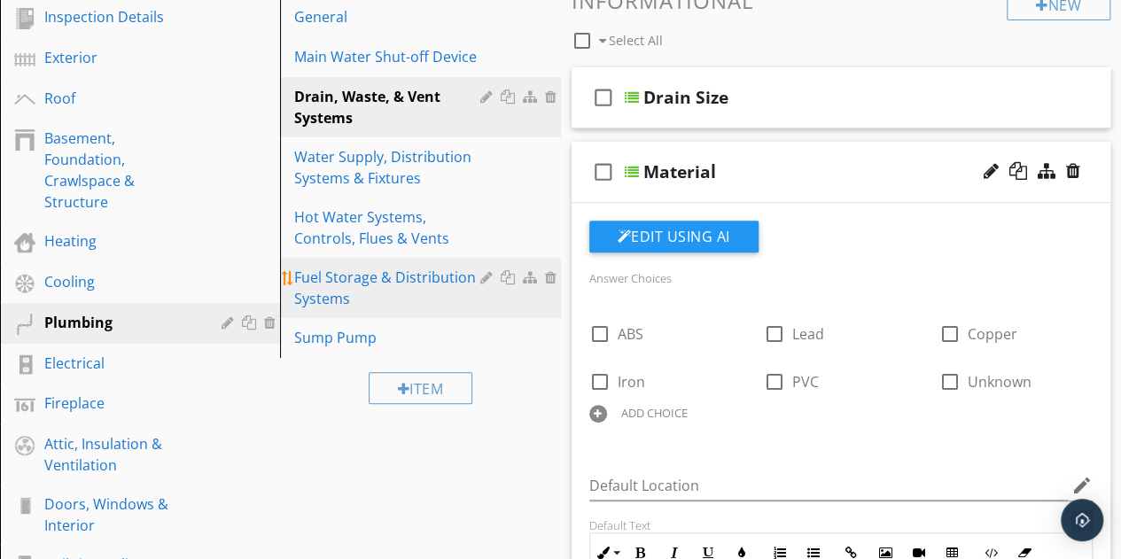
scroll to position [221, 0]
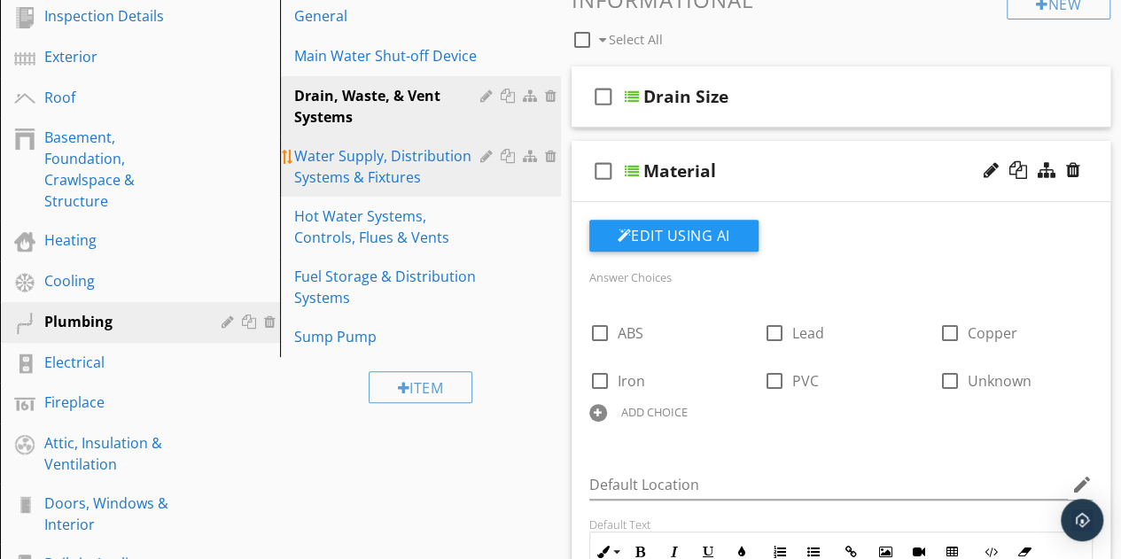
click at [422, 169] on div "Water Supply, Distribution Systems & Fixtures" at bounding box center [389, 166] width 191 height 43
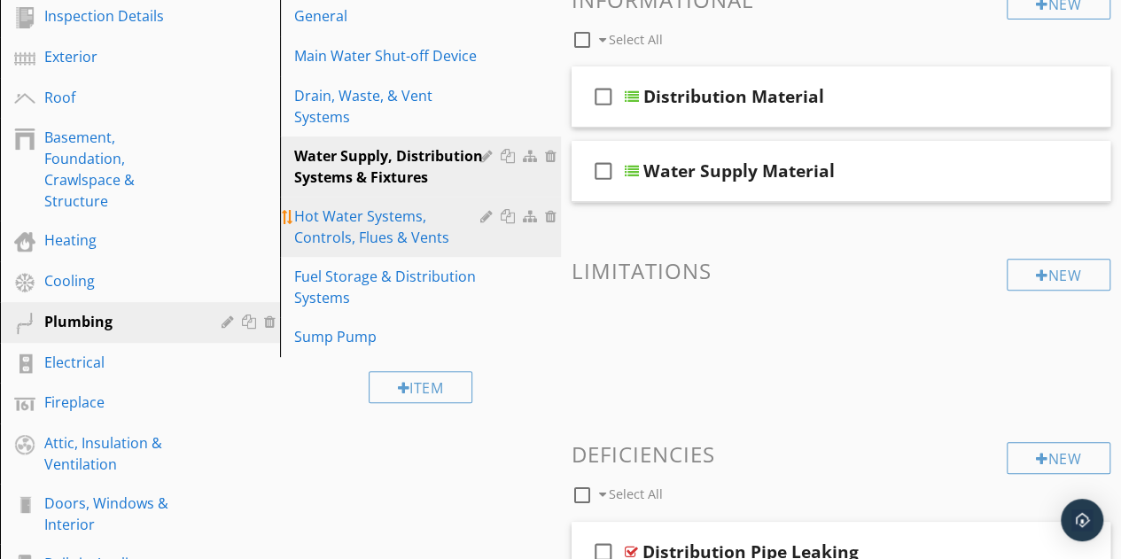
click at [338, 238] on div "Hot Water Systems, Controls, Flues & Vents" at bounding box center [389, 227] width 191 height 43
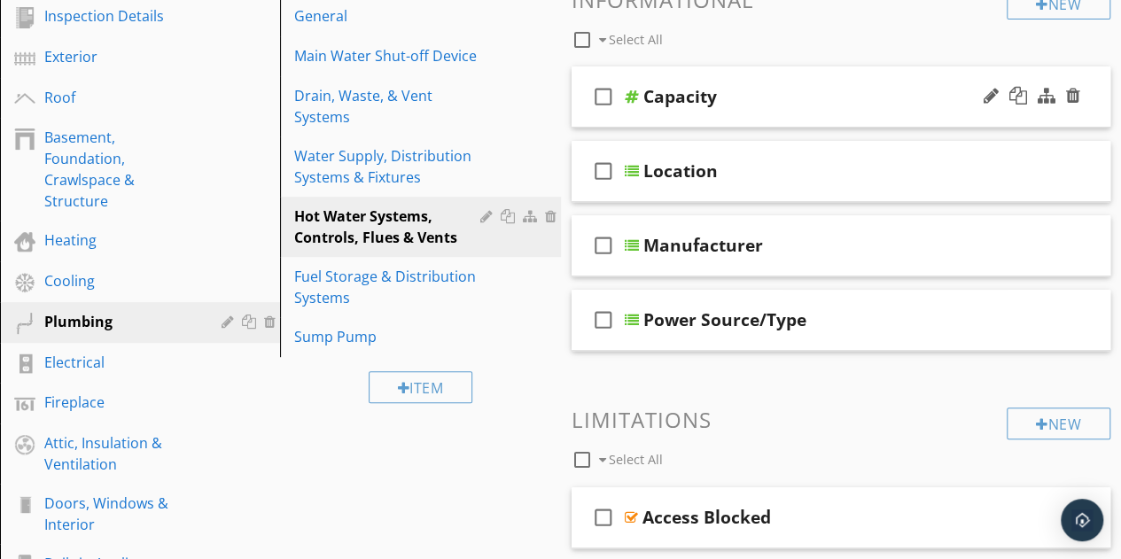
click at [839, 90] on div "Capacity" at bounding box center [831, 96] width 377 height 21
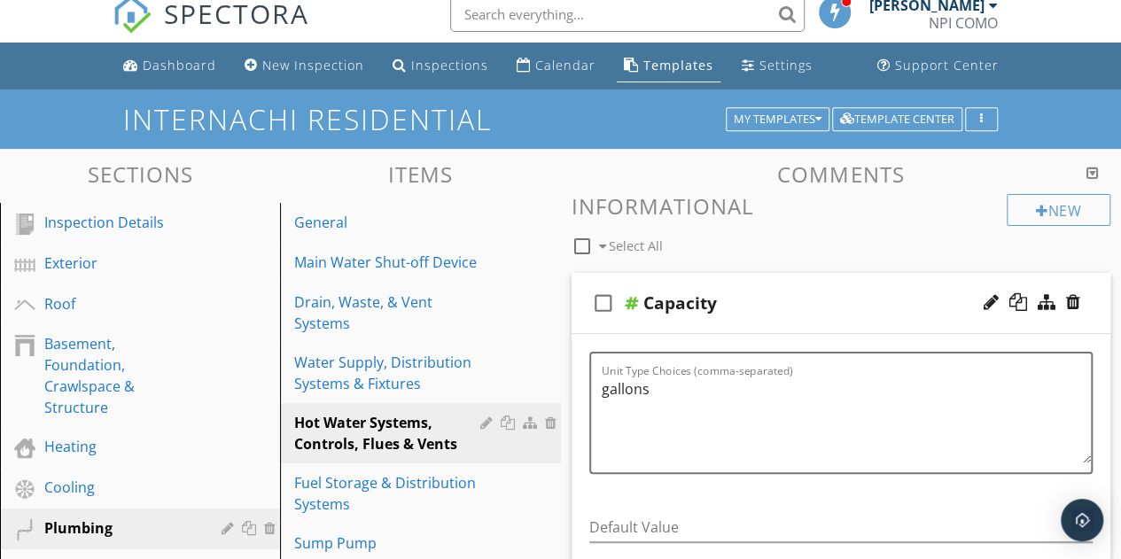
scroll to position [265, 0]
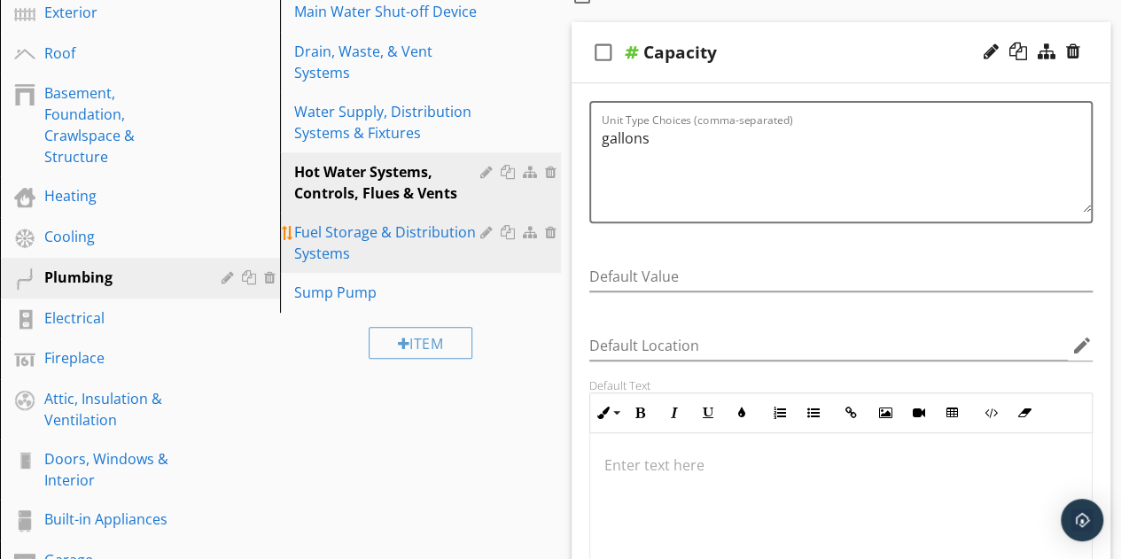
click at [378, 253] on div "Fuel Storage & Distribution Systems" at bounding box center [389, 243] width 191 height 43
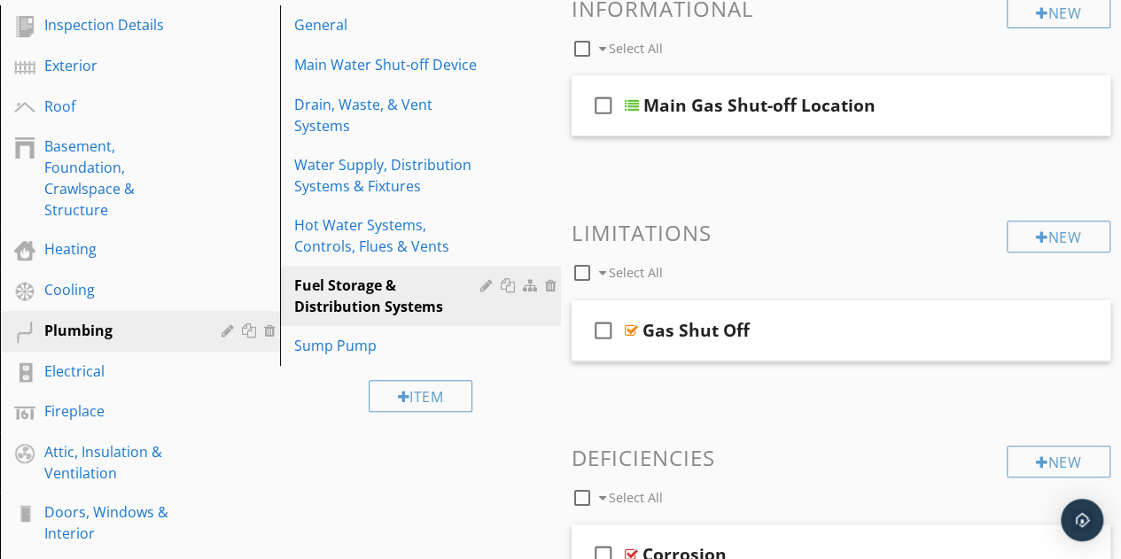
scroll to position [213, 0]
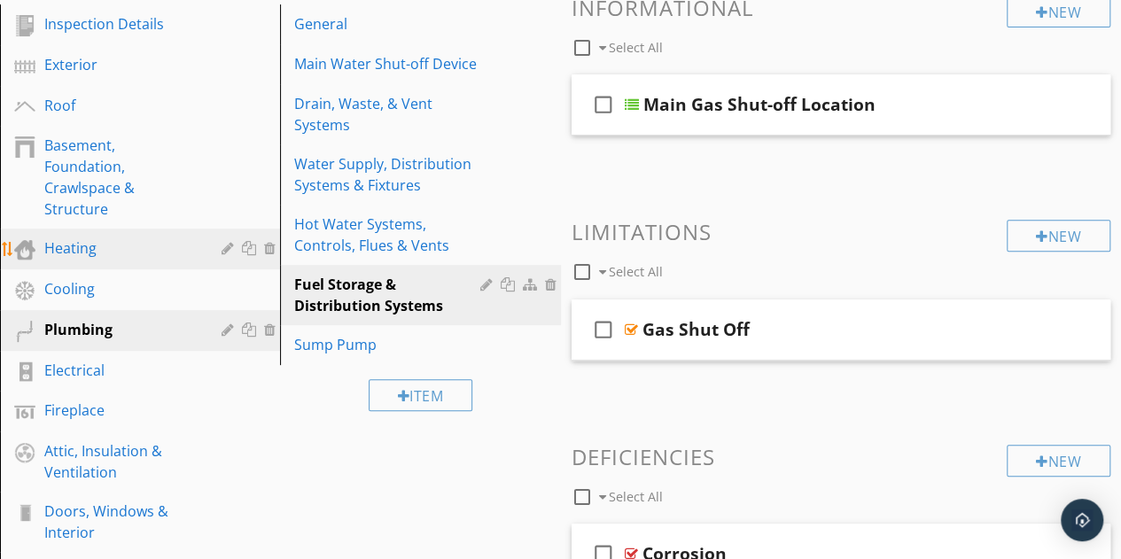
click at [85, 256] on div "Heating" at bounding box center [120, 247] width 152 height 21
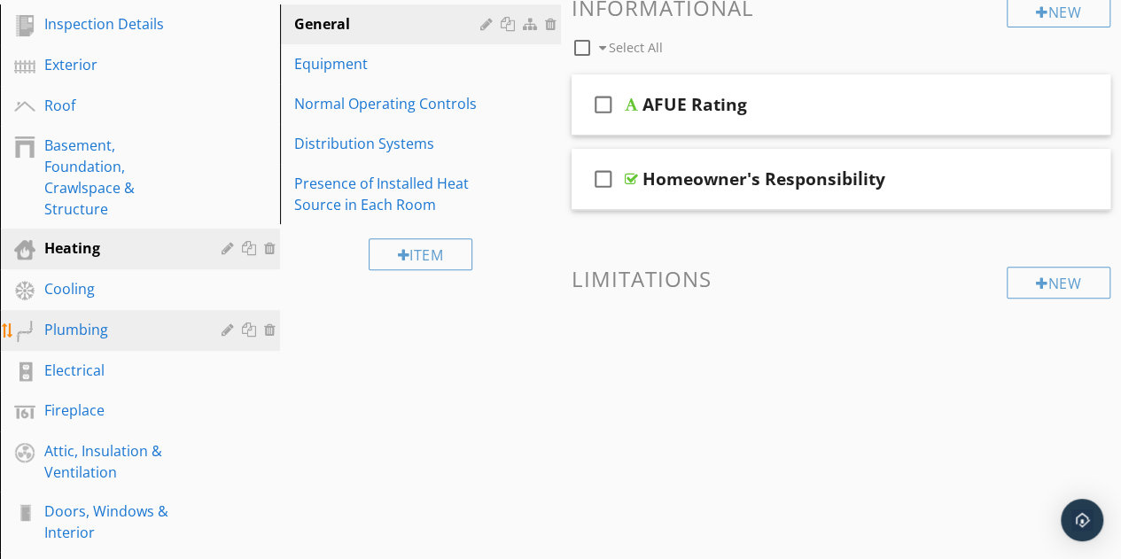
click at [67, 310] on link "Plumbing" at bounding box center [142, 330] width 275 height 41
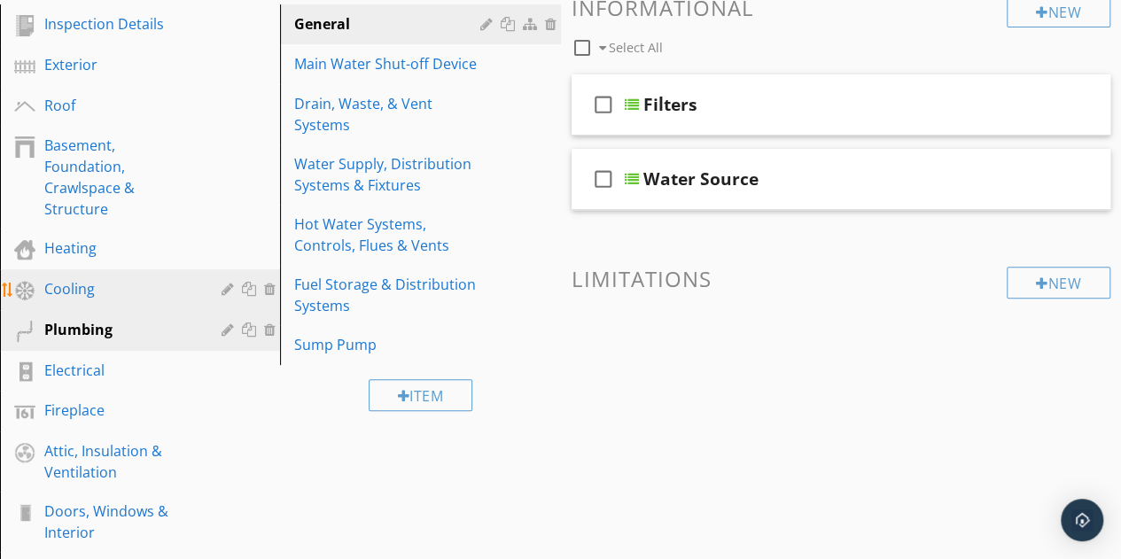
click at [87, 287] on div "Cooling" at bounding box center [120, 288] width 152 height 21
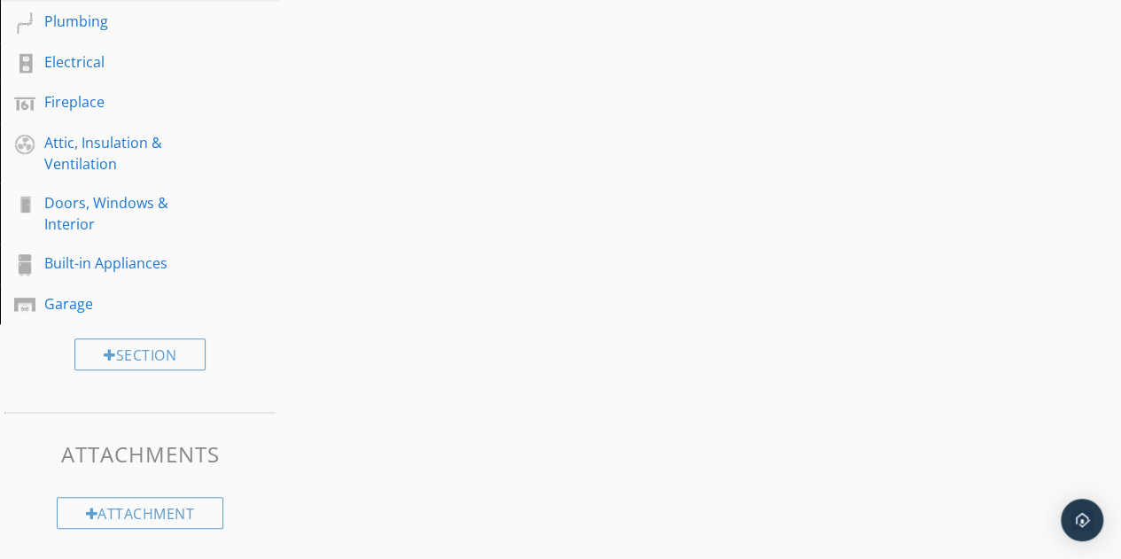
scroll to position [0, 0]
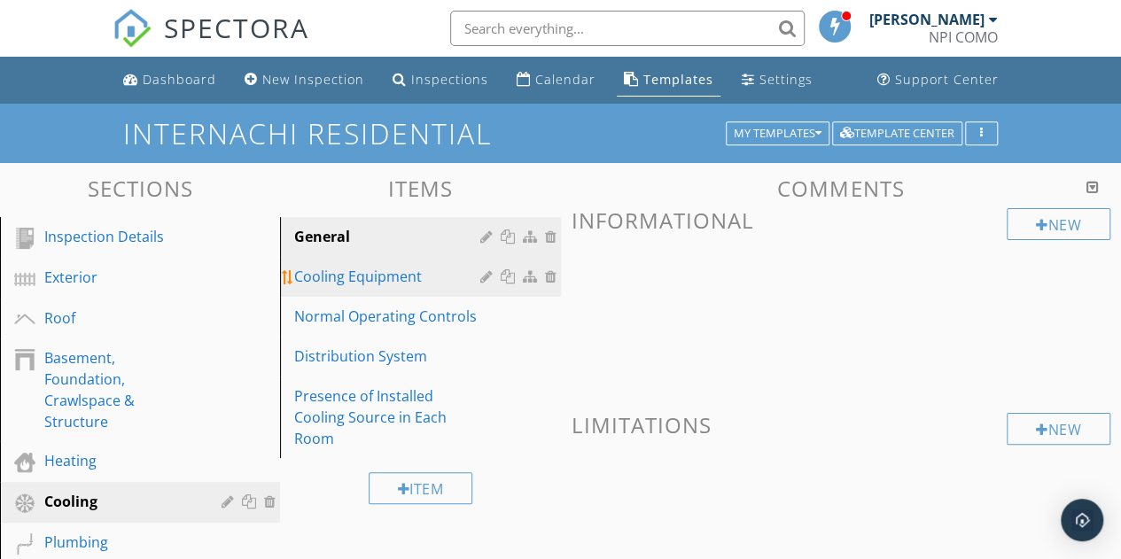
click at [304, 283] on div "Cooling Equipment" at bounding box center [389, 276] width 191 height 21
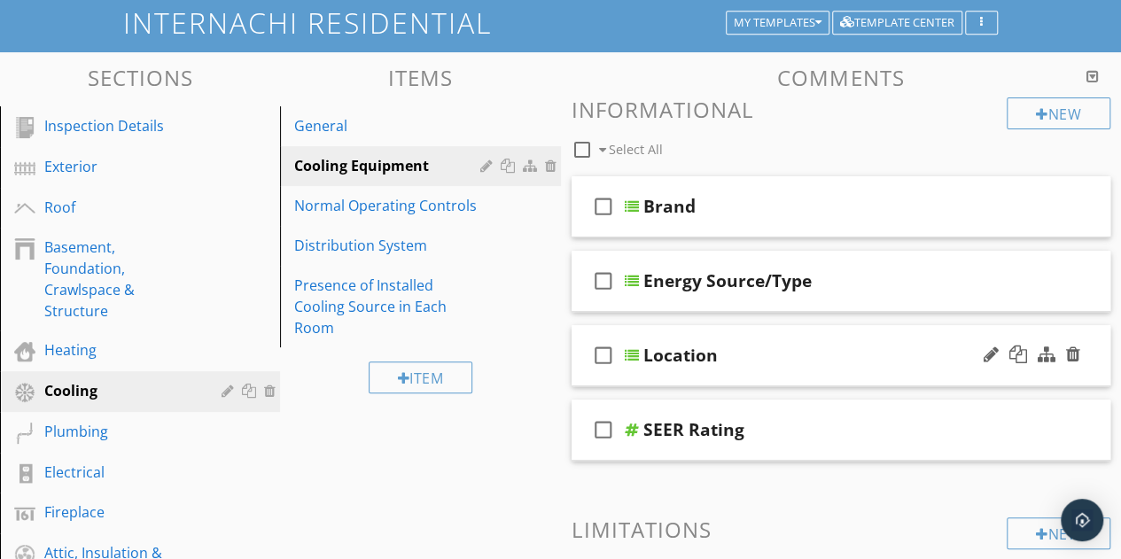
scroll to position [112, 0]
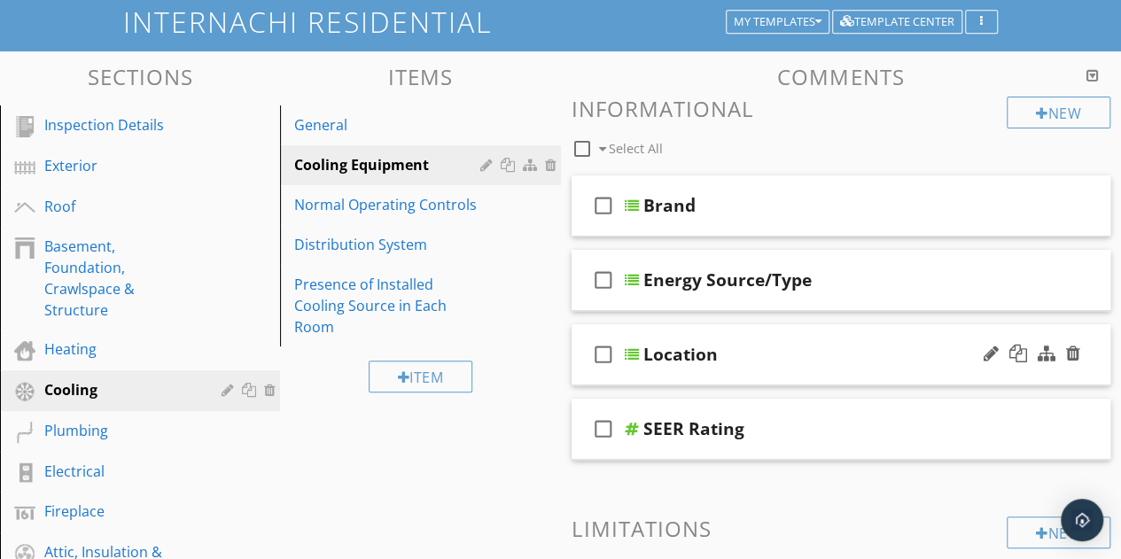
click at [857, 366] on div "check_box_outline_blank Location" at bounding box center [842, 354] width 540 height 61
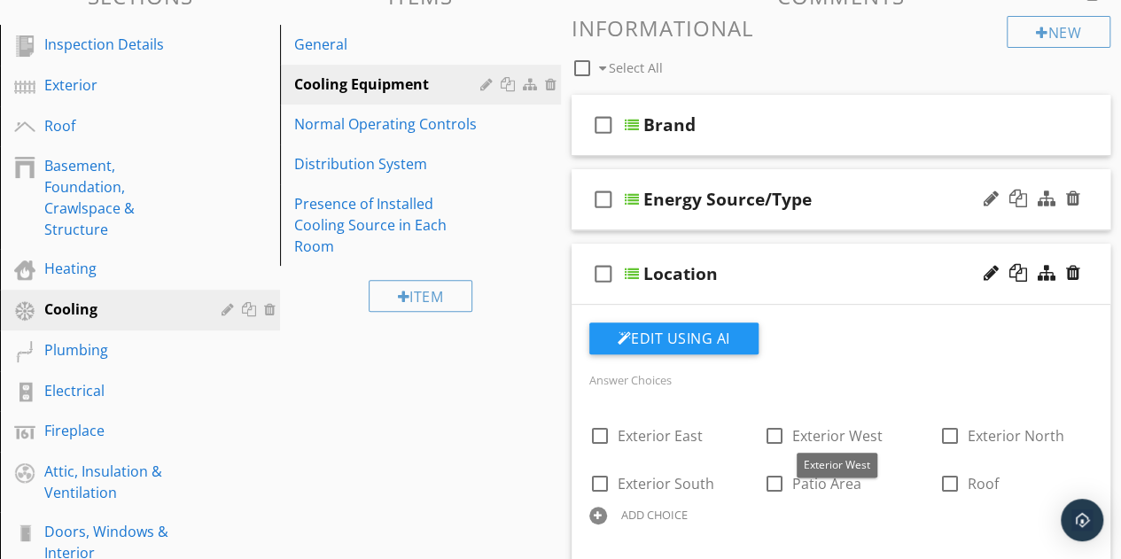
scroll to position [191, 0]
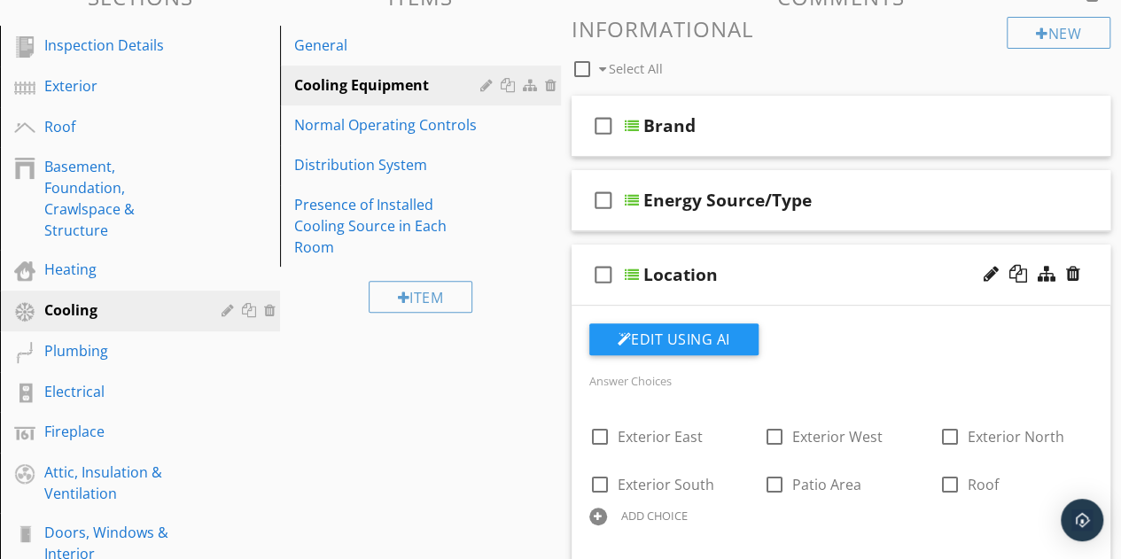
click at [855, 284] on div "Location" at bounding box center [831, 274] width 377 height 21
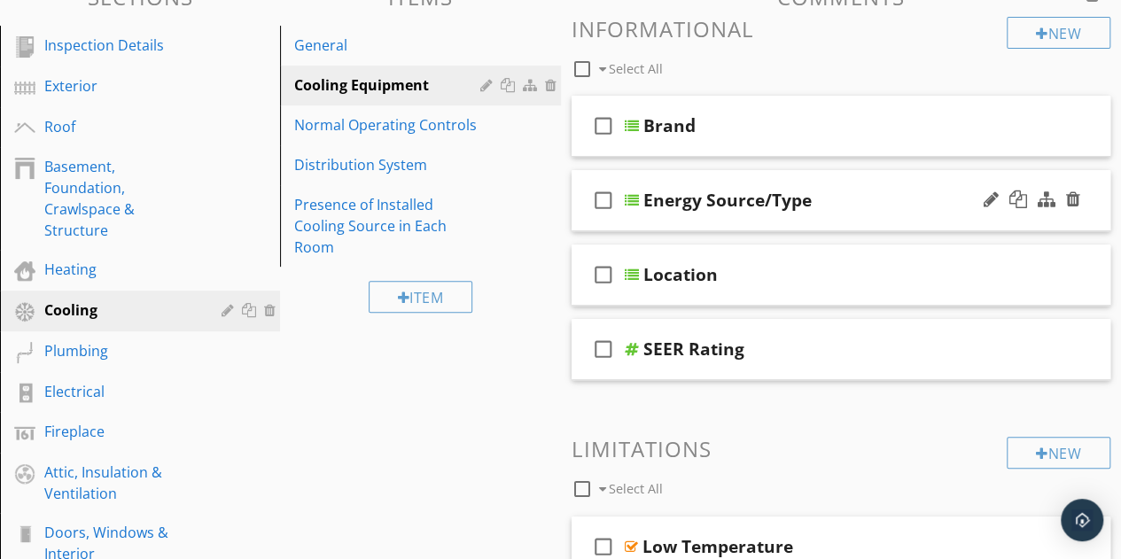
click at [868, 200] on div "Energy Source/Type" at bounding box center [831, 200] width 377 height 21
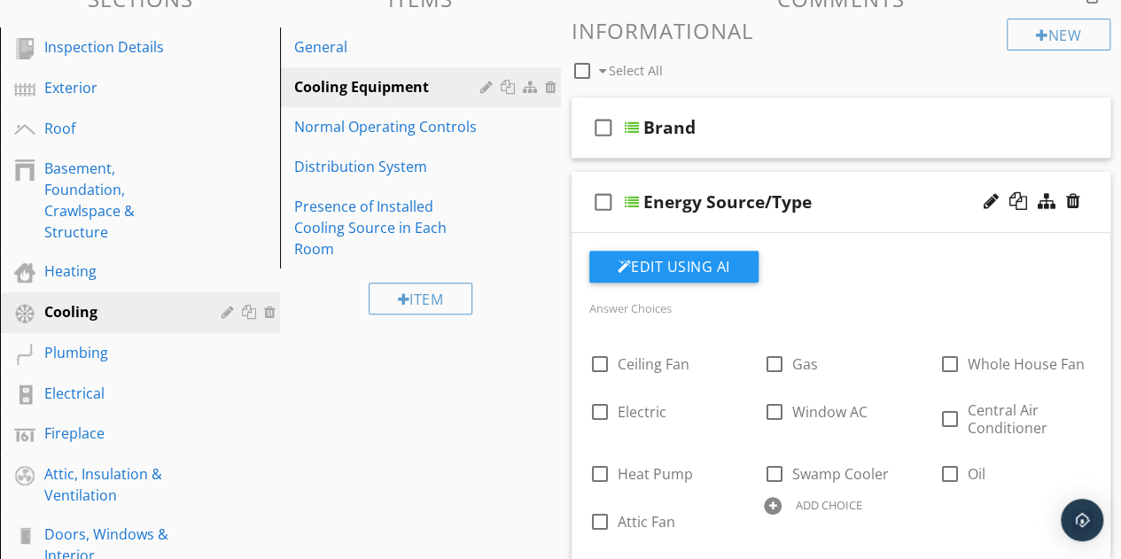
scroll to position [188, 0]
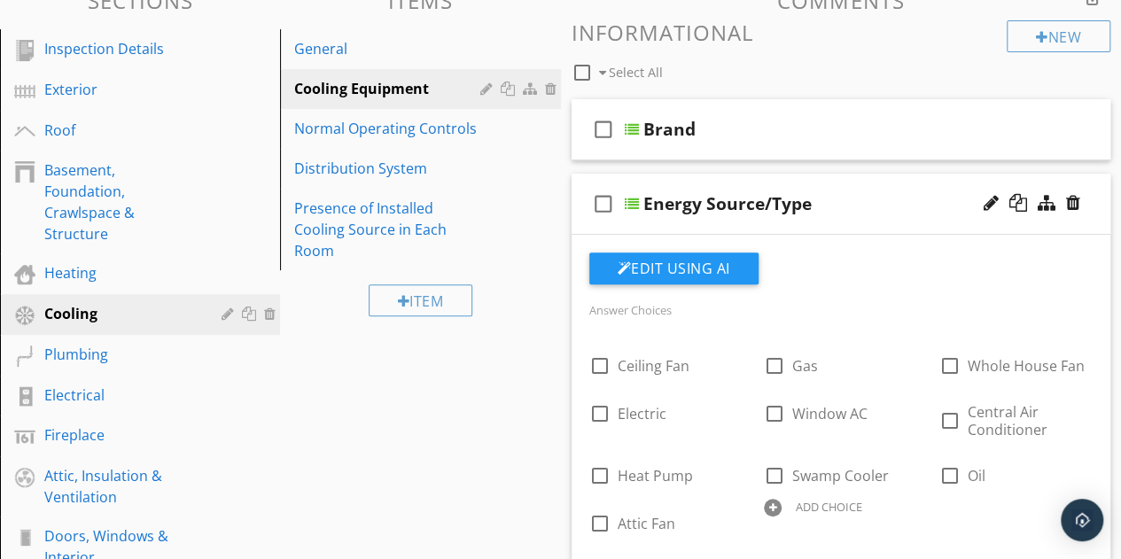
click at [872, 203] on div "Energy Source/Type" at bounding box center [831, 203] width 377 height 21
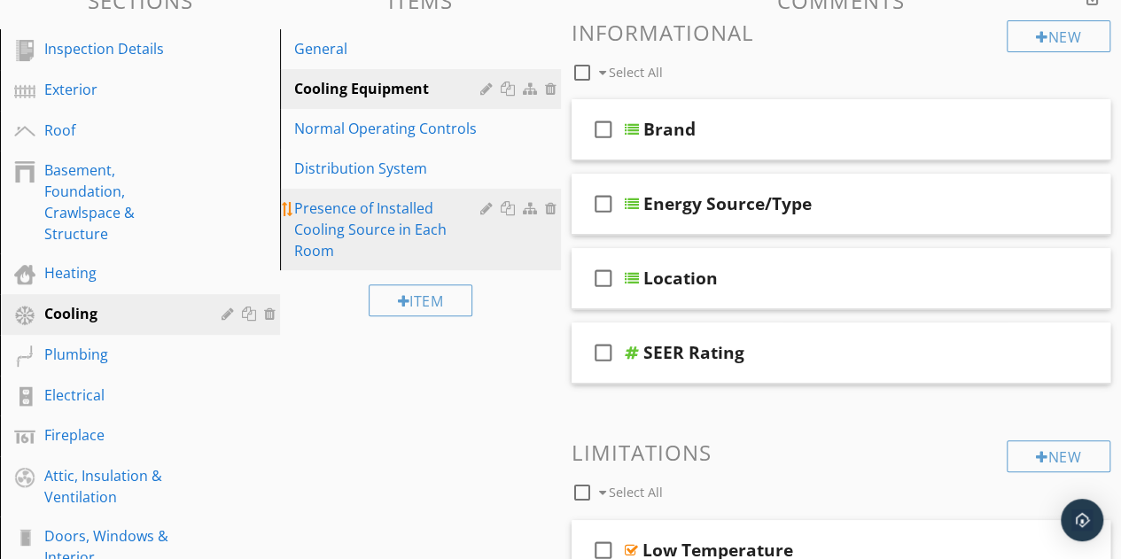
click at [385, 205] on div "Presence of Installed Cooling Source in Each Room" at bounding box center [389, 230] width 191 height 64
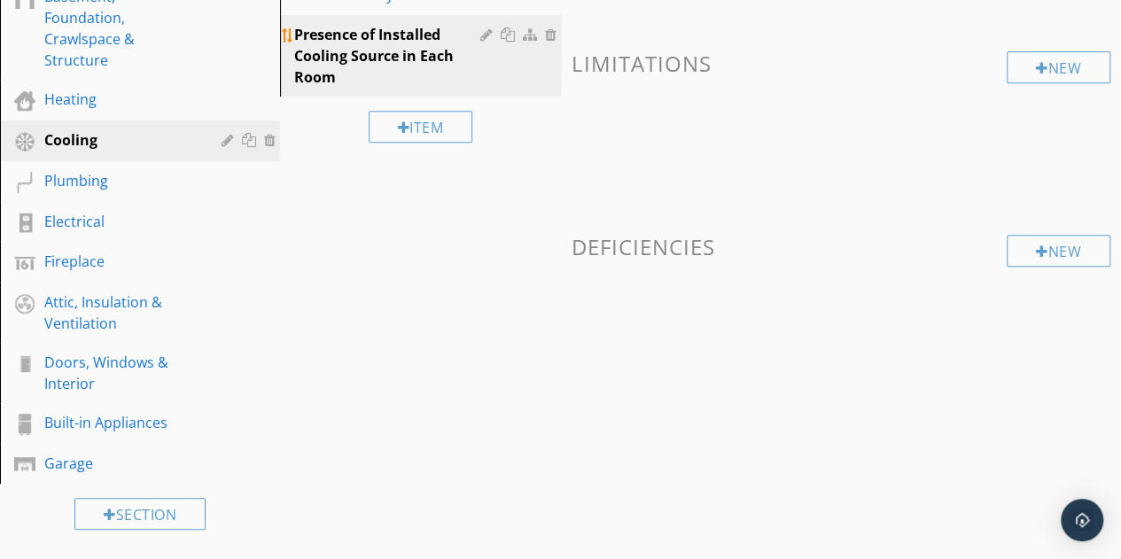
scroll to position [398, 0]
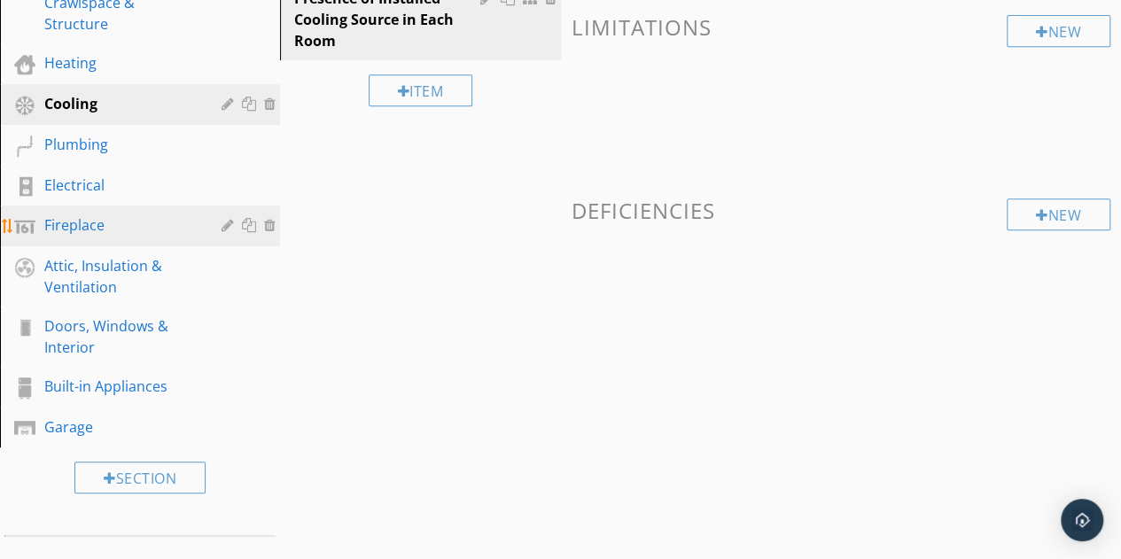
click at [122, 229] on div "Fireplace" at bounding box center [120, 224] width 152 height 21
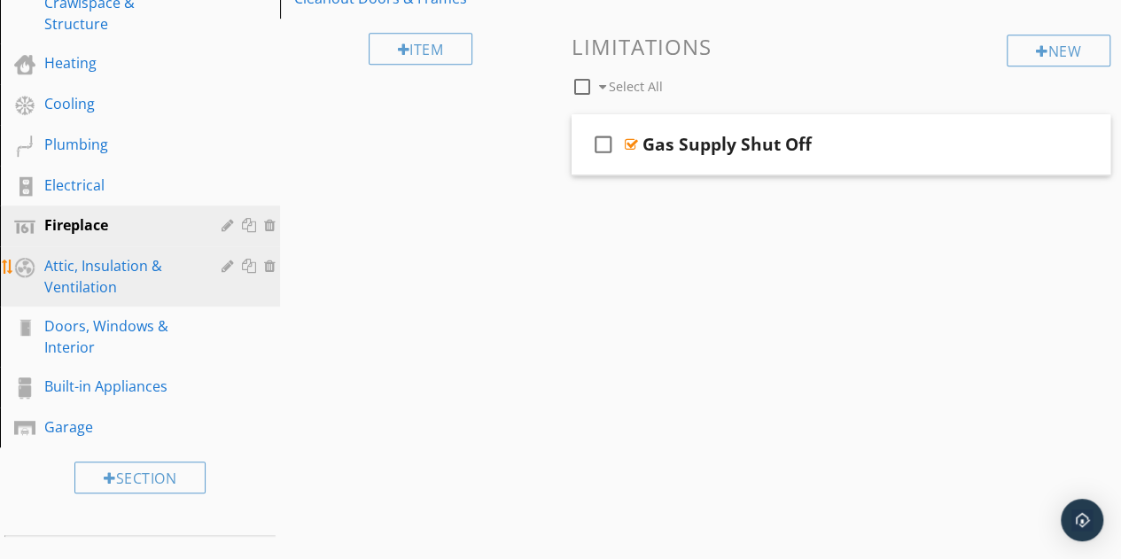
click at [140, 272] on div "Attic, Insulation & Ventilation" at bounding box center [120, 276] width 152 height 43
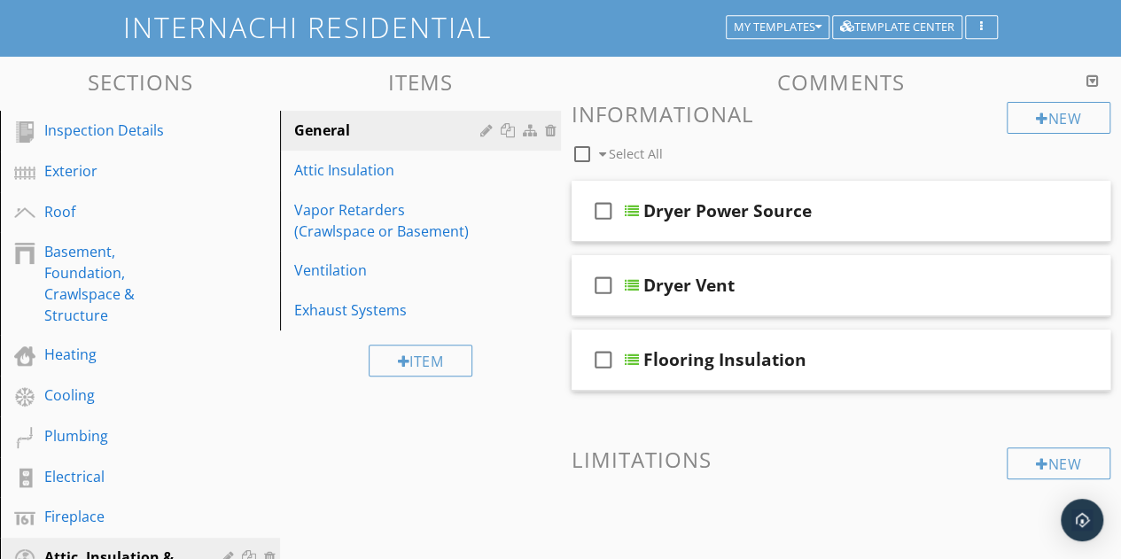
scroll to position [160, 0]
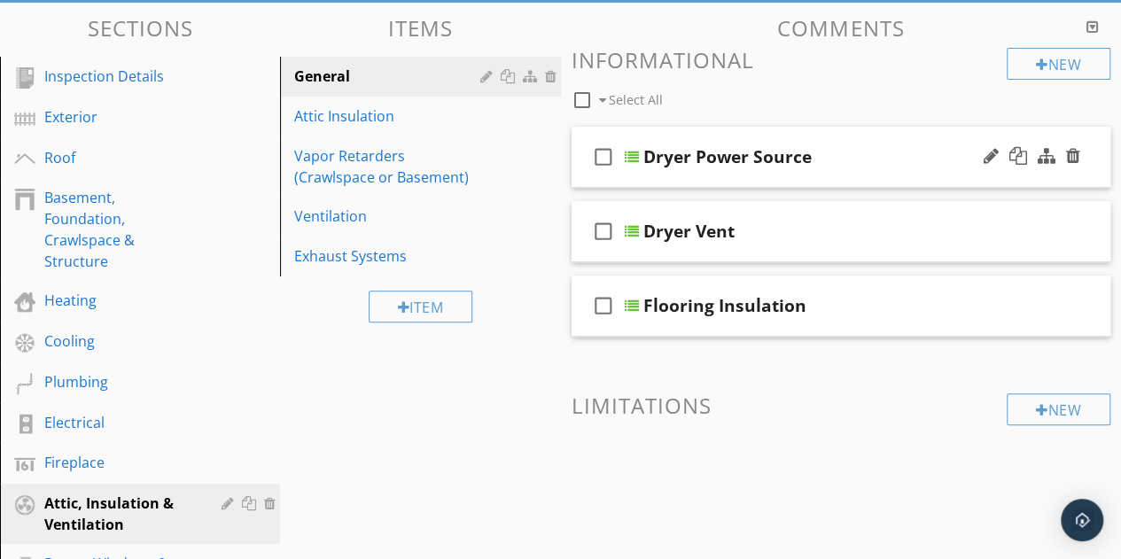
click at [891, 160] on div "Dryer Power Source" at bounding box center [831, 156] width 377 height 21
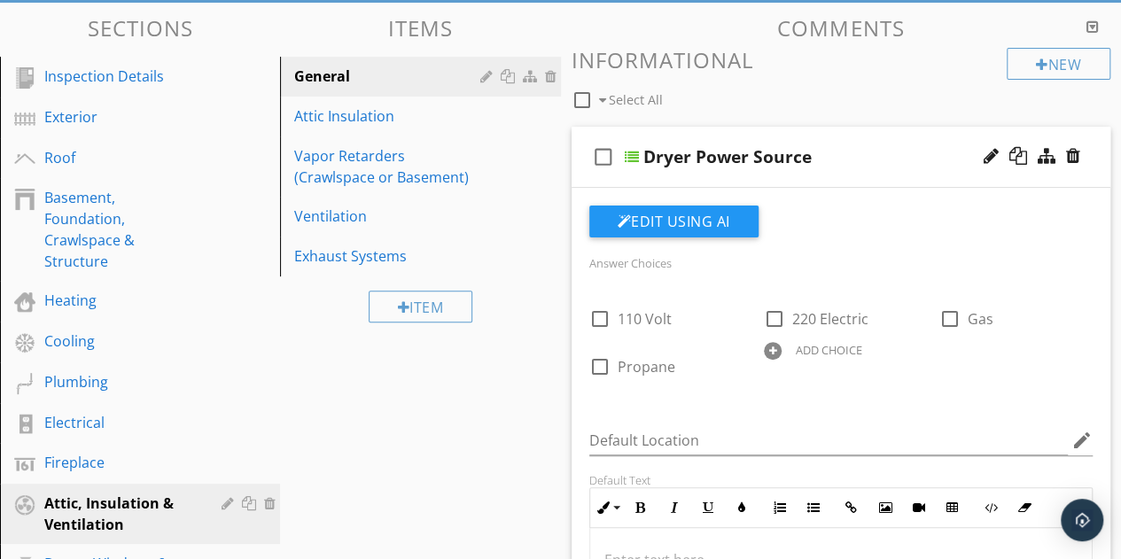
click at [891, 160] on div "Dryer Power Source" at bounding box center [831, 156] width 377 height 21
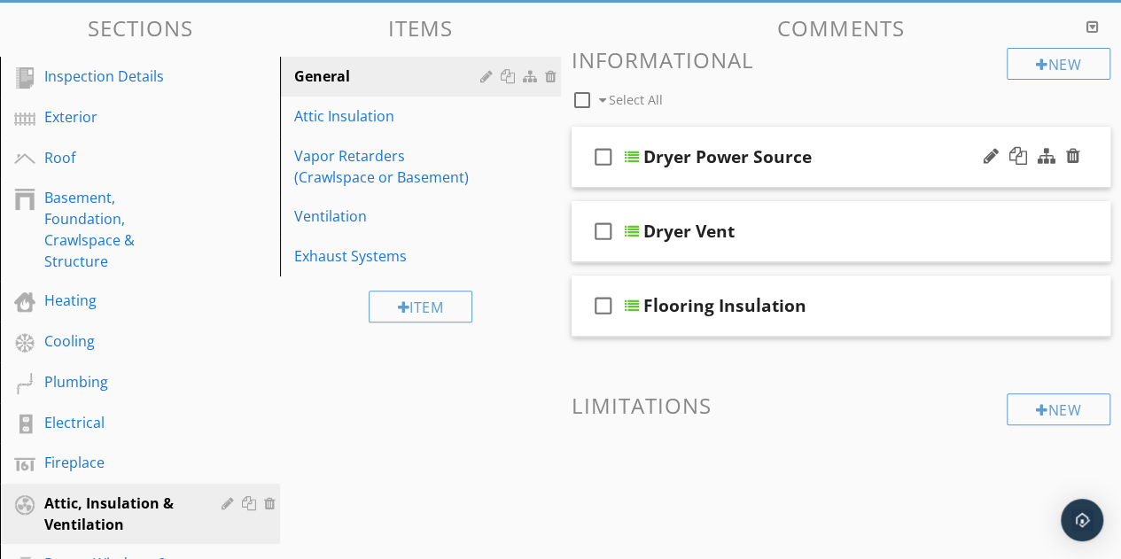
scroll to position [198, 0]
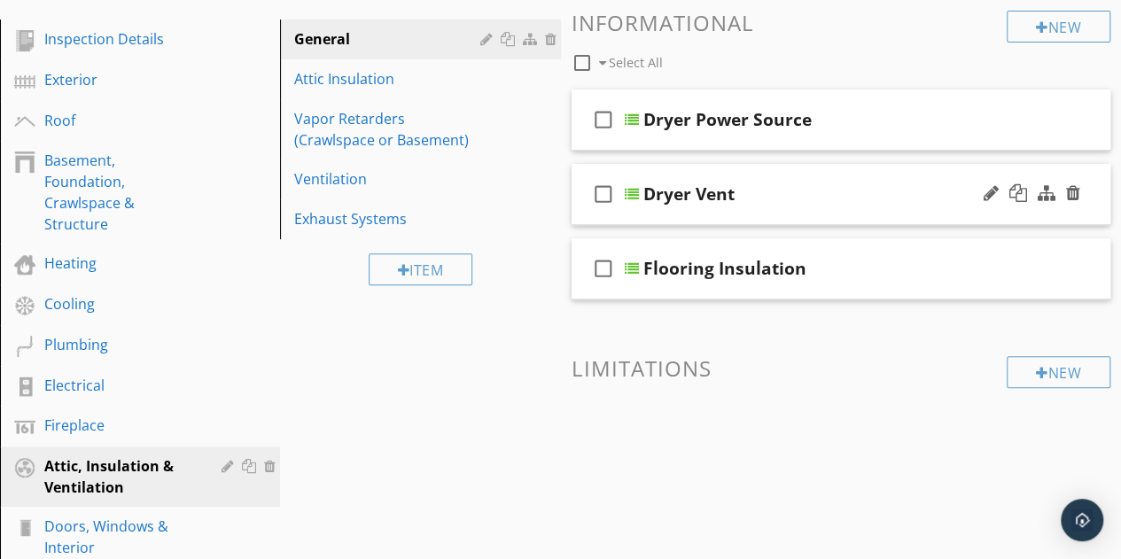
click at [879, 205] on div "check_box_outline_blank Dryer Vent" at bounding box center [842, 194] width 540 height 61
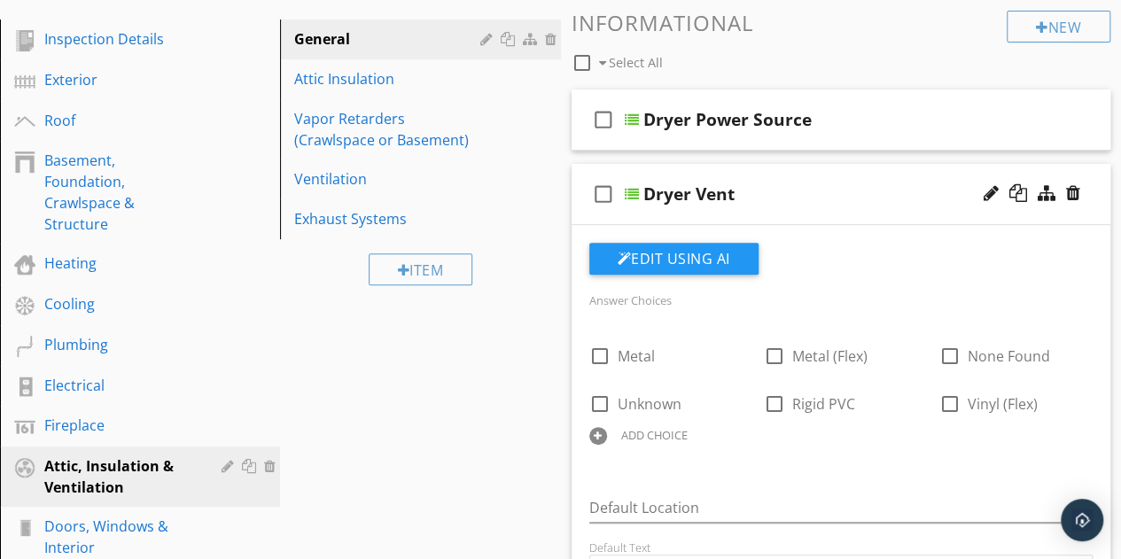
click at [879, 205] on div "check_box_outline_blank Dryer Vent" at bounding box center [842, 194] width 540 height 61
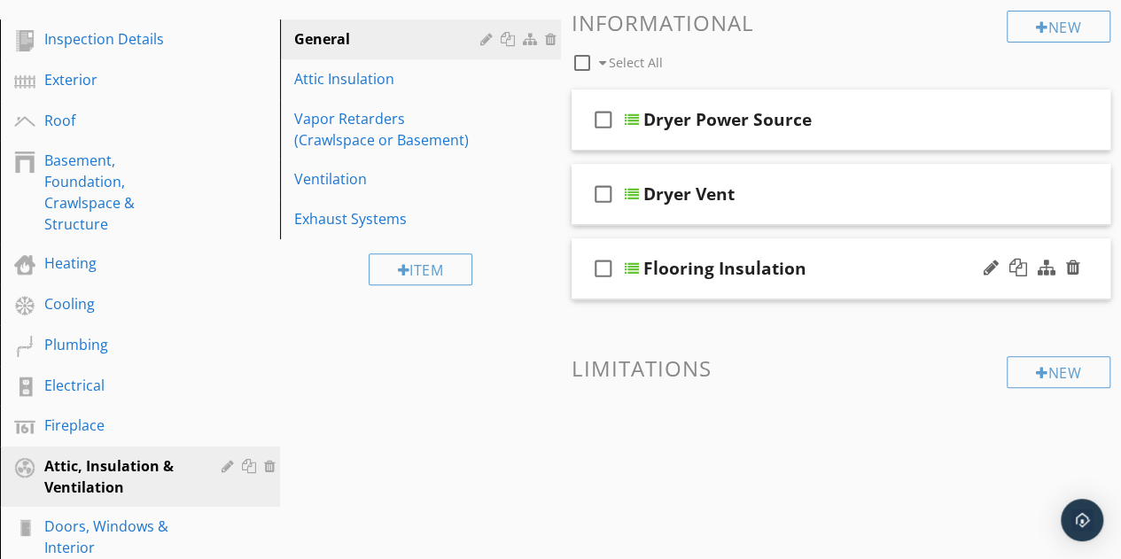
click at [874, 268] on div "Flooring Insulation" at bounding box center [831, 268] width 377 height 21
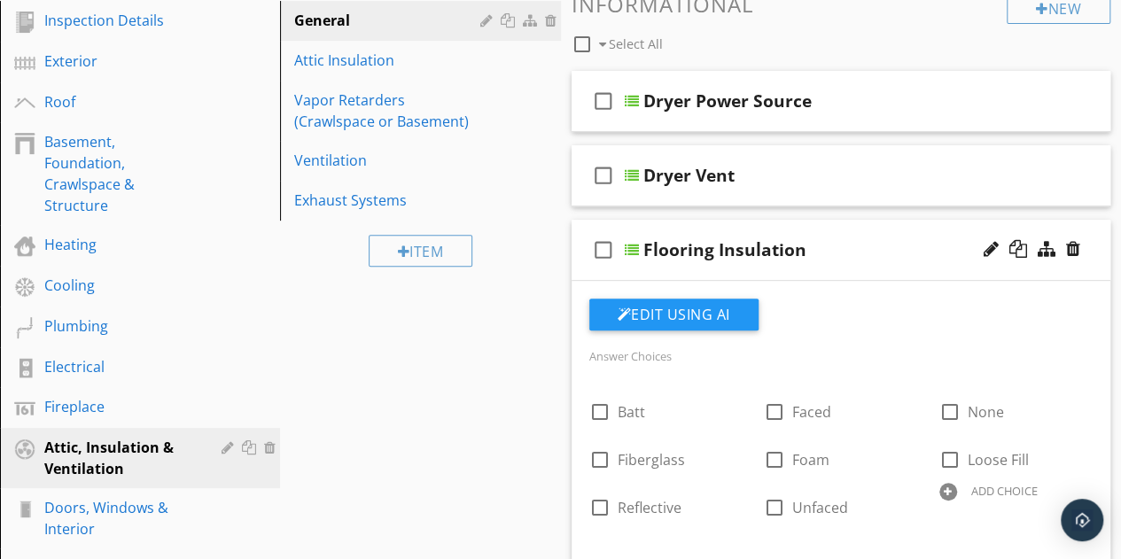
scroll to position [215, 0]
click at [913, 243] on div "Flooring Insulation" at bounding box center [831, 250] width 377 height 21
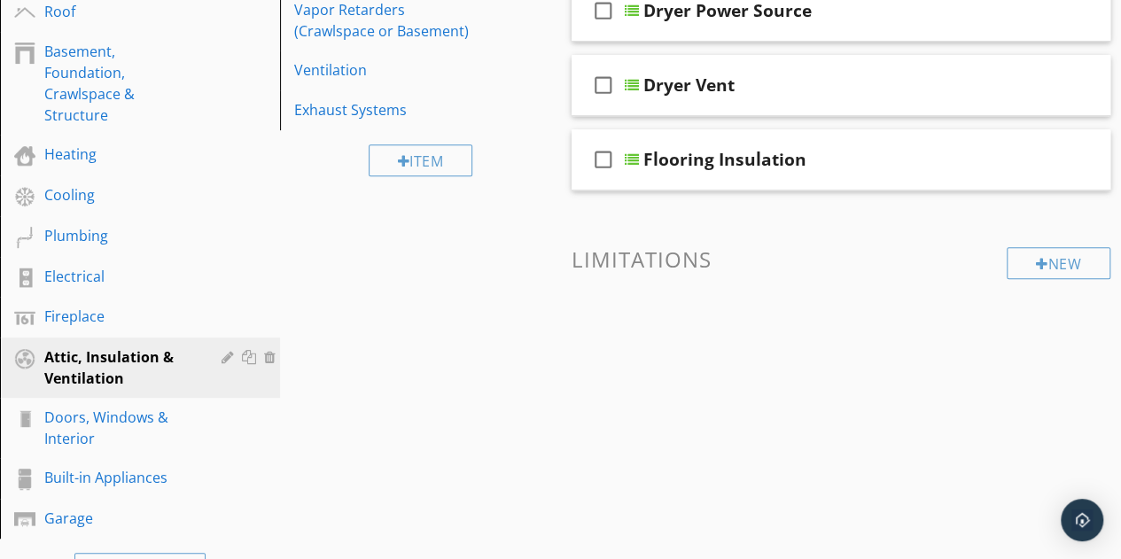
scroll to position [129, 0]
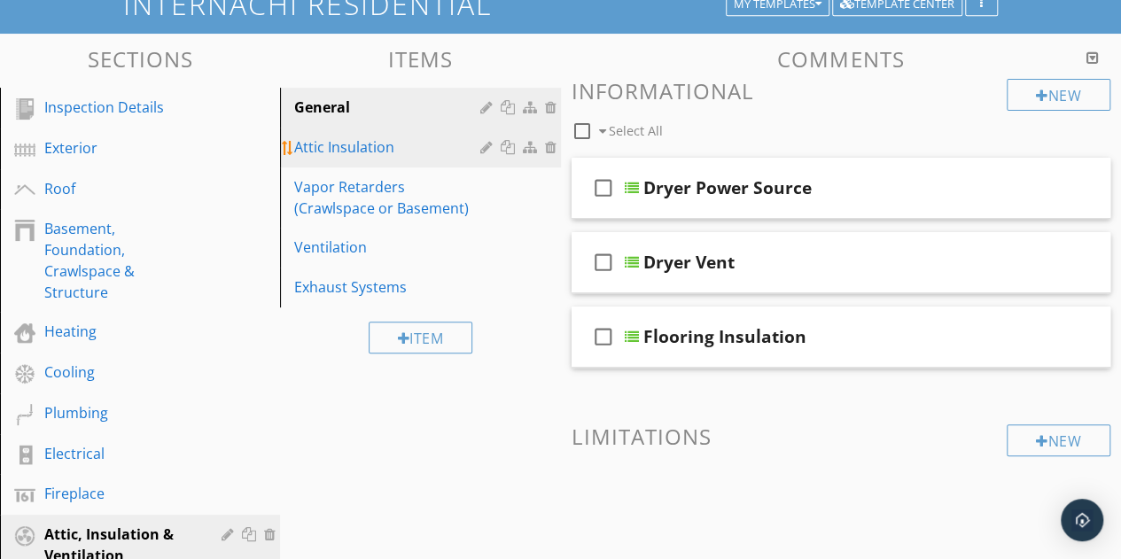
click at [358, 144] on div "Attic Insulation" at bounding box center [389, 146] width 191 height 21
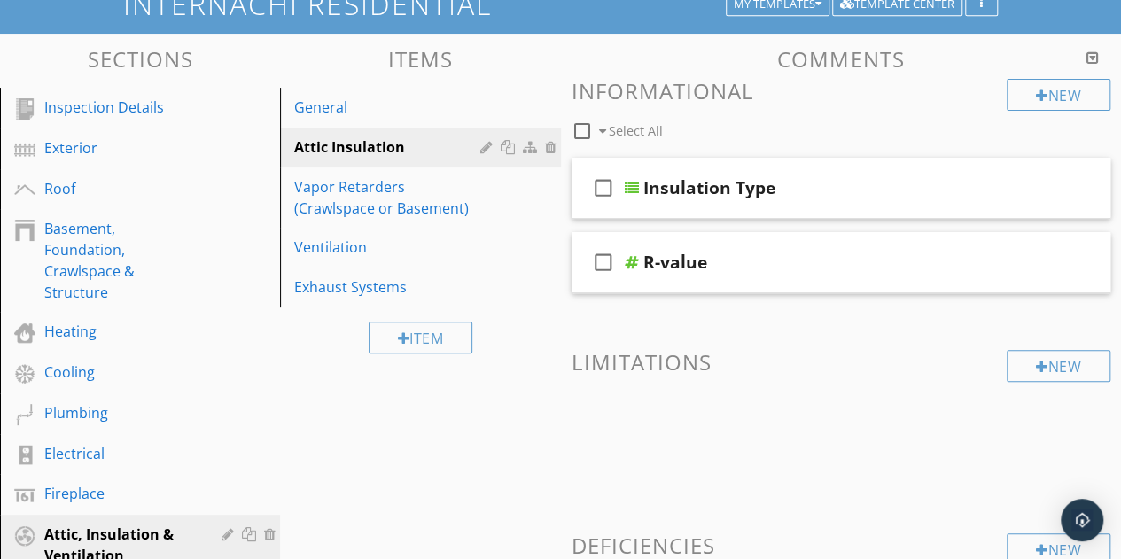
click at [843, 302] on div "New Informational check_box_outline_blank Select All check_box_outline_blank In…" at bounding box center [842, 451] width 540 height 744
click at [846, 250] on div "check_box_outline_blank R-value" at bounding box center [842, 262] width 540 height 61
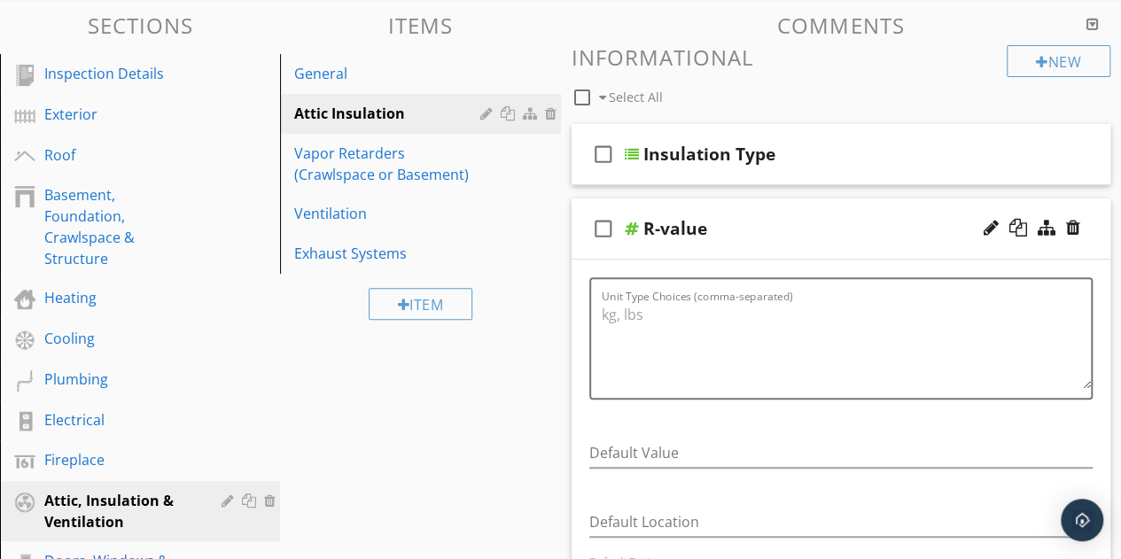
scroll to position [164, 0]
click at [846, 250] on div "check_box_outline_blank R-value" at bounding box center [842, 228] width 540 height 61
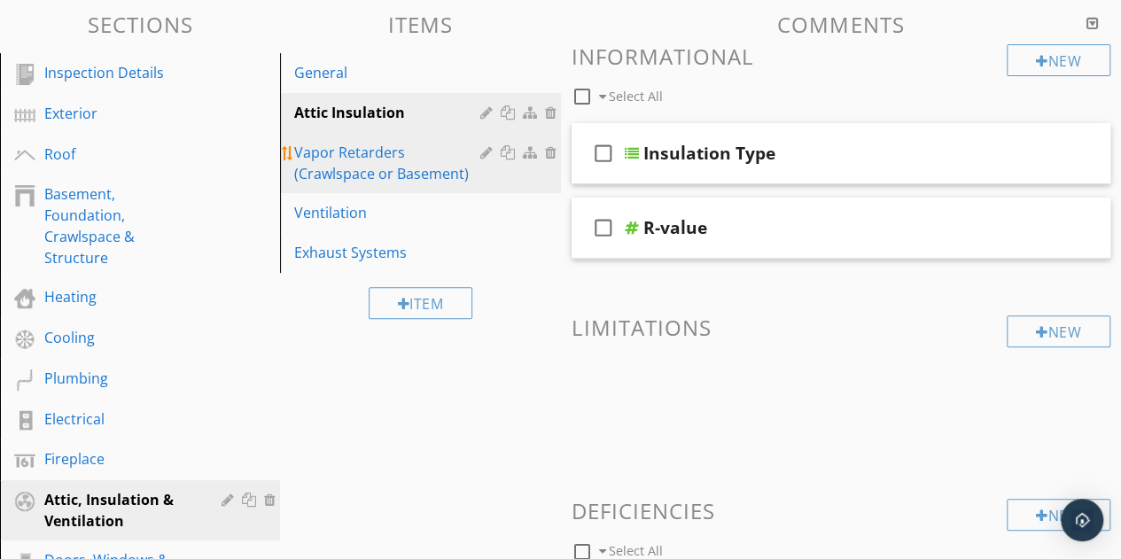
click at [408, 143] on div "Vapor Retarders (Crawlspace or Basement)" at bounding box center [389, 163] width 191 height 43
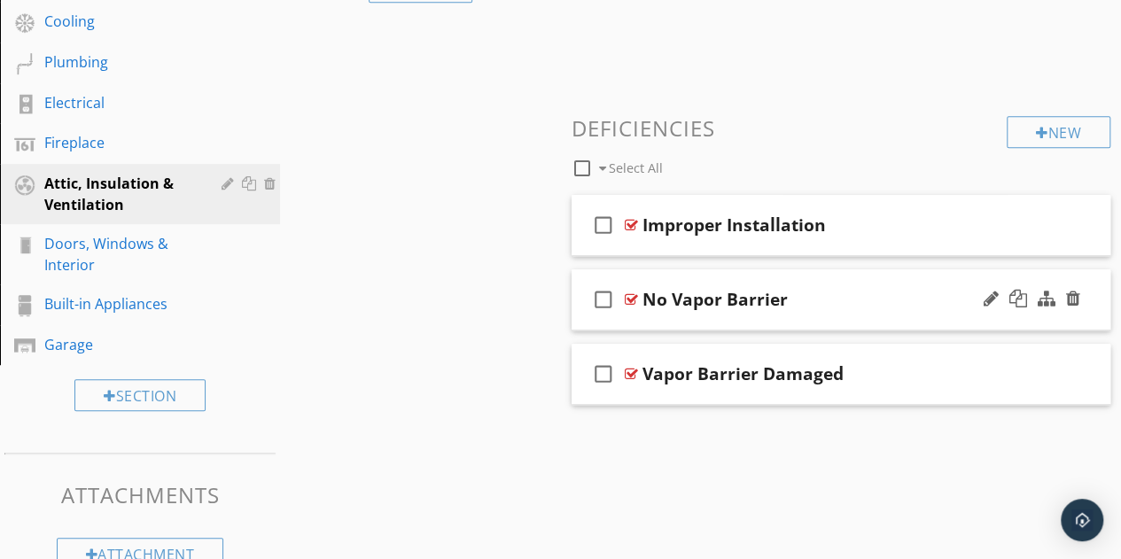
scroll to position [482, 0]
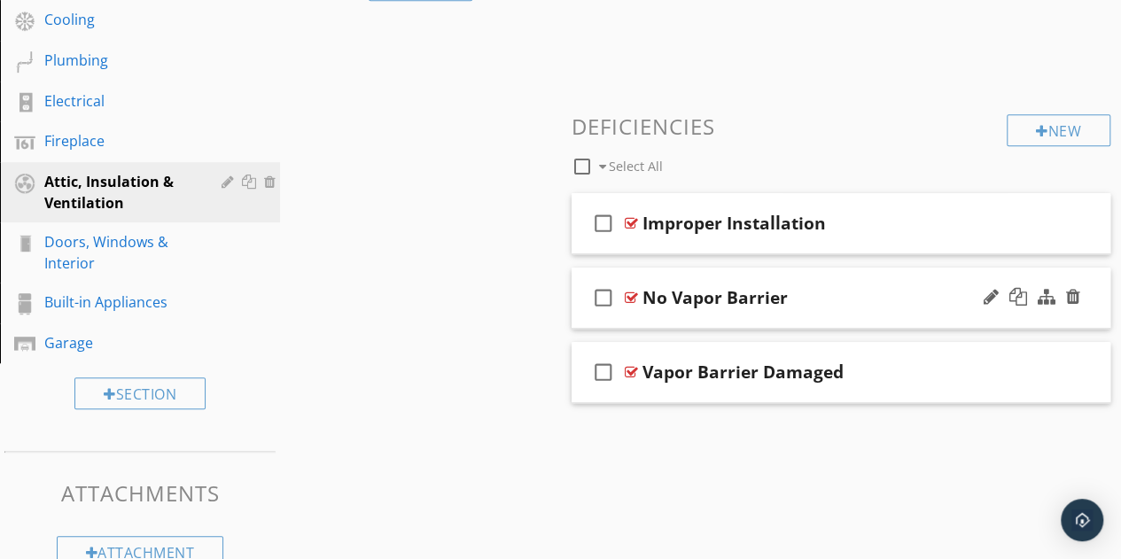
click at [844, 298] on div "No Vapor Barrier" at bounding box center [830, 297] width 377 height 21
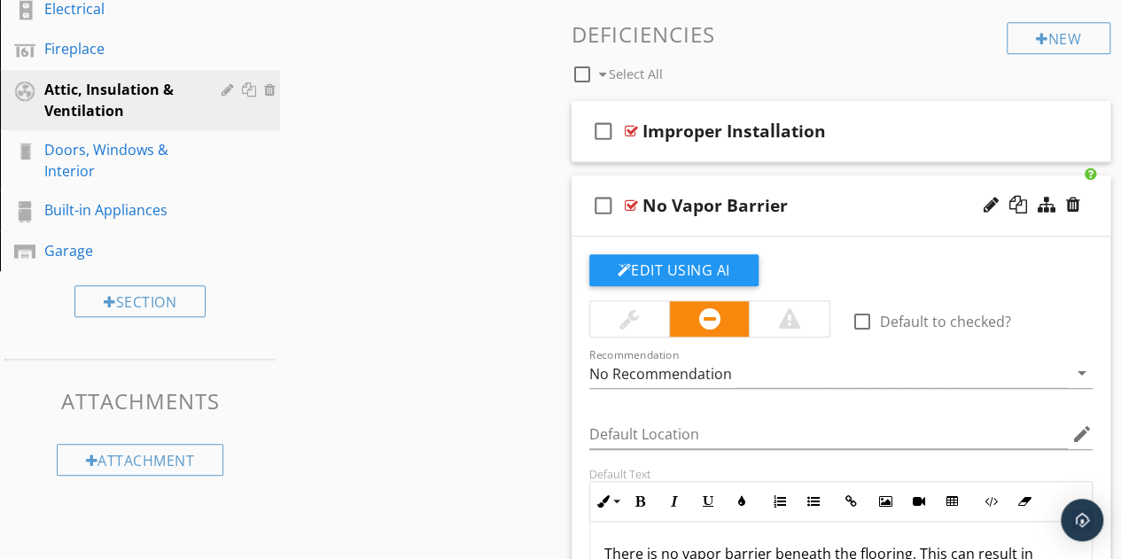
scroll to position [549, 0]
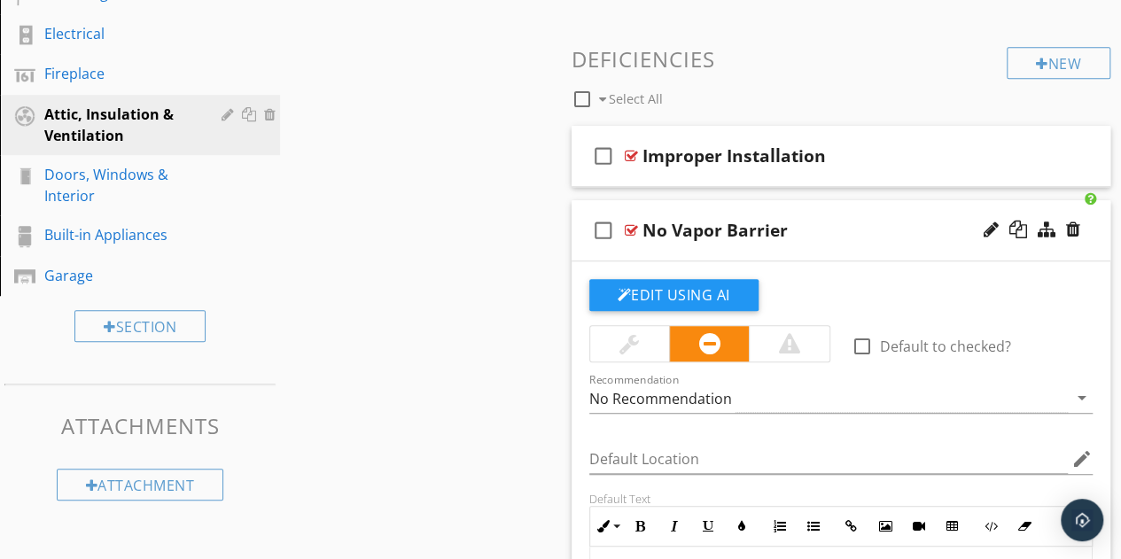
click at [892, 249] on div "check_box_outline_blank No Vapor Barrier" at bounding box center [842, 230] width 540 height 61
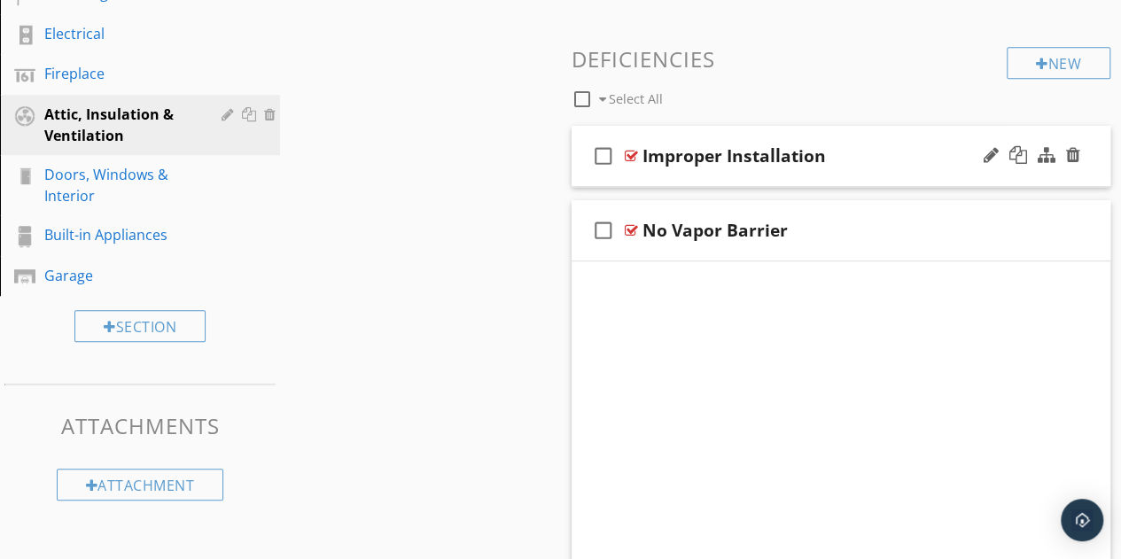
scroll to position [521, 0]
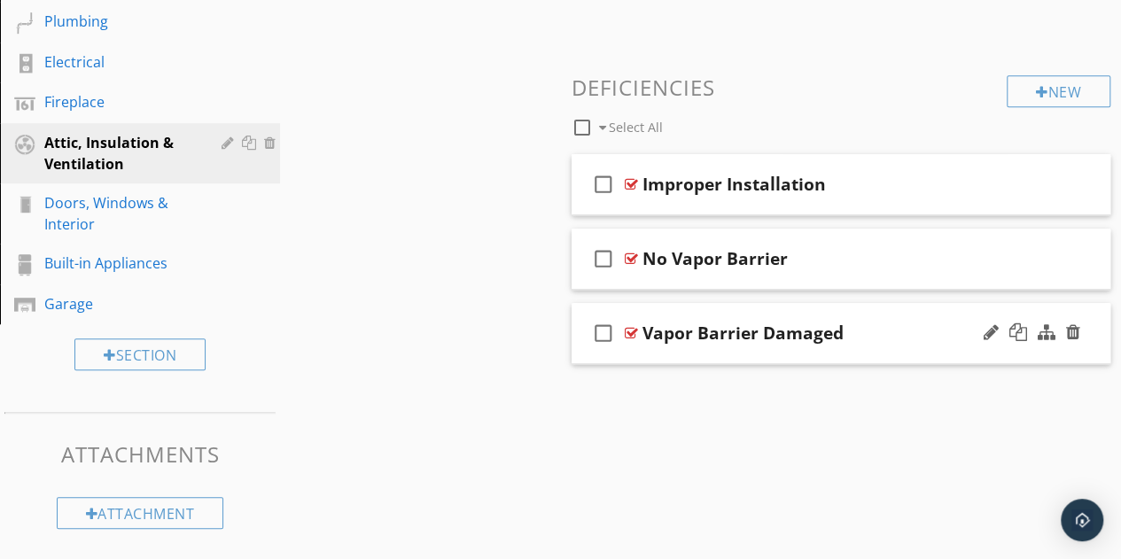
click at [880, 343] on div "check_box_outline_blank Vapor Barrier Damaged" at bounding box center [842, 333] width 540 height 61
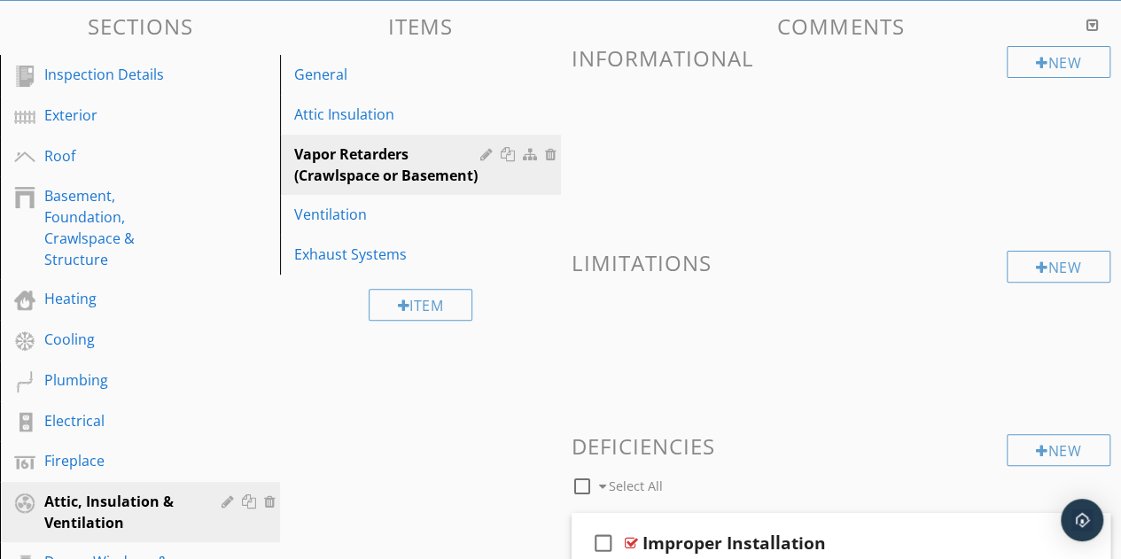
scroll to position [163, 0]
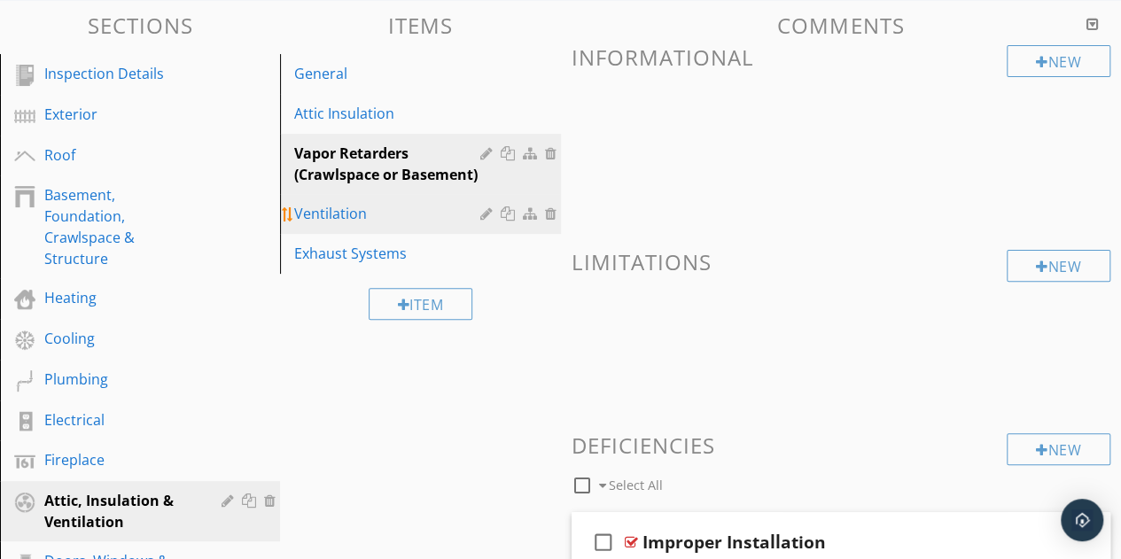
click at [349, 207] on div "Ventilation" at bounding box center [389, 213] width 191 height 21
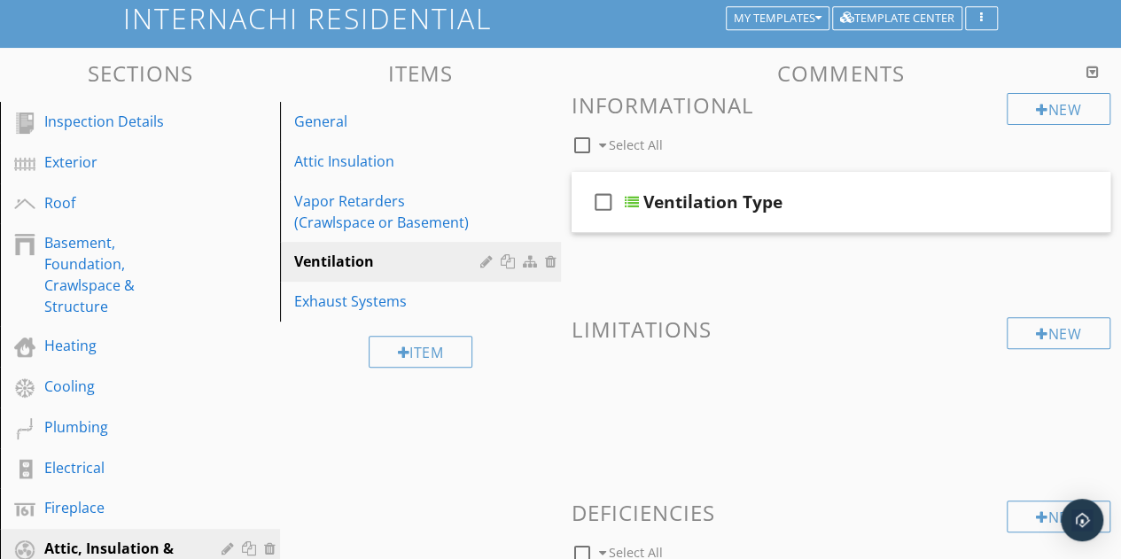
scroll to position [115, 0]
click at [849, 228] on div "check_box_outline_blank Ventilation Type" at bounding box center [842, 202] width 540 height 61
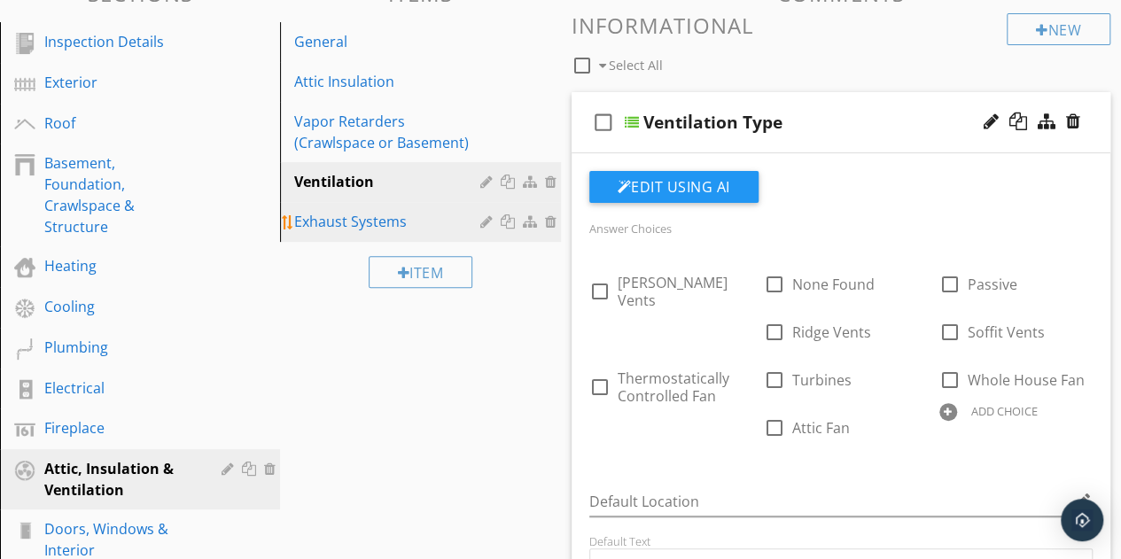
scroll to position [194, 0]
click at [372, 222] on div "Exhaust Systems" at bounding box center [389, 222] width 191 height 21
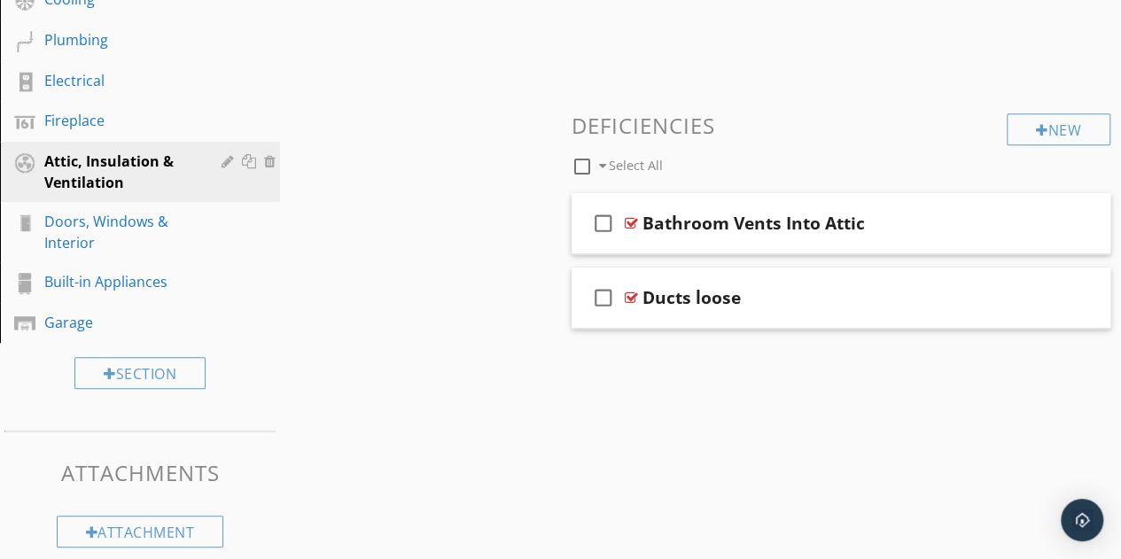
scroll to position [521, 0]
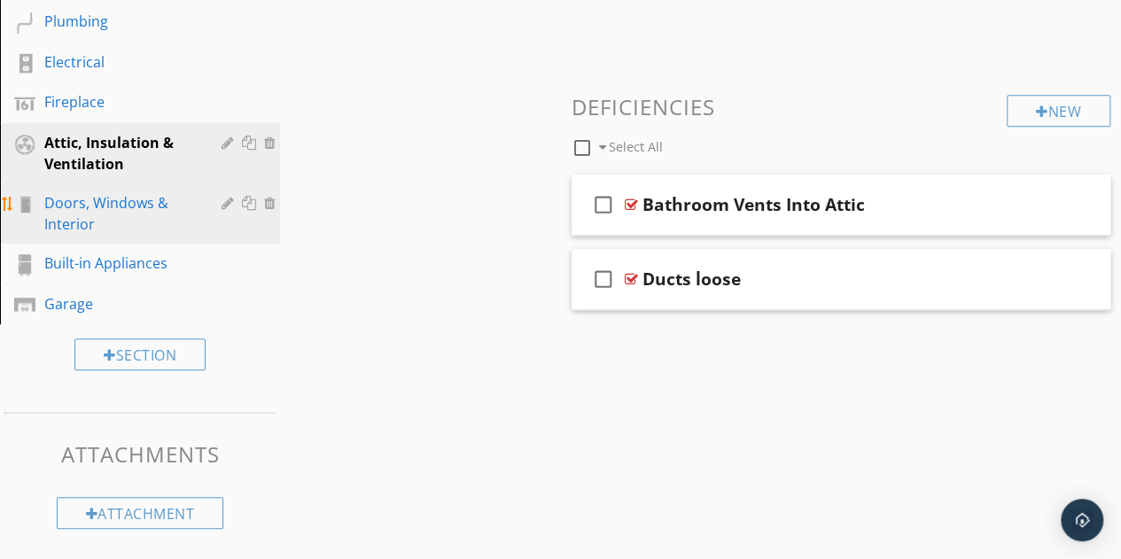
click at [114, 207] on div "Doors, Windows & Interior" at bounding box center [120, 213] width 152 height 43
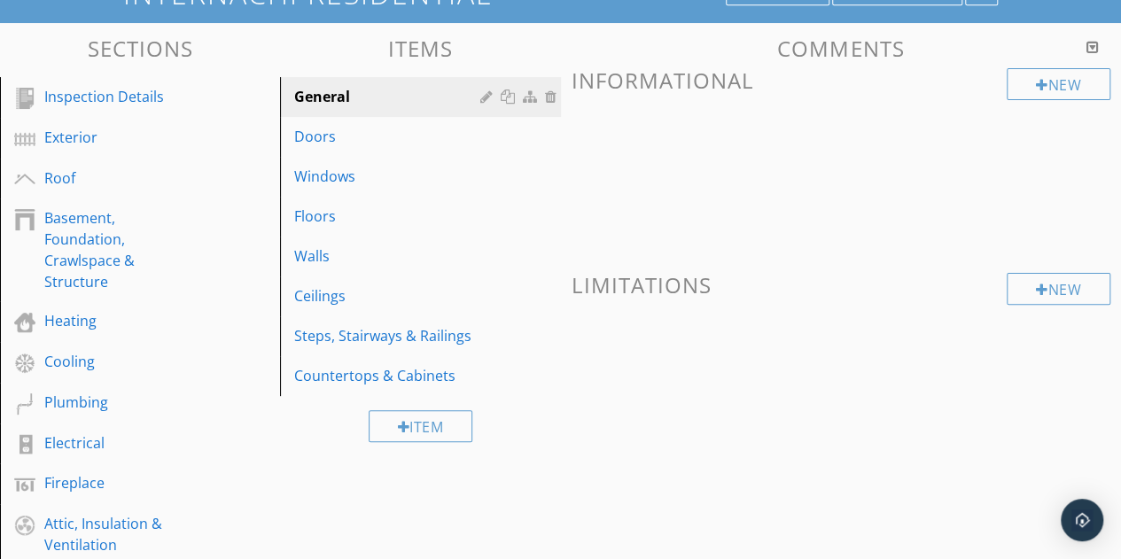
scroll to position [134, 0]
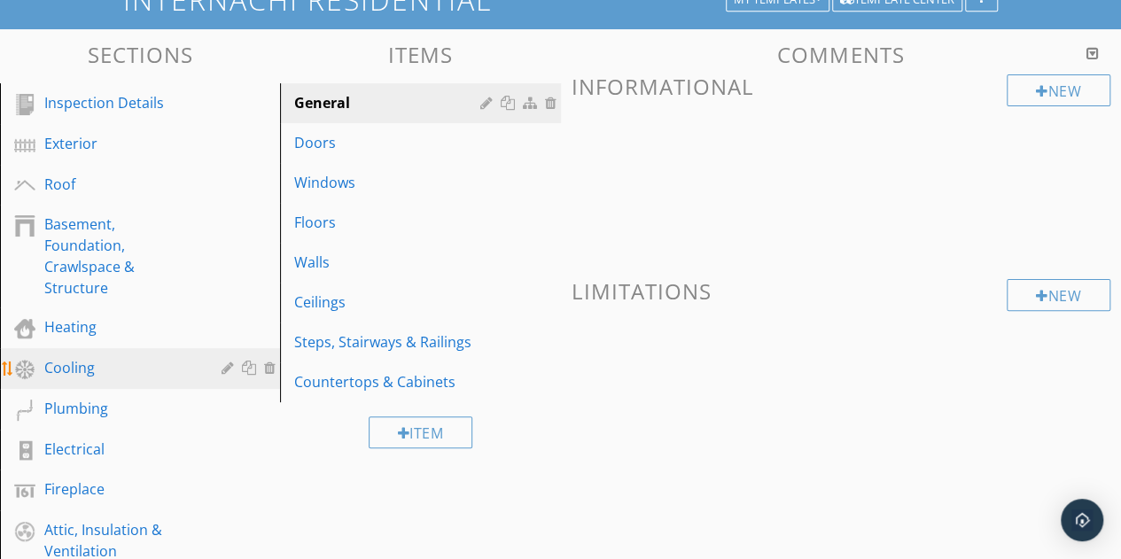
click at [121, 362] on div "Cooling" at bounding box center [120, 367] width 152 height 21
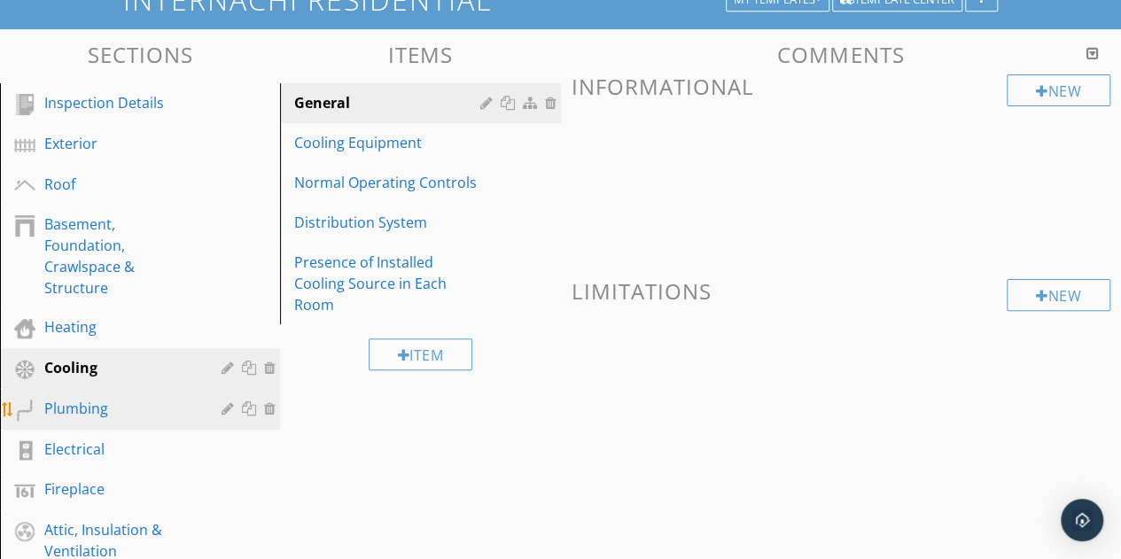
click at [89, 408] on div "Plumbing" at bounding box center [120, 408] width 152 height 21
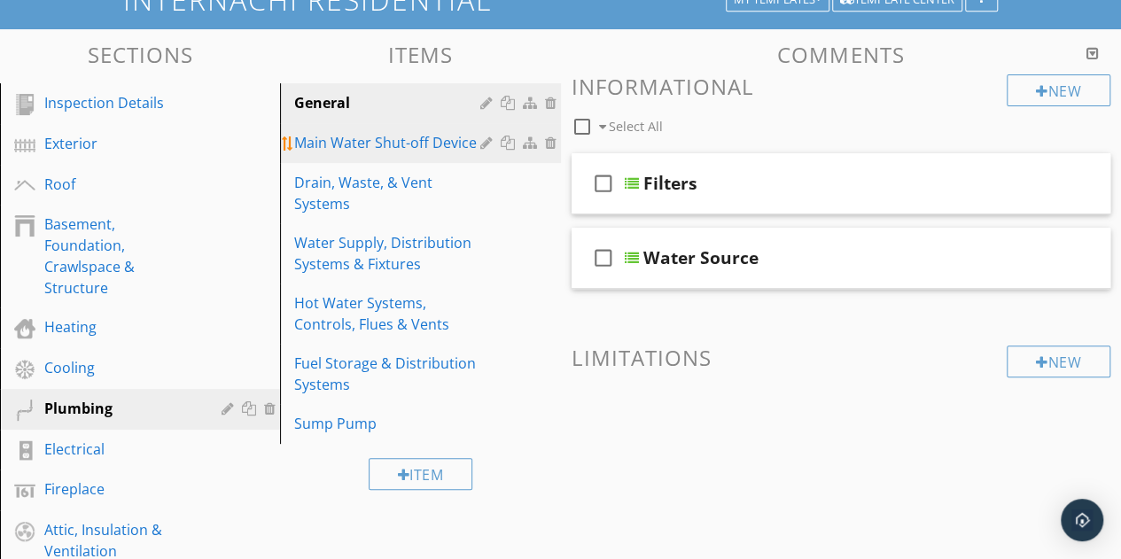
click at [384, 152] on div "Main Water Shut-off Device" at bounding box center [389, 142] width 191 height 21
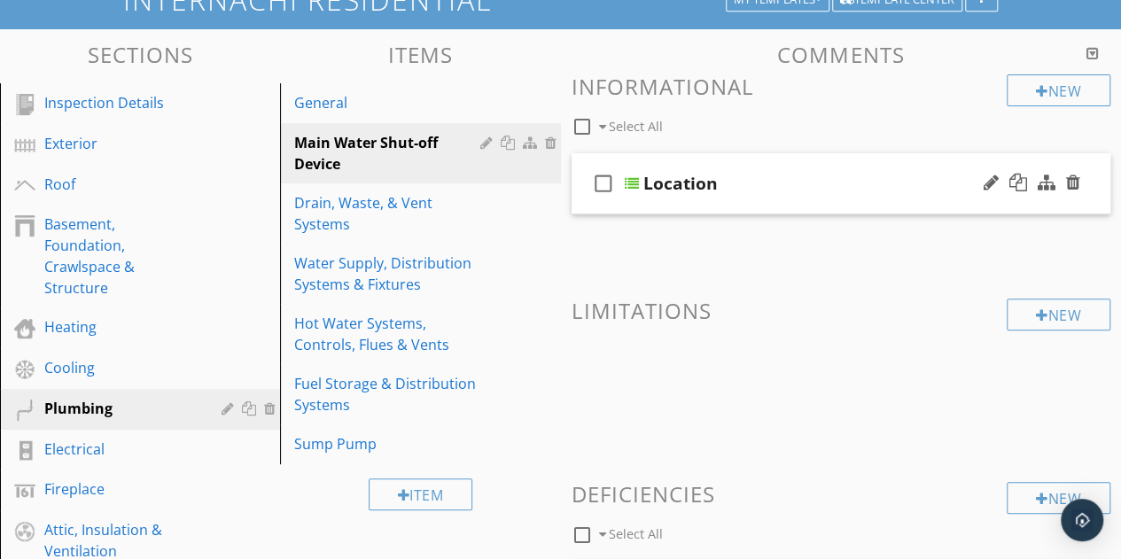
click at [836, 194] on div "check_box_outline_blank Location" at bounding box center [842, 183] width 540 height 61
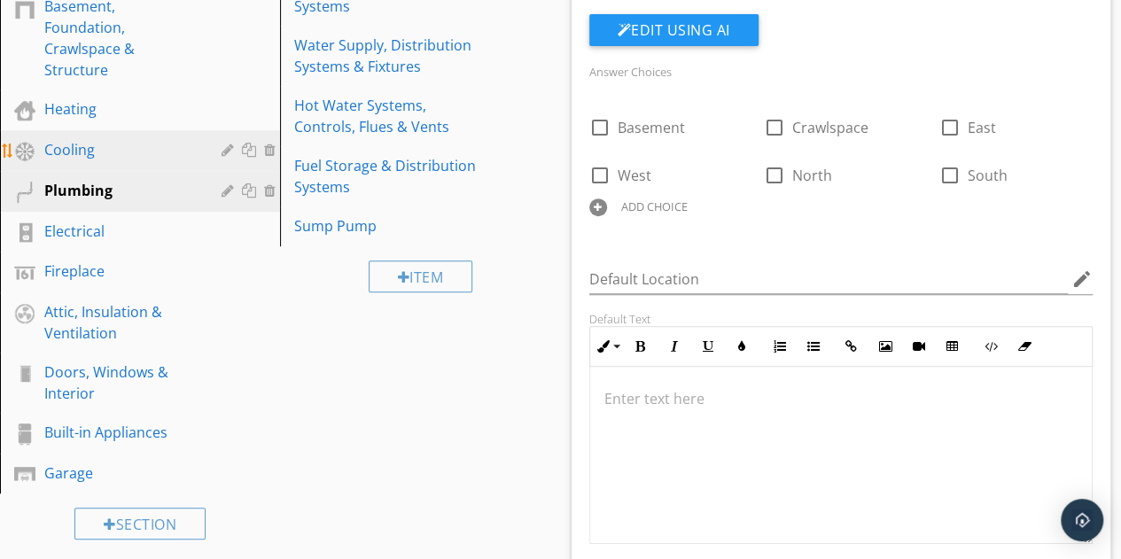
scroll to position [354, 0]
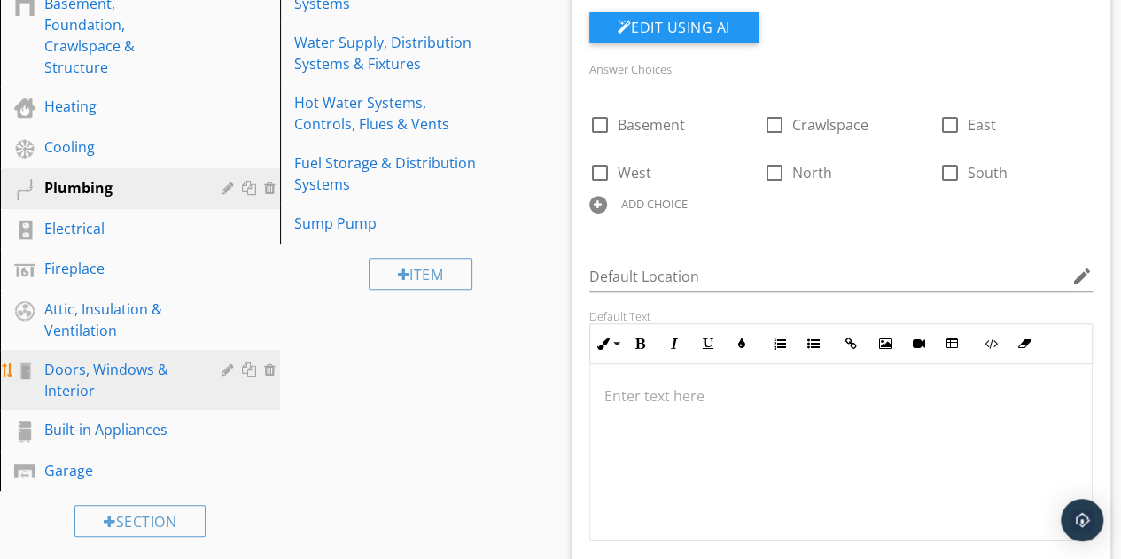
click at [104, 387] on div "Doors, Windows & Interior" at bounding box center [120, 380] width 152 height 43
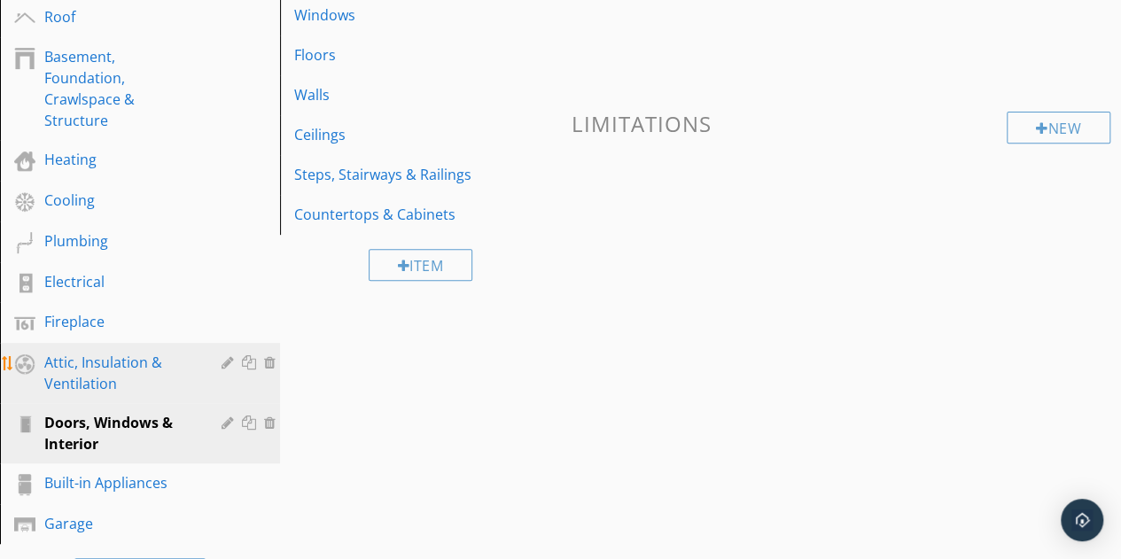
scroll to position [302, 0]
click at [78, 338] on link "Fireplace" at bounding box center [142, 321] width 275 height 41
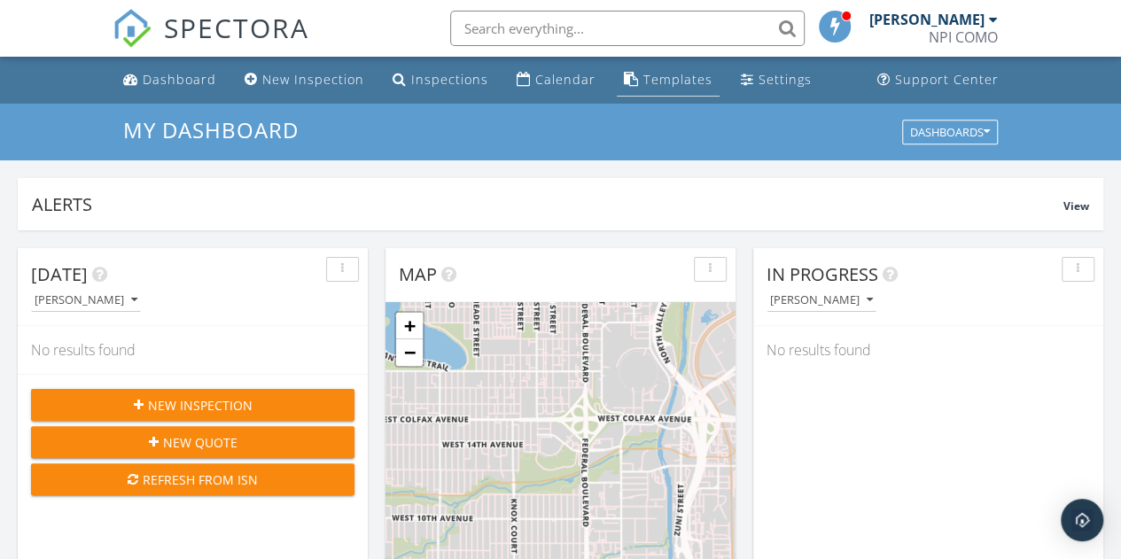
click at [663, 79] on div "Templates" at bounding box center [677, 79] width 69 height 17
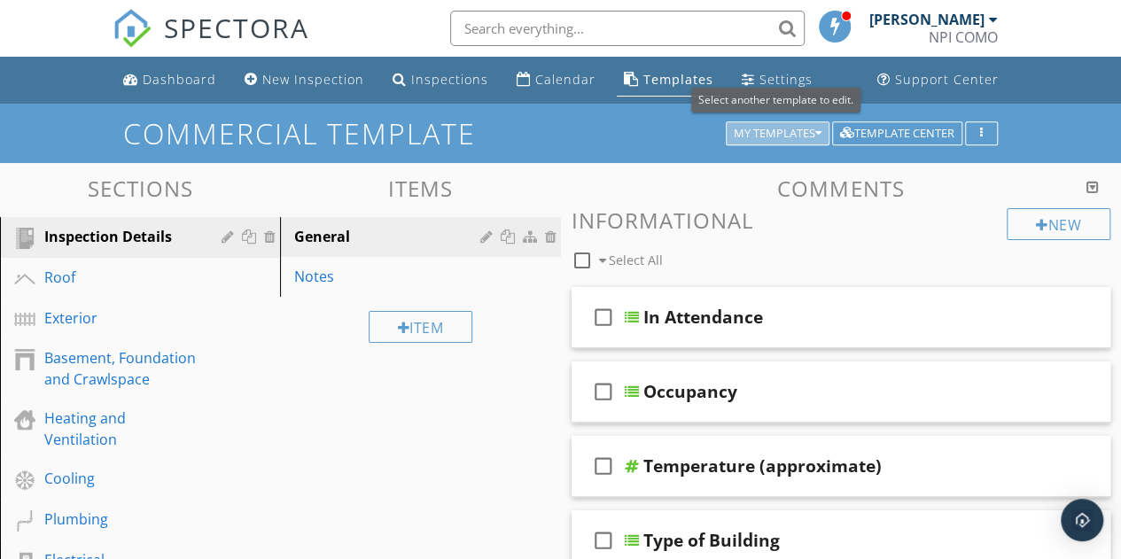
click at [770, 131] on div "My Templates" at bounding box center [778, 134] width 88 height 12
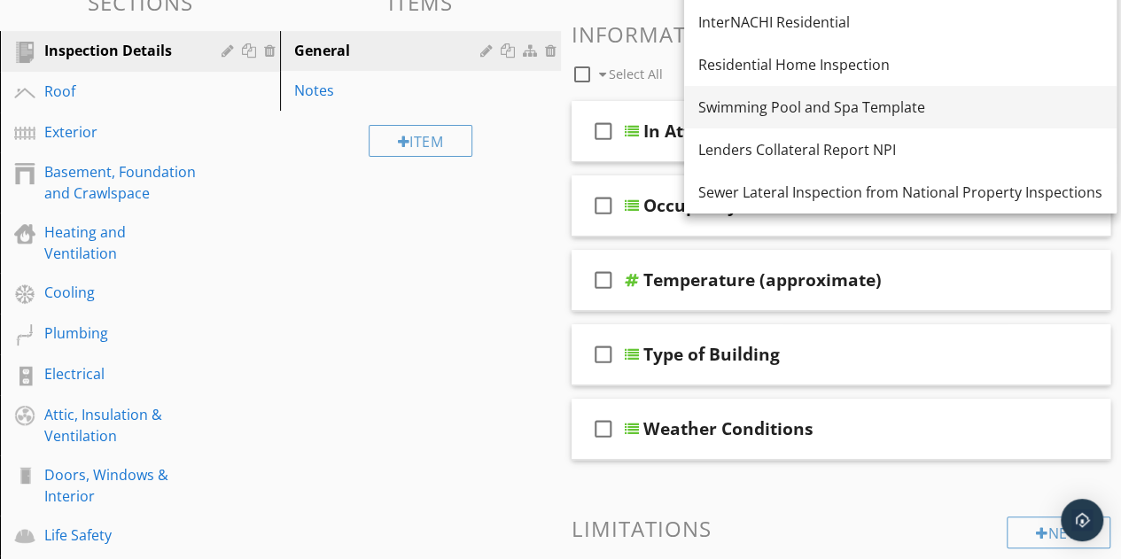
scroll to position [187, 0]
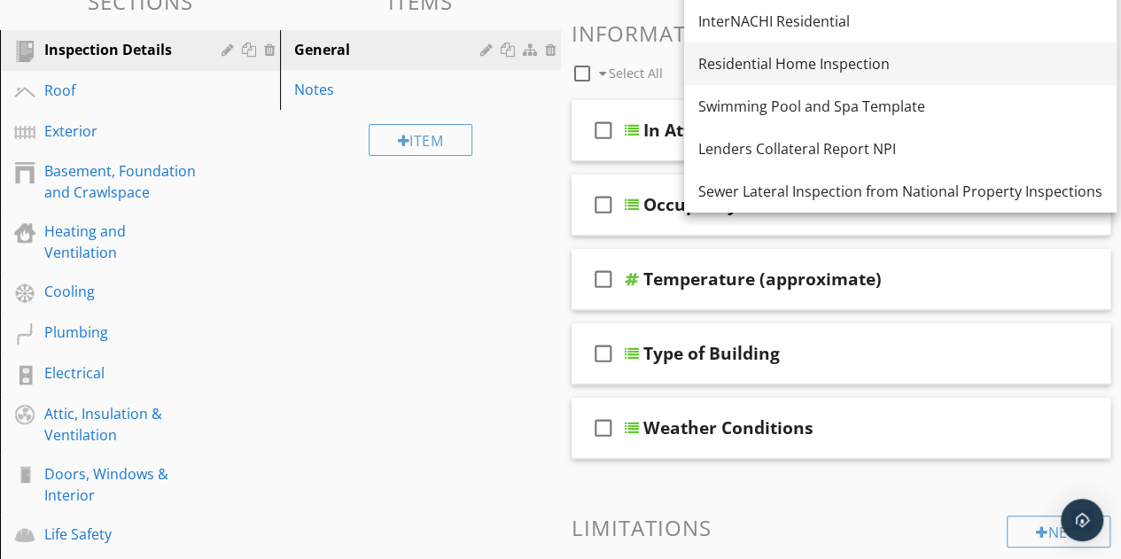
click at [779, 64] on div "Residential Home Inspection" at bounding box center [900, 63] width 404 height 21
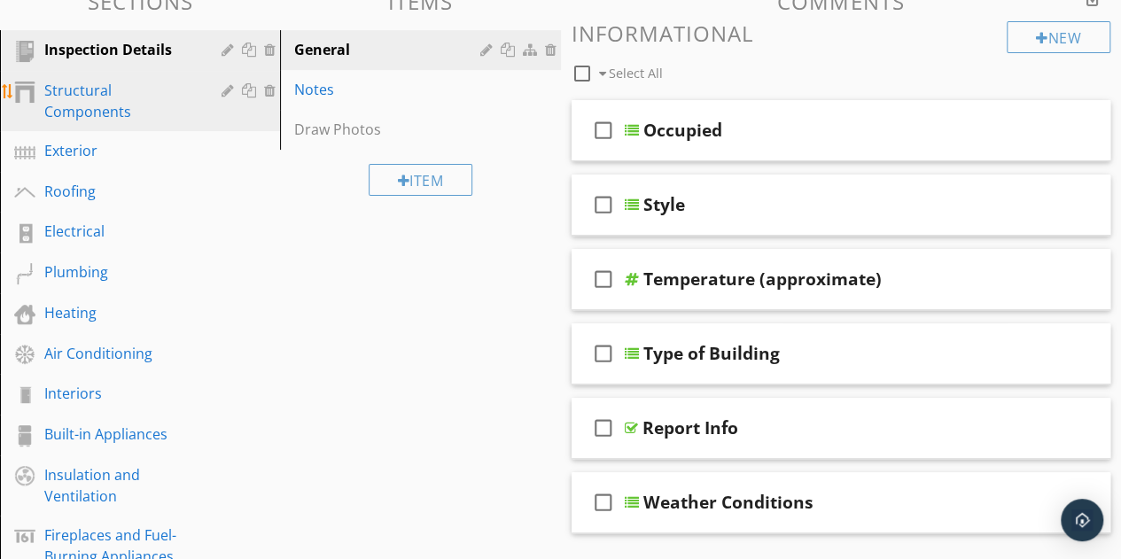
click at [44, 85] on div "Structural Components" at bounding box center [120, 101] width 152 height 43
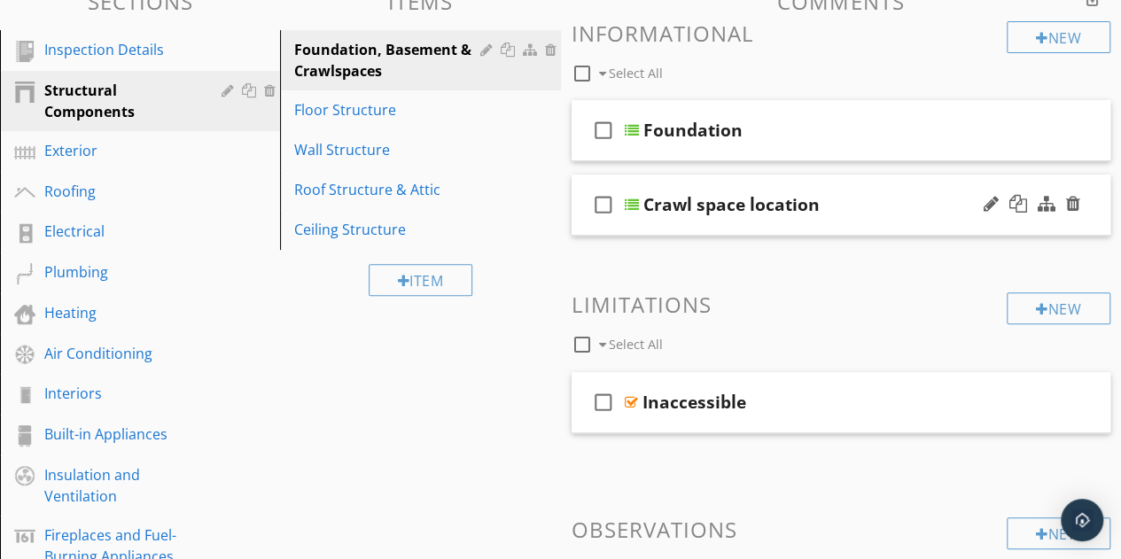
click at [689, 211] on div "Crawl space location" at bounding box center [731, 204] width 176 height 21
click at [861, 183] on div "check_box_outline_blank Crawl space location" at bounding box center [842, 205] width 540 height 61
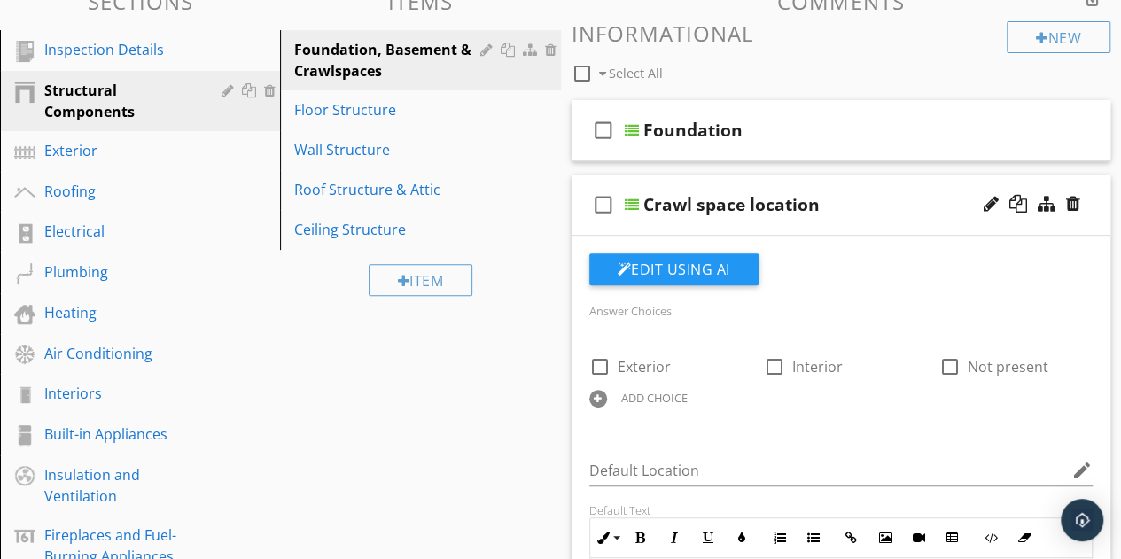
click at [893, 198] on div "Crawl space location" at bounding box center [831, 204] width 377 height 21
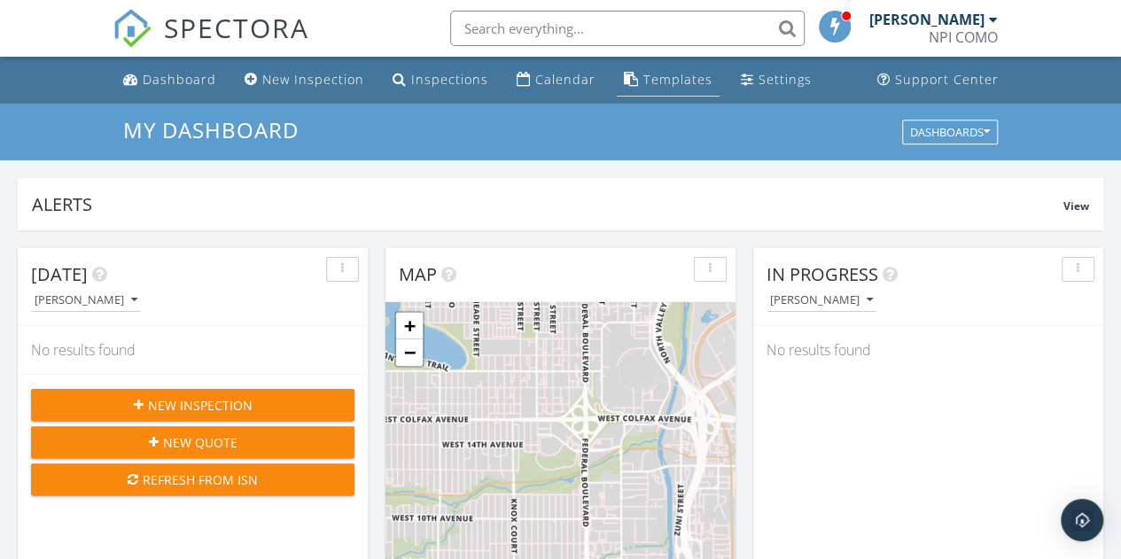
click at [666, 77] on div "Templates" at bounding box center [677, 79] width 69 height 17
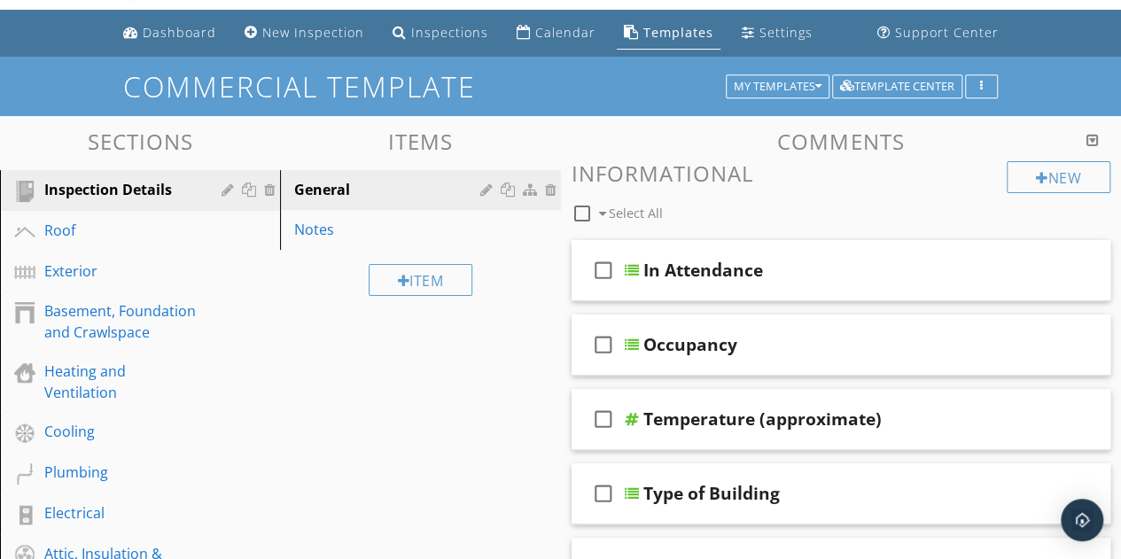
scroll to position [46, 0]
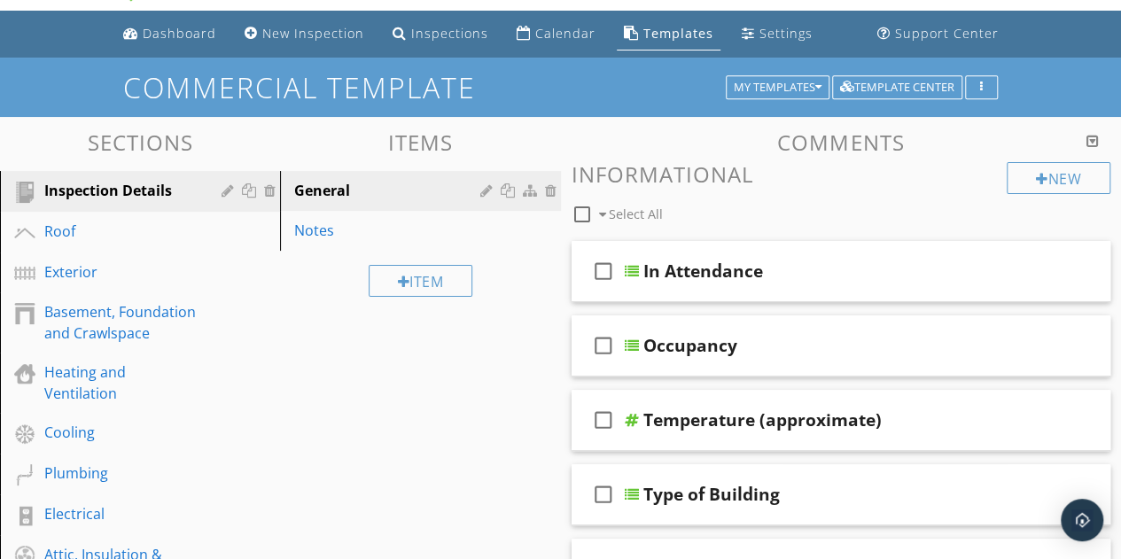
click at [784, 78] on button "My Templates" at bounding box center [778, 87] width 104 height 25
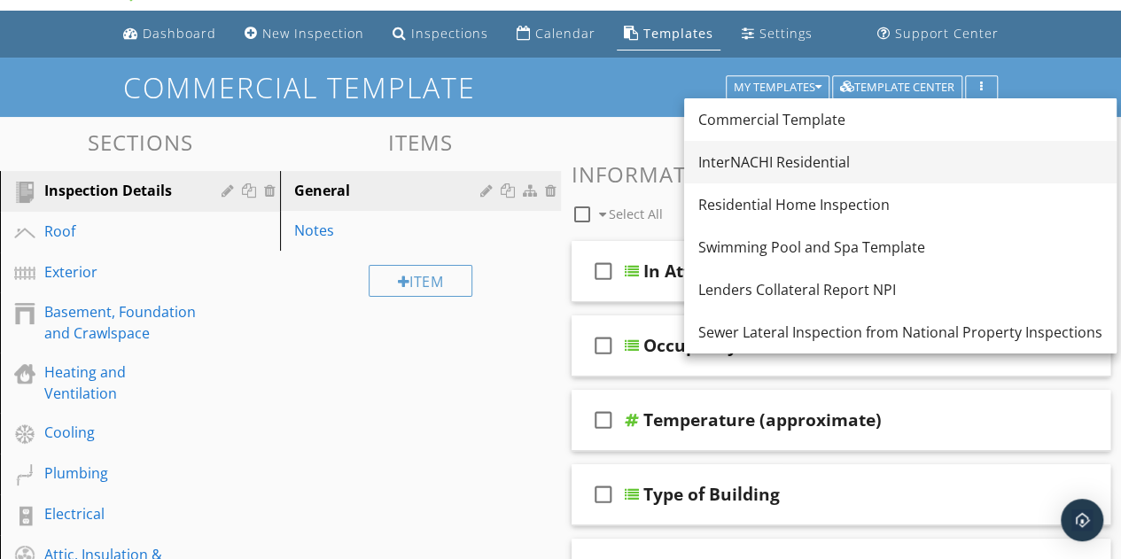
click at [798, 148] on link "InterNACHI Residential" at bounding box center [900, 162] width 432 height 43
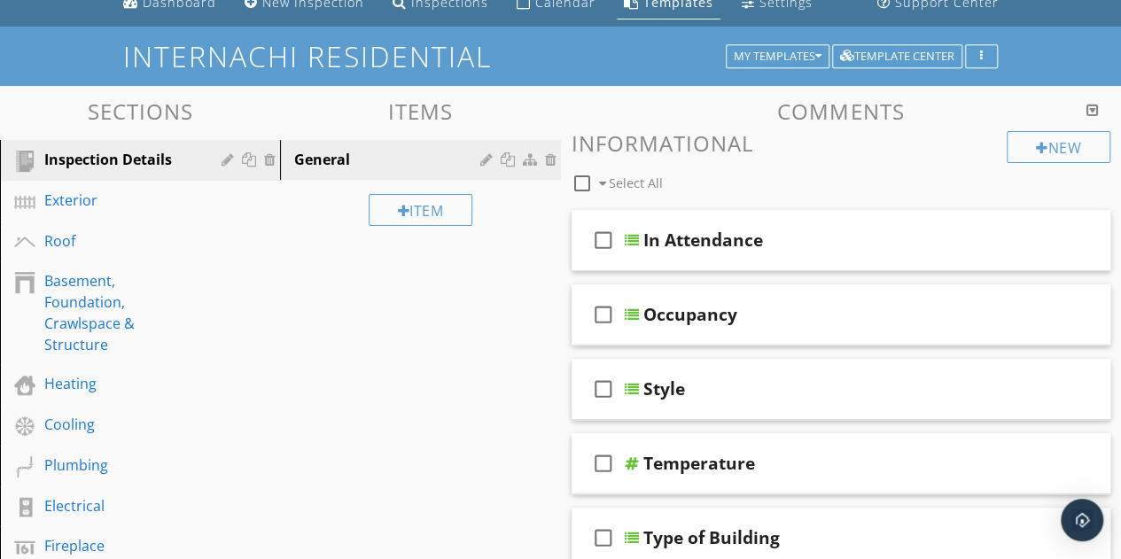
scroll to position [78, 0]
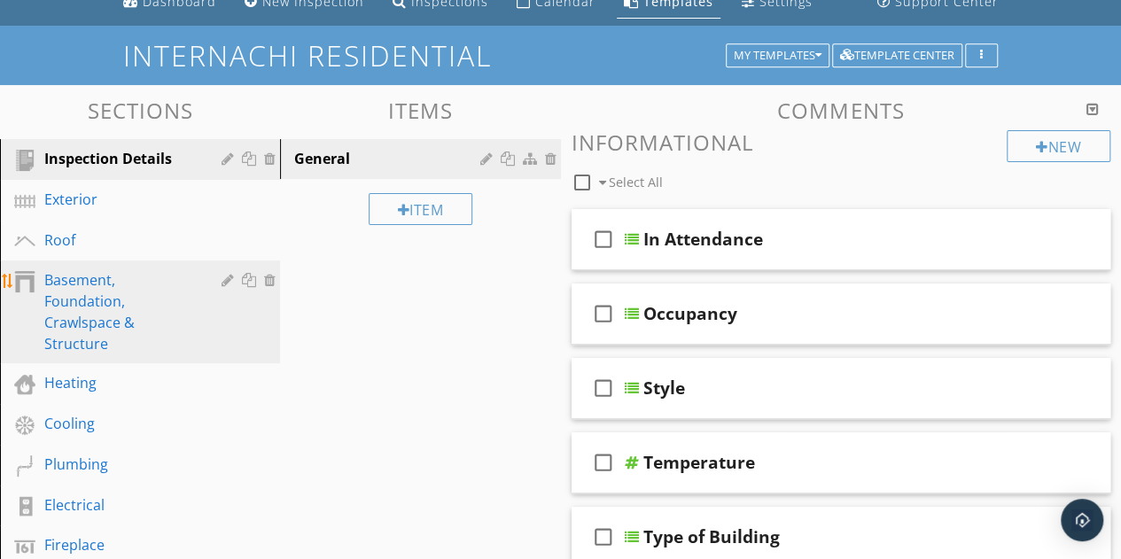
click at [89, 294] on div "Basement, Foundation, Crawlspace & Structure" at bounding box center [120, 311] width 152 height 85
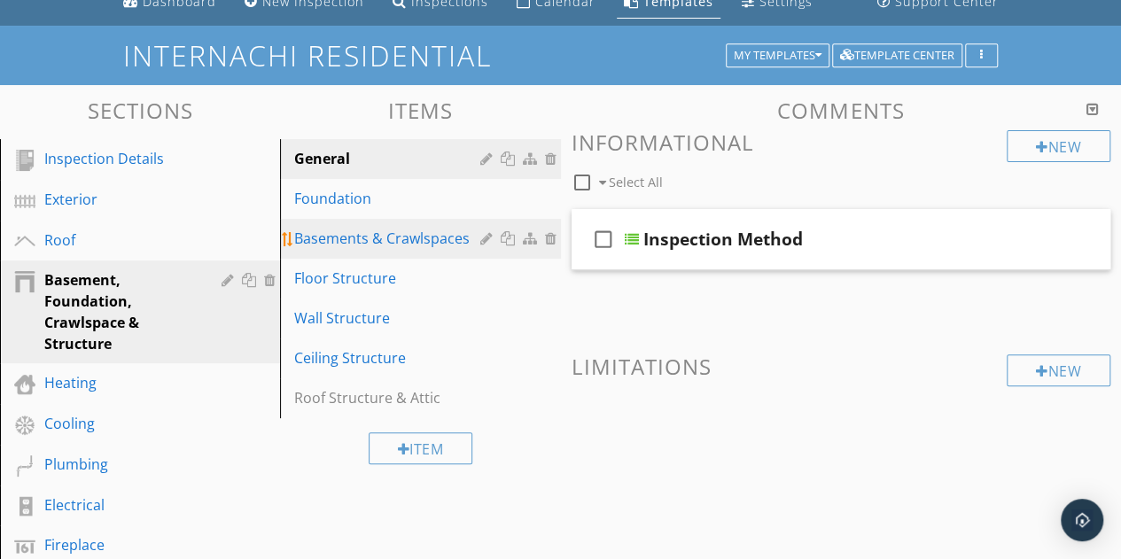
click at [385, 232] on div "Basements & Crawlspaces" at bounding box center [389, 238] width 191 height 21
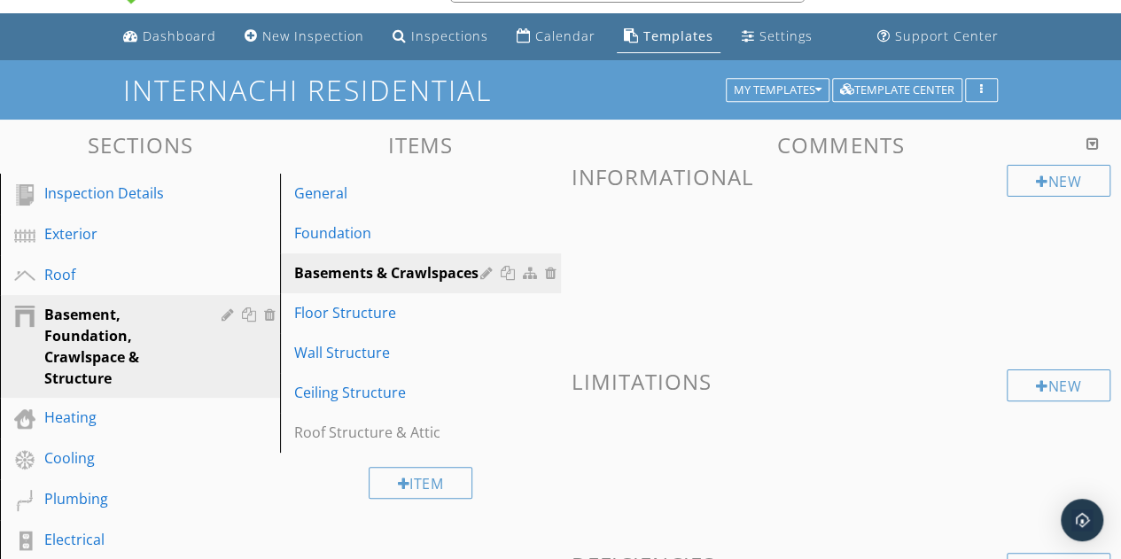
scroll to position [38, 0]
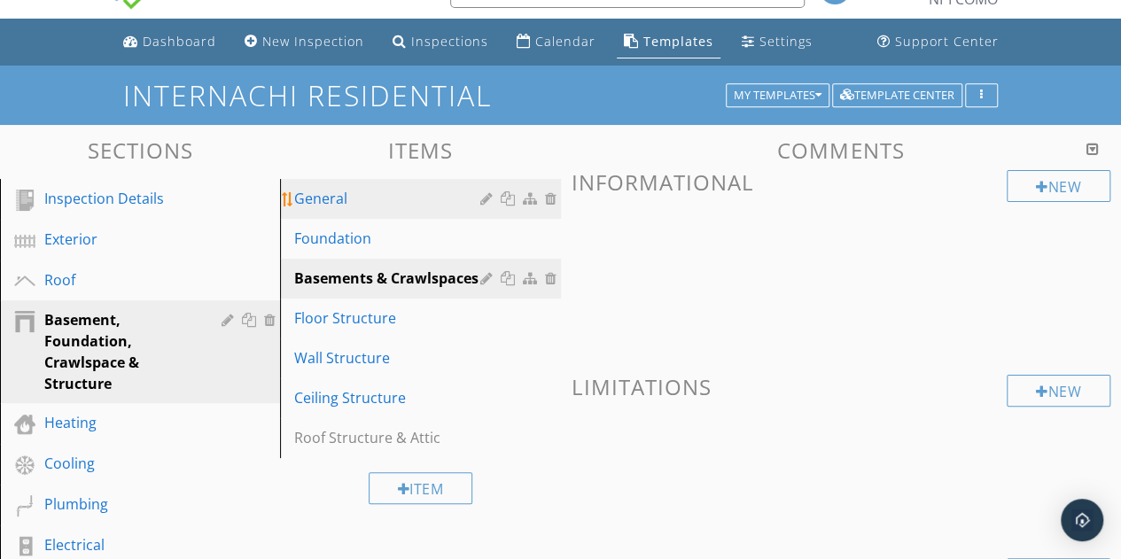
click at [363, 212] on link "General" at bounding box center [422, 198] width 275 height 39
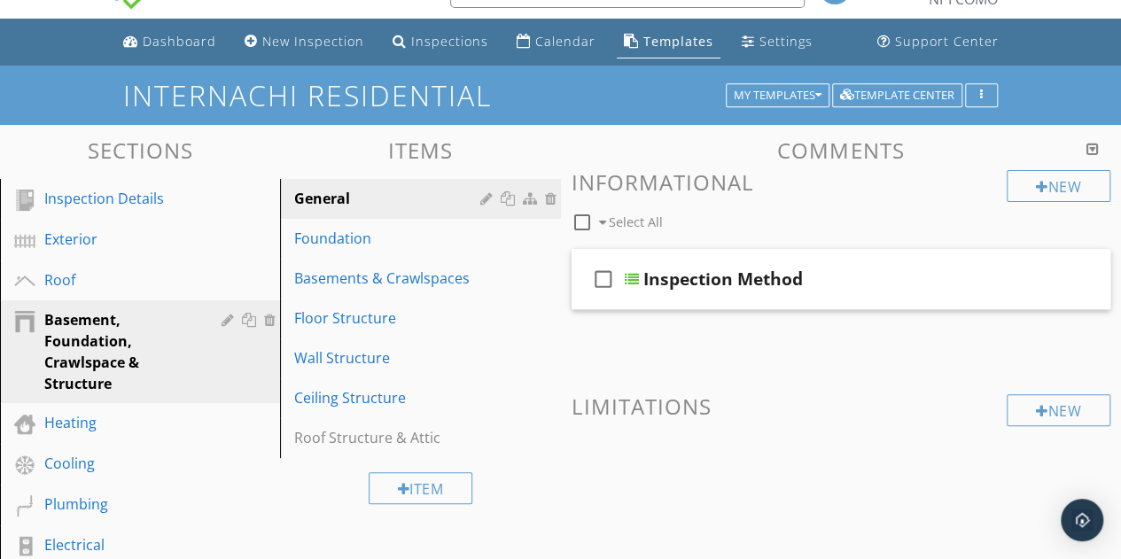
scroll to position [62, 0]
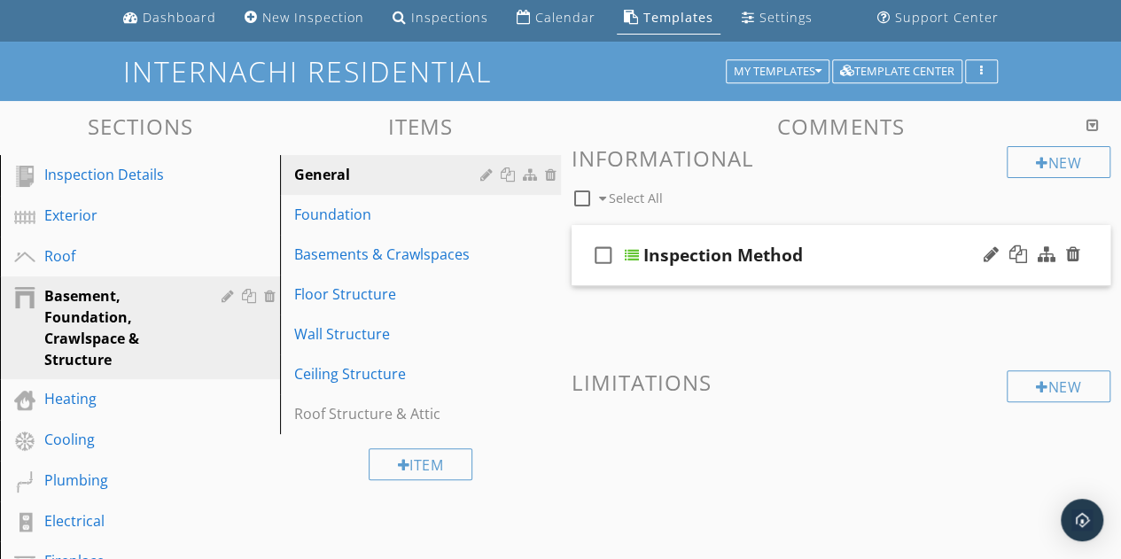
click at [879, 249] on div "Inspection Method" at bounding box center [831, 255] width 377 height 21
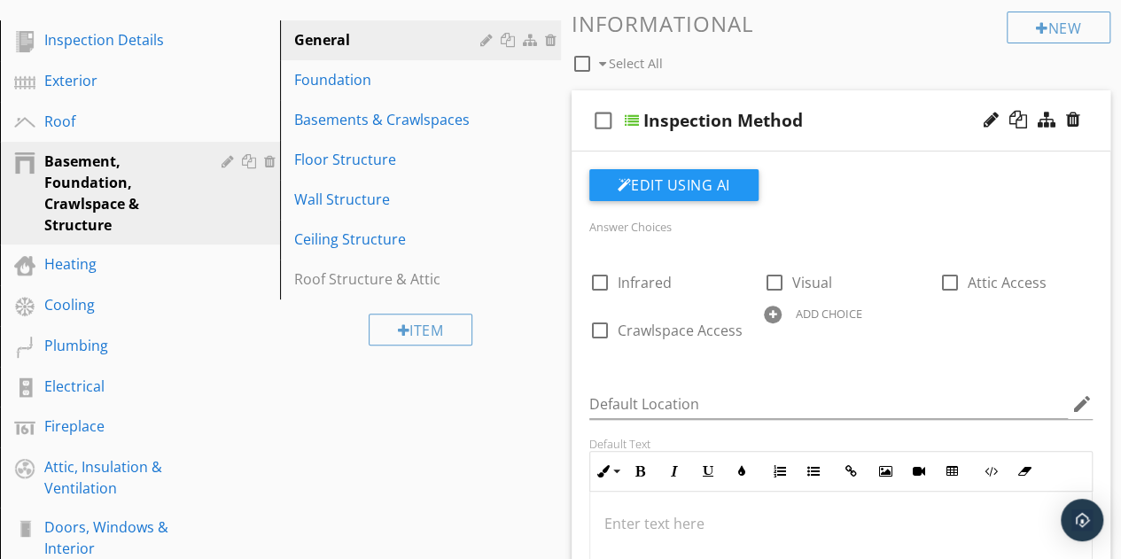
scroll to position [199, 0]
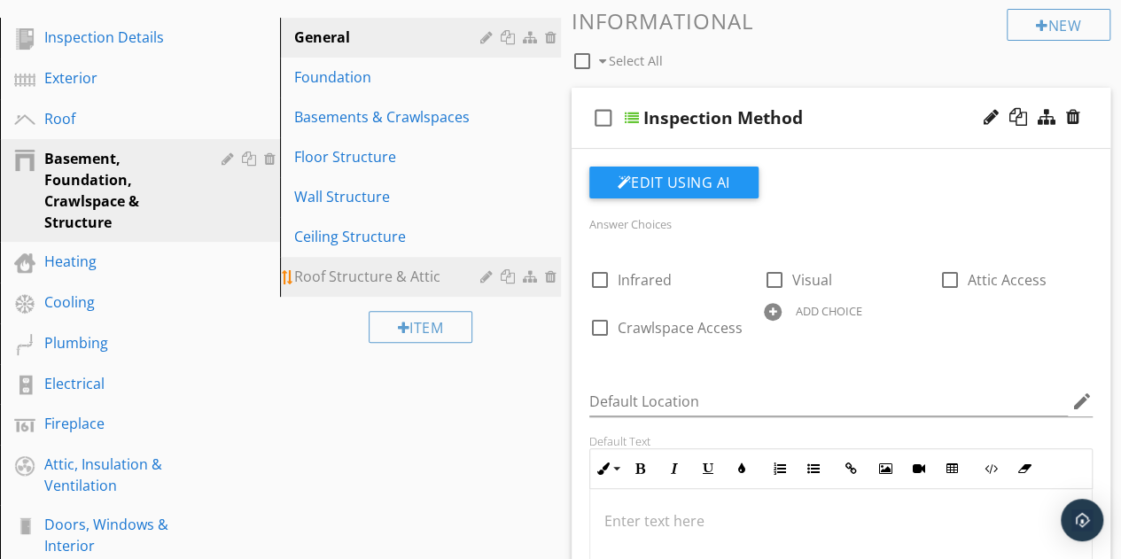
click at [370, 263] on link "Roof Structure & Attic" at bounding box center [422, 276] width 275 height 39
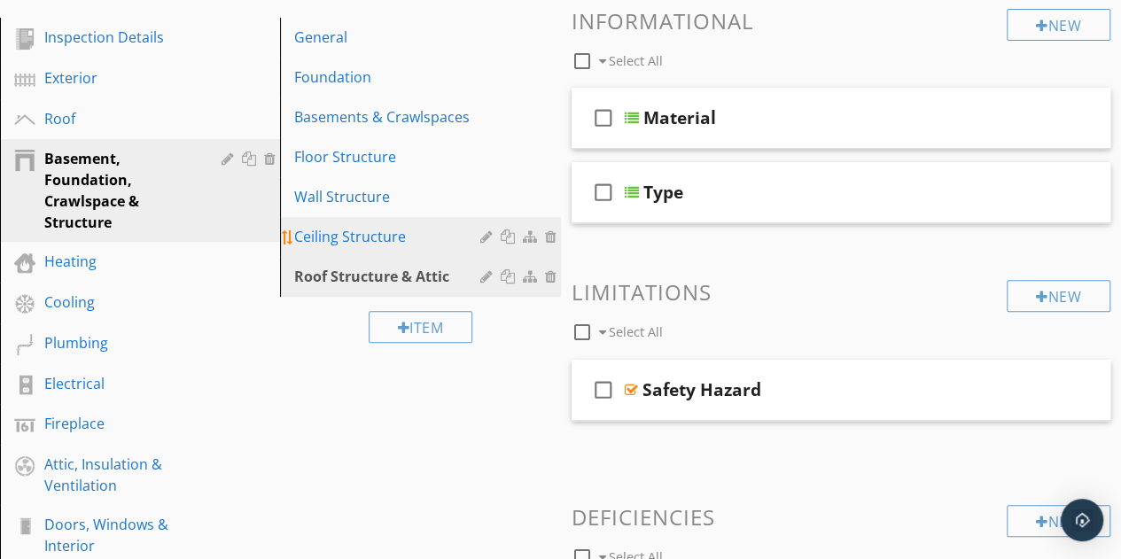
click at [454, 244] on div "Ceiling Structure" at bounding box center [389, 236] width 191 height 21
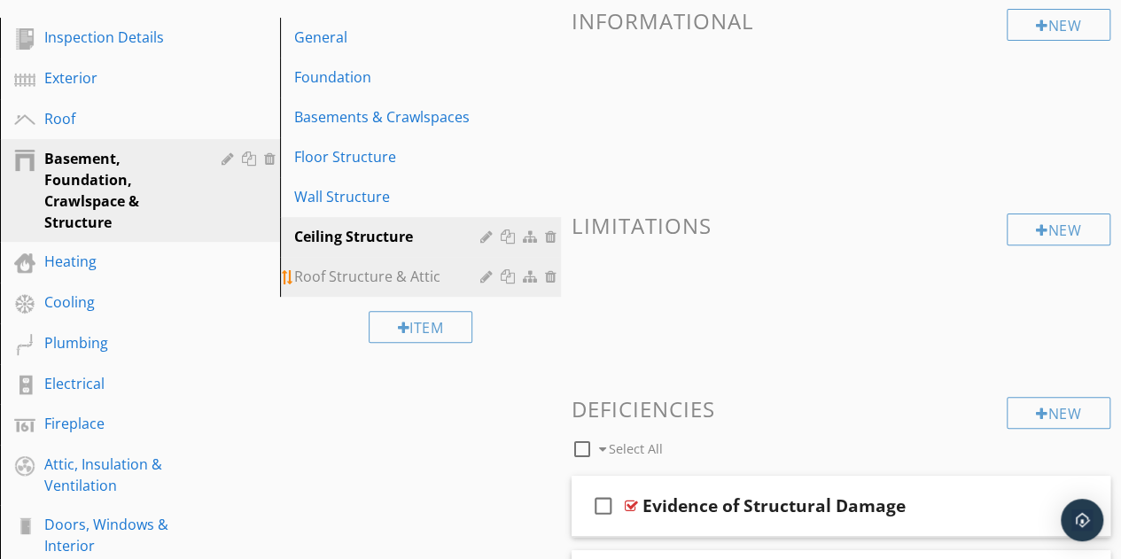
click at [370, 290] on link "Roof Structure & Attic" at bounding box center [422, 276] width 275 height 39
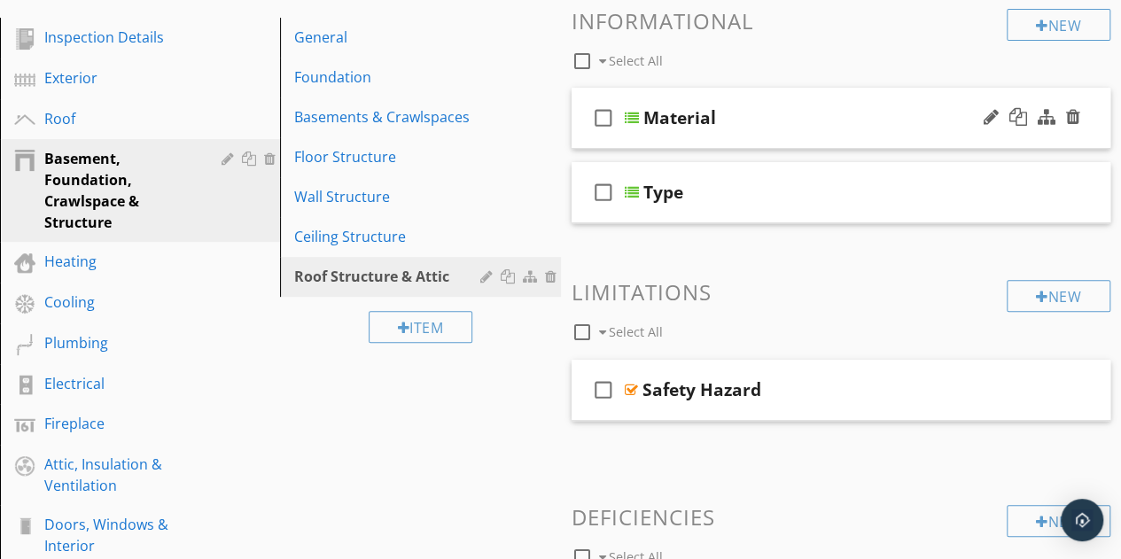
click at [813, 139] on div "check_box_outline_blank Material" at bounding box center [842, 118] width 540 height 61
